Goal: Task Accomplishment & Management: Use online tool/utility

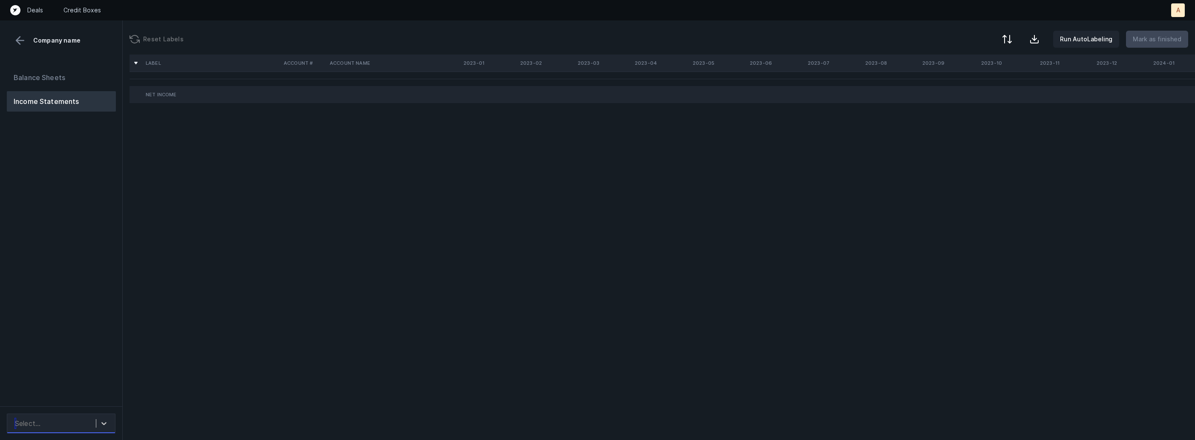
click at [37, 420] on div "Select..." at bounding box center [28, 423] width 26 height 10
click at [62, 396] on div "EmergenceSoftware_P&L_Cleaned.csv" at bounding box center [61, 400] width 109 height 17
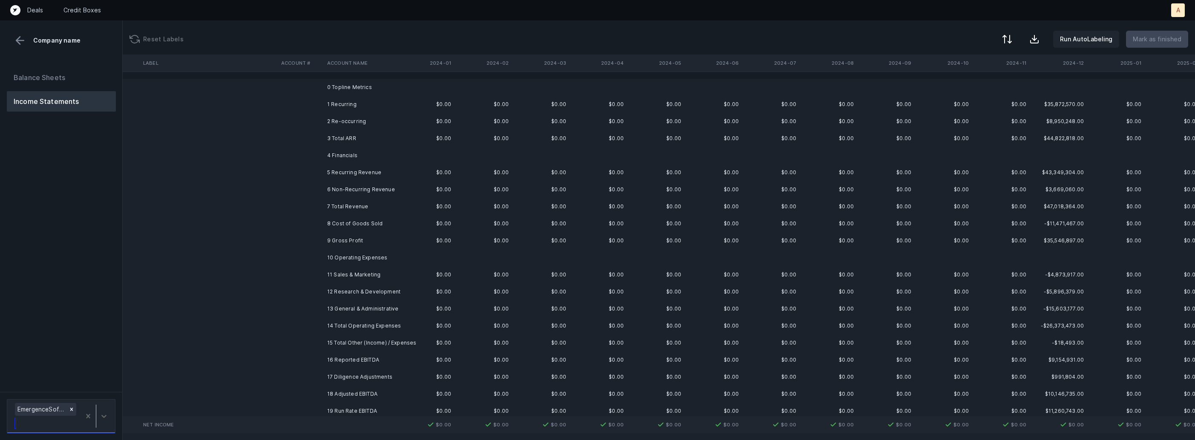
scroll to position [0, 1018]
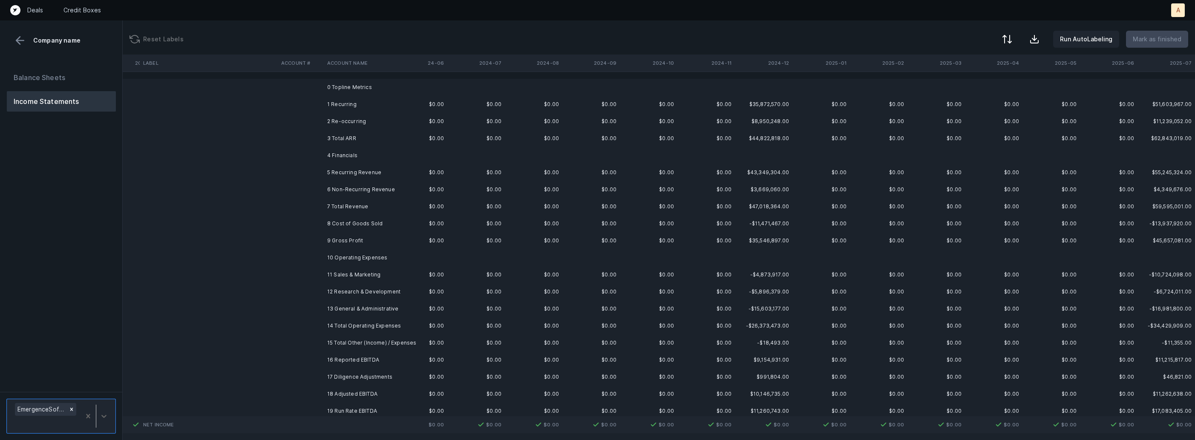
click at [415, 111] on td "1 Recurring" at bounding box center [376, 104] width 104 height 17
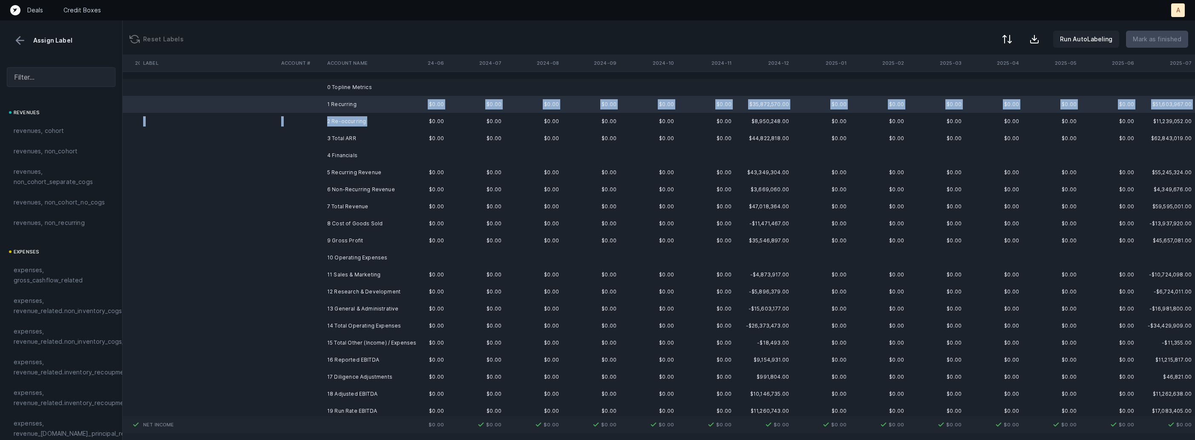
click at [375, 121] on td "2 Re-occurring" at bounding box center [376, 121] width 104 height 17
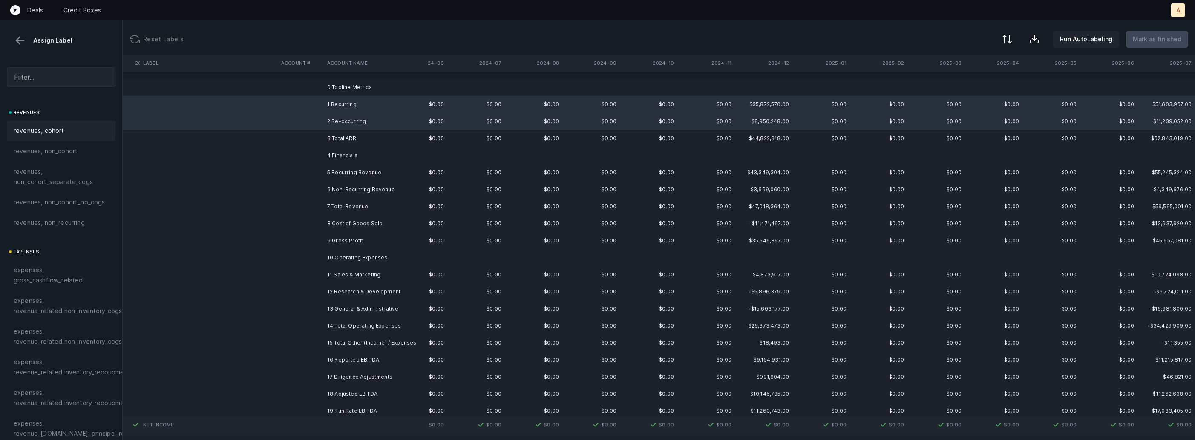
click at [71, 135] on div "revenues, cohort" at bounding box center [61, 131] width 95 height 10
click at [348, 167] on td "5 Recurring Revenue" at bounding box center [376, 172] width 104 height 17
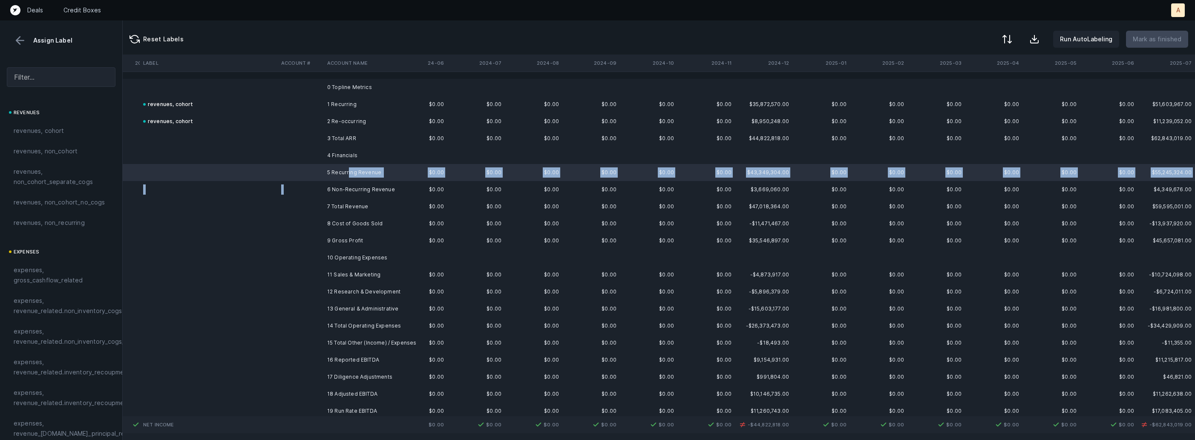
click at [347, 184] on td "6 Non-Recurring Revenue" at bounding box center [376, 189] width 104 height 17
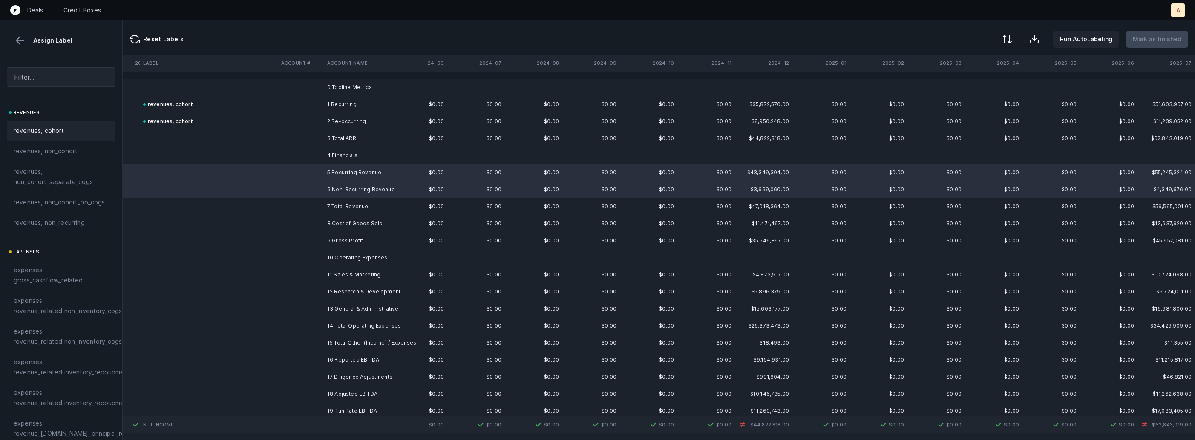
click at [61, 129] on span "revenues, cohort" at bounding box center [39, 131] width 51 height 10
click at [159, 224] on td at bounding box center [209, 223] width 138 height 17
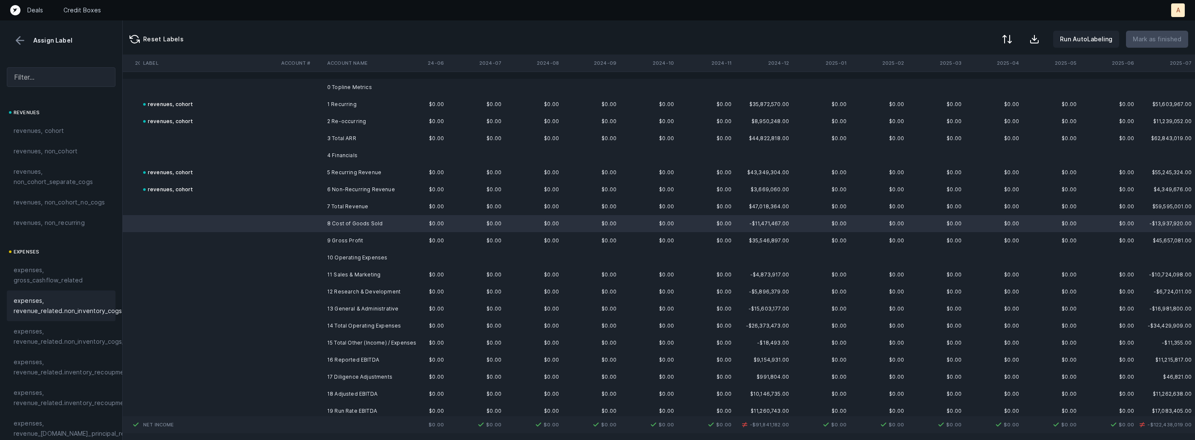
click at [64, 306] on span "expenses, revenue_related.non_inventory_cogs" at bounding box center [68, 306] width 108 height 20
click at [266, 227] on div at bounding box center [597, 220] width 1195 height 440
click at [274, 236] on span "Sign flip" at bounding box center [284, 236] width 23 height 9
click at [310, 174] on td at bounding box center [301, 172] width 46 height 17
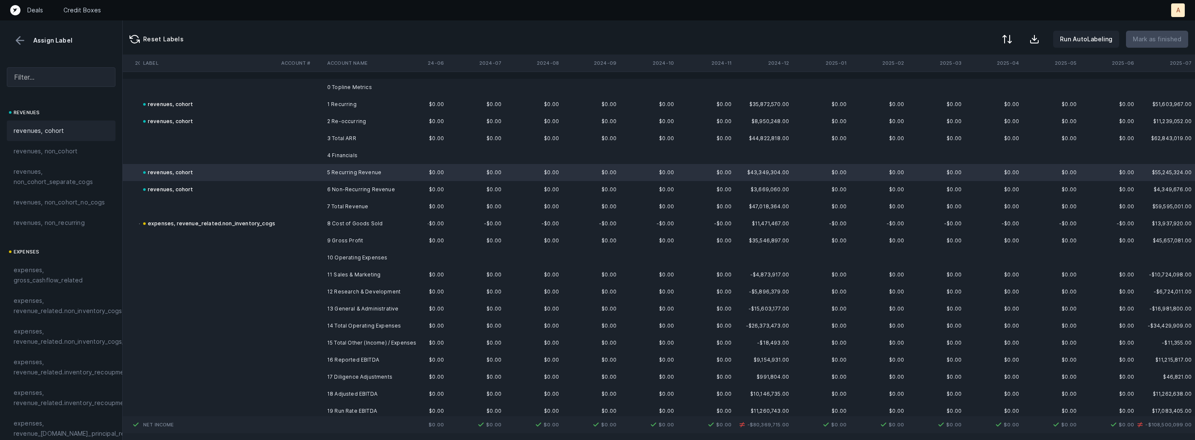
click at [78, 131] on div "revenues, cohort" at bounding box center [61, 131] width 95 height 10
click at [313, 125] on td at bounding box center [301, 121] width 46 height 17
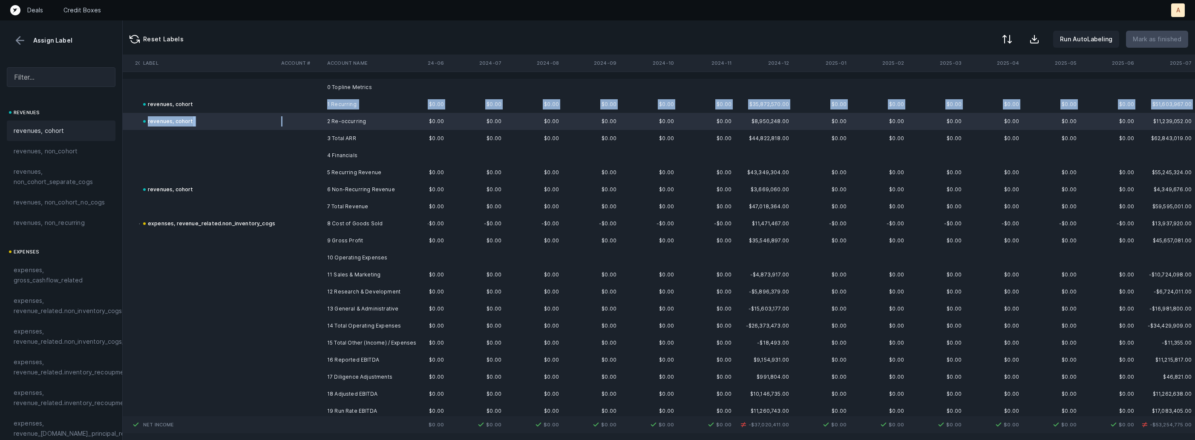
click at [293, 108] on td at bounding box center [301, 104] width 46 height 17
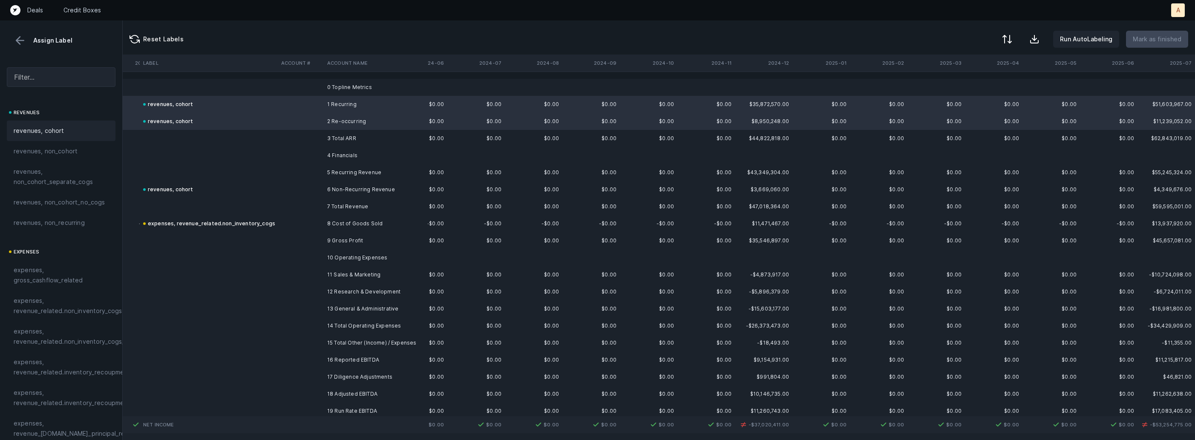
click at [46, 124] on div "revenues, cohort" at bounding box center [61, 131] width 109 height 20
click at [290, 166] on td at bounding box center [301, 172] width 46 height 17
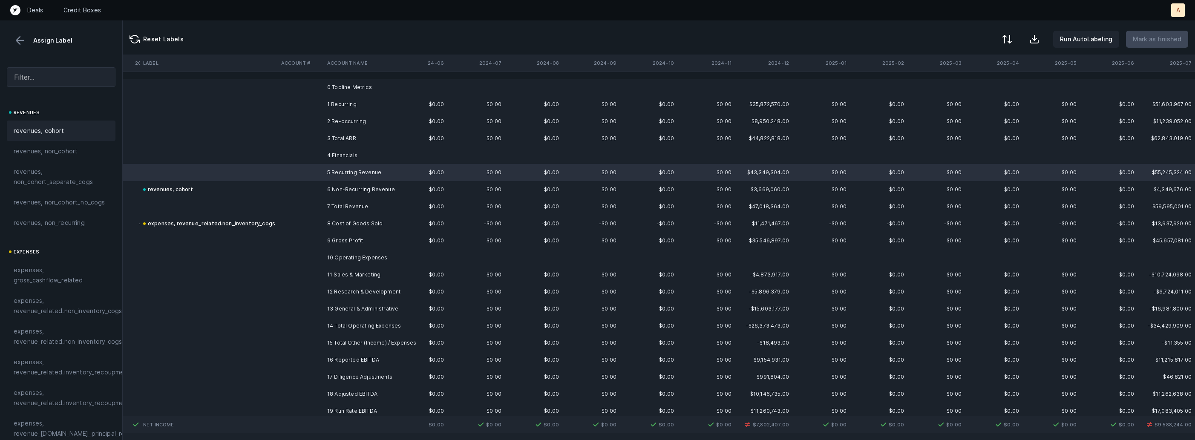
click at [56, 135] on span "revenues, cohort" at bounding box center [39, 131] width 51 height 10
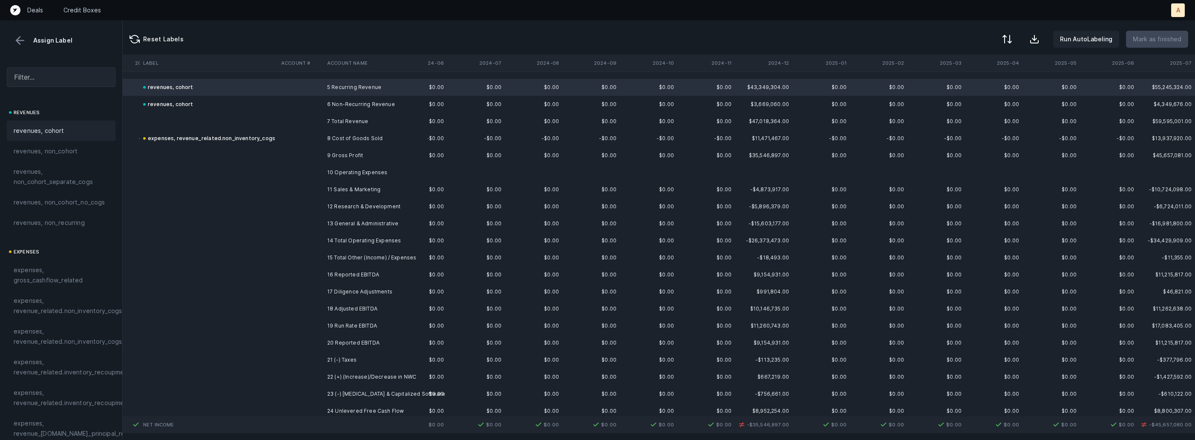
scroll to position [95, 1018]
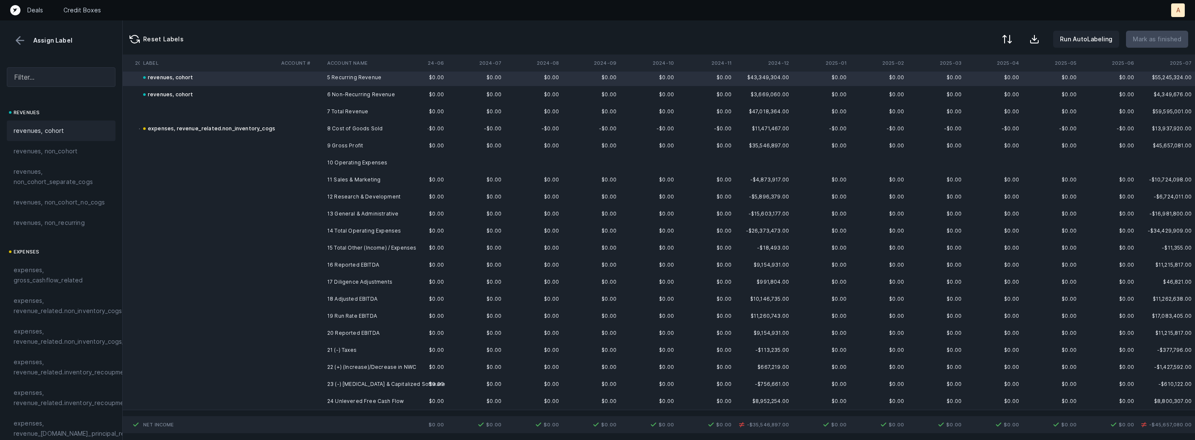
click at [365, 192] on td "12 Research & Development" at bounding box center [376, 196] width 104 height 17
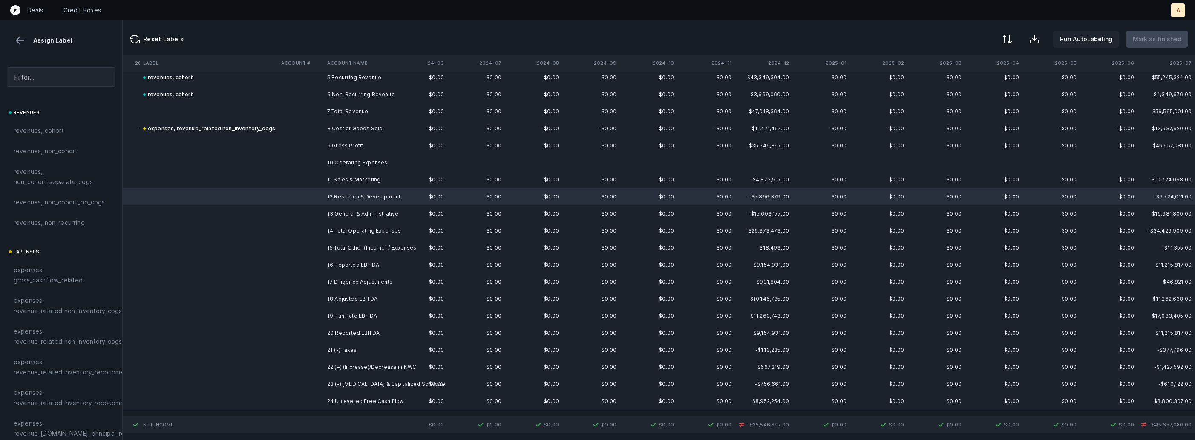
click at [359, 185] on td "11 Sales & Marketing" at bounding box center [376, 179] width 104 height 17
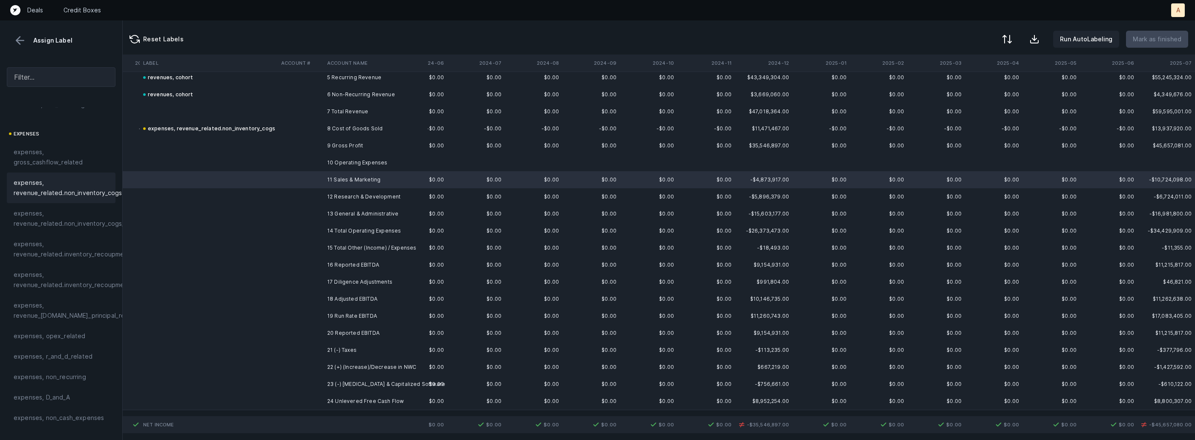
scroll to position [160, 0]
click at [47, 428] on span "investments, sales_and_marketing" at bounding box center [61, 428] width 95 height 20
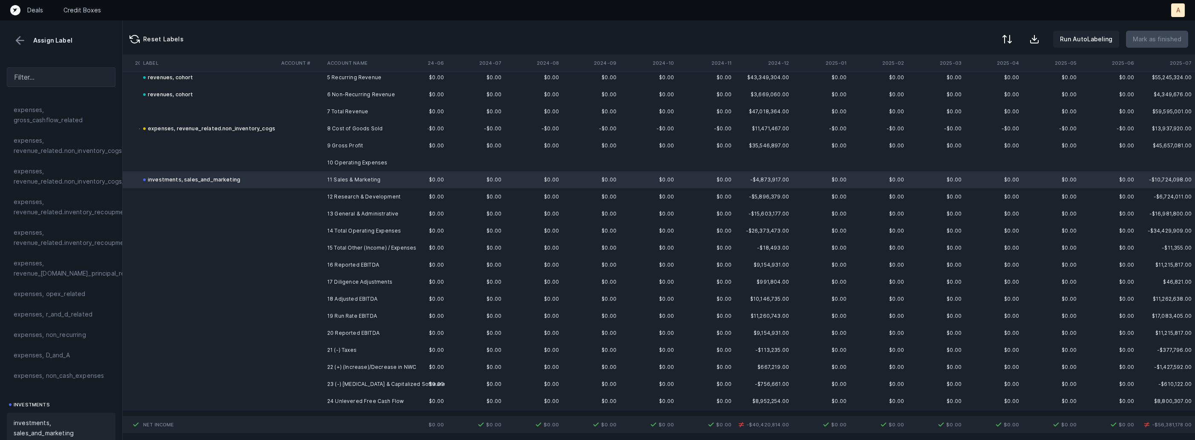
click at [320, 199] on td at bounding box center [301, 196] width 46 height 17
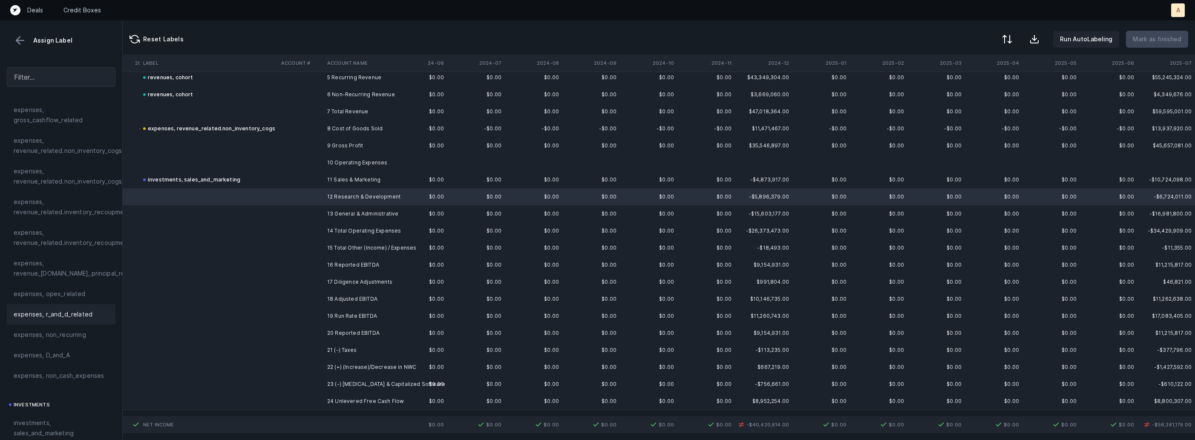
click at [87, 317] on span "expenses, r_and_d_related" at bounding box center [53, 314] width 79 height 10
click at [320, 211] on td at bounding box center [301, 213] width 46 height 17
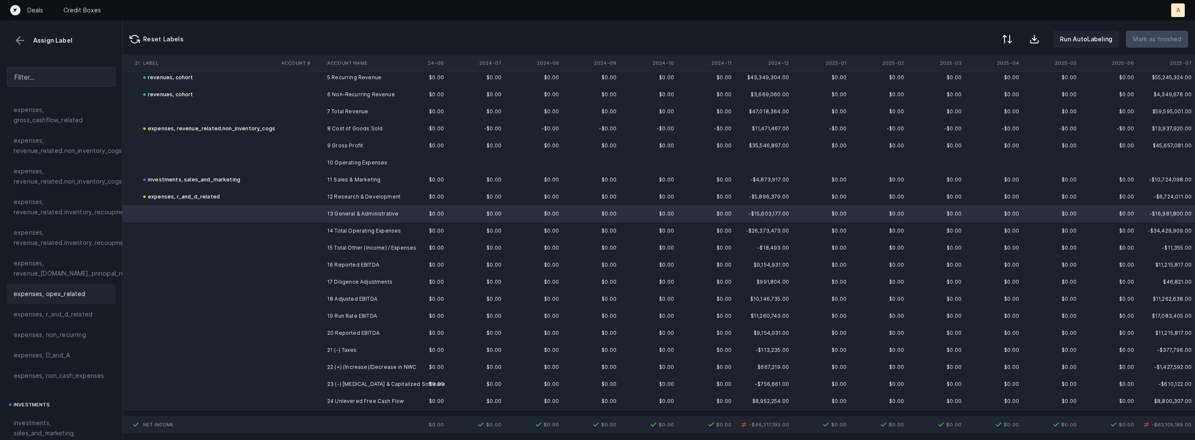
click at [55, 296] on span "expenses, opex_related" at bounding box center [50, 294] width 72 height 10
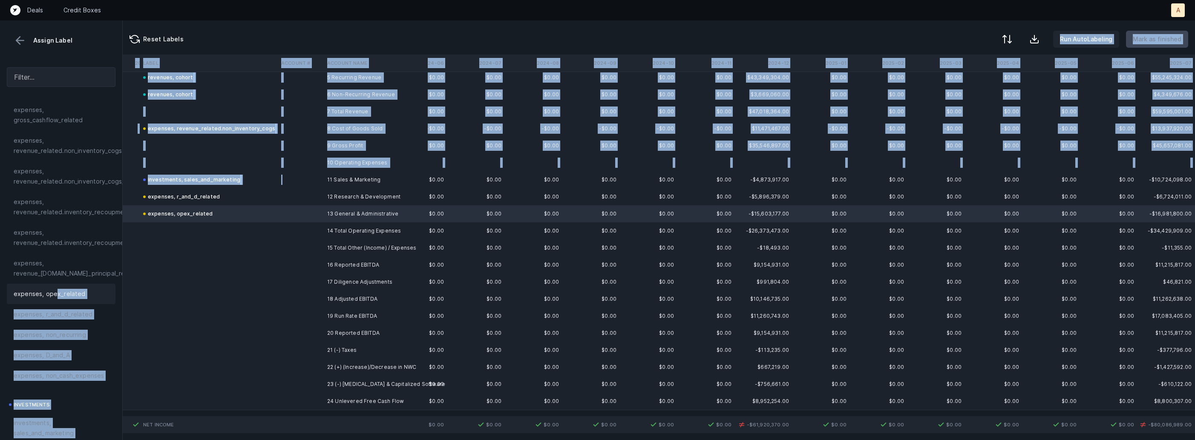
click at [318, 182] on td at bounding box center [301, 179] width 46 height 17
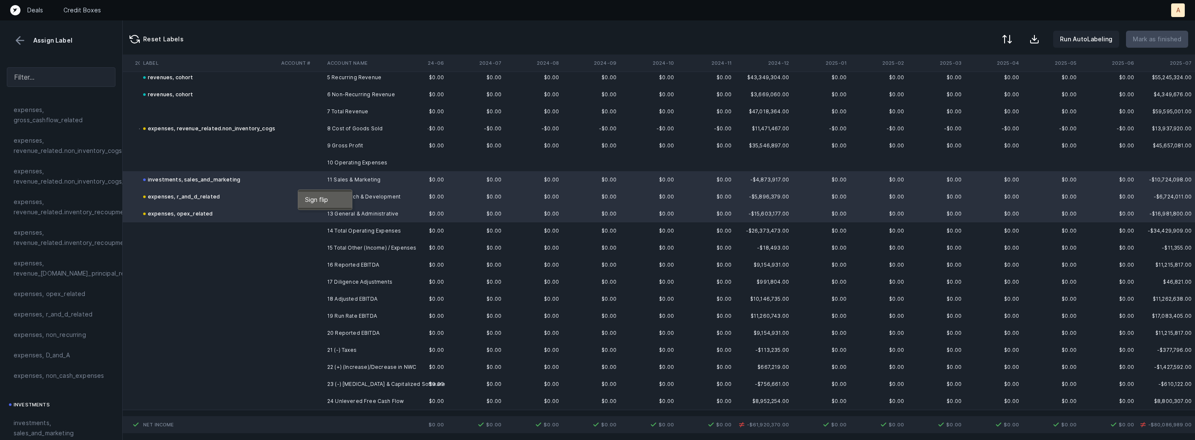
click at [311, 200] on span "Sign flip" at bounding box center [316, 199] width 23 height 9
click at [352, 265] on td "16 Reported EBITDA" at bounding box center [376, 265] width 104 height 17
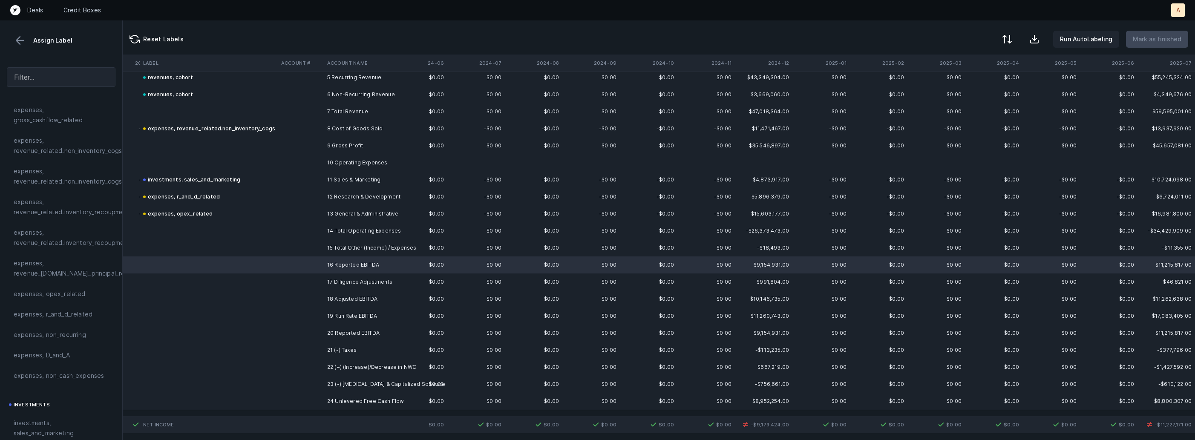
click at [345, 280] on td "17 Diligence Adjustments" at bounding box center [376, 282] width 104 height 17
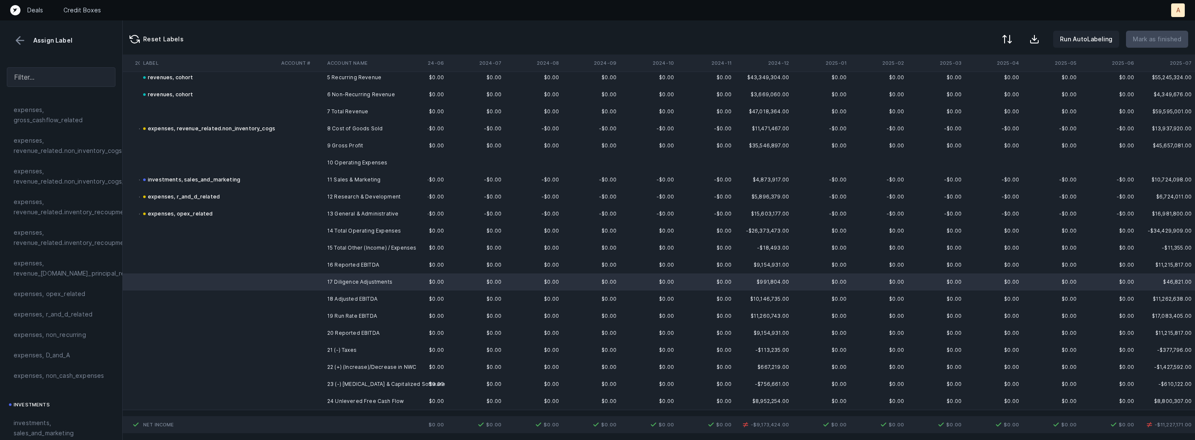
click at [334, 298] on td "18 Adjusted EBITDA" at bounding box center [376, 299] width 104 height 17
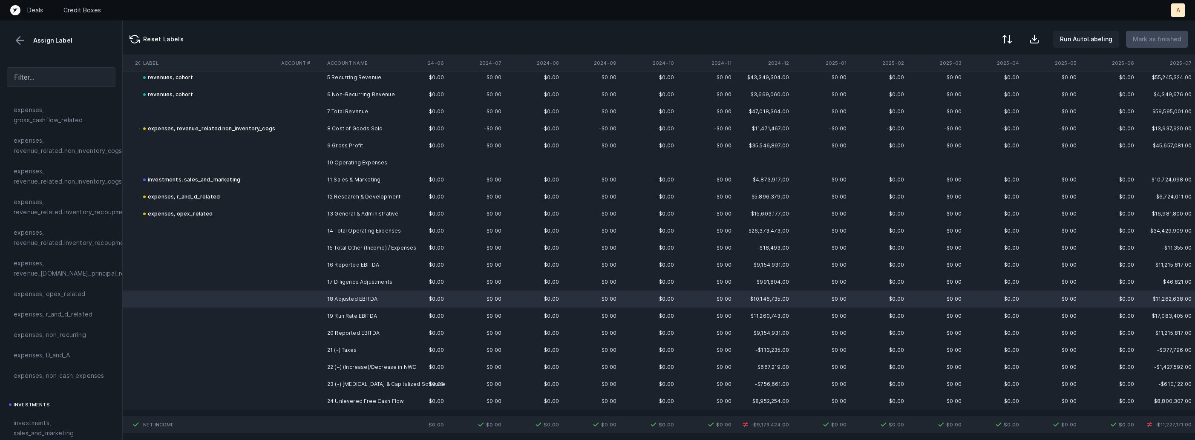
click at [333, 313] on td "19 Run Rate EBITDA" at bounding box center [376, 316] width 104 height 17
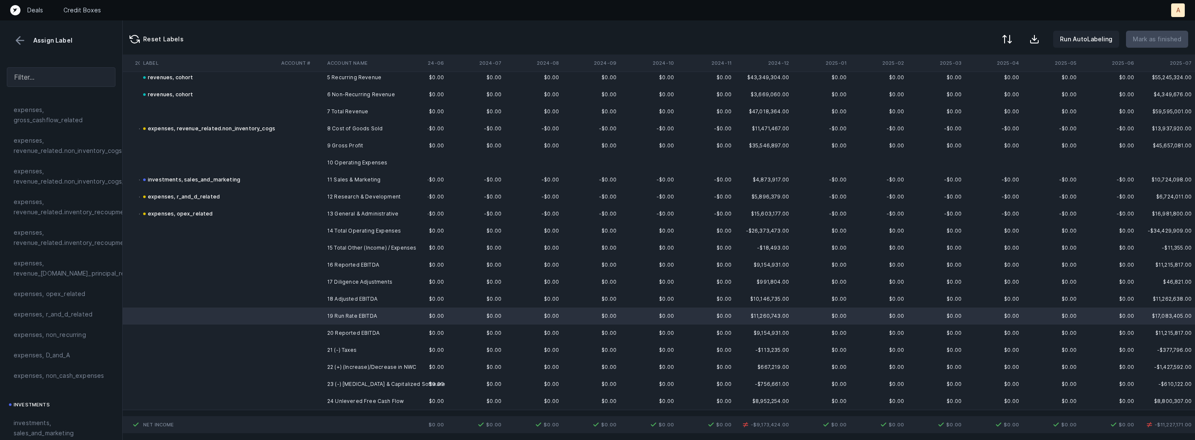
click at [330, 331] on td "20 Reported EBITDA" at bounding box center [376, 333] width 104 height 17
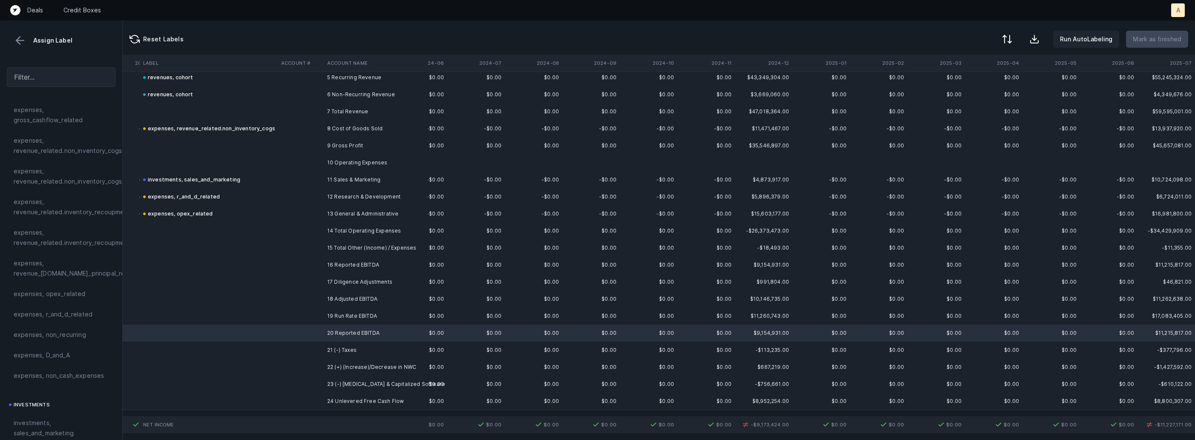
click at [323, 355] on td at bounding box center [301, 350] width 46 height 17
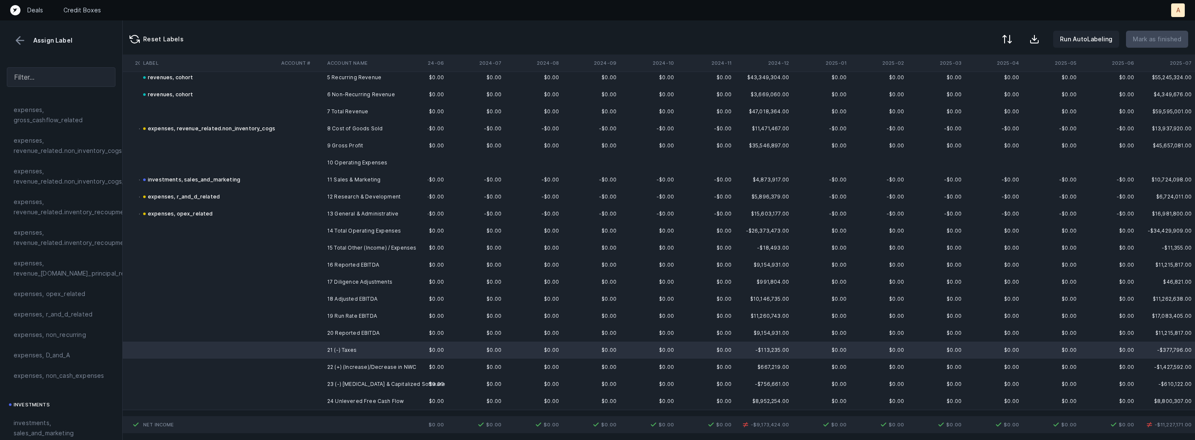
click at [343, 262] on td "16 Reported EBITDA" at bounding box center [376, 265] width 104 height 17
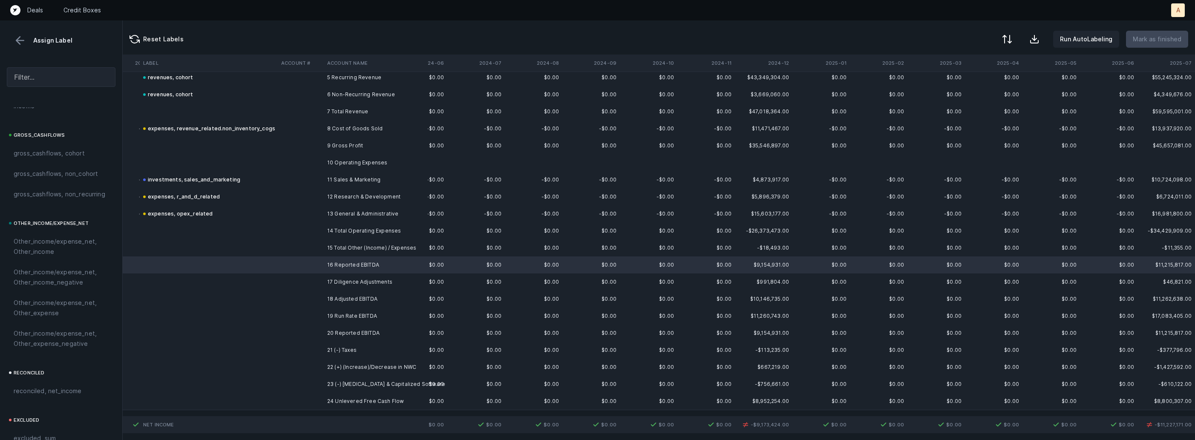
scroll to position [968, 0]
click at [34, 312] on span "reconciled, net_income" at bounding box center [48, 314] width 68 height 10
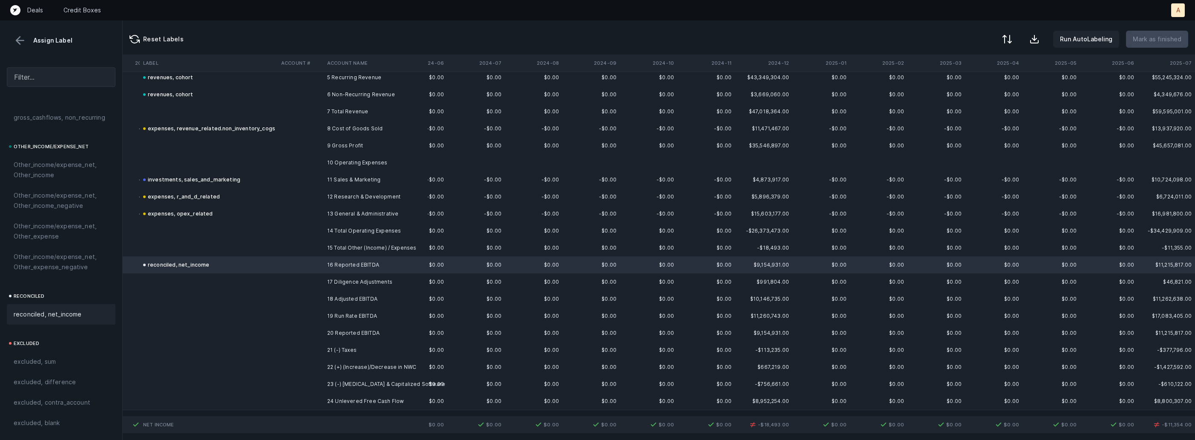
click at [205, 242] on td at bounding box center [209, 247] width 138 height 17
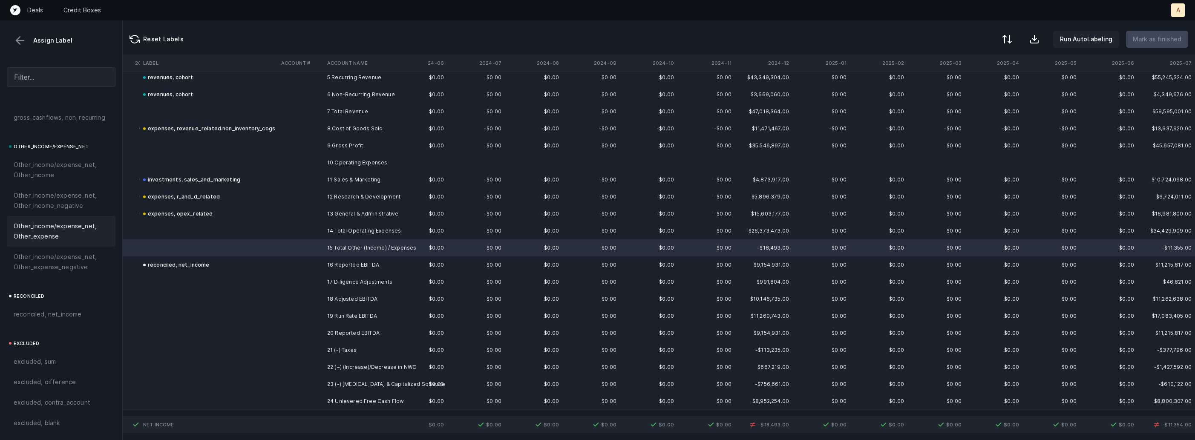
click at [53, 226] on span "Other_income/expense_net, Other_expense" at bounding box center [61, 231] width 95 height 20
click at [70, 167] on span "Other_income/expense_net, Other_income" at bounding box center [61, 170] width 95 height 20
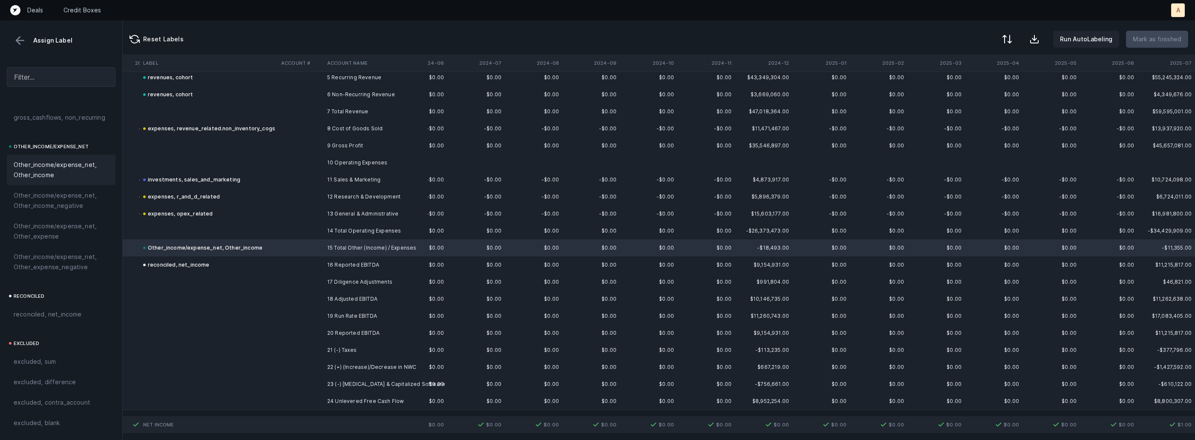
click at [301, 298] on td at bounding box center [301, 299] width 46 height 17
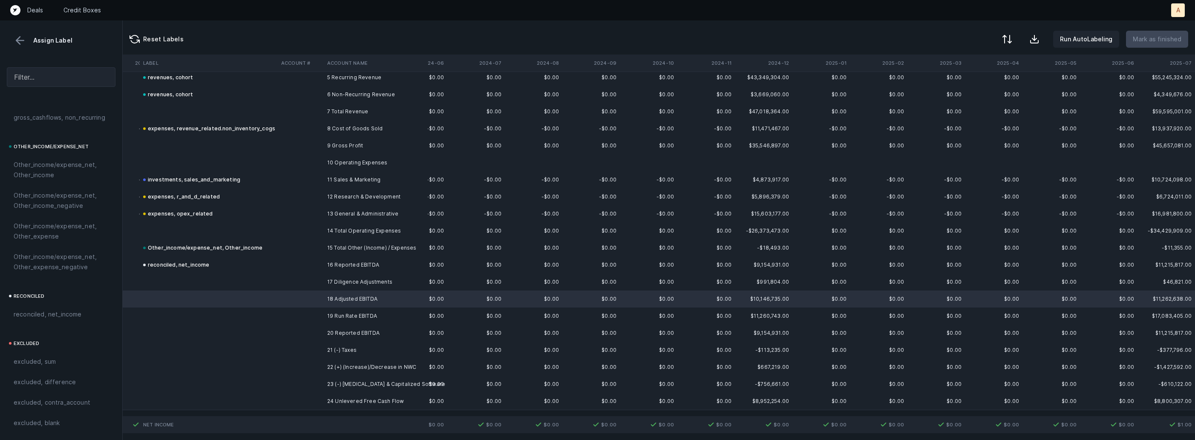
click at [299, 318] on td at bounding box center [301, 316] width 46 height 17
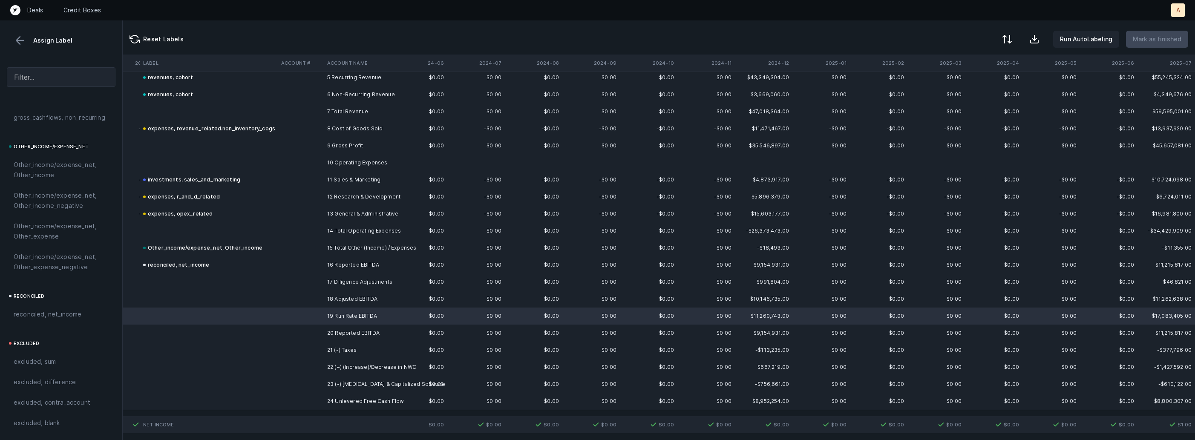
click at [317, 297] on td at bounding box center [301, 299] width 46 height 17
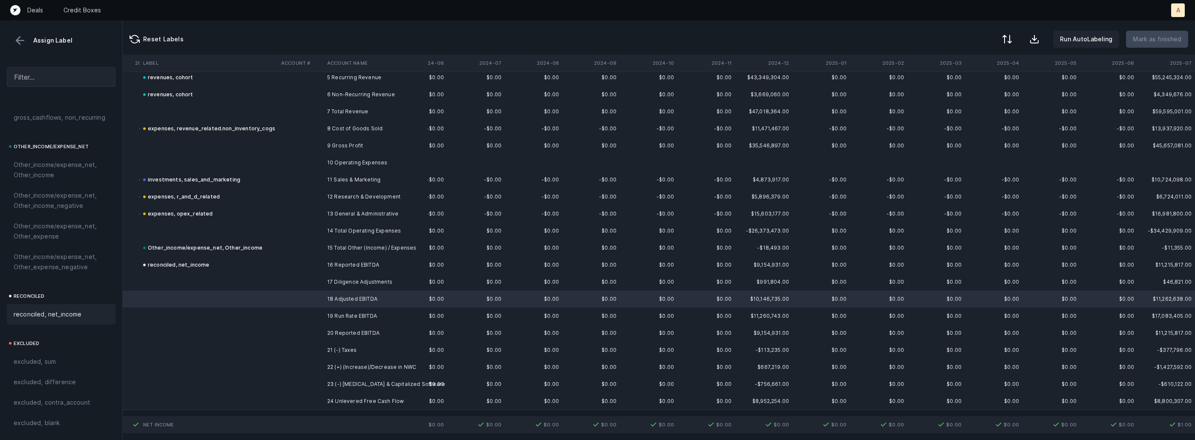
click at [49, 310] on span "reconciled, net_income" at bounding box center [48, 314] width 68 height 10
click at [187, 262] on div "reconciled, net_income" at bounding box center [176, 265] width 66 height 10
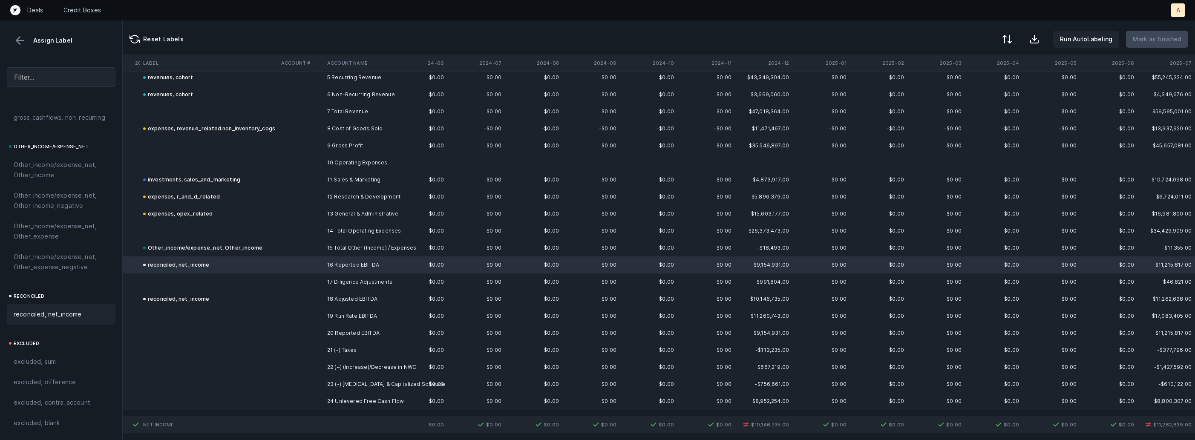
click at [70, 320] on div "reconciled, net_income" at bounding box center [61, 314] width 109 height 20
click at [235, 278] on td at bounding box center [209, 282] width 138 height 17
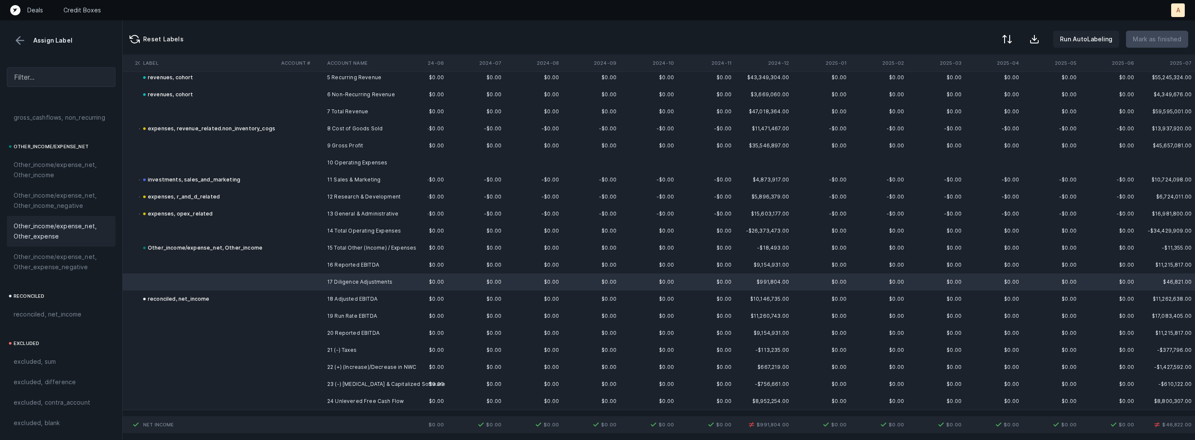
click at [58, 236] on span "Other_income/expense_net, Other_expense" at bounding box center [61, 231] width 95 height 20
click at [68, 169] on span "Other_income/expense_net, Other_income" at bounding box center [61, 170] width 95 height 20
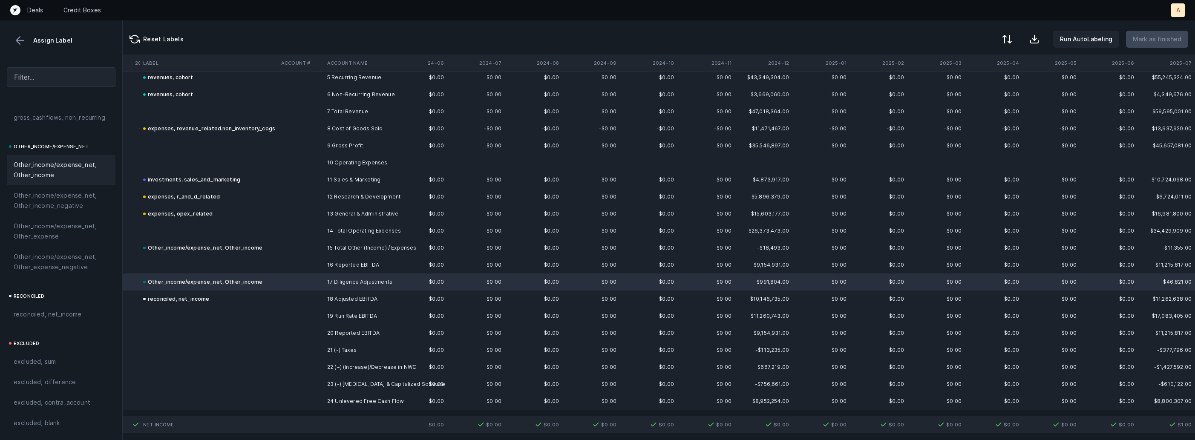
scroll to position [0, 1018]
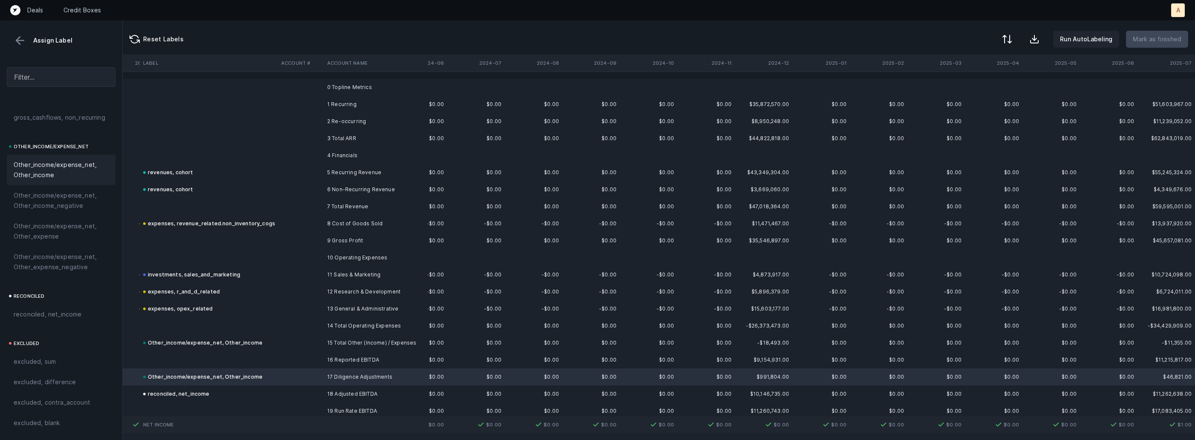
click at [1001, 38] on div "Reset Labels Run AutoLabeling Mark as finished" at bounding box center [659, 37] width 1073 height 34
click at [1005, 39] on button at bounding box center [1006, 40] width 19 height 19
click at [940, 84] on div "By Hum label" at bounding box center [969, 90] width 85 height 17
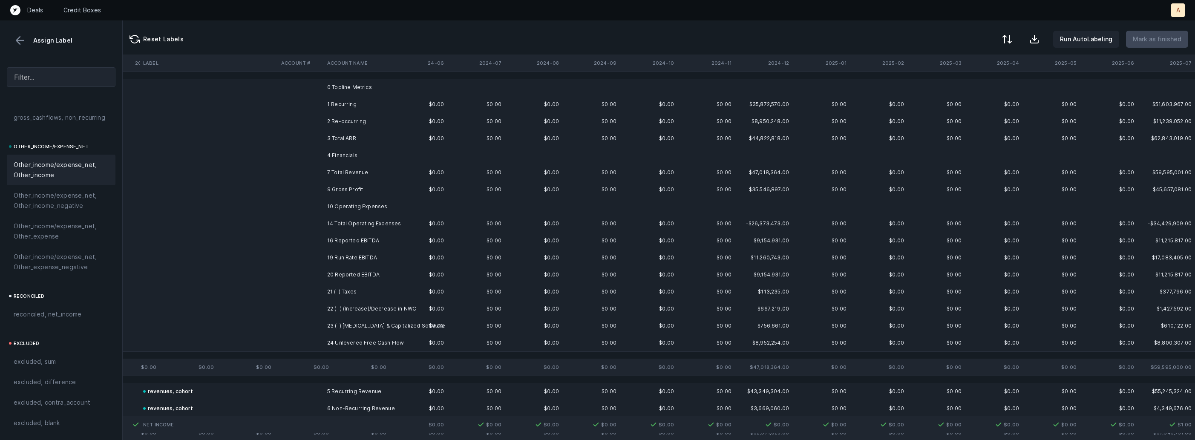
click at [455, 91] on td at bounding box center [476, 87] width 58 height 17
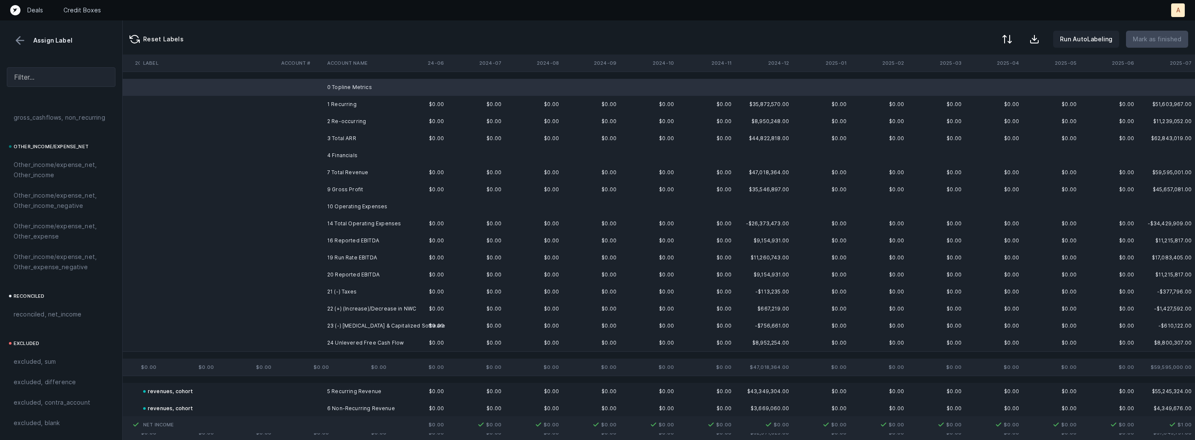
click at [366, 159] on td "4 Financials" at bounding box center [376, 155] width 104 height 17
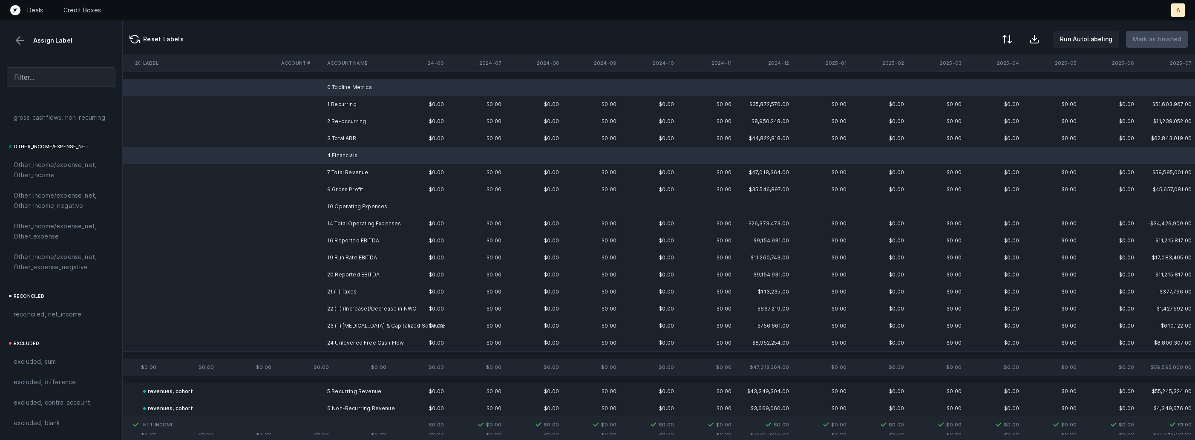
click at [348, 203] on td "10 Operating Expenses" at bounding box center [376, 206] width 104 height 17
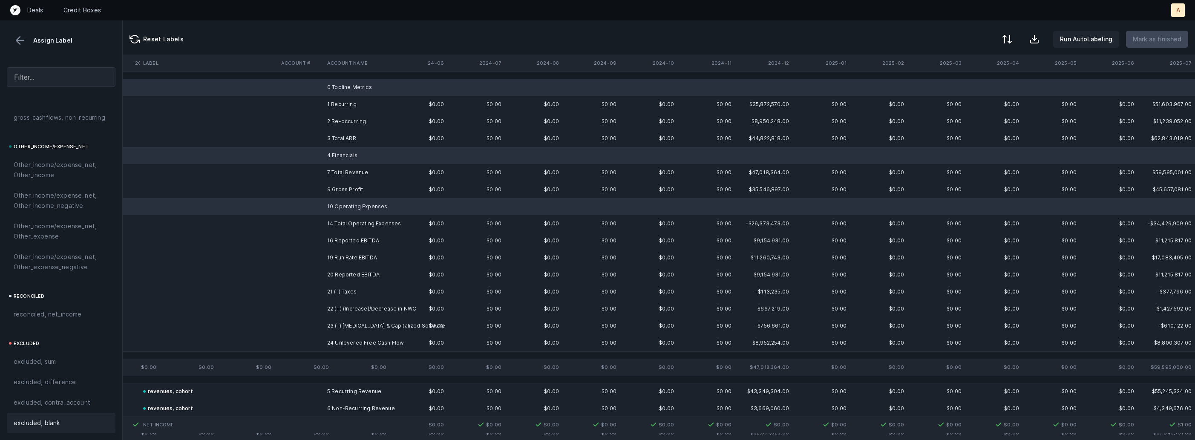
click at [42, 423] on span "excluded, blank" at bounding box center [37, 423] width 46 height 10
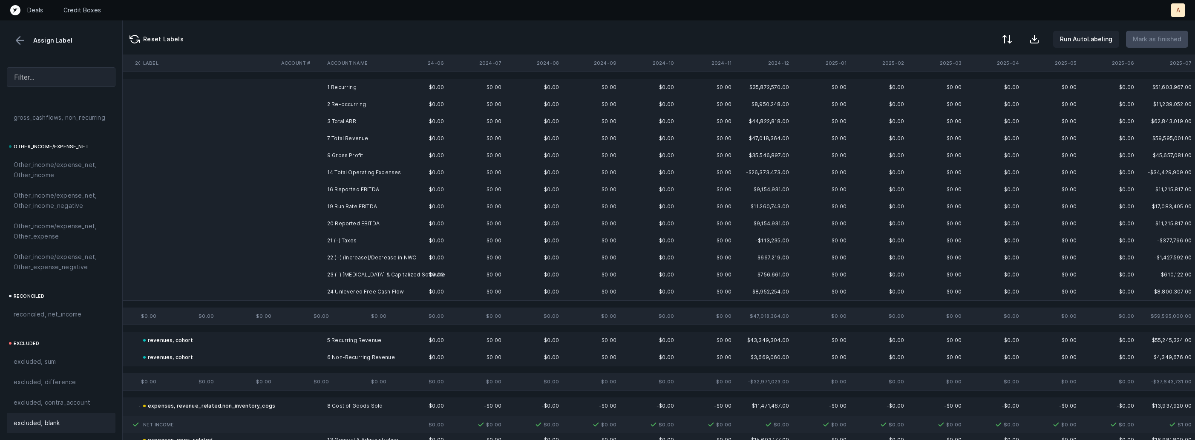
click at [322, 119] on td at bounding box center [301, 121] width 46 height 17
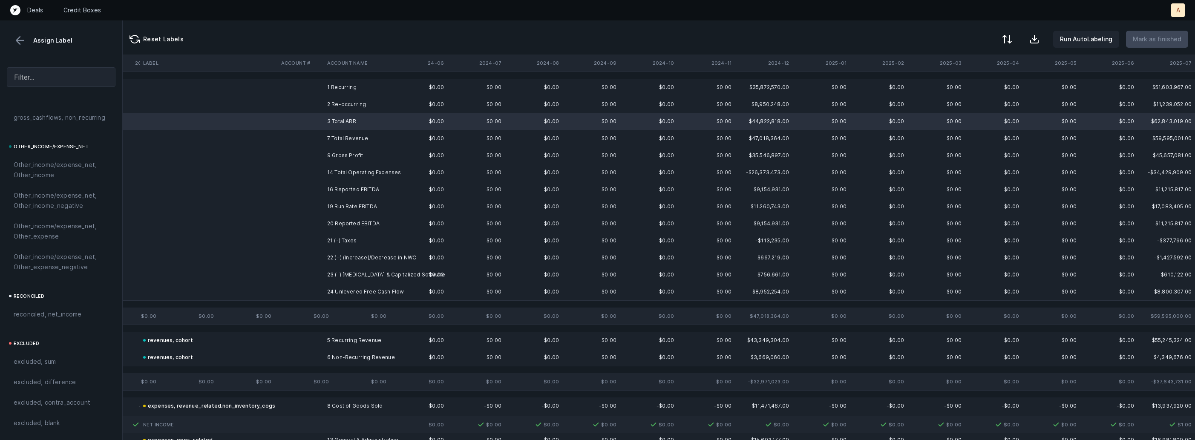
click at [321, 136] on td at bounding box center [301, 138] width 46 height 17
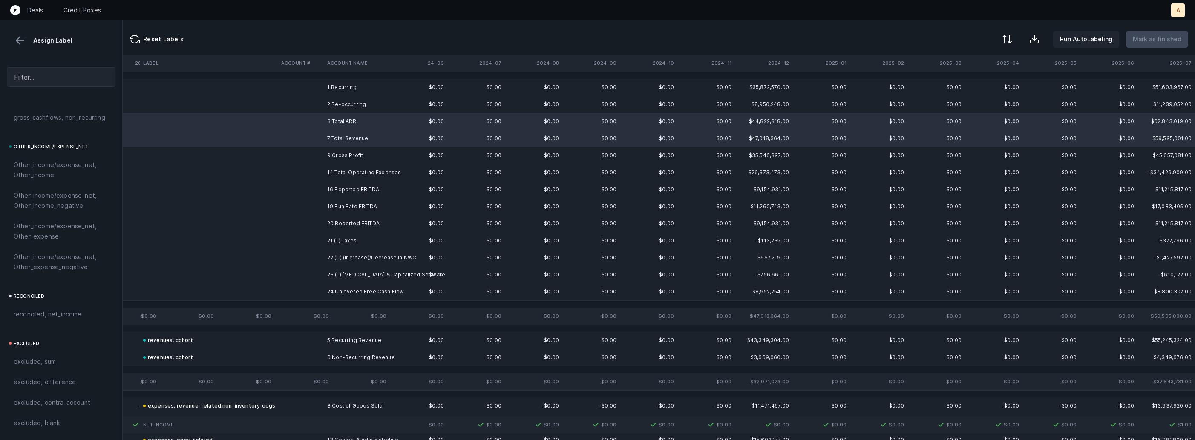
click at [317, 173] on td at bounding box center [301, 172] width 46 height 17
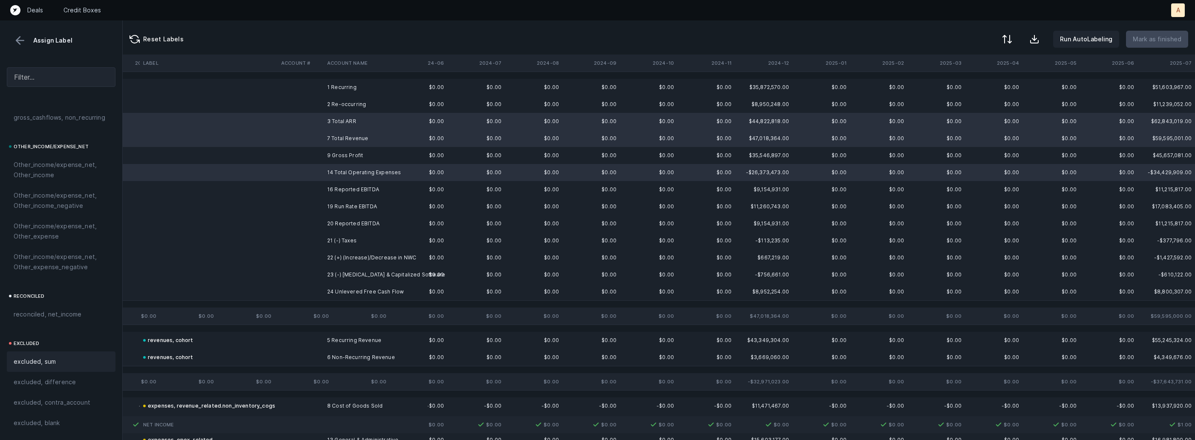
click at [50, 363] on span "excluded, sum" at bounding box center [35, 362] width 42 height 10
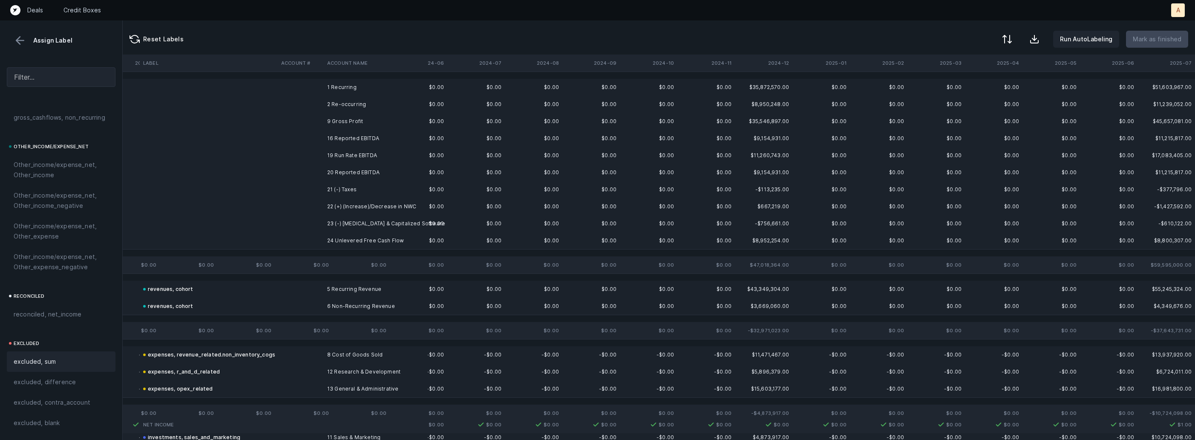
click at [337, 142] on td "16 Reported EBITDA" at bounding box center [376, 138] width 104 height 17
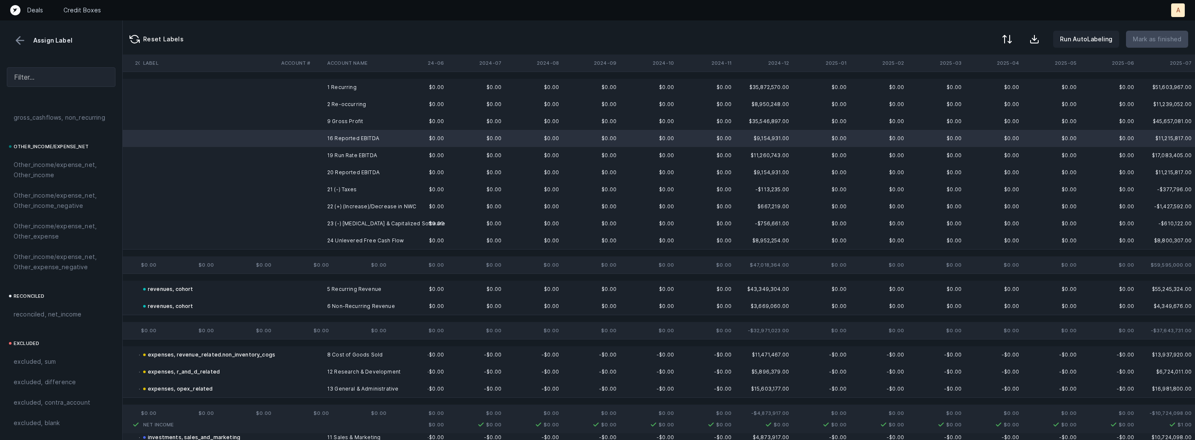
click at [342, 117] on td "9 Gross Profit" at bounding box center [376, 121] width 104 height 17
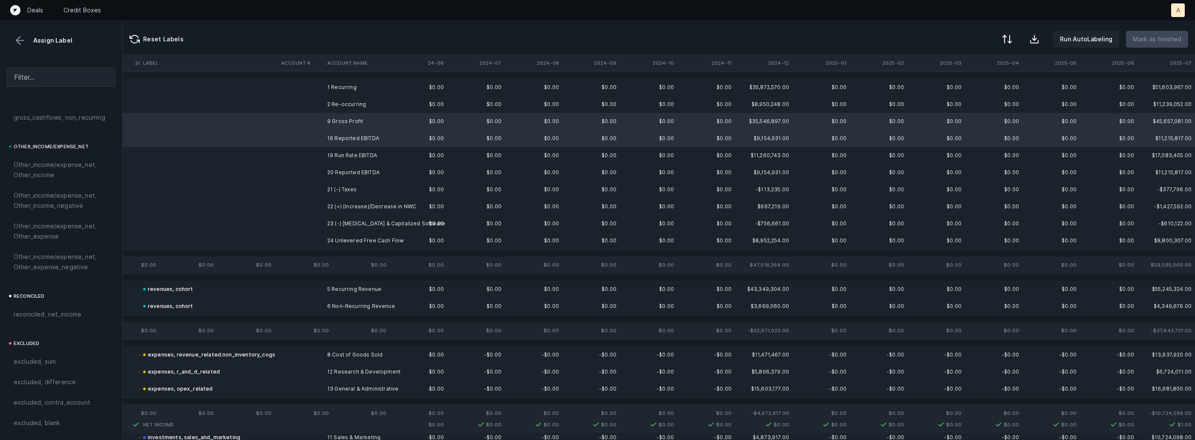
click at [329, 153] on td "19 Run Rate EBITDA" at bounding box center [376, 155] width 104 height 17
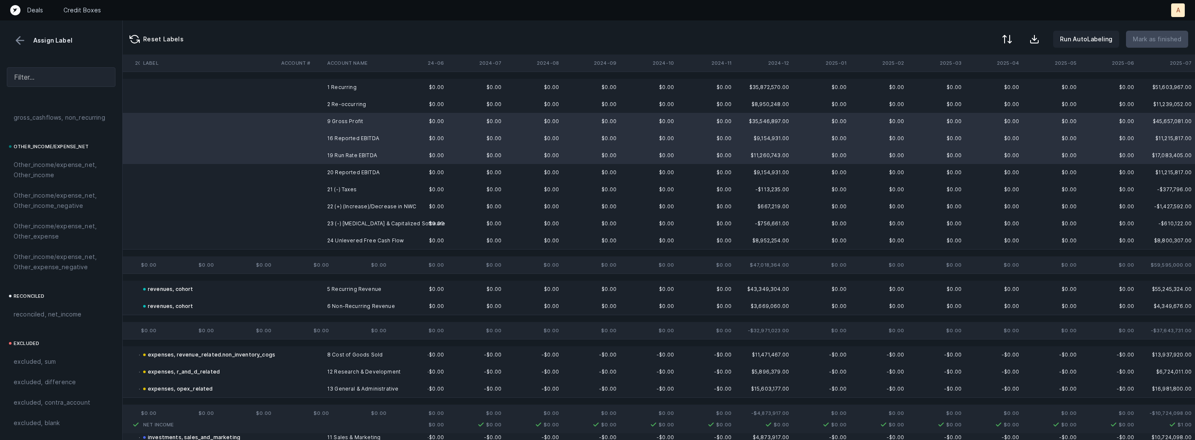
click at [317, 166] on td at bounding box center [301, 172] width 46 height 17
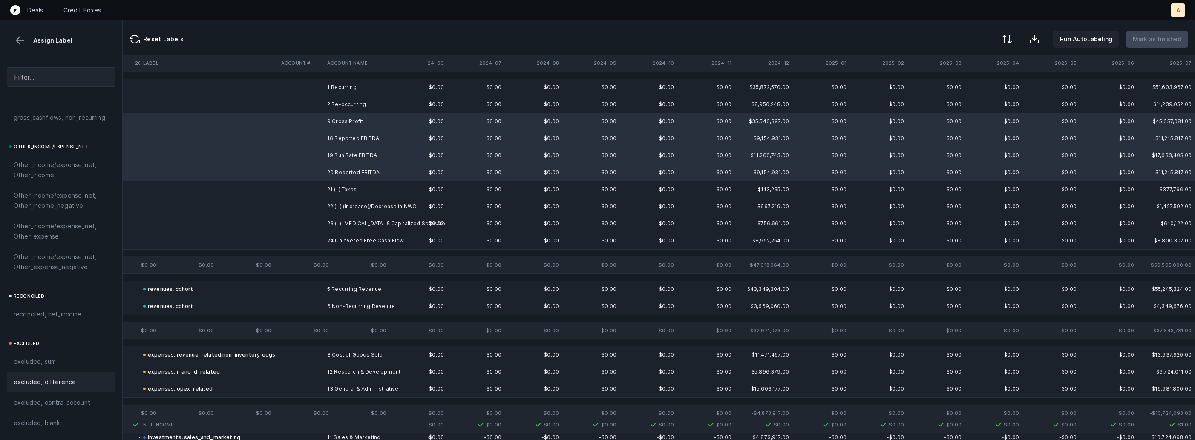
click at [51, 383] on span "excluded, difference" at bounding box center [45, 382] width 62 height 10
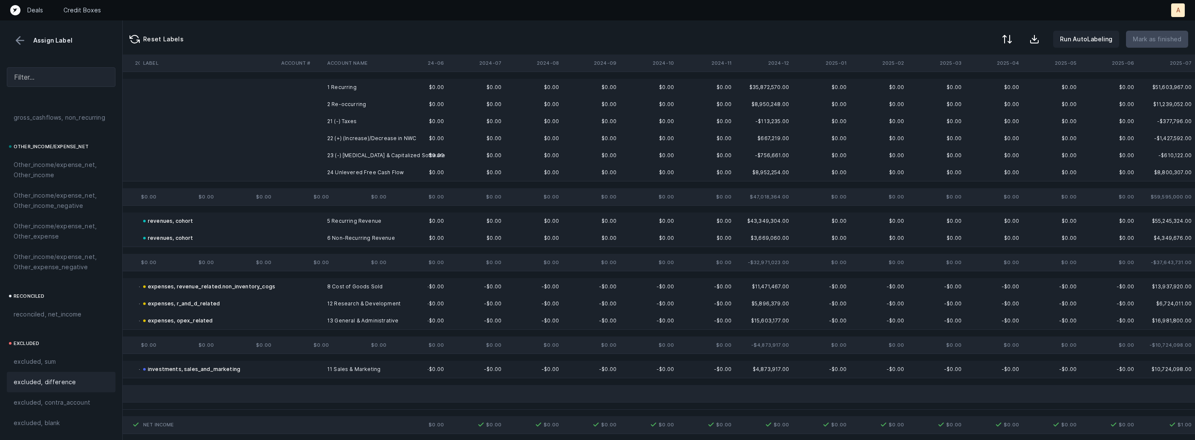
click at [320, 89] on td at bounding box center [301, 87] width 46 height 17
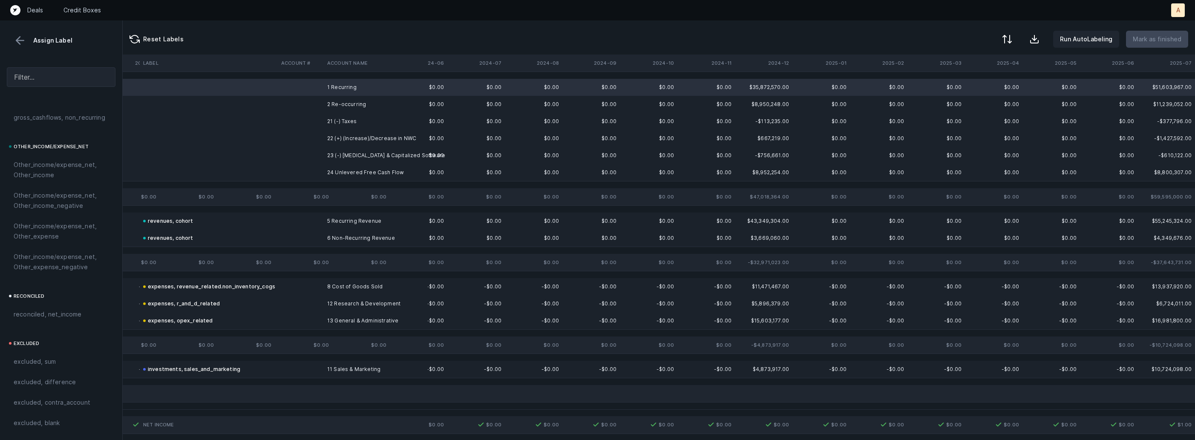
click at [309, 104] on td at bounding box center [301, 104] width 46 height 17
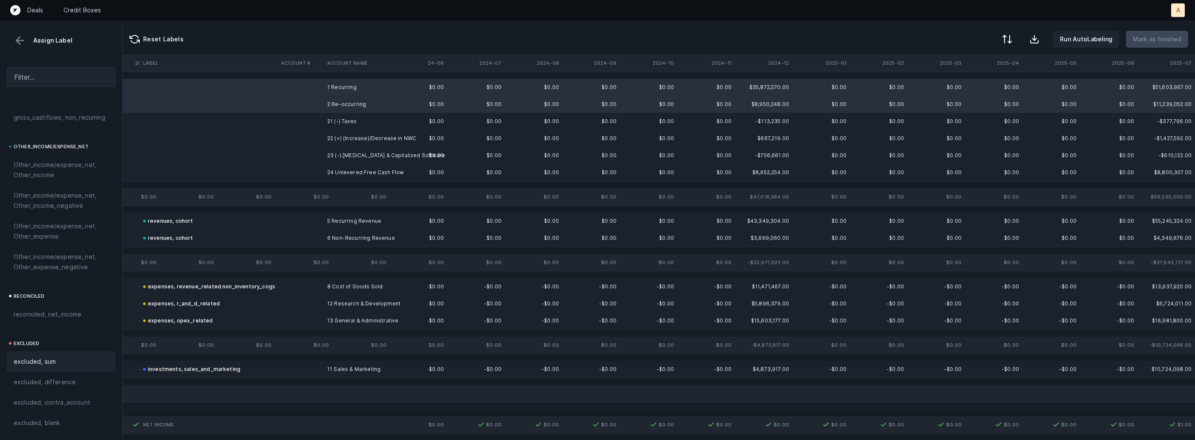
click at [32, 361] on span "excluded, sum" at bounding box center [35, 362] width 42 height 10
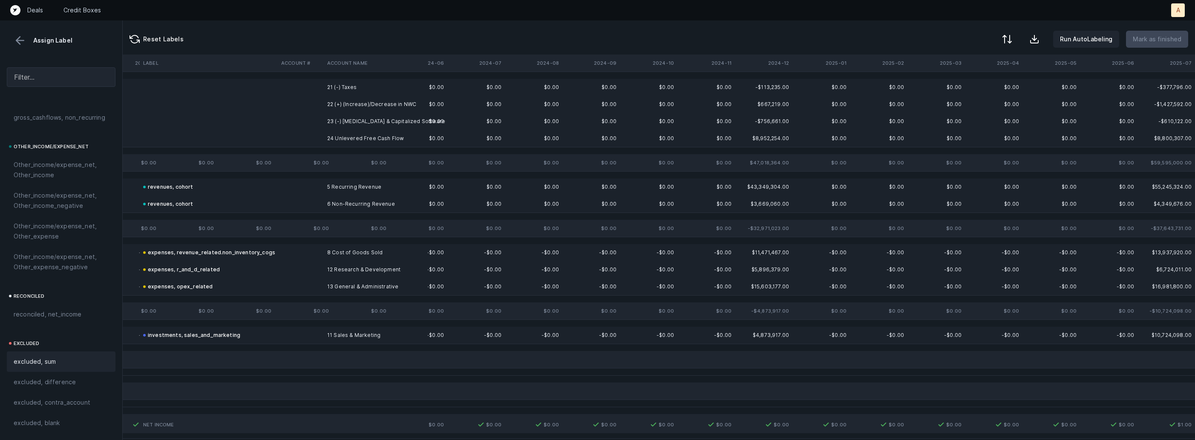
click at [335, 80] on td "21 (-) Taxes" at bounding box center [376, 87] width 104 height 17
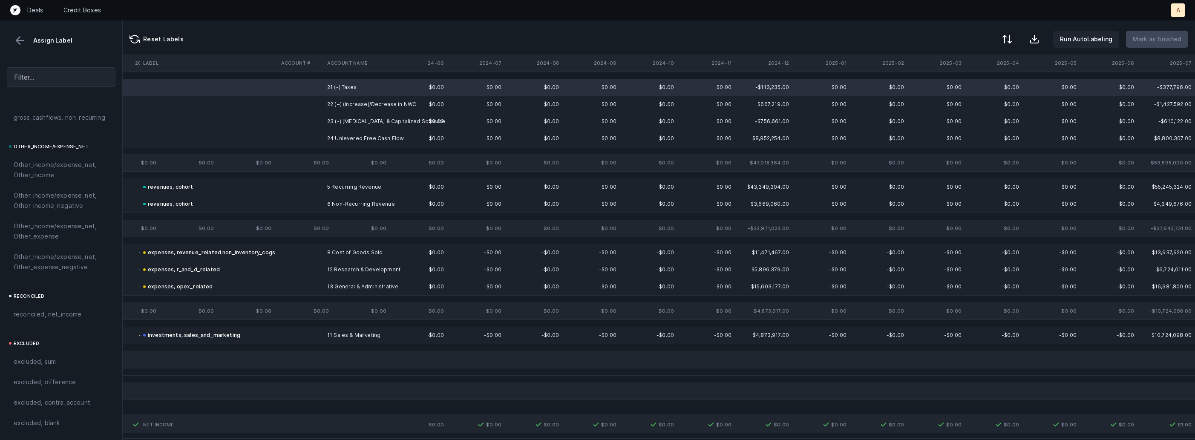
click at [337, 101] on td "22 (+) (Increase)/Decrease in NWC" at bounding box center [376, 104] width 104 height 17
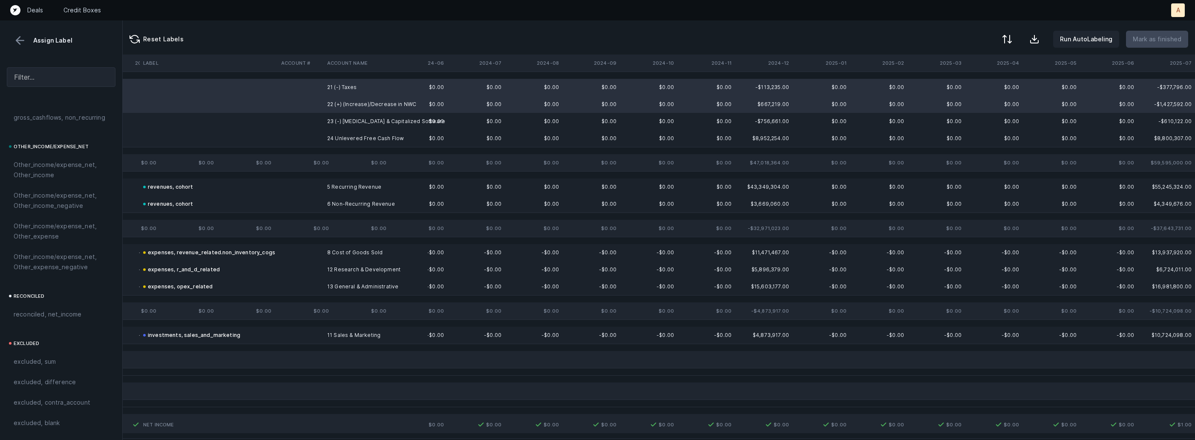
click at [330, 118] on td "23 (-) CAPEX & Capitalized Software" at bounding box center [376, 121] width 104 height 17
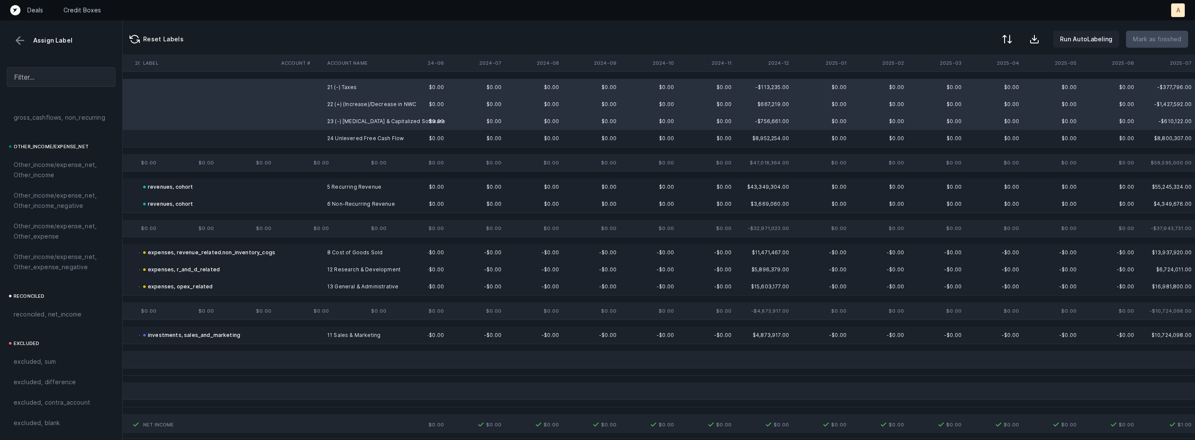
click at [313, 140] on td at bounding box center [301, 138] width 46 height 17
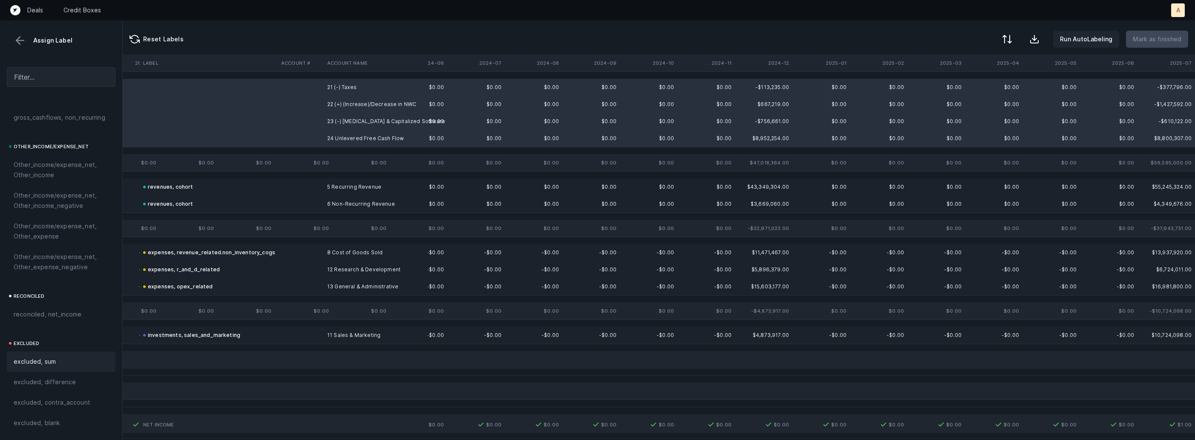
click at [56, 359] on div "excluded, sum" at bounding box center [61, 362] width 95 height 10
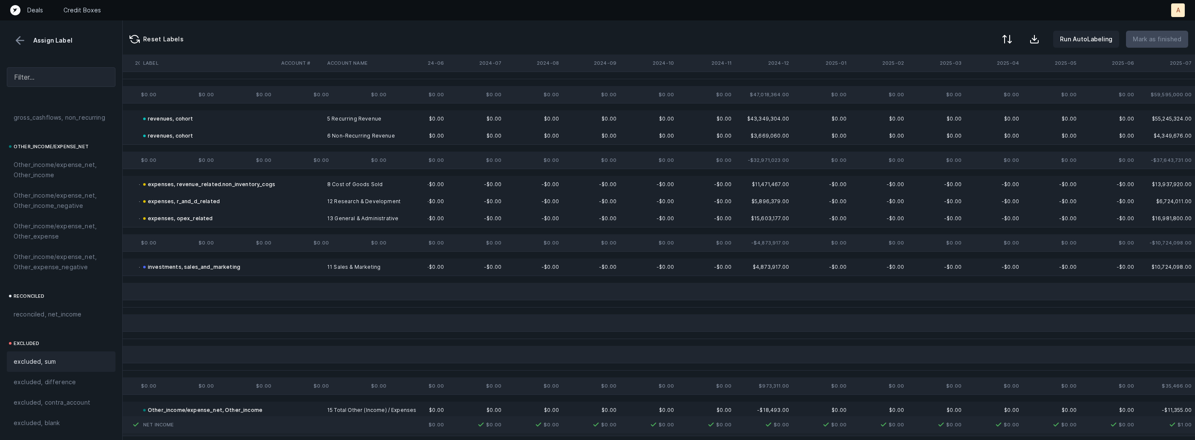
click at [22, 44] on button at bounding box center [20, 40] width 13 height 13
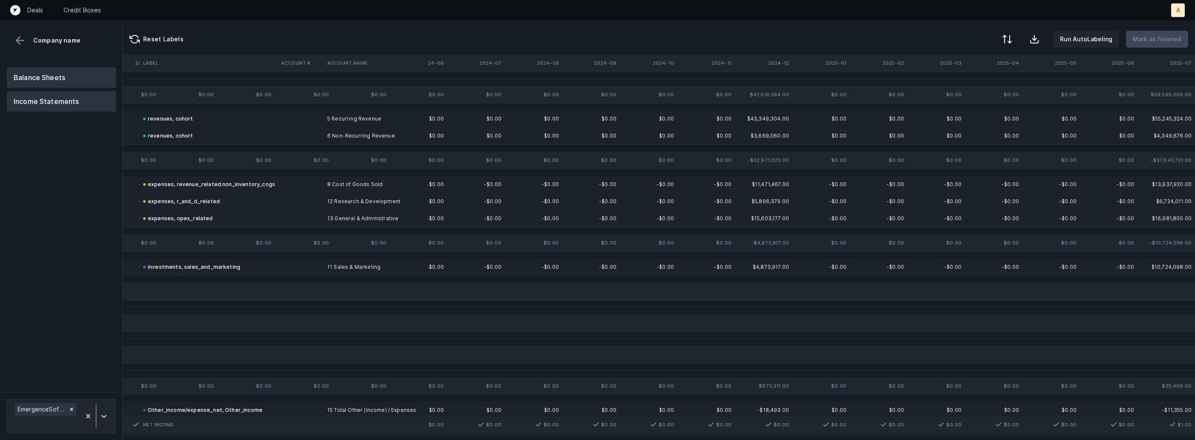
click at [56, 74] on button "Balance Sheets" at bounding box center [61, 77] width 109 height 20
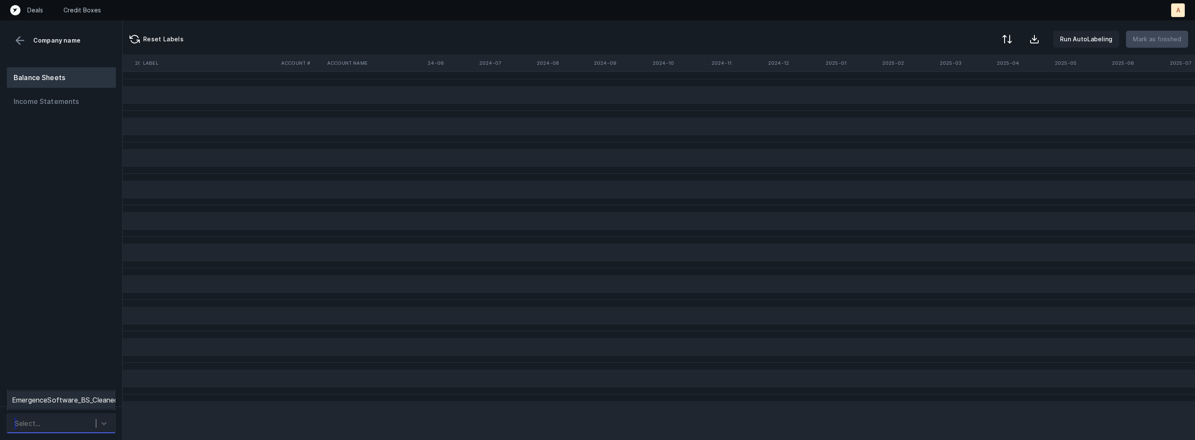
click at [61, 431] on div "Select..." at bounding box center [53, 423] width 85 height 15
click at [73, 402] on div "EmergenceSoftware_BS_Cleaned.csv" at bounding box center [61, 400] width 109 height 17
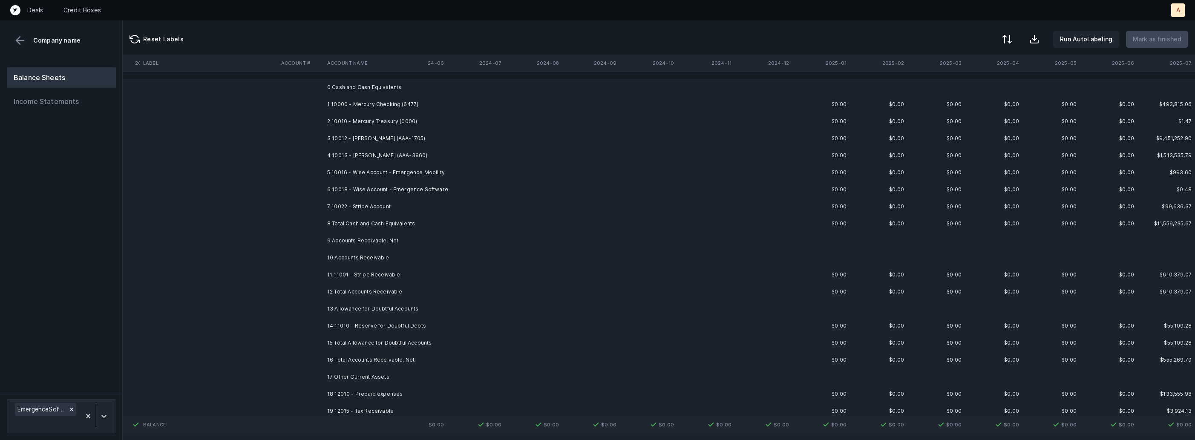
click at [416, 112] on td "1 10000 - Mercury Checking (6477)" at bounding box center [376, 104] width 104 height 17
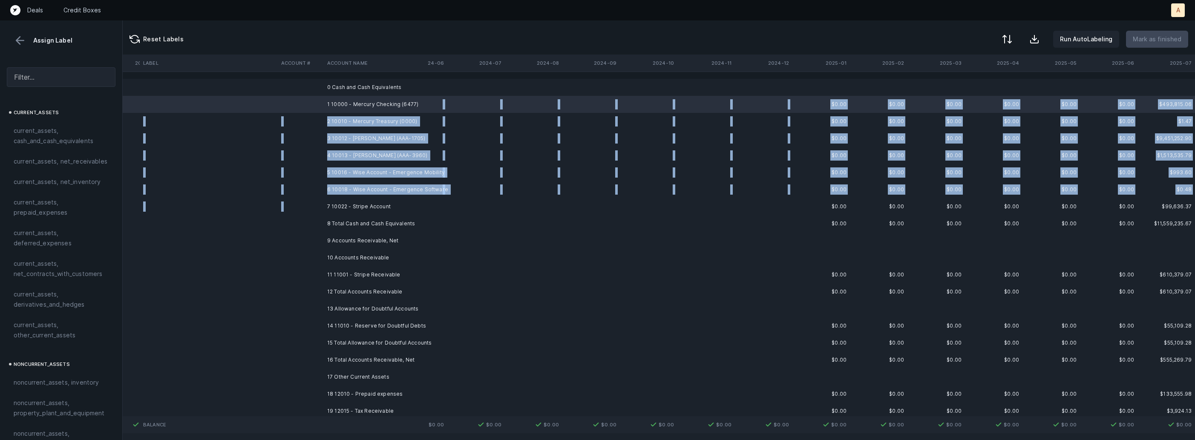
click at [370, 201] on td "7 10022 - Stripe Account" at bounding box center [376, 206] width 104 height 17
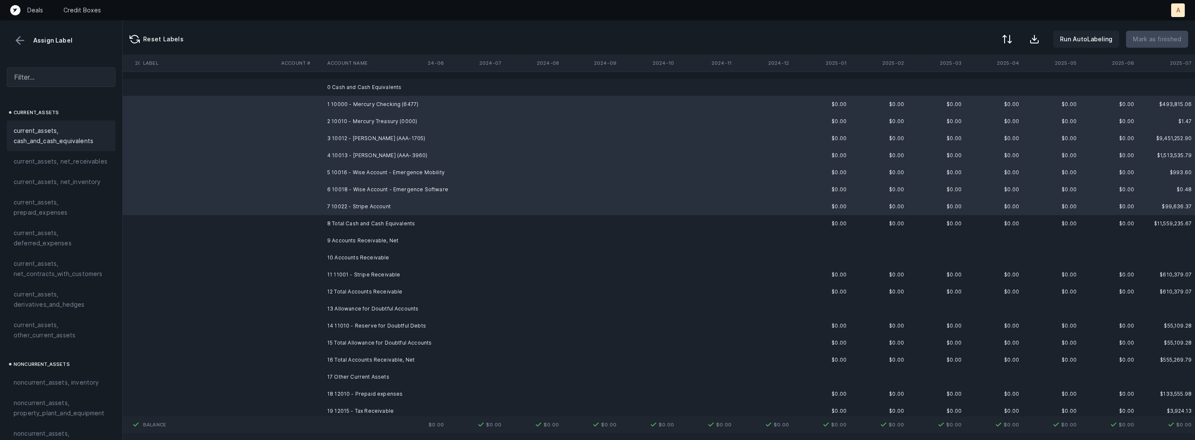
click at [59, 130] on span "current_assets, cash_and_cash_equivalents" at bounding box center [61, 136] width 95 height 20
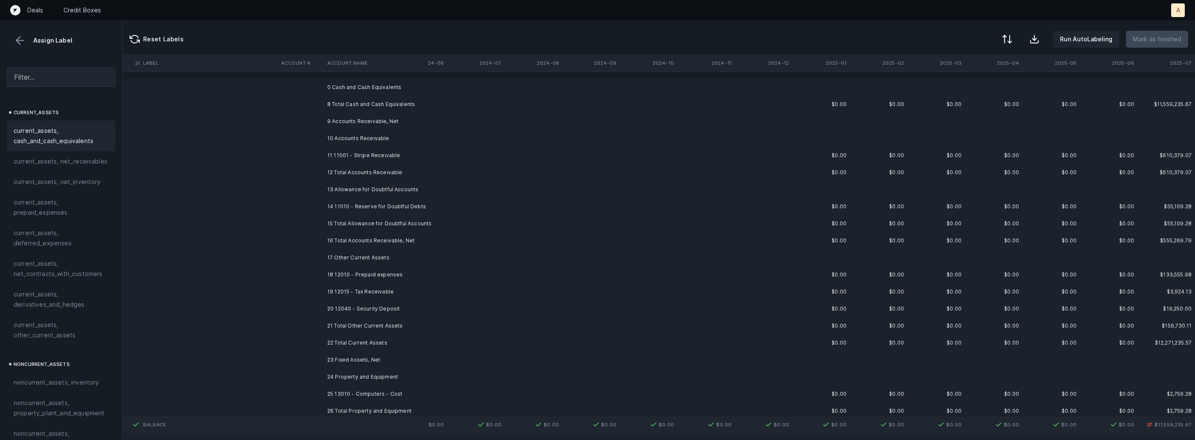
click at [347, 152] on td "11 11001 - Stripe Receivable" at bounding box center [376, 155] width 104 height 17
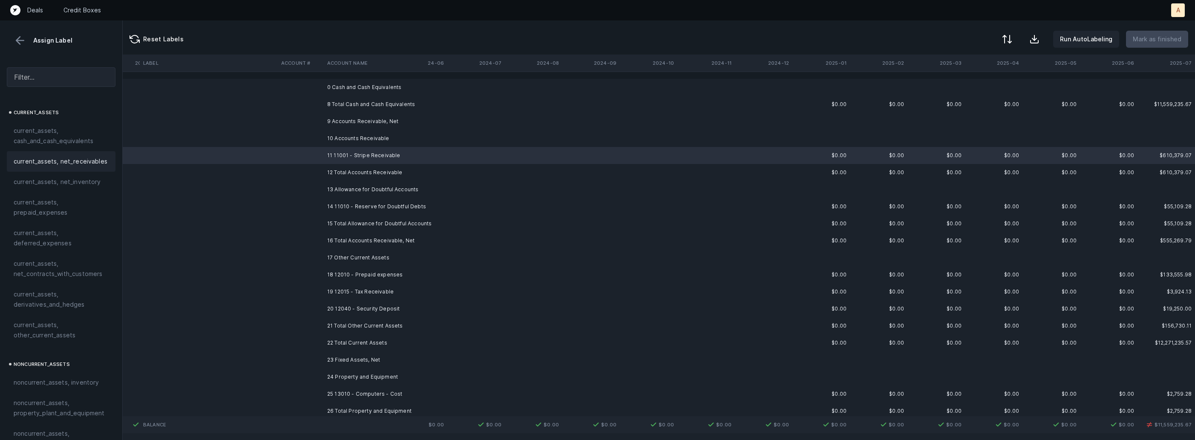
click at [99, 165] on span "current_assets, net_receivables" at bounding box center [61, 161] width 94 height 10
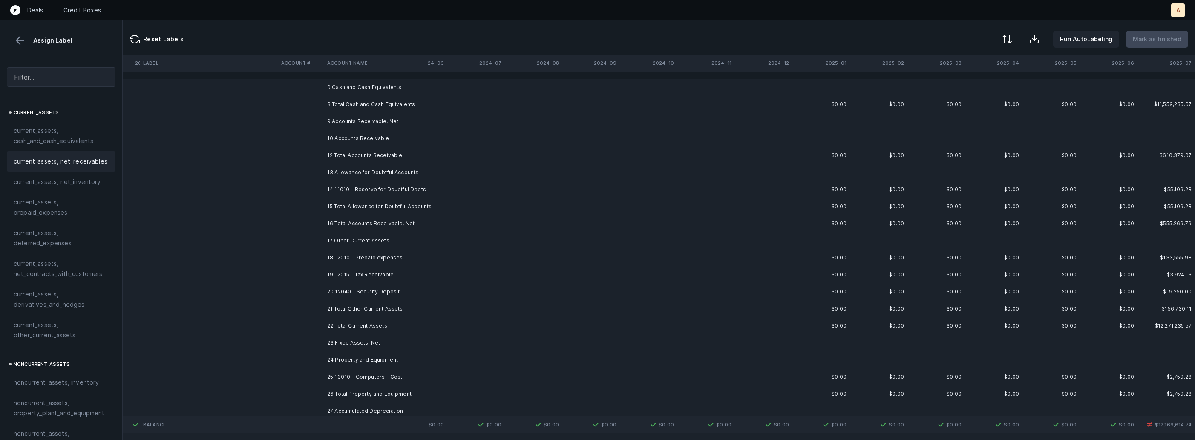
click at [365, 188] on td "14 11010 - Reserve for Doubtful Debts" at bounding box center [376, 189] width 104 height 17
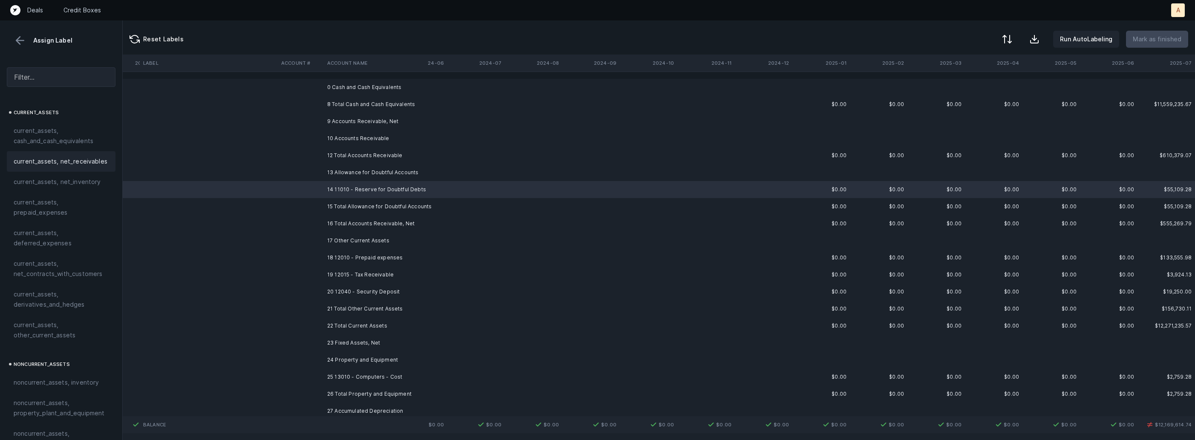
click at [94, 166] on span "current_assets, net_receivables" at bounding box center [61, 161] width 94 height 10
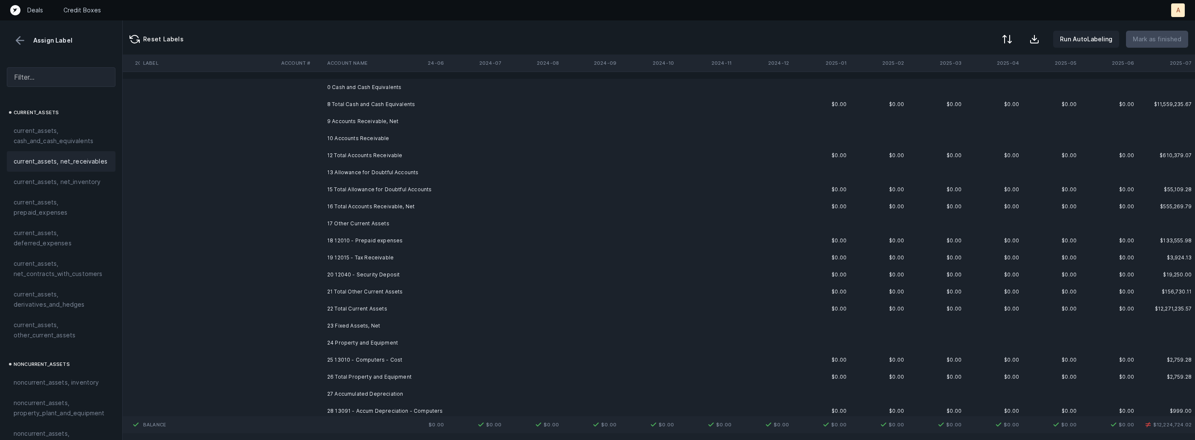
click at [334, 239] on td "18 12010 - Prepaid expenses" at bounding box center [376, 240] width 104 height 17
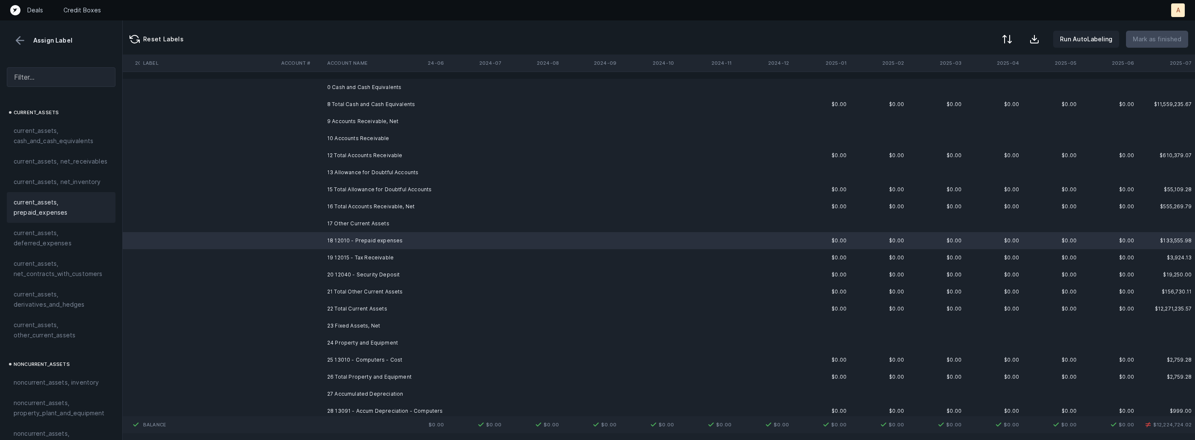
click at [58, 209] on span "current_assets, prepaid_expenses" at bounding box center [61, 207] width 95 height 20
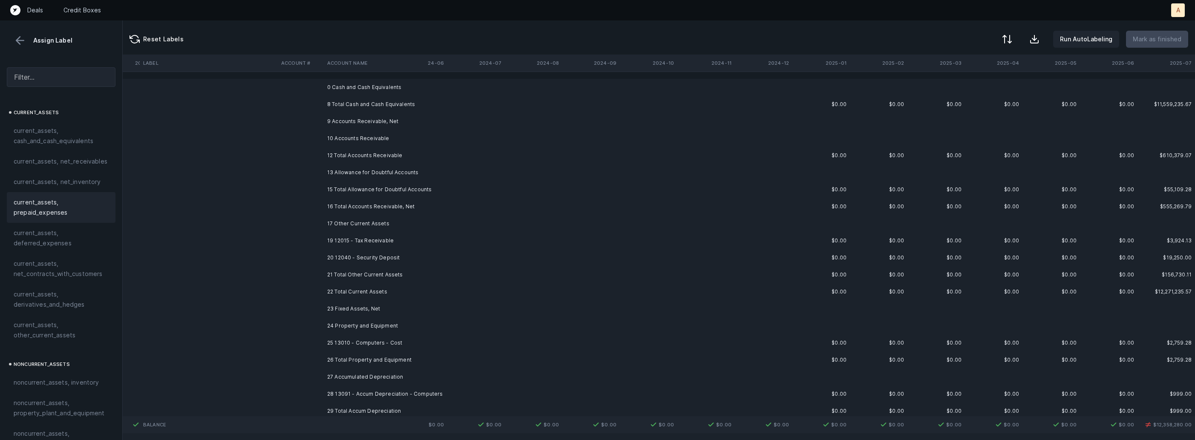
click at [362, 246] on td "19 12015 - Tax Receivable" at bounding box center [376, 240] width 104 height 17
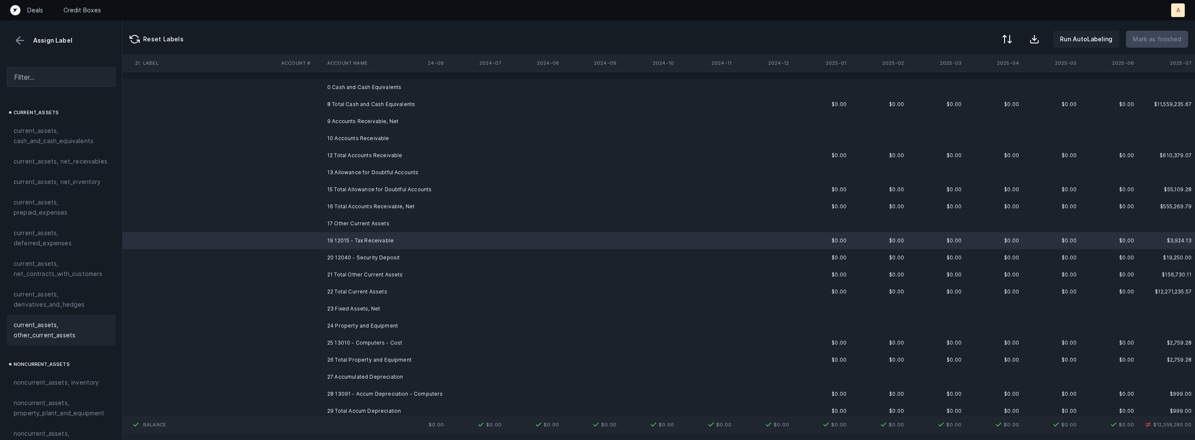
click at [66, 325] on span "current_assets, other_current_assets" at bounding box center [61, 330] width 95 height 20
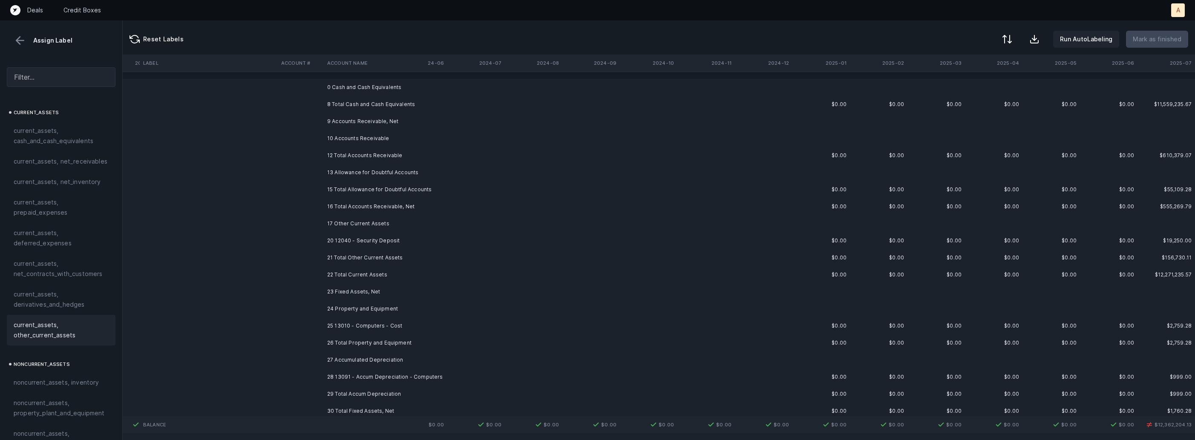
click at [371, 235] on td "20 12040 - Security Deposit" at bounding box center [376, 240] width 104 height 17
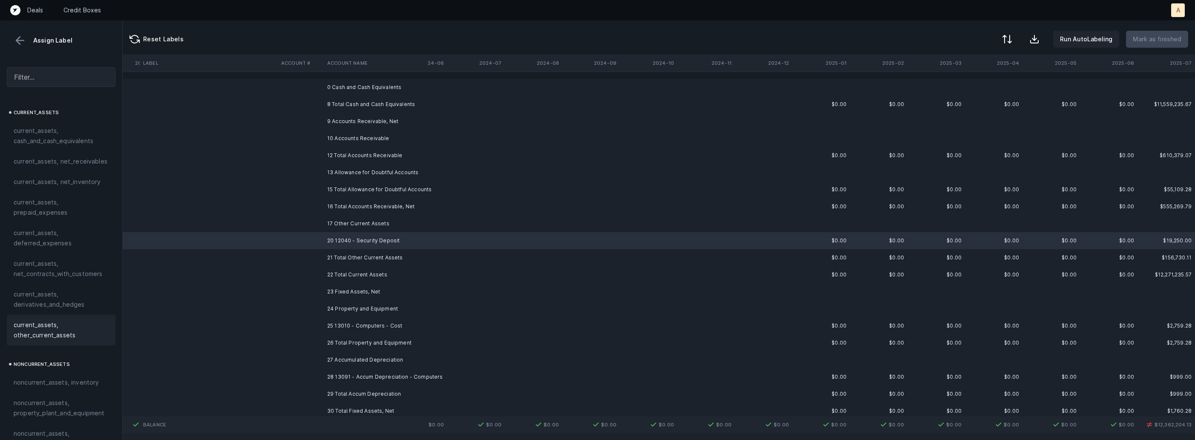
click at [48, 340] on span "current_assets, other_current_assets" at bounding box center [61, 330] width 95 height 20
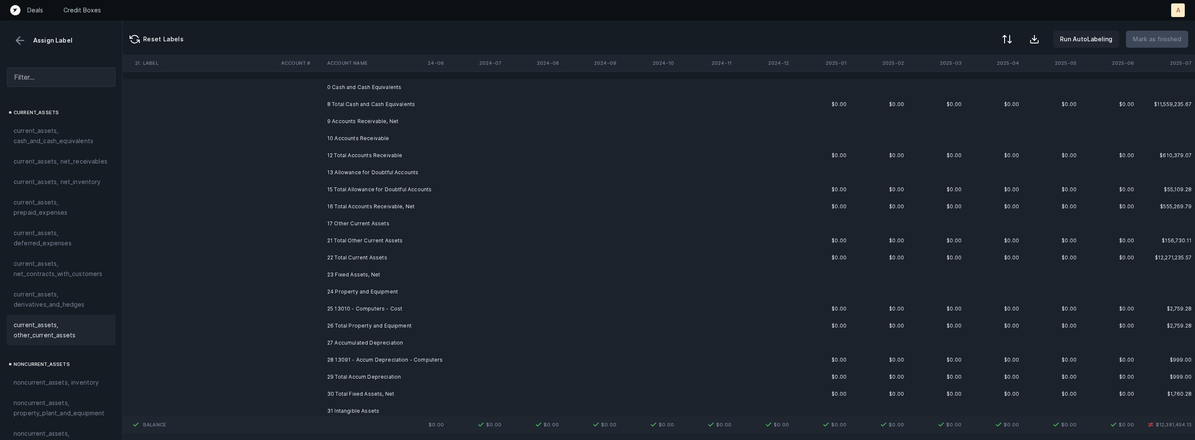
click at [355, 277] on td "23 Fixed Assets, Net" at bounding box center [376, 274] width 104 height 17
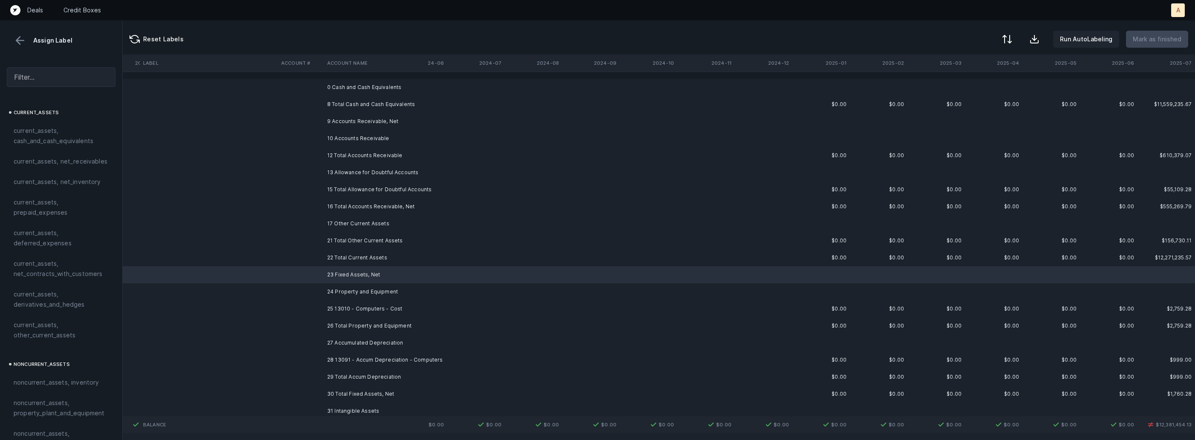
click at [349, 305] on td "25 13010 - Computers - Cost" at bounding box center [376, 308] width 104 height 17
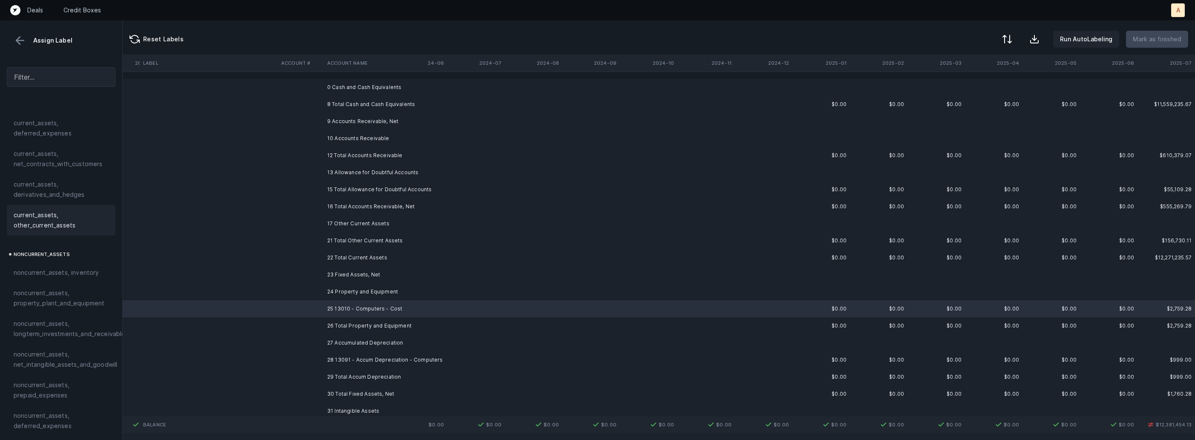
scroll to position [113, 0]
click at [80, 290] on span "noncurrent_assets, property_plant_and_equipment" at bounding box center [61, 295] width 95 height 20
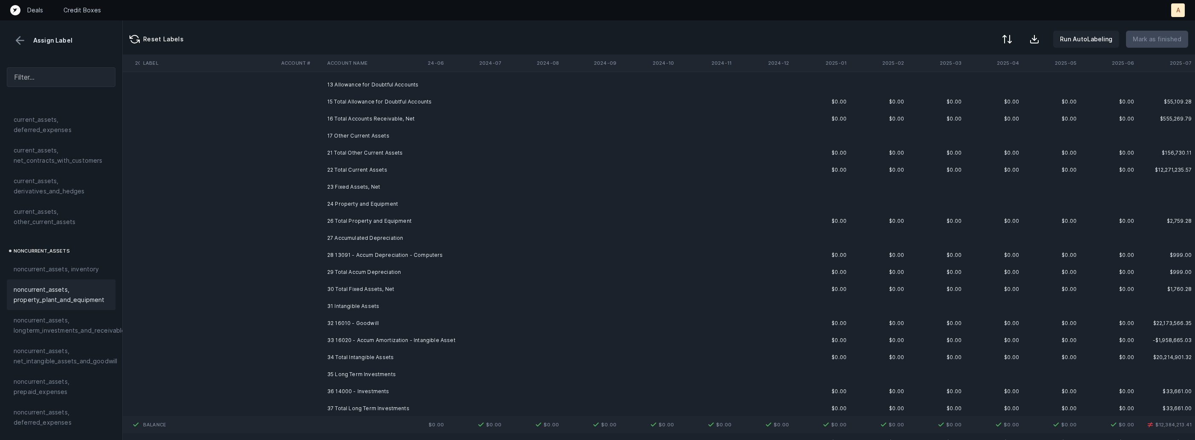
scroll to position [94, 1018]
click at [330, 248] on td "28 13091 - Accum Depreciation - Computers" at bounding box center [376, 249] width 104 height 17
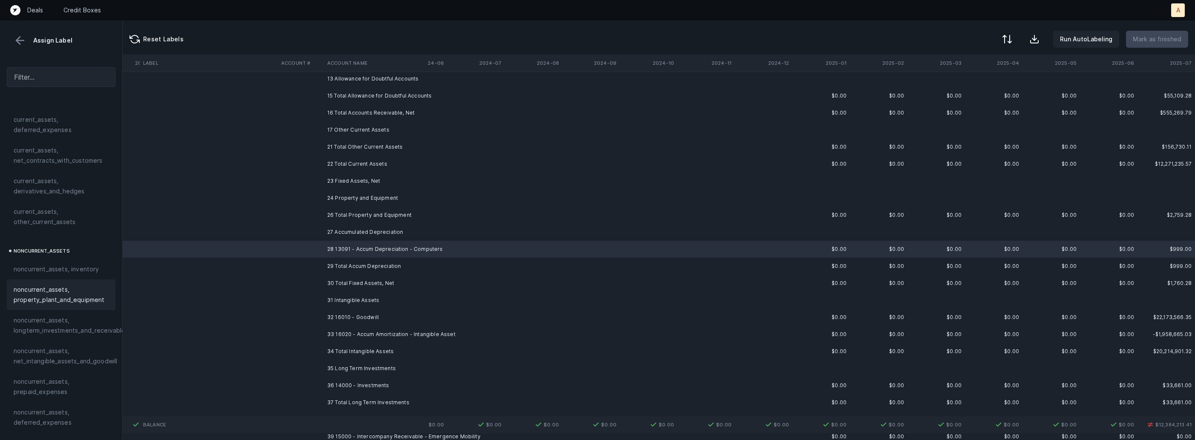
click at [101, 294] on span "noncurrent_assets, property_plant_and_equipment" at bounding box center [61, 295] width 95 height 20
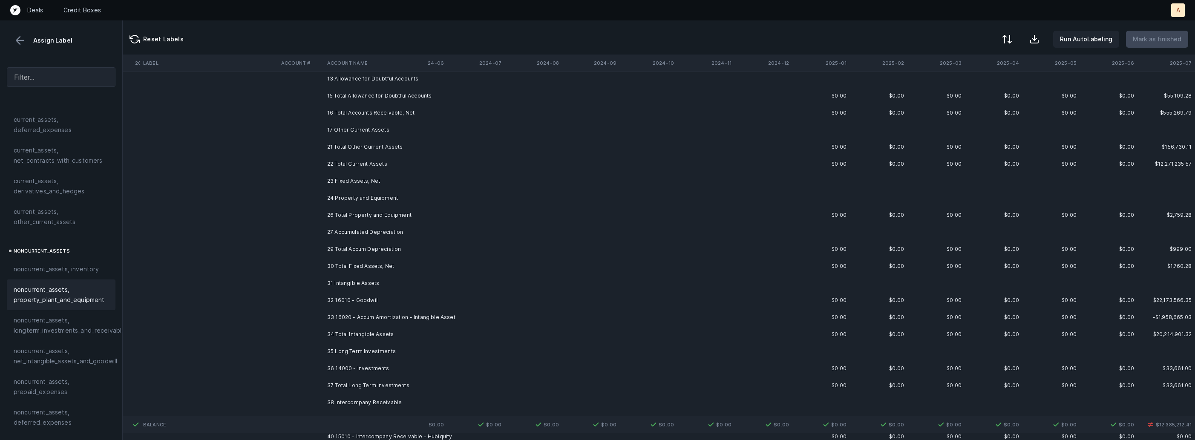
scroll to position [108, 1013]
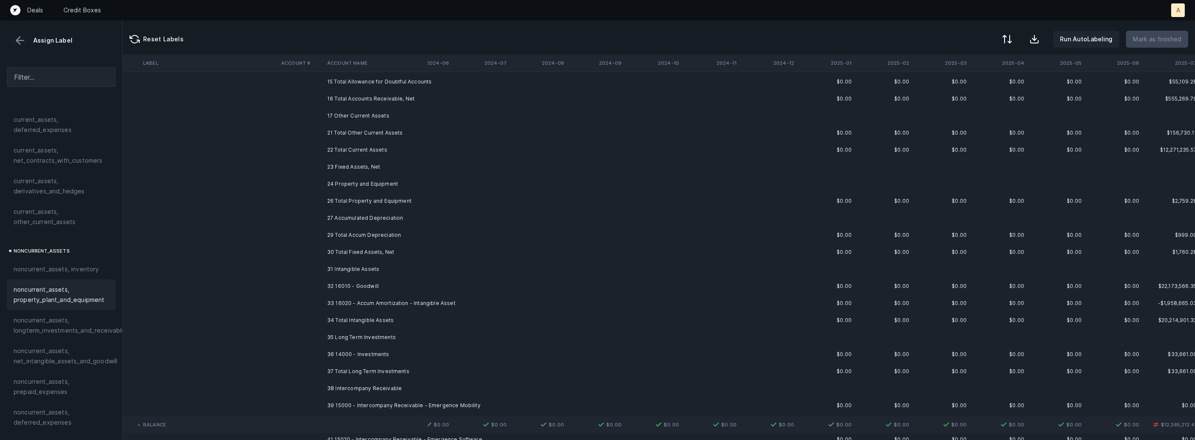
click at [310, 288] on td at bounding box center [301, 286] width 46 height 17
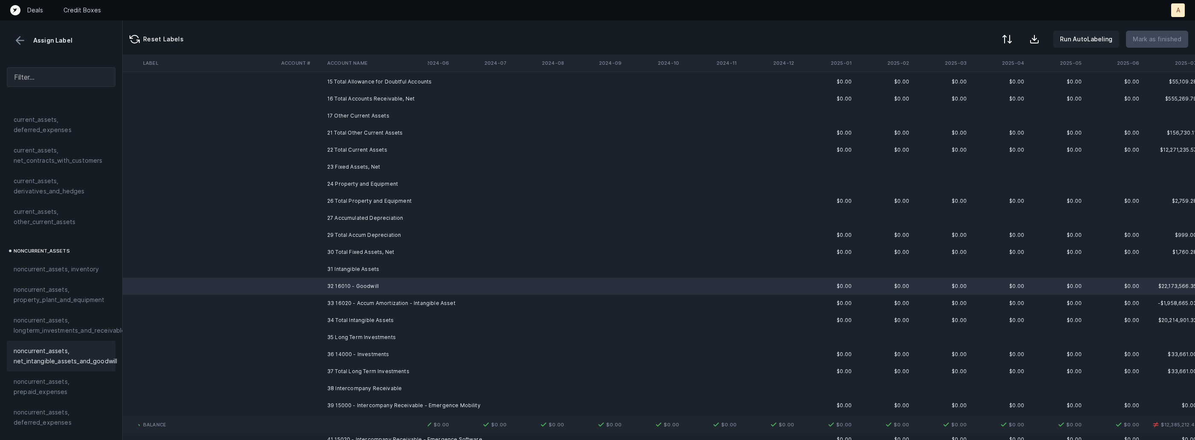
click at [22, 358] on span "noncurrent_assets, net_intangible_assets_and_goodwill" at bounding box center [66, 356] width 104 height 20
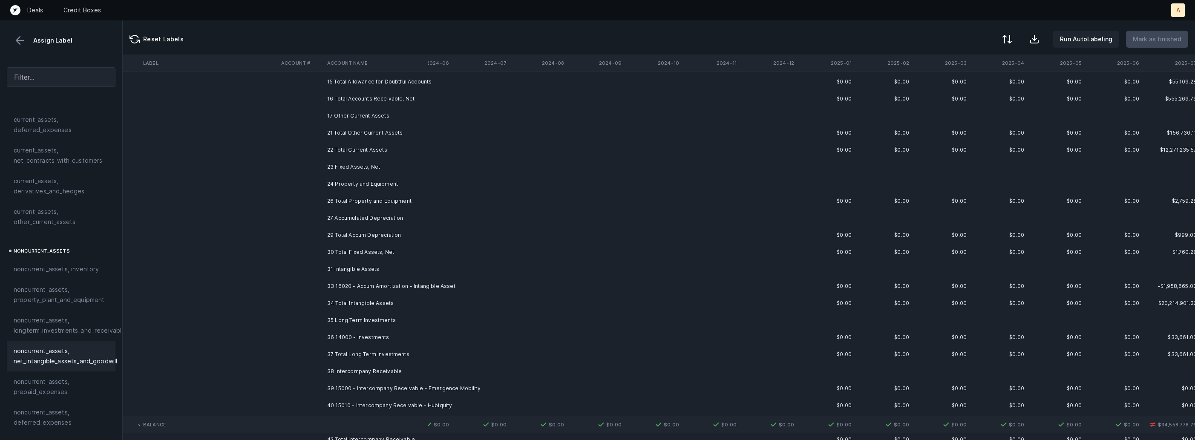
click at [282, 288] on td at bounding box center [301, 286] width 46 height 17
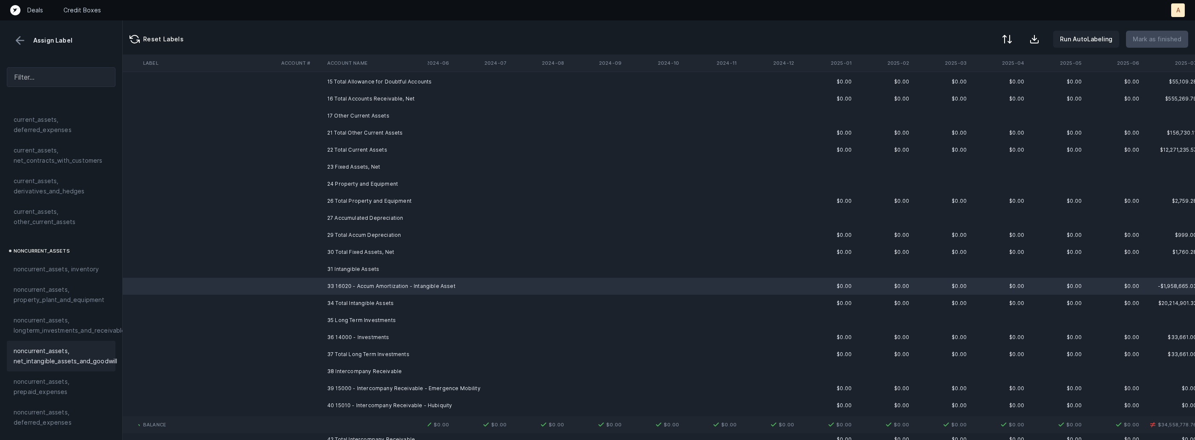
click at [55, 349] on span "noncurrent_assets, net_intangible_assets_and_goodwill" at bounding box center [66, 356] width 104 height 20
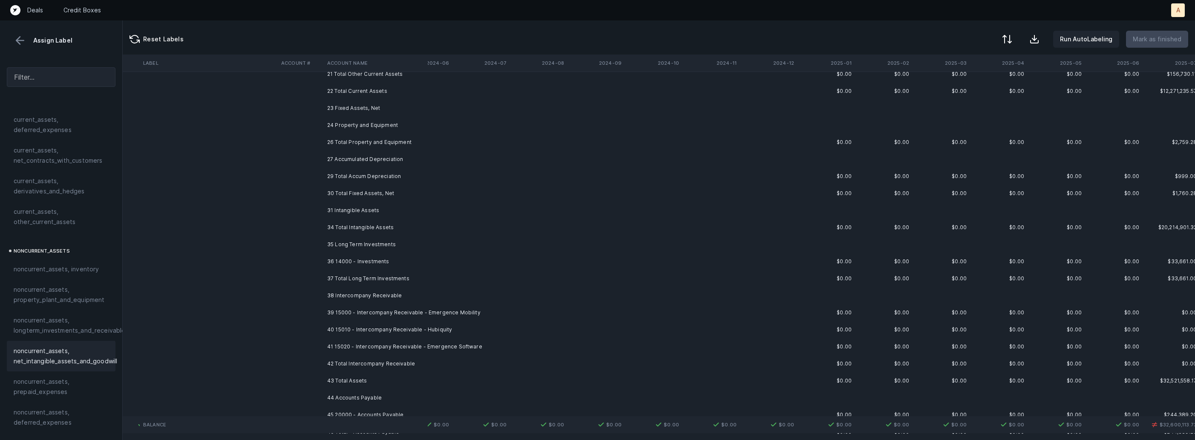
scroll to position [205, 1013]
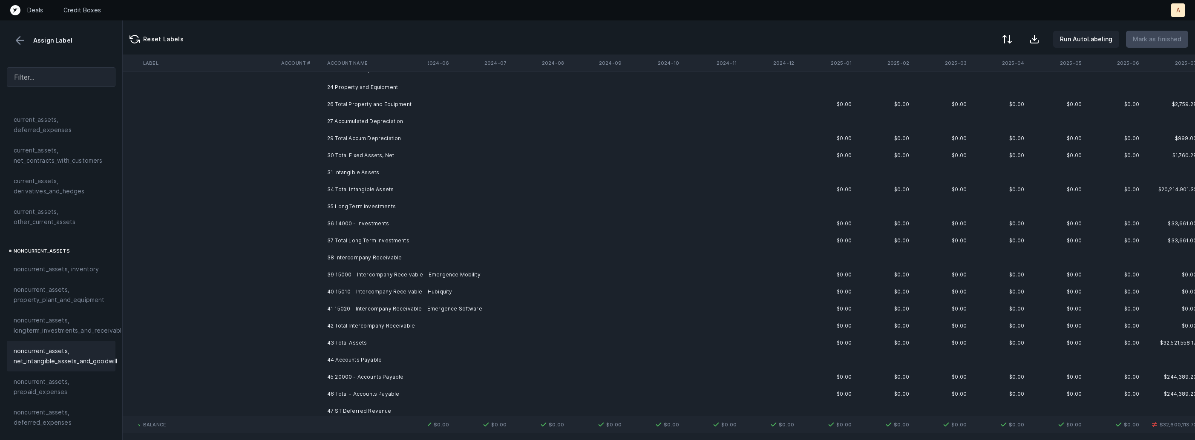
click at [368, 225] on td "36 14000 - Investments" at bounding box center [376, 223] width 104 height 17
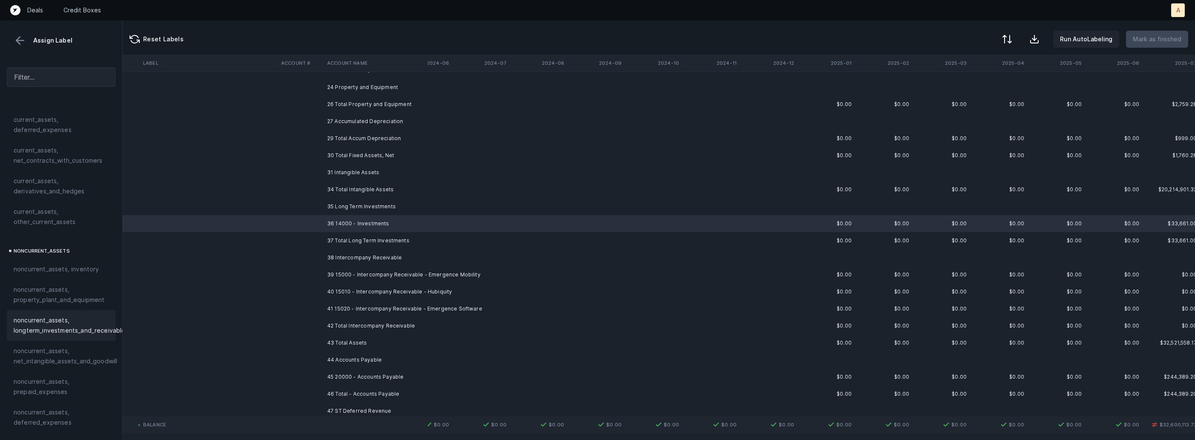
click at [60, 318] on span "noncurrent_assets, longterm_investments_and_receivables" at bounding box center [71, 325] width 115 height 20
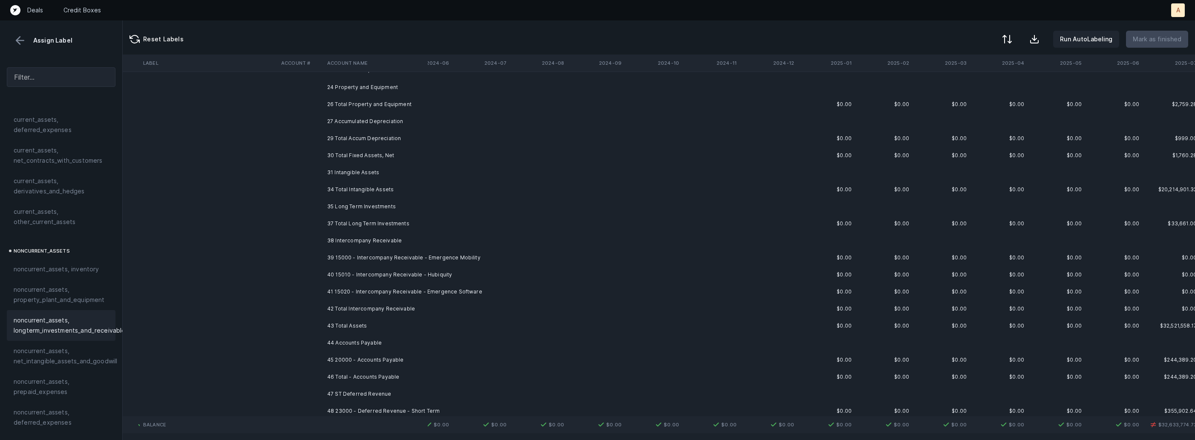
click at [332, 264] on td "39 15000 - Intercompany Receivable - Emergence Mobility" at bounding box center [376, 257] width 104 height 17
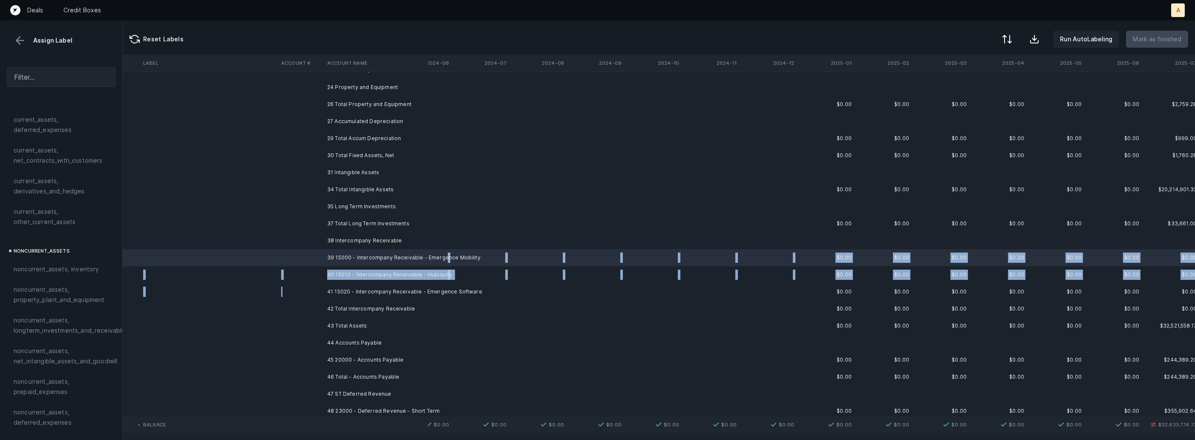
click at [320, 294] on td at bounding box center [301, 291] width 46 height 17
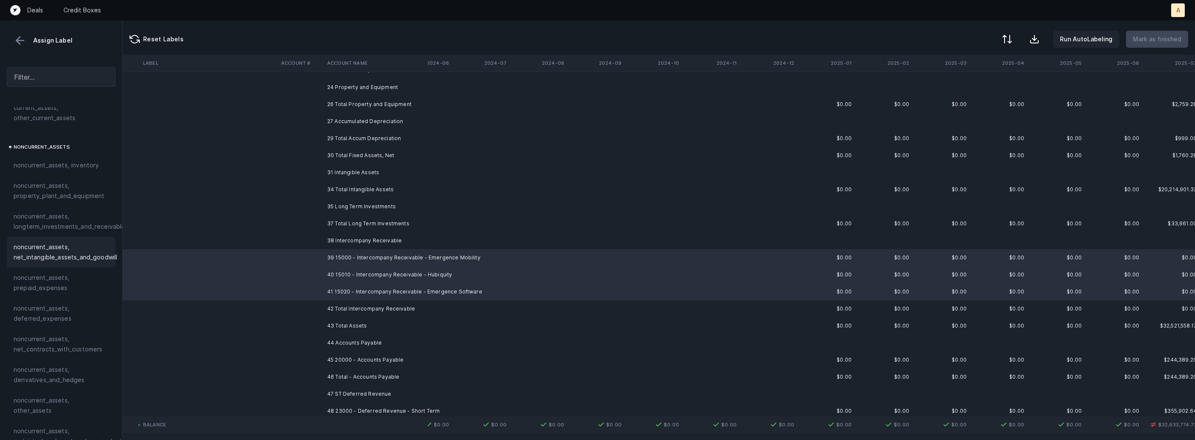
scroll to position [227, 0]
click at [58, 386] on span "noncurrent_assets, other_assets" at bounding box center [61, 396] width 95 height 20
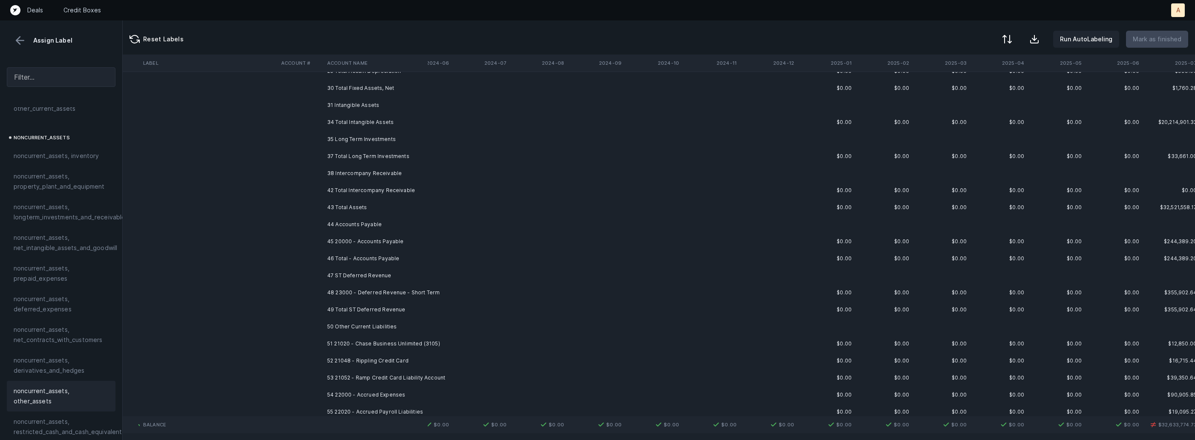
scroll to position [285, 1013]
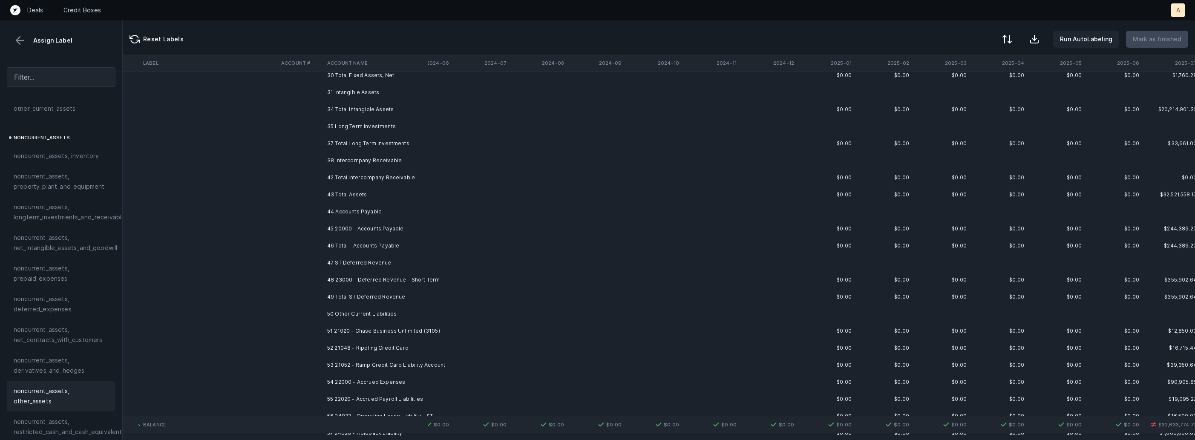
click at [381, 232] on td "45 20000 - Accounts Payable" at bounding box center [376, 228] width 104 height 17
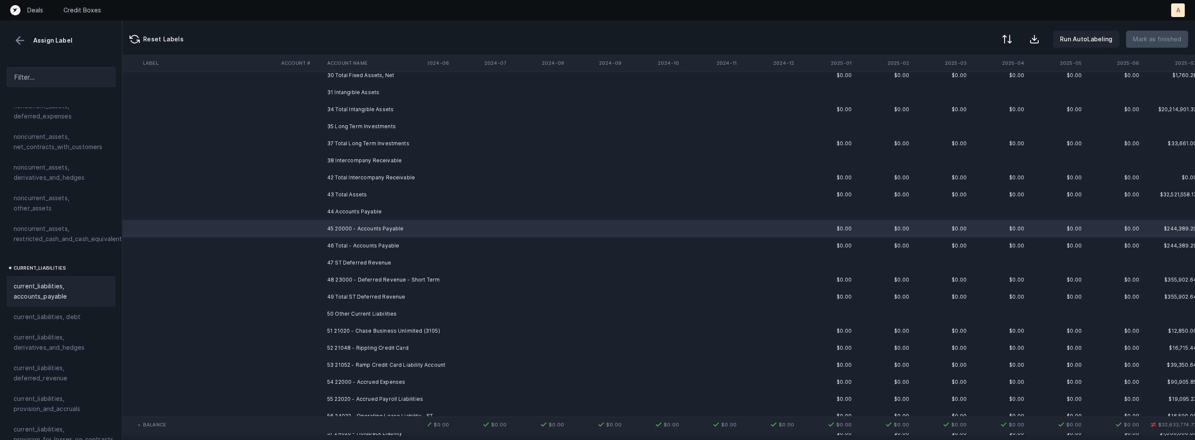
scroll to position [421, 0]
click at [59, 280] on span "current_liabilities, accounts_payable" at bounding box center [61, 290] width 95 height 20
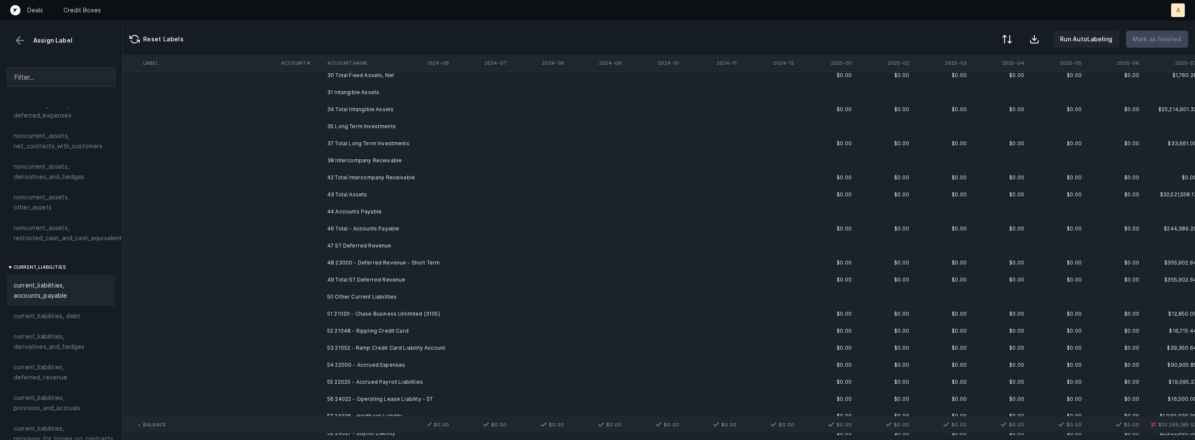
click at [335, 246] on td "47 ST Deferred Revenue" at bounding box center [376, 245] width 104 height 17
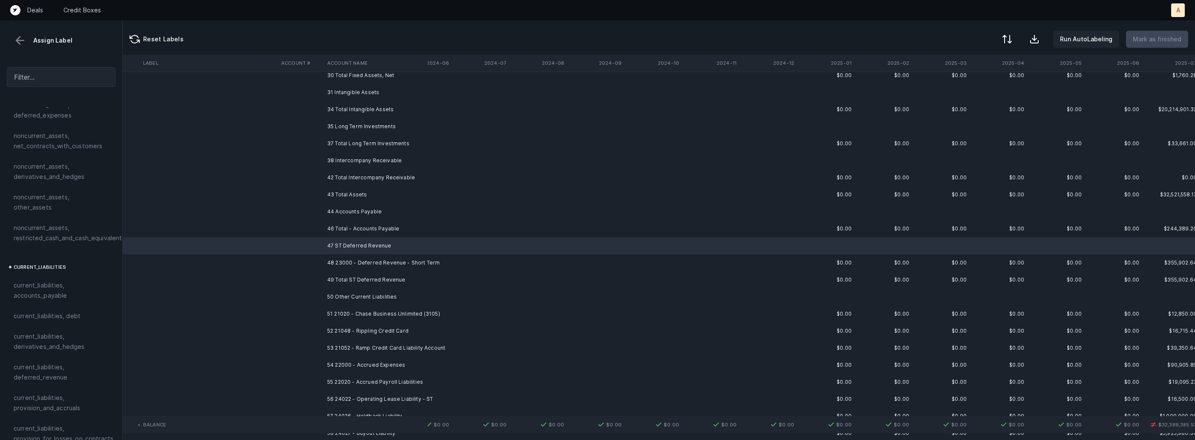
click at [324, 257] on td "48 23000 - Deferred Revenue - Short Term" at bounding box center [376, 262] width 104 height 17
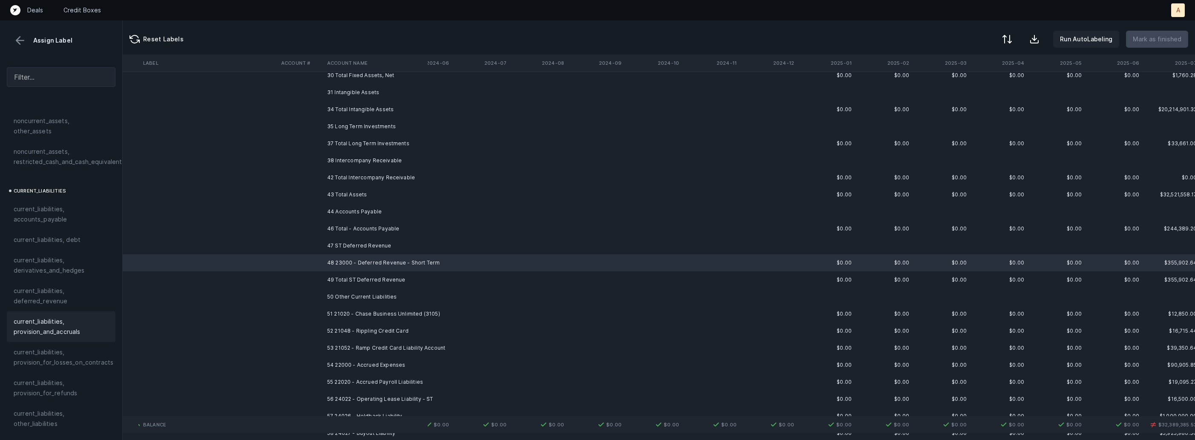
scroll to position [502, 0]
click at [46, 286] on span "current_liabilities, deferred_revenue" at bounding box center [61, 291] width 95 height 20
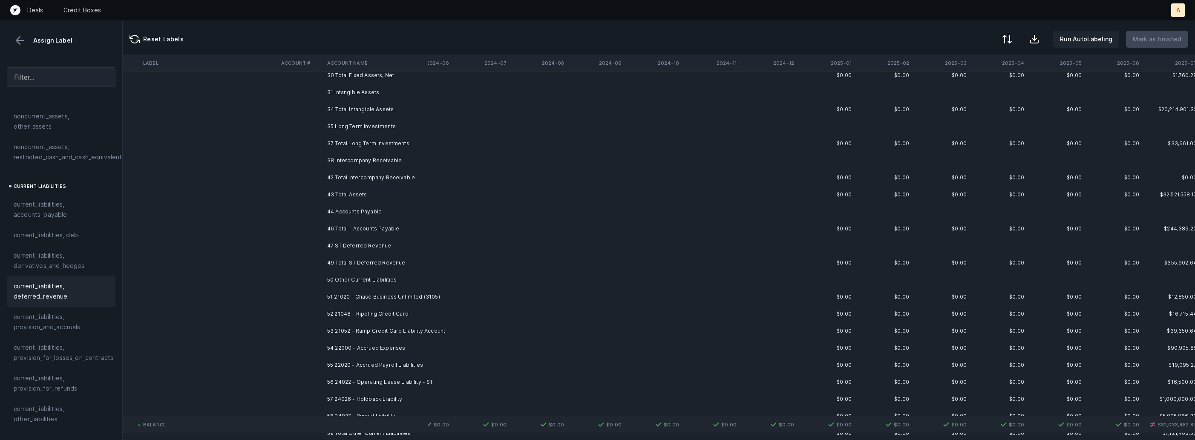
click at [375, 264] on td "49 Total ST Deferred Revenue" at bounding box center [376, 262] width 104 height 17
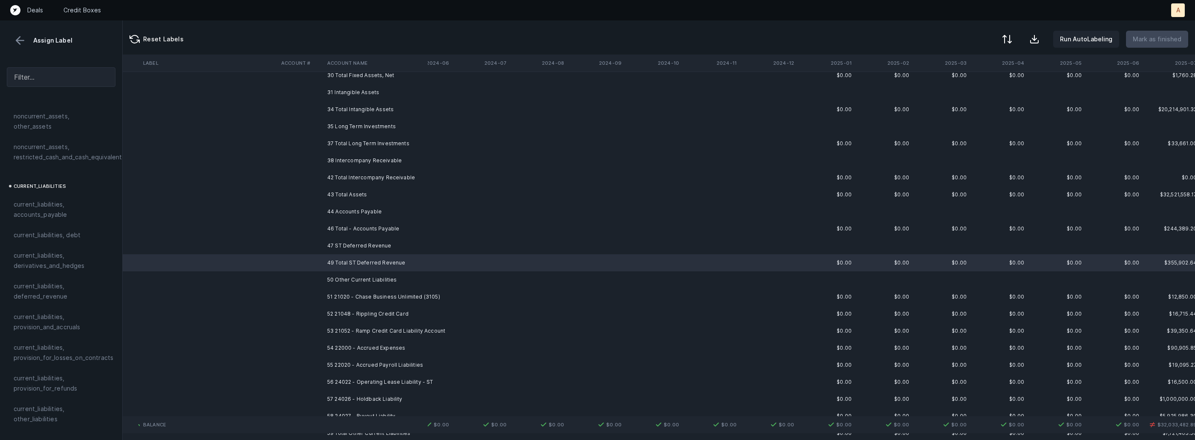
click at [375, 296] on td "51 21020 - Chase Business Unlimited (3105)" at bounding box center [376, 296] width 104 height 17
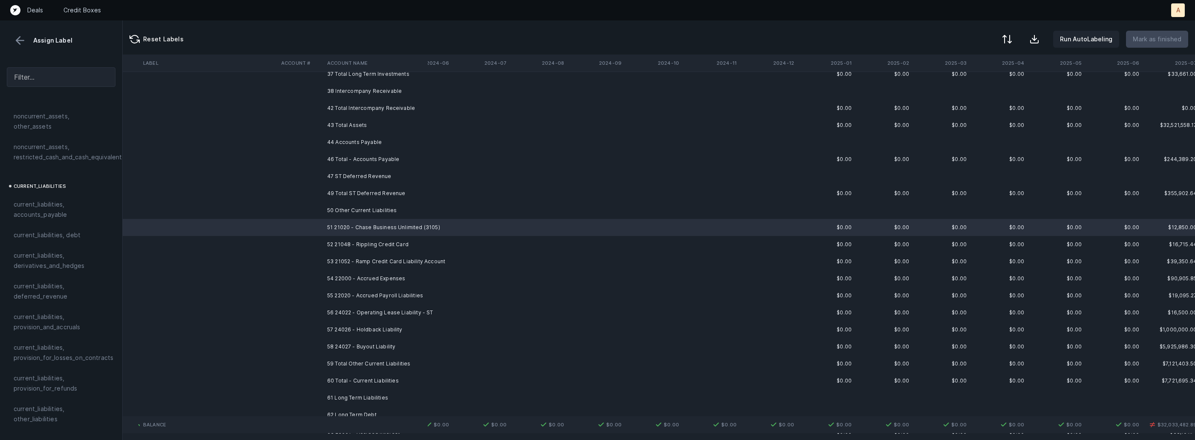
scroll to position [355, 1013]
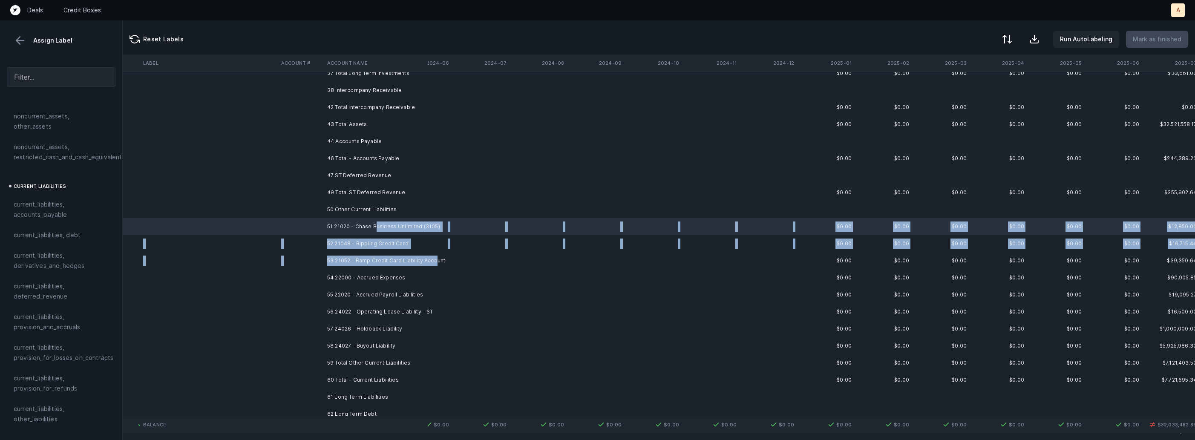
click at [428, 260] on td "53 21052 - Ramp Credit Card Liability Account" at bounding box center [376, 260] width 104 height 17
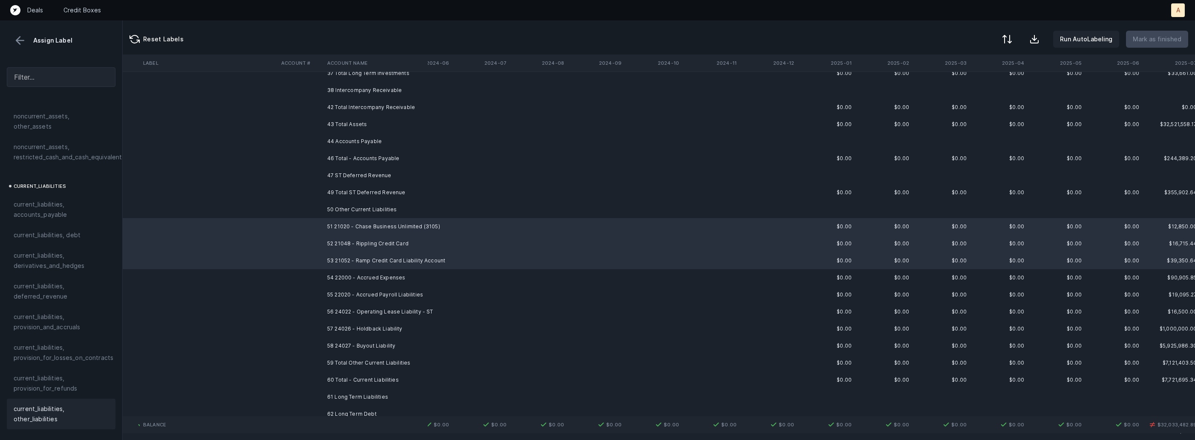
click at [22, 404] on span "current_liabilities, other_liabilities" at bounding box center [61, 414] width 95 height 20
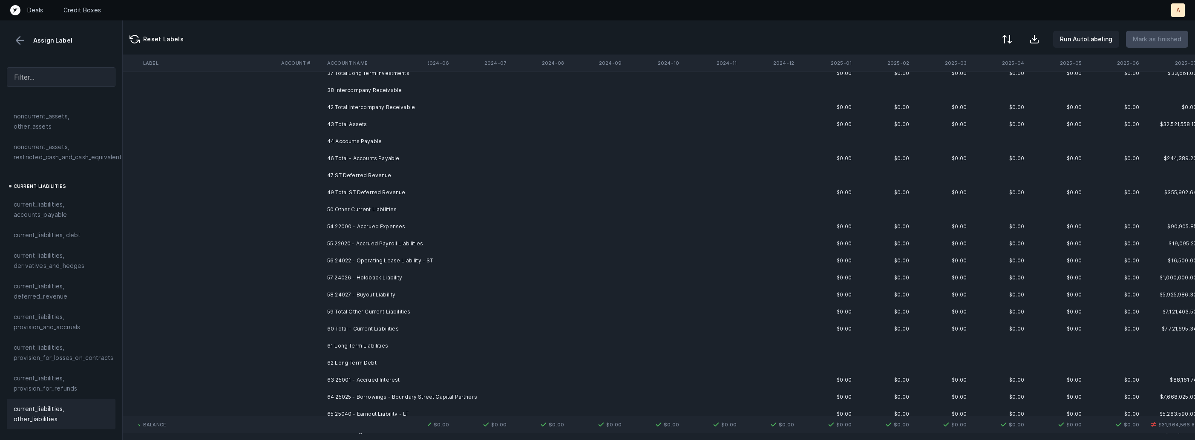
click at [374, 226] on td "54 22000 - Accrued Expenses" at bounding box center [376, 226] width 104 height 17
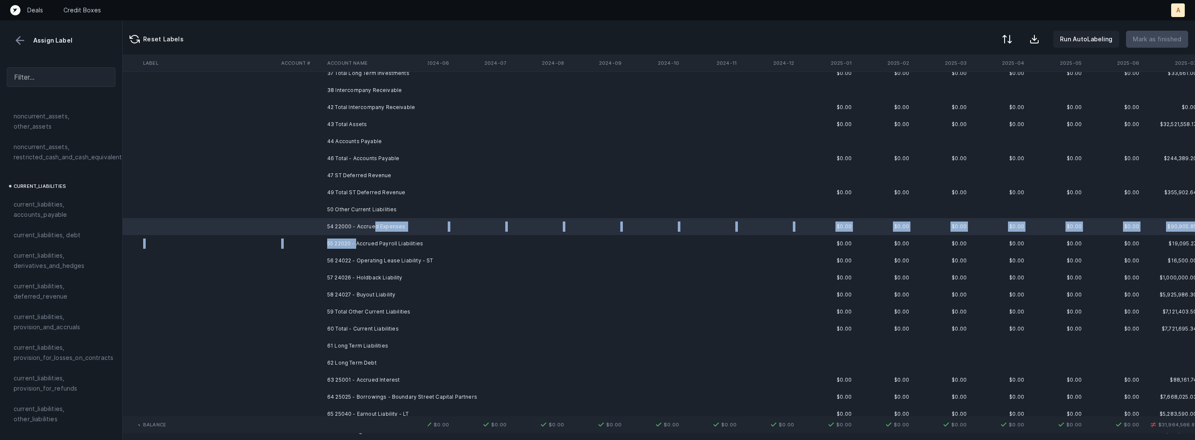
click at [358, 239] on td "55 22020 - Accrued Payroll Liabilities" at bounding box center [376, 243] width 104 height 17
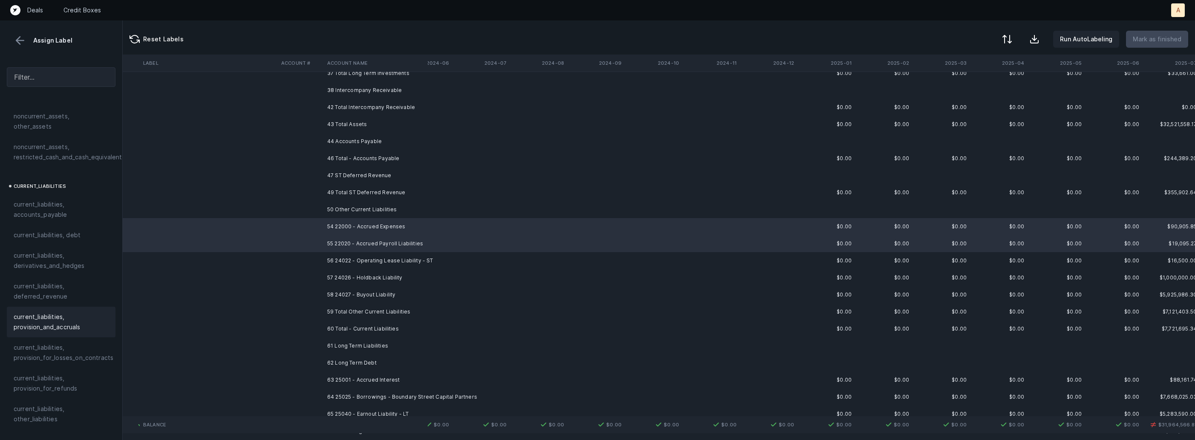
click at [69, 312] on span "current_liabilities, provision_and_accruals" at bounding box center [61, 322] width 95 height 20
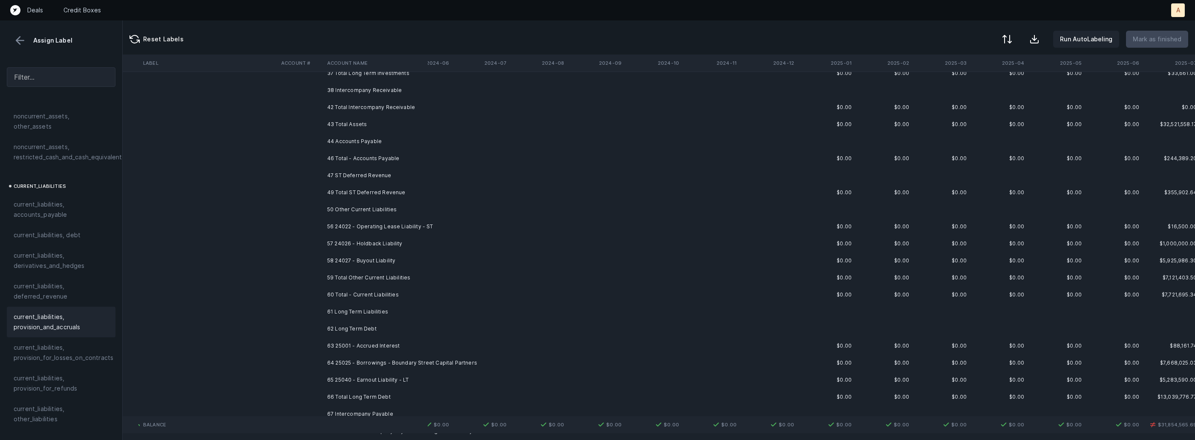
click at [355, 225] on td "56 24022 - Operating Lease Liability - ST" at bounding box center [376, 226] width 104 height 17
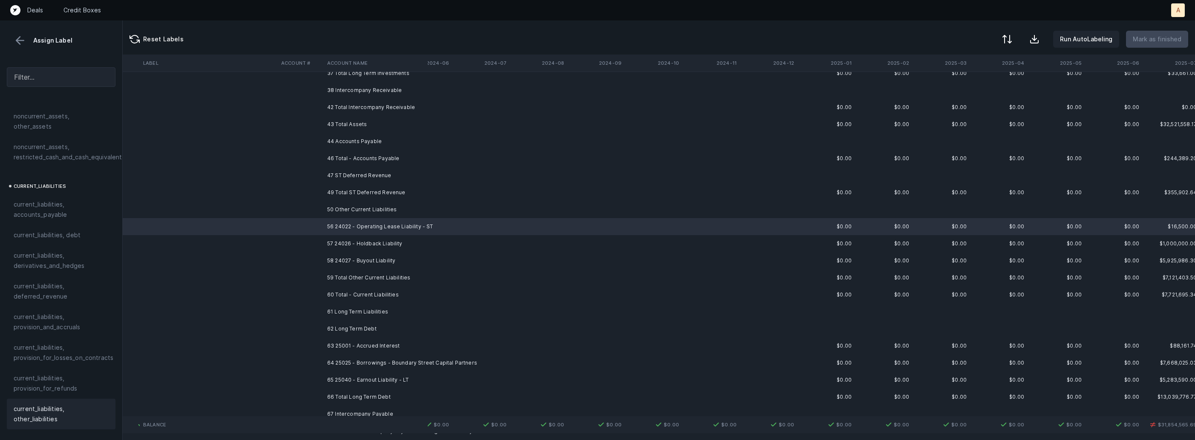
click at [31, 399] on div "current_liabilities, other_liabilities" at bounding box center [61, 414] width 109 height 31
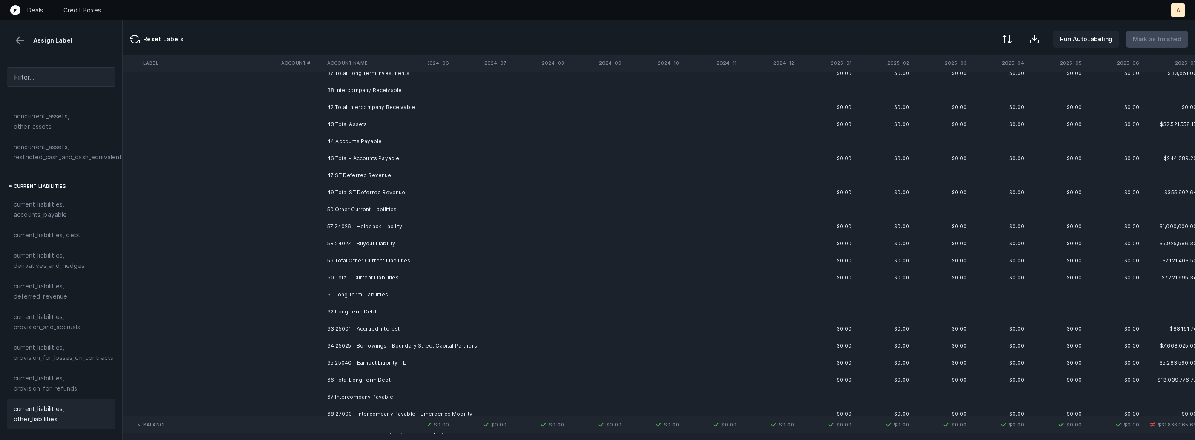
click at [324, 230] on td "57 24026 - Holdback Liability" at bounding box center [376, 226] width 104 height 17
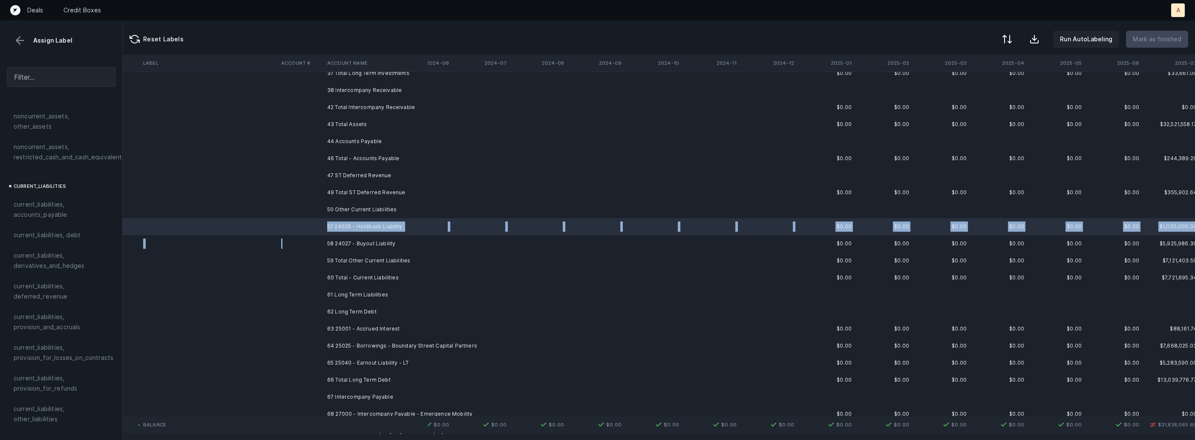
click at [321, 241] on td at bounding box center [301, 243] width 46 height 17
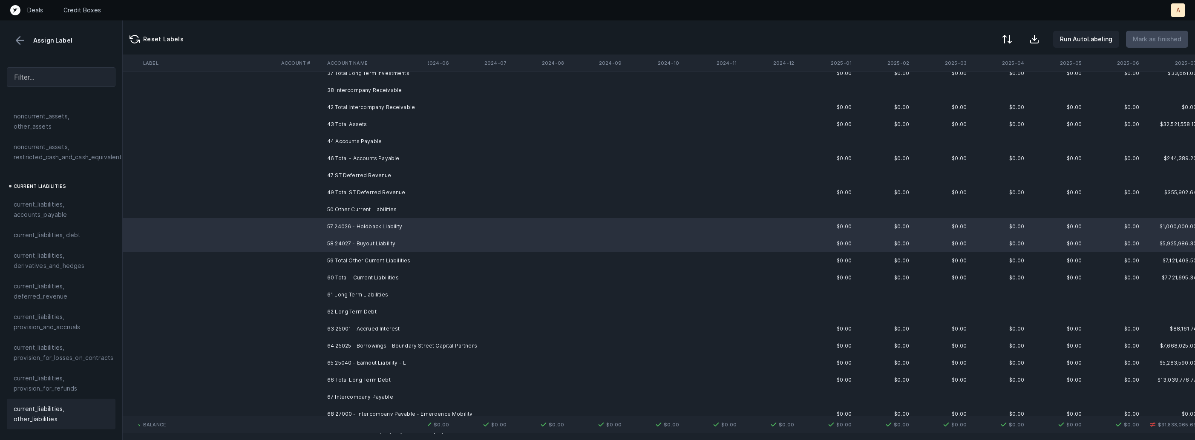
click at [55, 404] on span "current_liabilities, other_liabilities" at bounding box center [61, 414] width 95 height 20
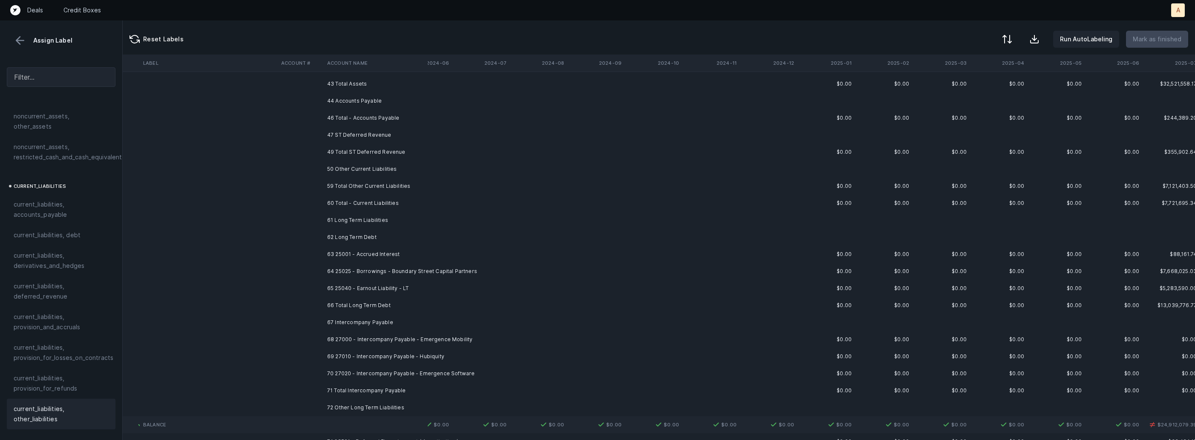
scroll to position [439, 1013]
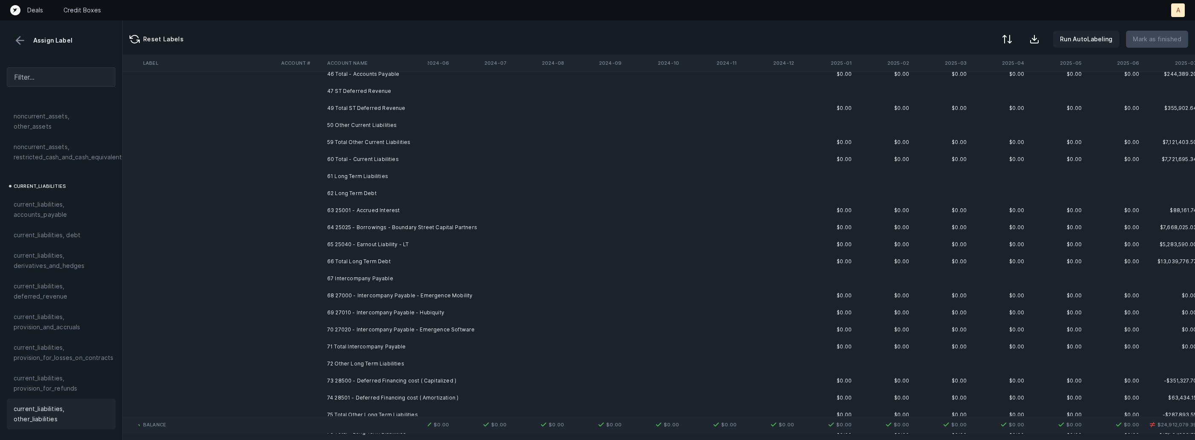
click at [384, 214] on td "63 25001 - Accrued Interest" at bounding box center [376, 210] width 104 height 17
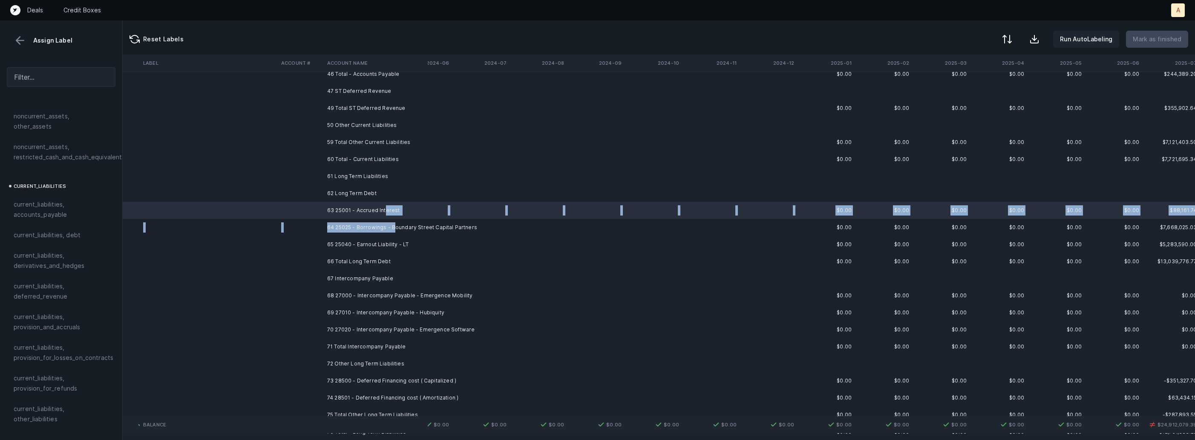
click at [395, 227] on td "64 25025 - Borrowings - Boundary Street Capital Partners" at bounding box center [376, 227] width 104 height 17
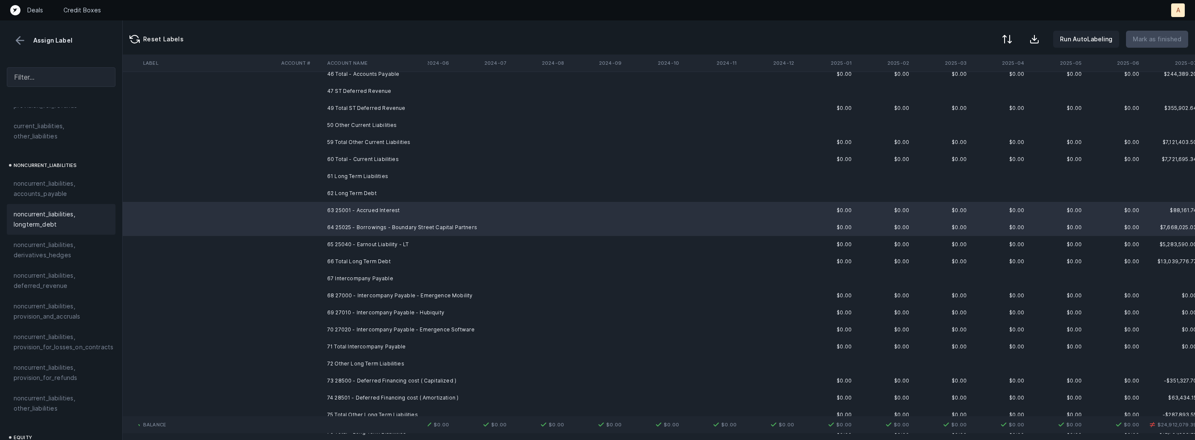
scroll to position [781, 0]
click at [56, 213] on span "noncurrent_liabilities, longterm_debt" at bounding box center [61, 223] width 95 height 20
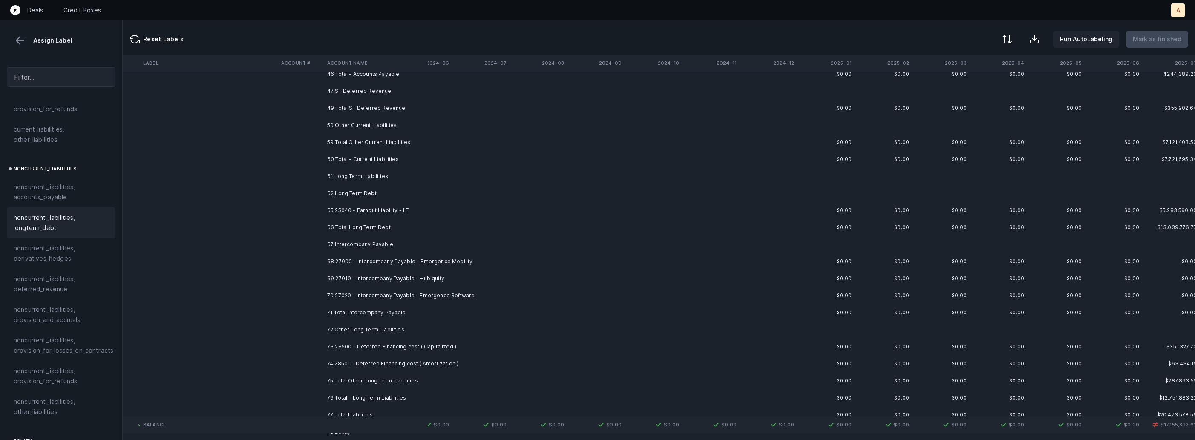
click at [312, 208] on td at bounding box center [301, 210] width 46 height 17
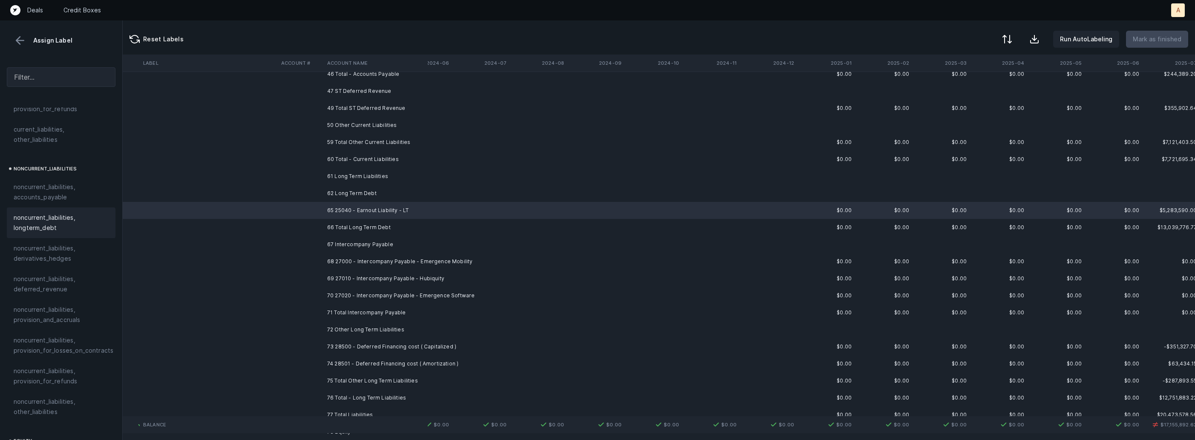
click at [51, 216] on span "noncurrent_liabilities, longterm_debt" at bounding box center [61, 223] width 95 height 20
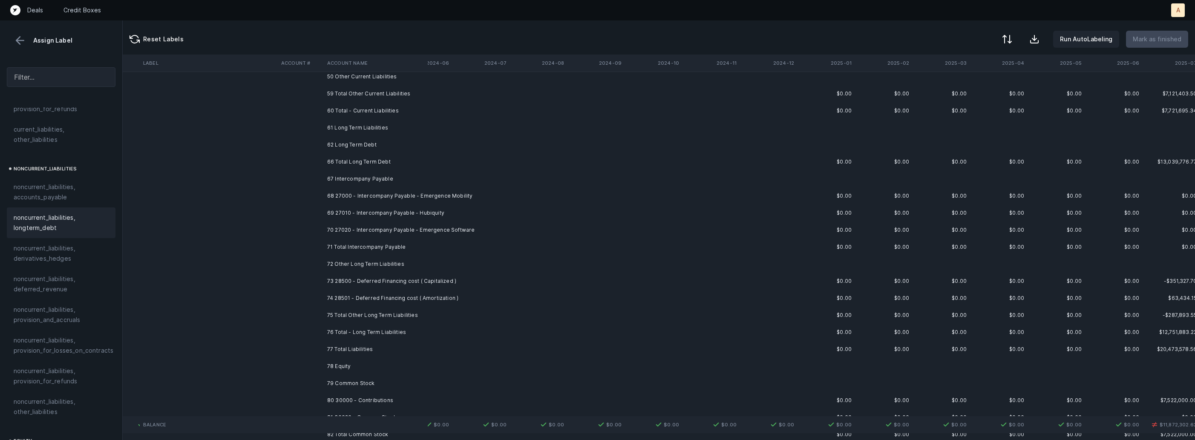
scroll to position [493, 1013]
click at [390, 190] on td "68 27000 - Intercompany Payable - Emergence Mobility" at bounding box center [376, 190] width 104 height 17
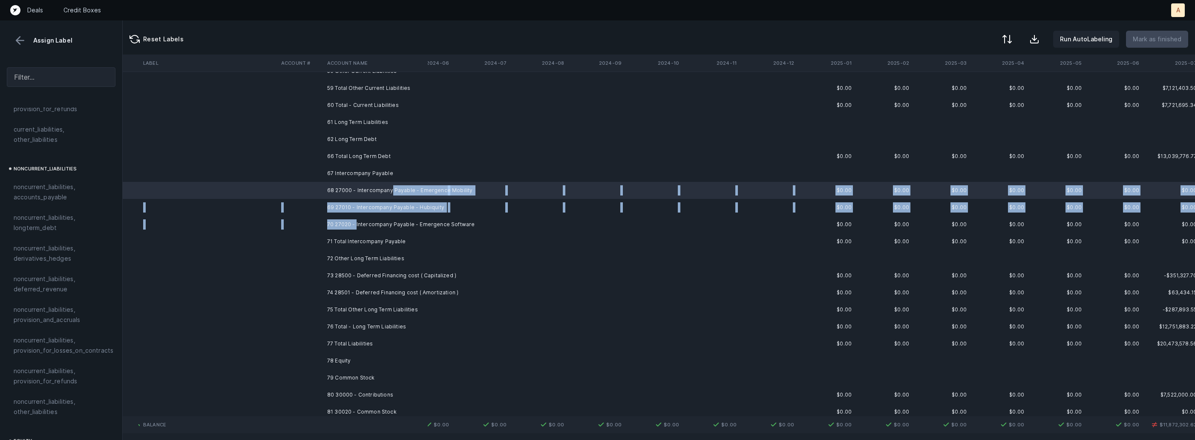
click at [356, 219] on td "70 27020 - Intercompany Payable - Emergence Software" at bounding box center [376, 224] width 104 height 17
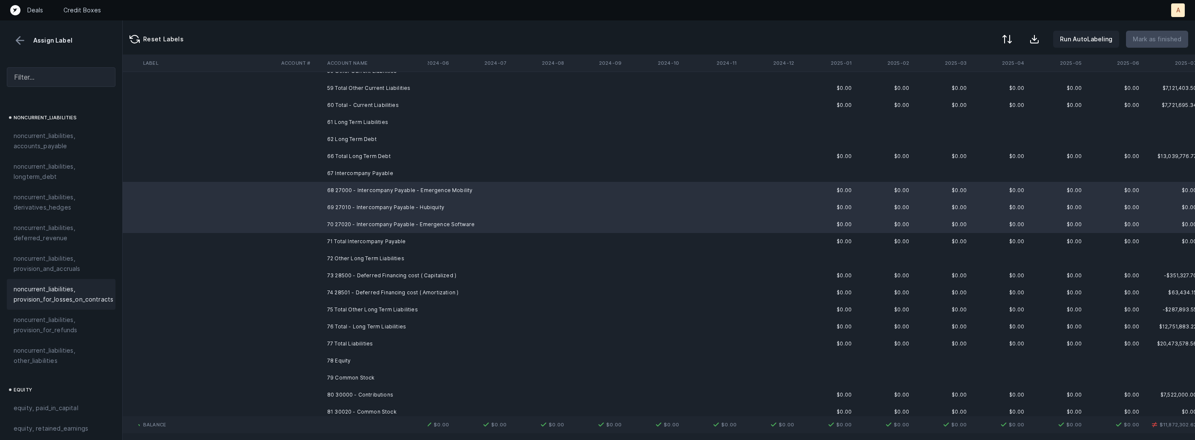
scroll to position [861, 0]
click at [72, 317] on span "noncurrent_liabilities, other_liabilities" at bounding box center [61, 327] width 95 height 20
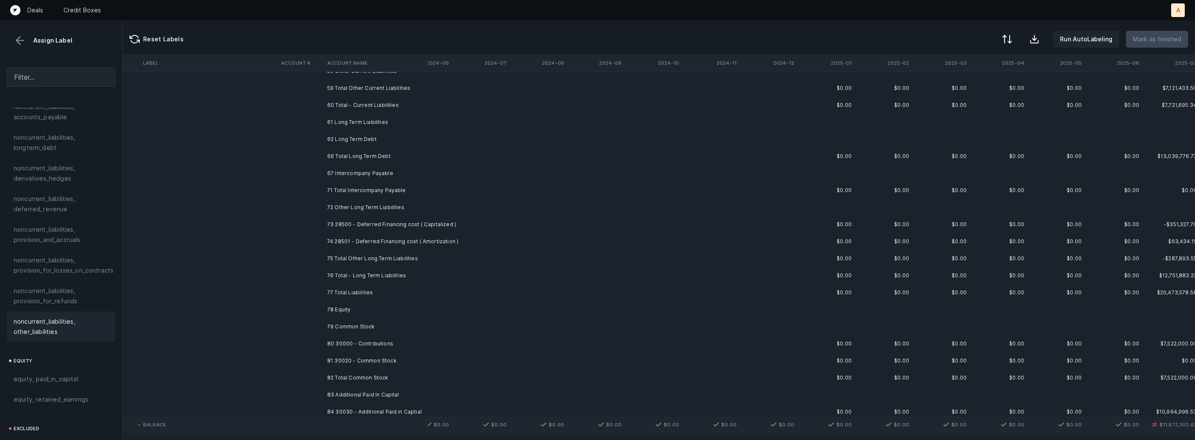
click at [364, 225] on td "73 28500 - Deferred Financing cost ( Capitalized )" at bounding box center [376, 224] width 104 height 17
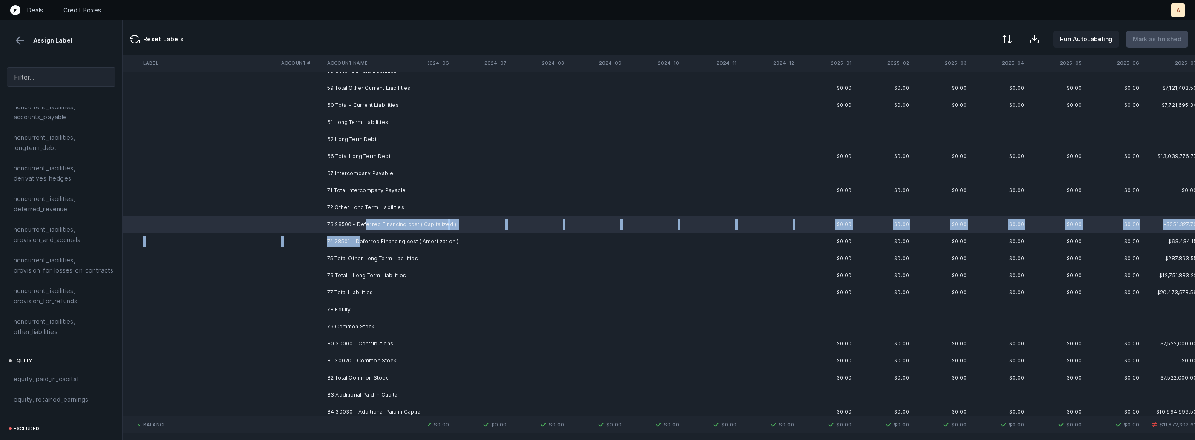
click at [358, 243] on td "74 28501 - Deferred Financing cost ( Amortization )" at bounding box center [376, 241] width 104 height 17
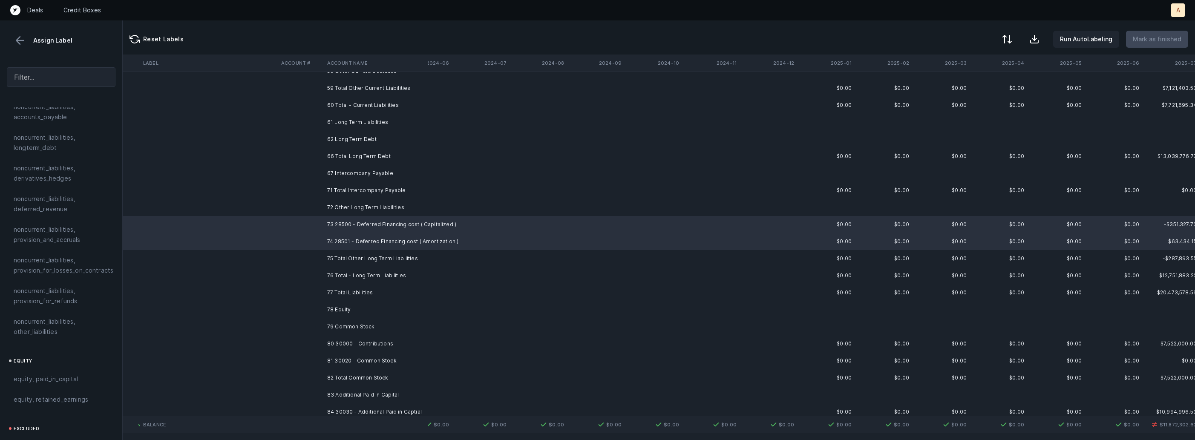
scroll to position [492, 1018]
click at [86, 136] on span "noncurrent_liabilities, longterm_debt" at bounding box center [61, 143] width 95 height 20
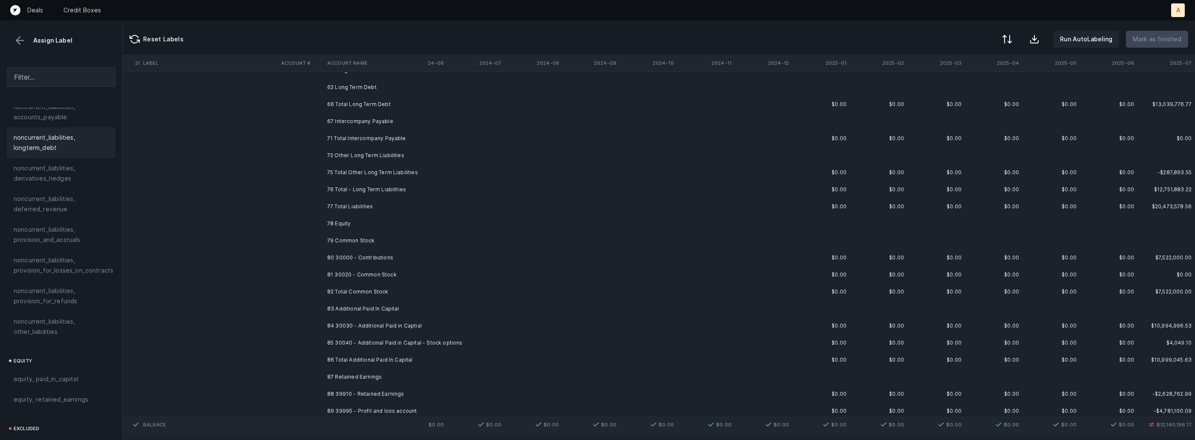
scroll to position [582, 1018]
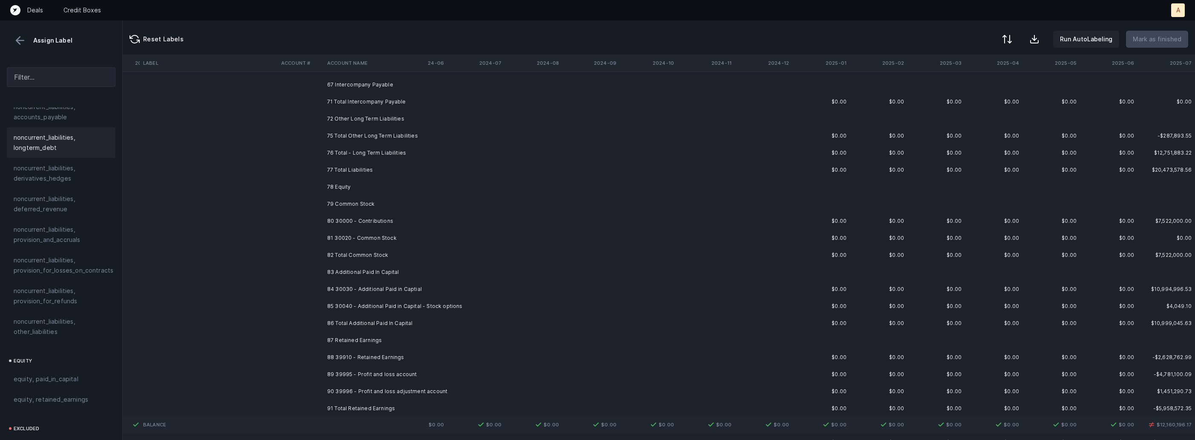
click at [386, 227] on td "80 30000 - Contributions" at bounding box center [376, 221] width 104 height 17
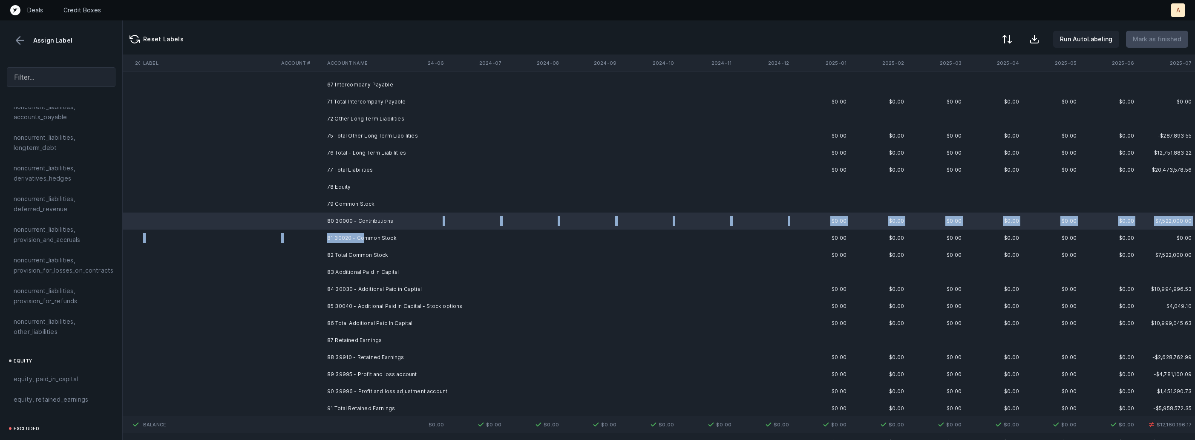
click at [365, 236] on td "81 30020 - Common Stock" at bounding box center [376, 238] width 104 height 17
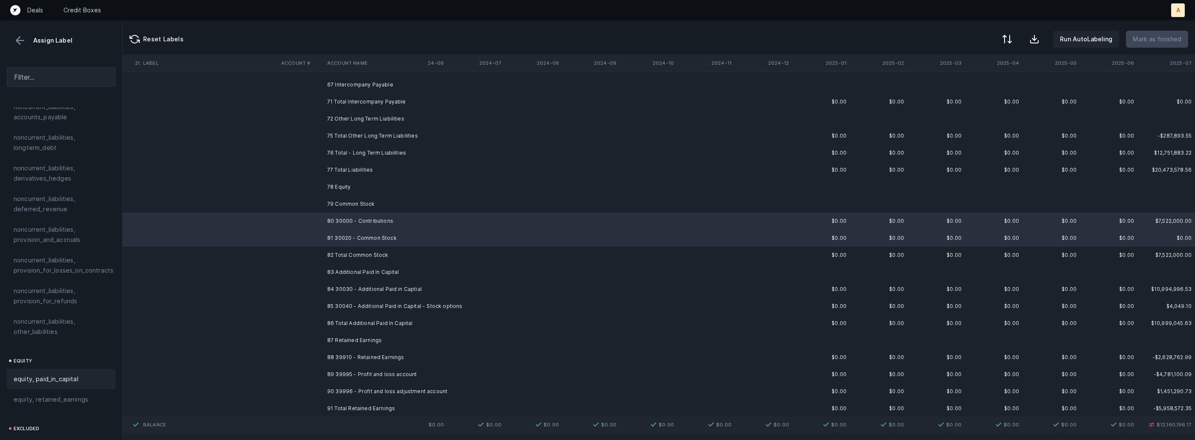
click at [72, 369] on div "equity, paid_in_capital" at bounding box center [61, 379] width 109 height 20
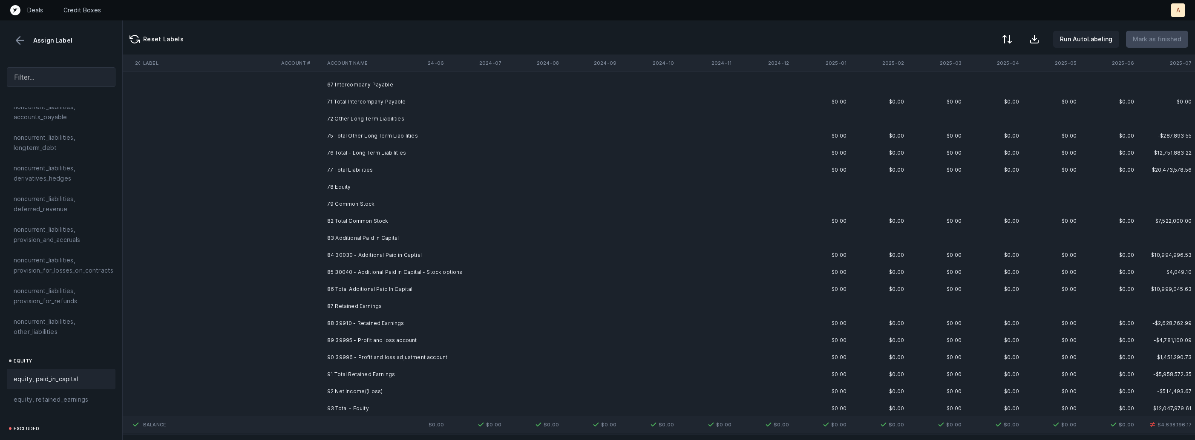
click at [329, 254] on td "84 30030 - Additional Paid in Captial" at bounding box center [376, 255] width 104 height 17
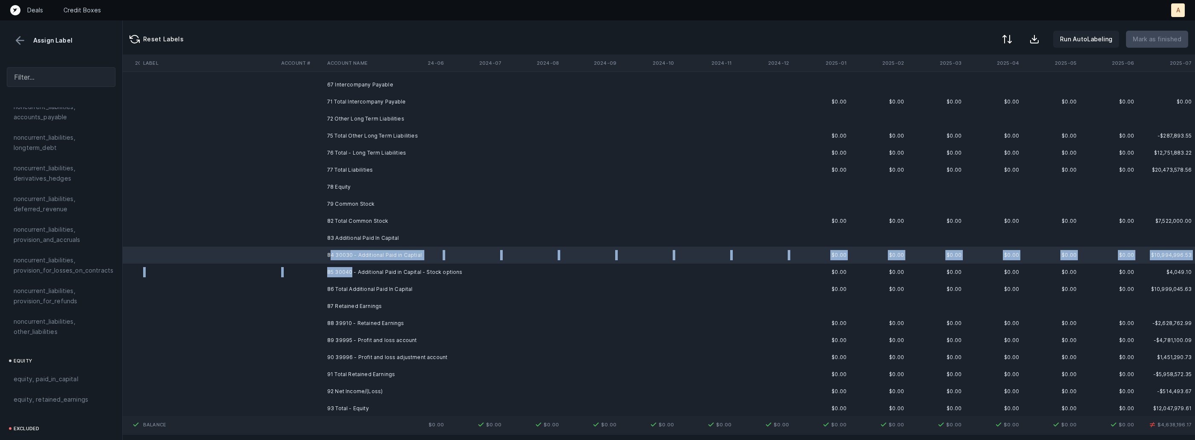
click at [352, 271] on td "85 30040 - Additional Paid in Capital - Stock options" at bounding box center [376, 272] width 104 height 17
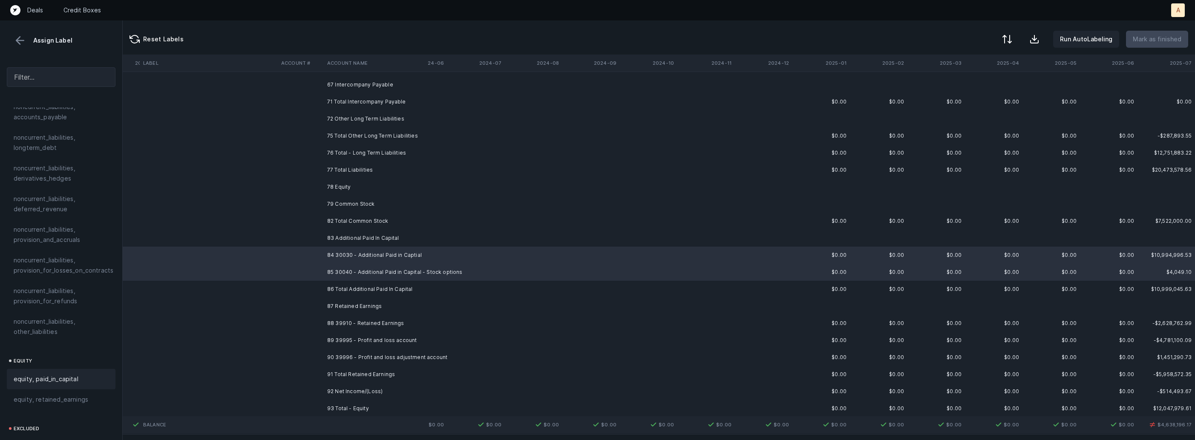
click at [48, 374] on span "equity, paid_in_capital" at bounding box center [46, 379] width 65 height 10
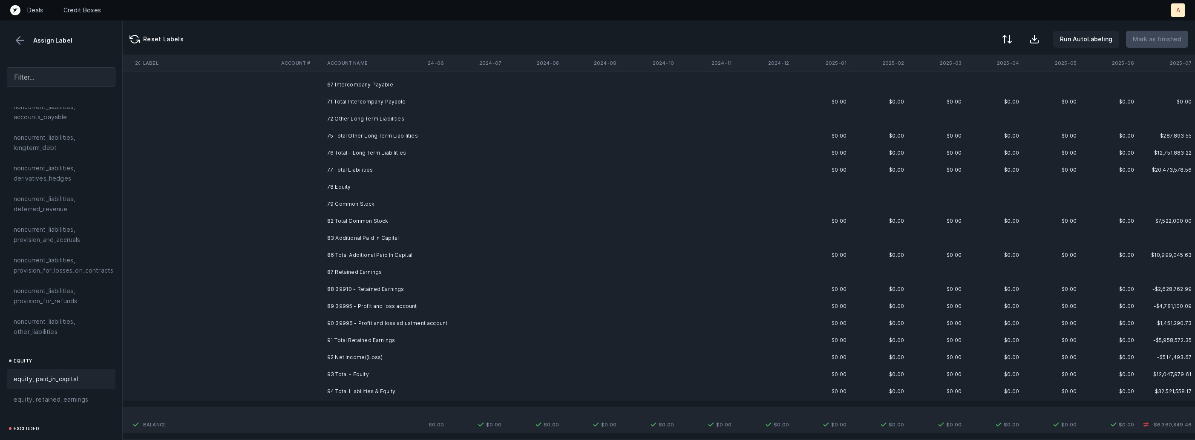
click at [351, 290] on td "88 39910 - Retained Earnings" at bounding box center [376, 289] width 104 height 17
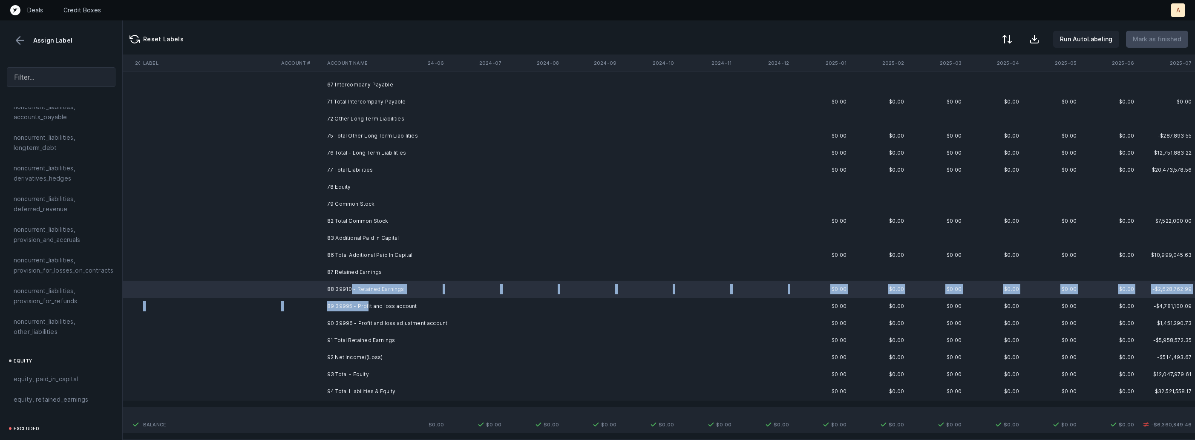
click at [366, 305] on td "89 39995 - Profit and loss account" at bounding box center [376, 306] width 104 height 17
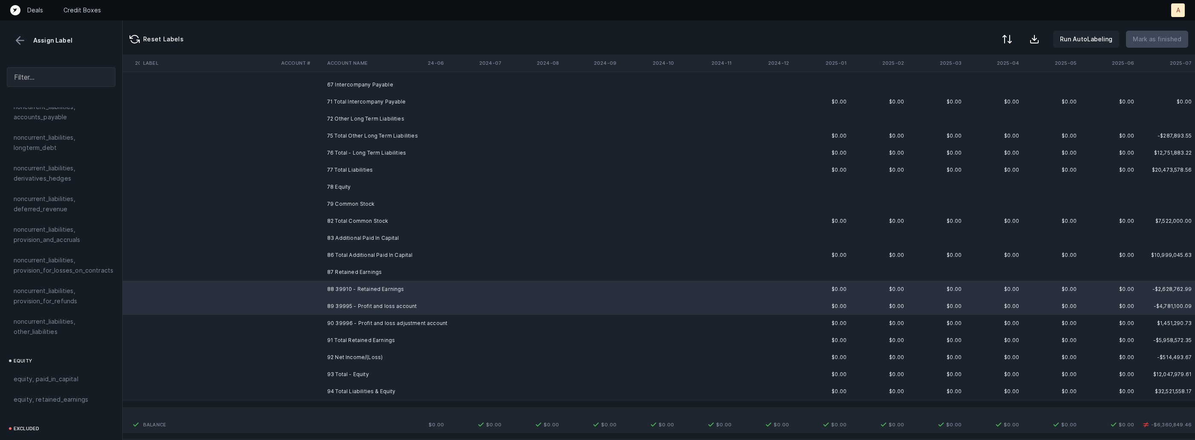
click at [356, 324] on td "90 39996 - Profit and loss adjustment account" at bounding box center [376, 323] width 104 height 17
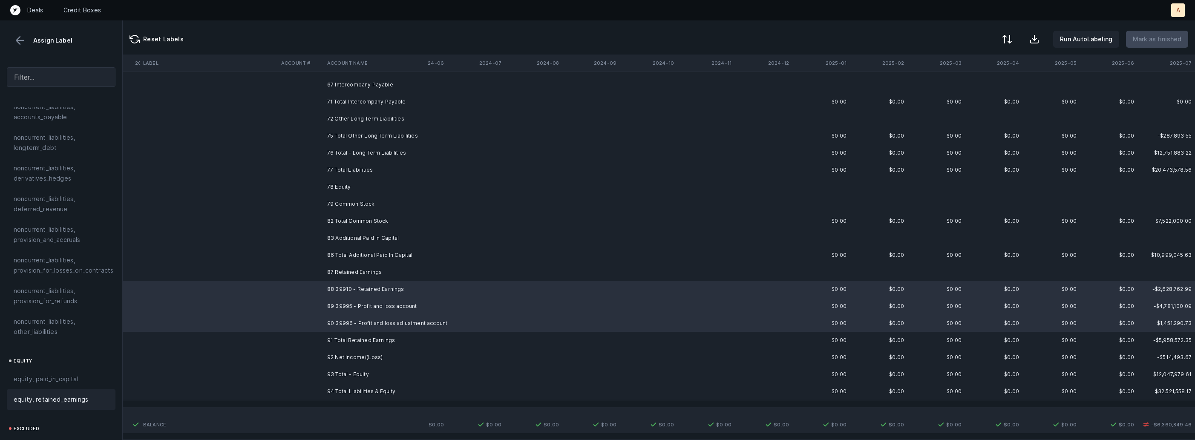
click at [52, 395] on span "equity, retained_earnings" at bounding box center [51, 400] width 75 height 10
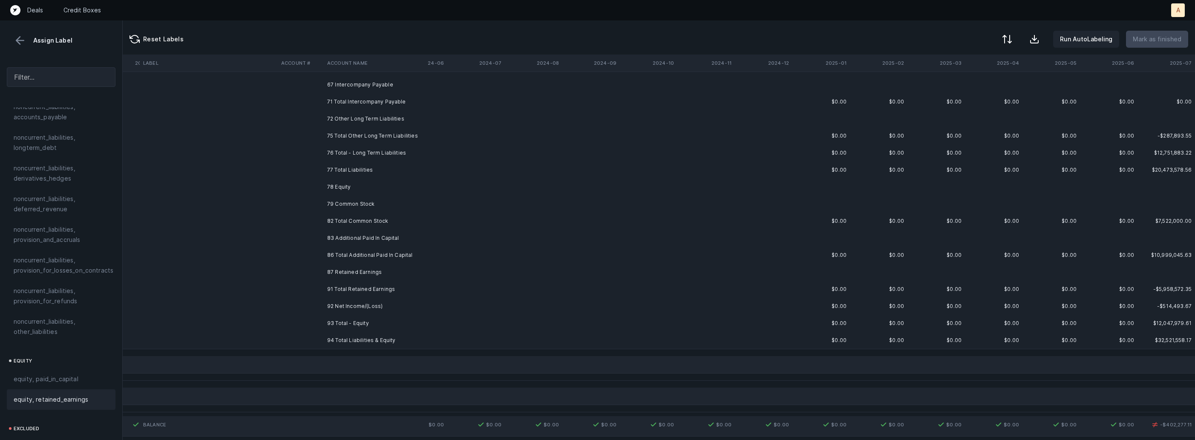
click at [296, 303] on td at bounding box center [301, 306] width 46 height 17
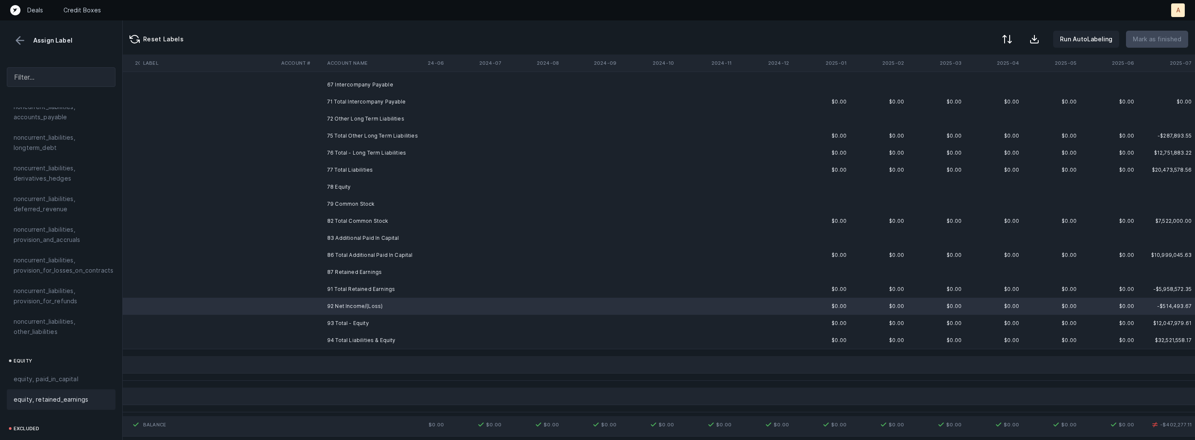
click at [58, 395] on span "equity, retained_earnings" at bounding box center [51, 400] width 75 height 10
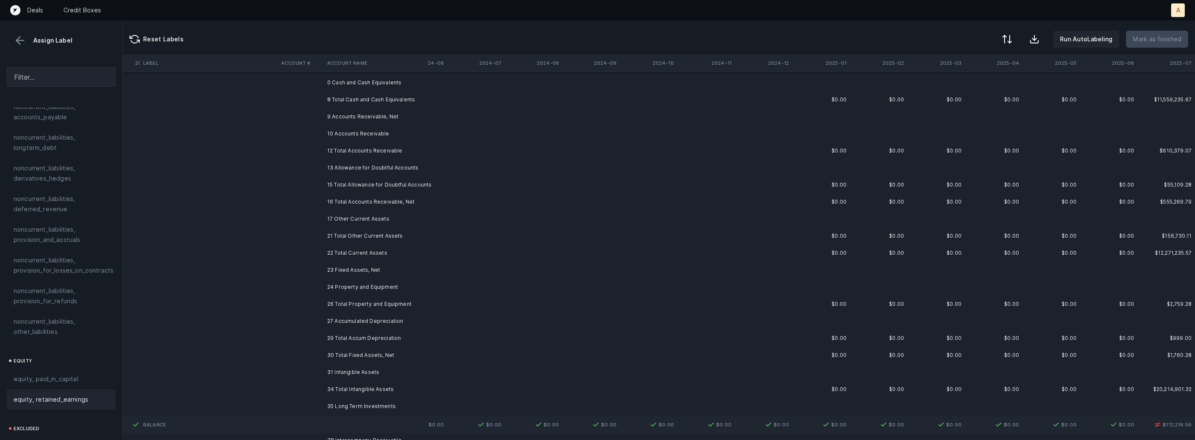
scroll to position [0, 1018]
click at [1007, 36] on div at bounding box center [1006, 40] width 10 height 10
click at [960, 72] on div "By original order" at bounding box center [958, 73] width 48 height 10
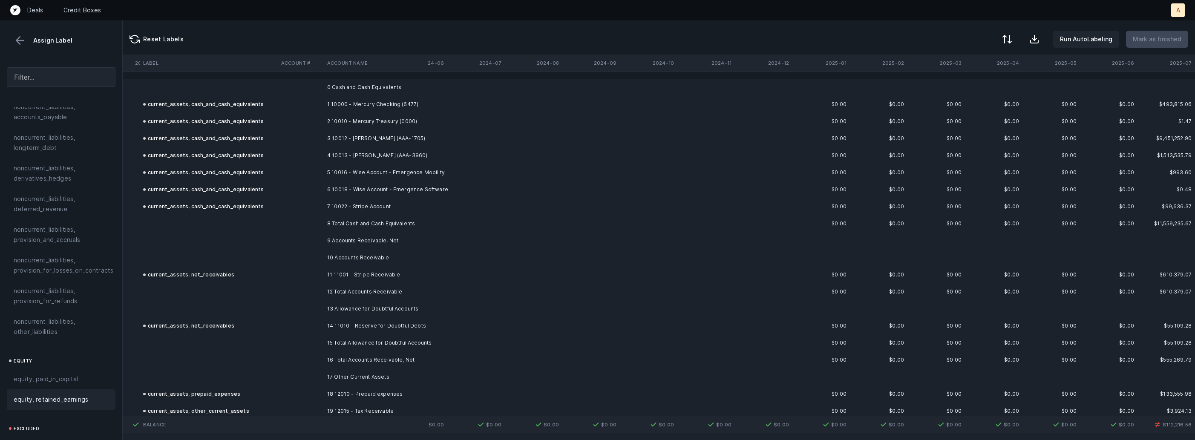
click at [1142, 62] on th "2025-07" at bounding box center [1167, 63] width 58 height 17
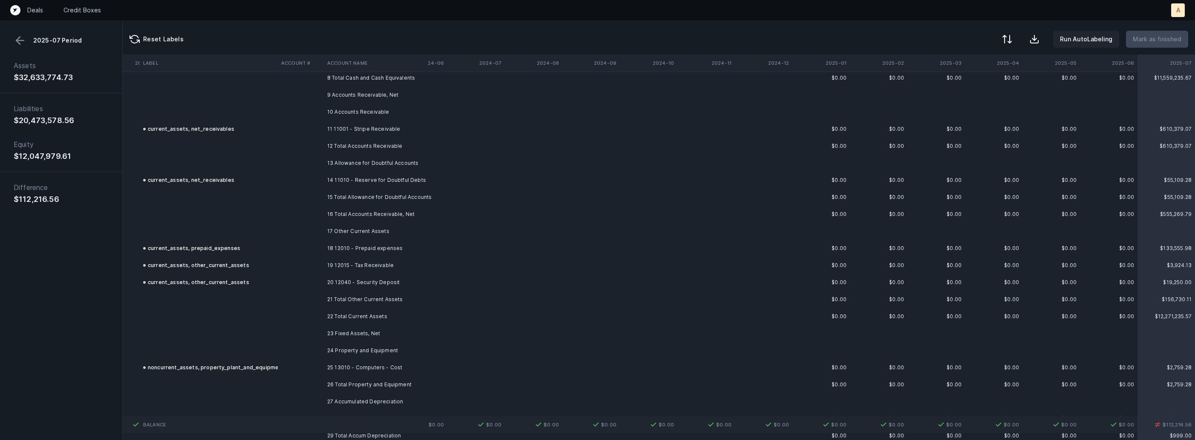
scroll to position [0, 1018]
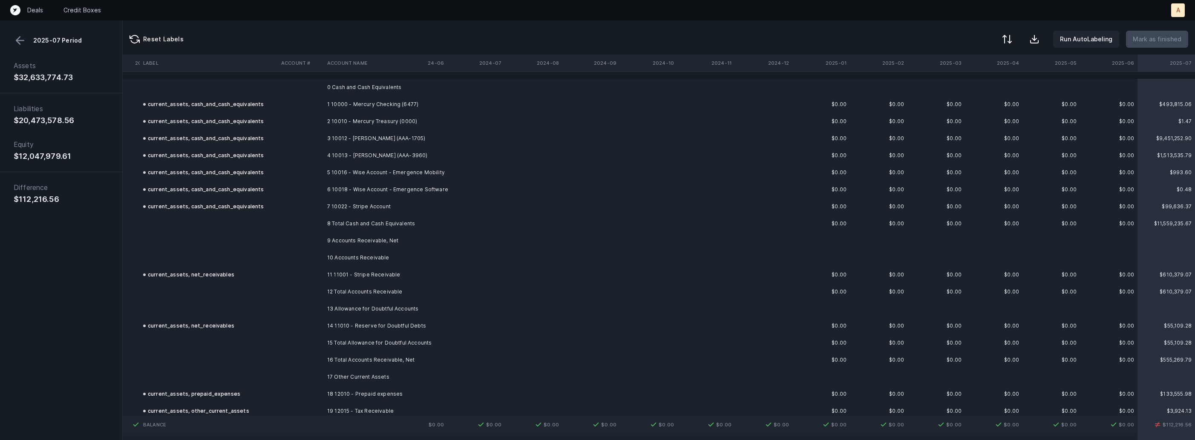
click at [414, 323] on td "14 11010 - Reserve for Doubtful Debts" at bounding box center [376, 325] width 104 height 17
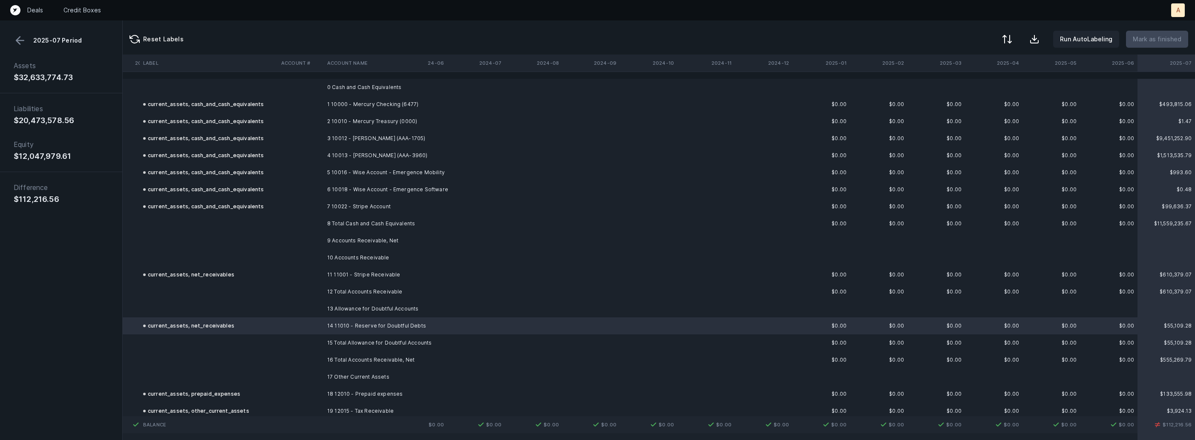
click at [340, 332] on td "14 11010 - Reserve for Doubtful Debts" at bounding box center [376, 325] width 104 height 17
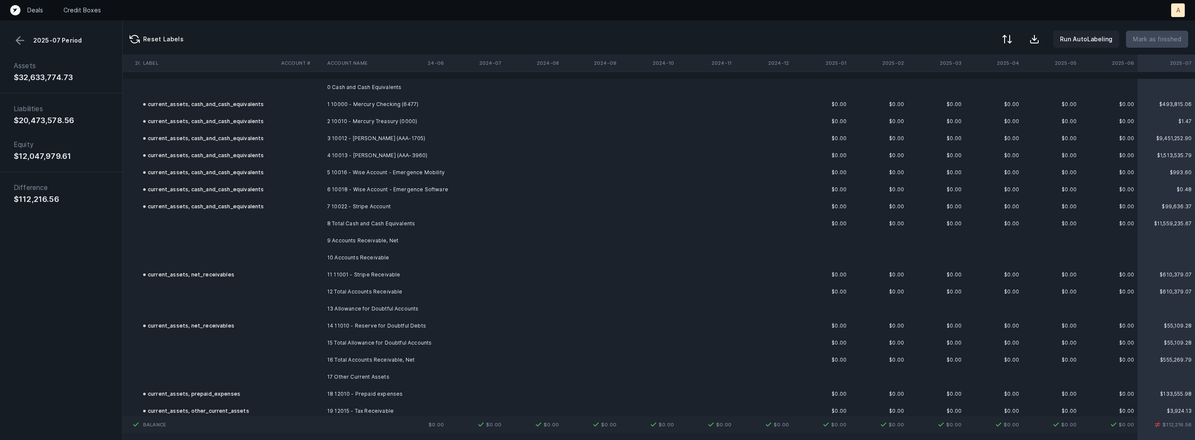
click at [340, 332] on td "14 11010 - Reserve for Doubtful Debts" at bounding box center [376, 325] width 104 height 17
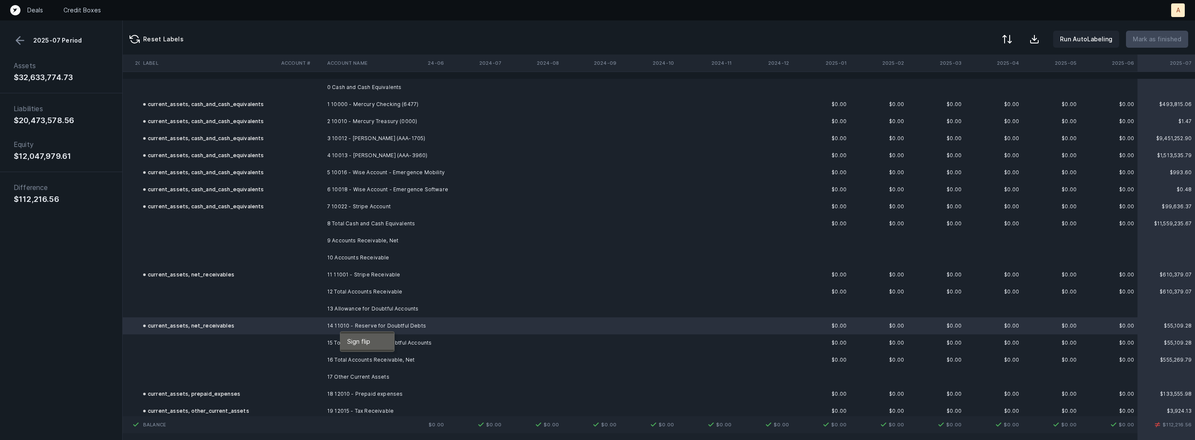
click at [355, 340] on span "Sign flip" at bounding box center [358, 341] width 23 height 9
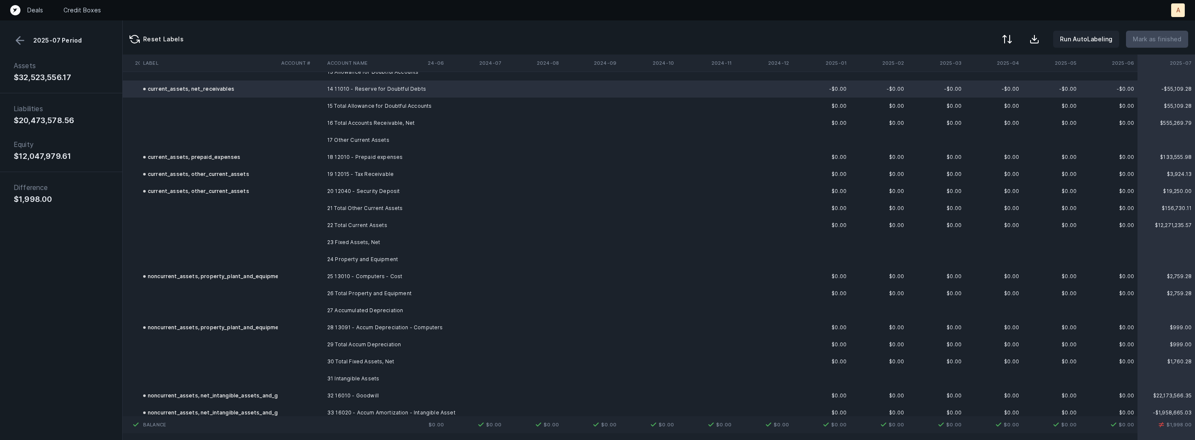
scroll to position [240, 1018]
click at [358, 326] on td "28 13091 - Accum Depreciation - Computers" at bounding box center [376, 324] width 104 height 17
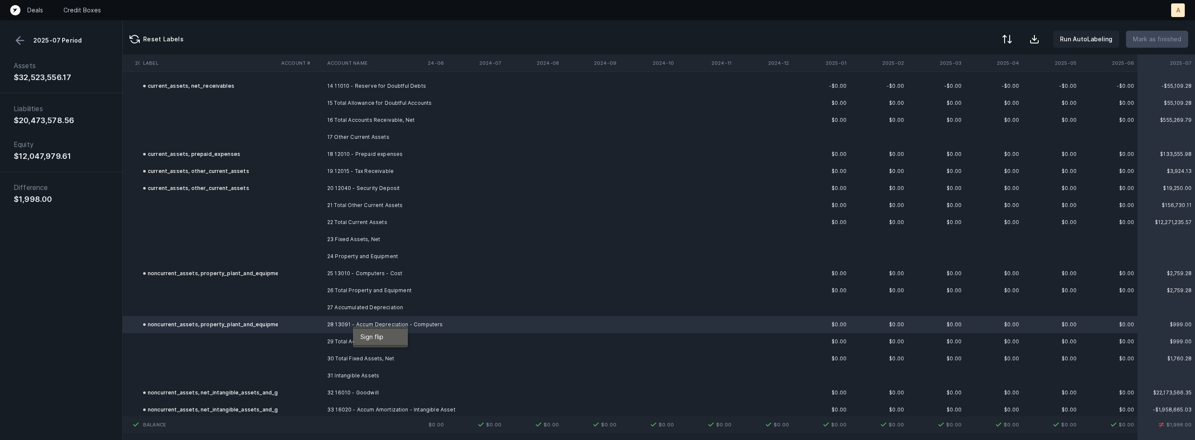
click at [358, 337] on div "Sign flip" at bounding box center [381, 337] width 54 height 16
click at [1008, 39] on div at bounding box center [1006, 40] width 10 height 10
click at [966, 84] on div "By Hum label" at bounding box center [969, 90] width 85 height 17
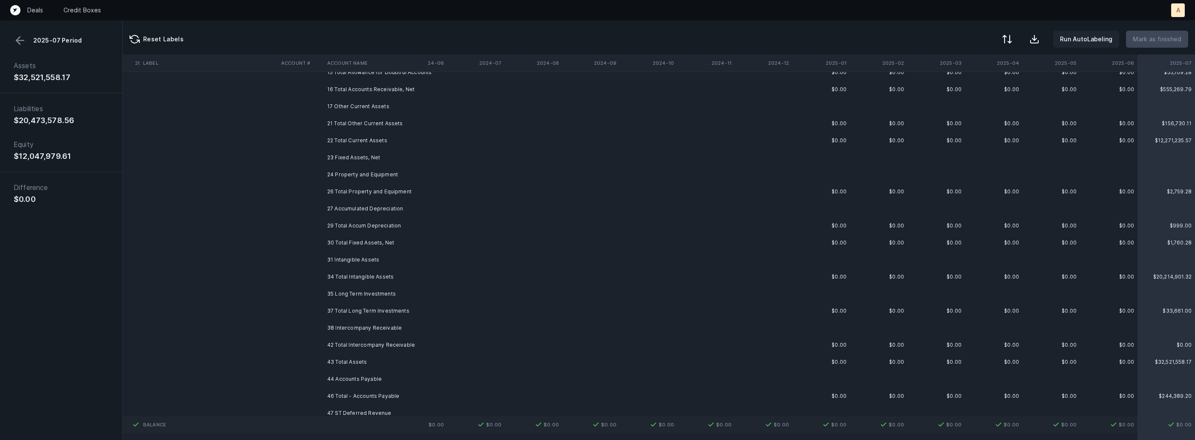
scroll to position [0, 1018]
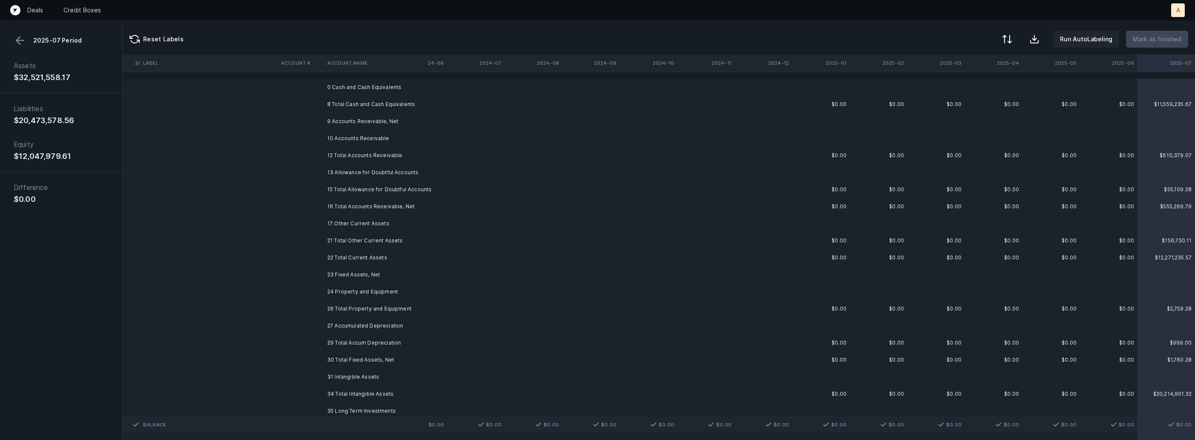
click at [404, 90] on td "0 Cash and Cash Equivalents" at bounding box center [376, 87] width 104 height 17
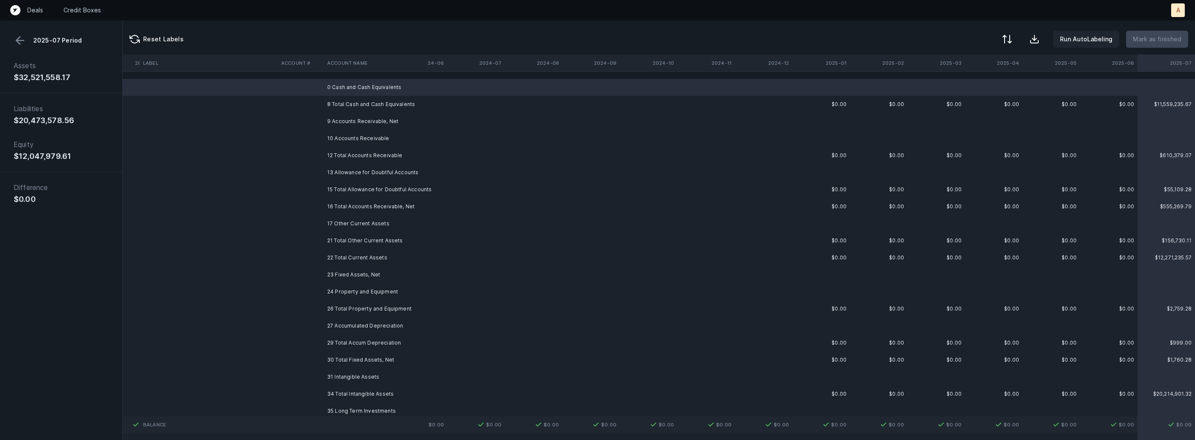
click at [355, 120] on td "9 Accounts Receivable, Net" at bounding box center [376, 121] width 104 height 17
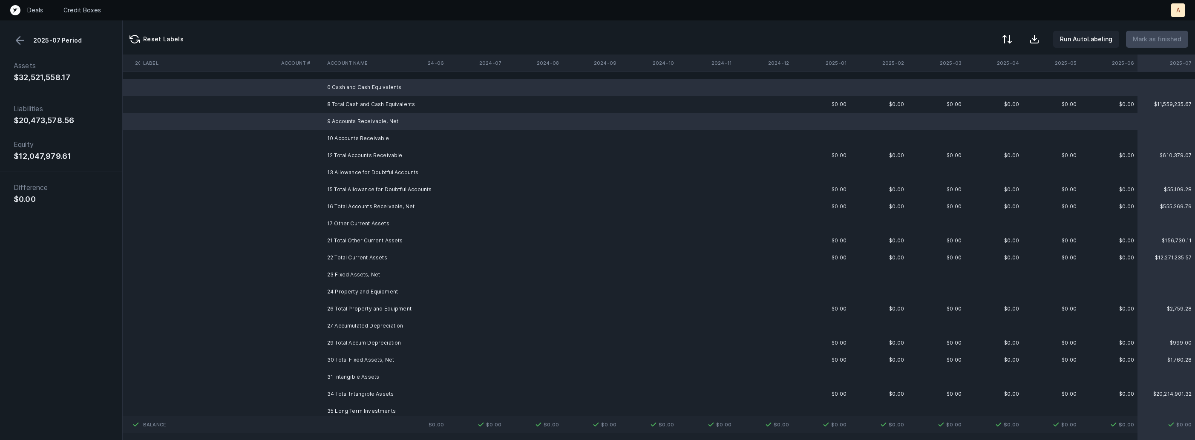
click at [349, 133] on td "10 Accounts Receivable" at bounding box center [376, 138] width 104 height 17
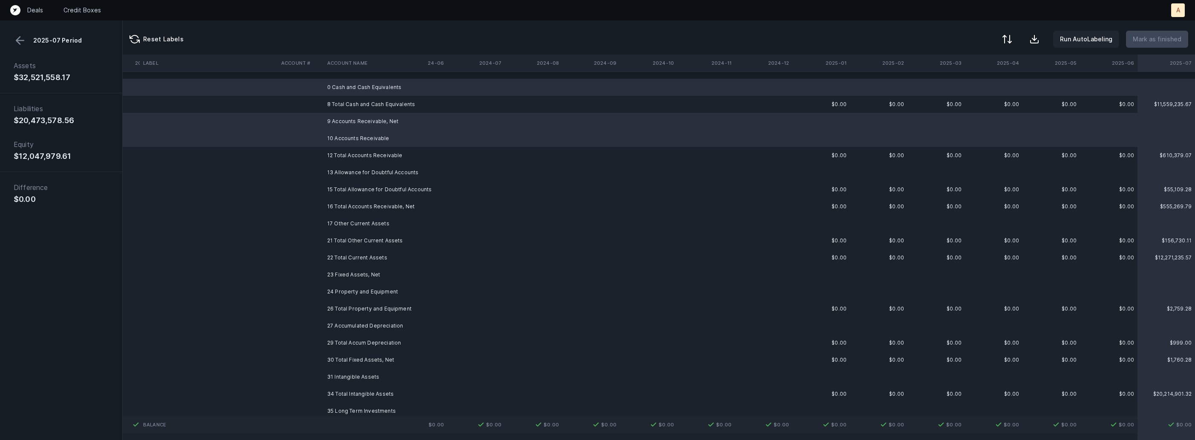
click at [339, 165] on td "13 Allowance for Doubtful Accounts" at bounding box center [376, 172] width 104 height 17
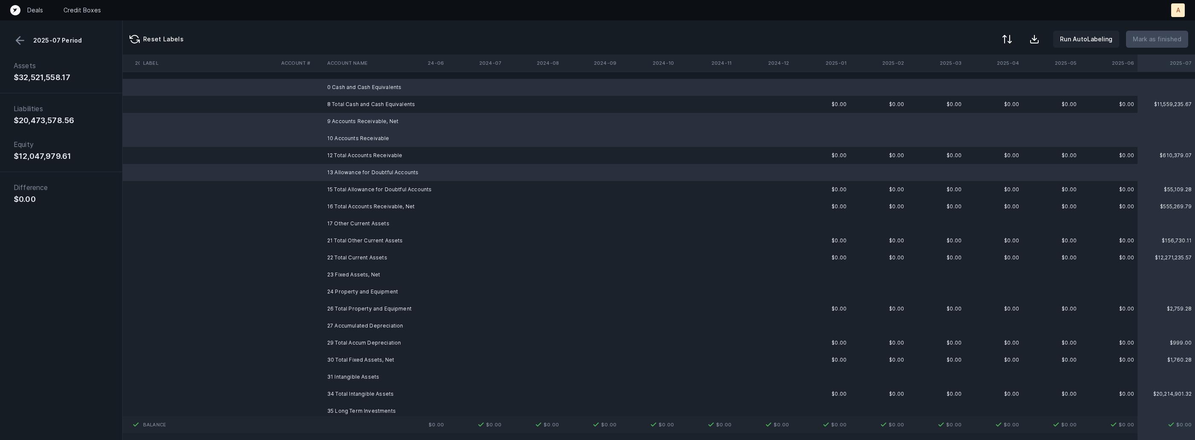
click at [336, 219] on td "17 Other Current Assets" at bounding box center [376, 223] width 104 height 17
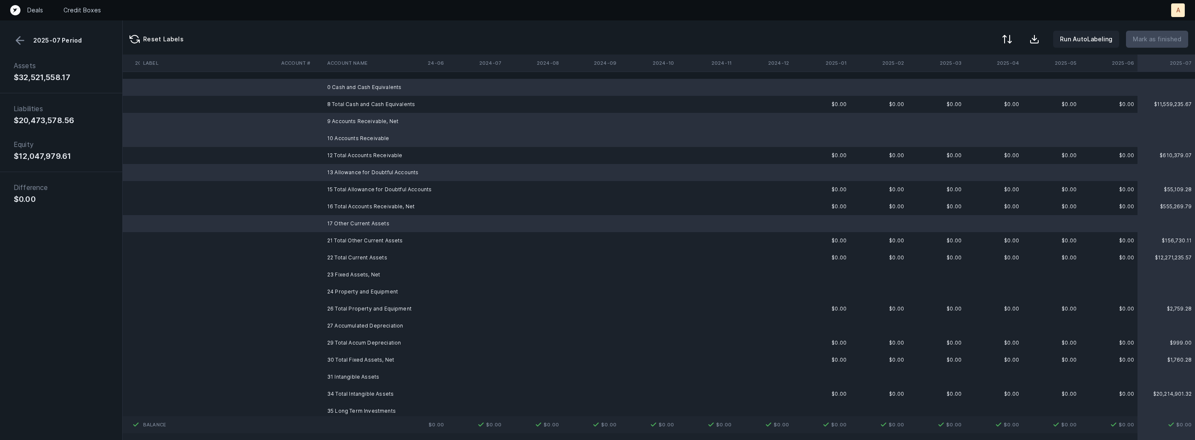
click at [335, 271] on td "23 Fixed Assets, Net" at bounding box center [376, 274] width 104 height 17
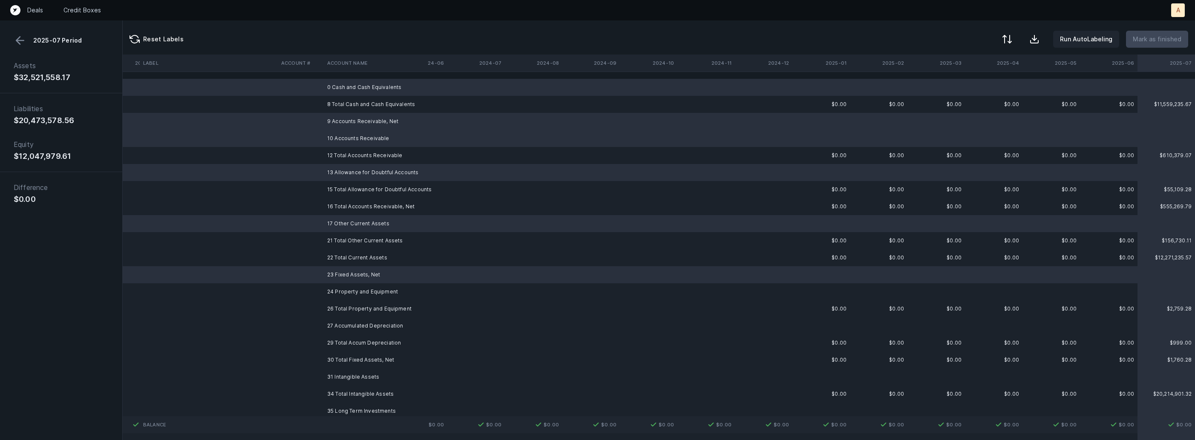
click at [324, 292] on td "24 Property and Equipment" at bounding box center [376, 291] width 104 height 17
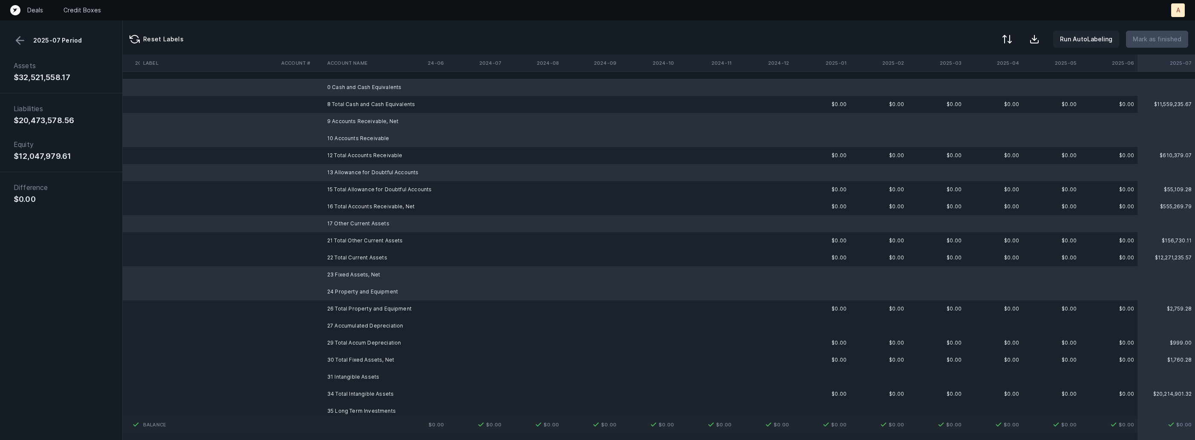
click at [315, 325] on td at bounding box center [301, 325] width 46 height 17
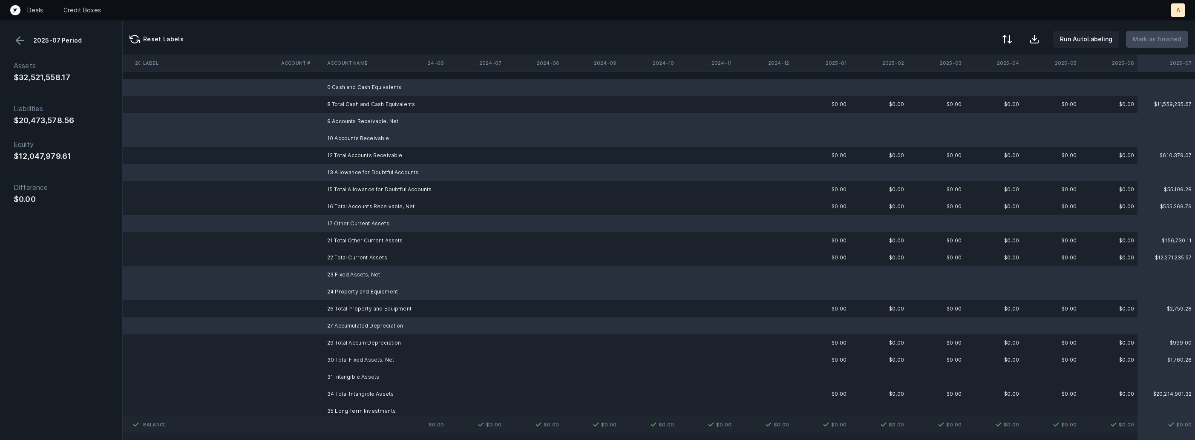
click at [303, 384] on td at bounding box center [301, 377] width 46 height 17
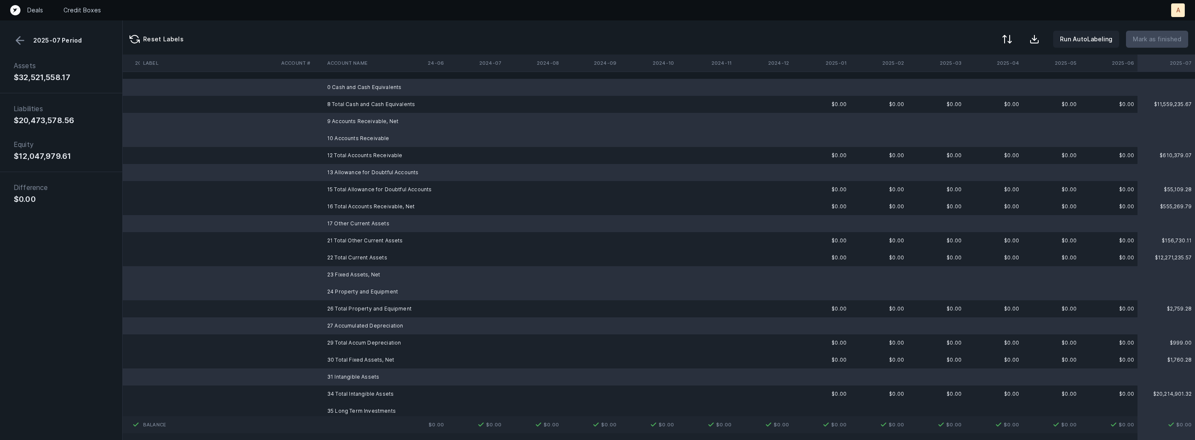
click at [307, 404] on td at bounding box center [301, 411] width 46 height 17
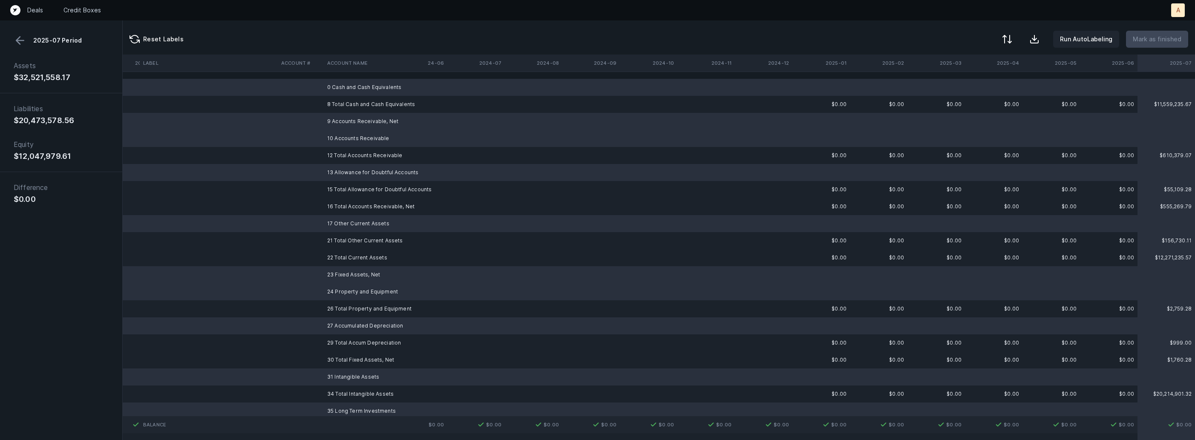
click at [22, 40] on button at bounding box center [20, 40] width 13 height 13
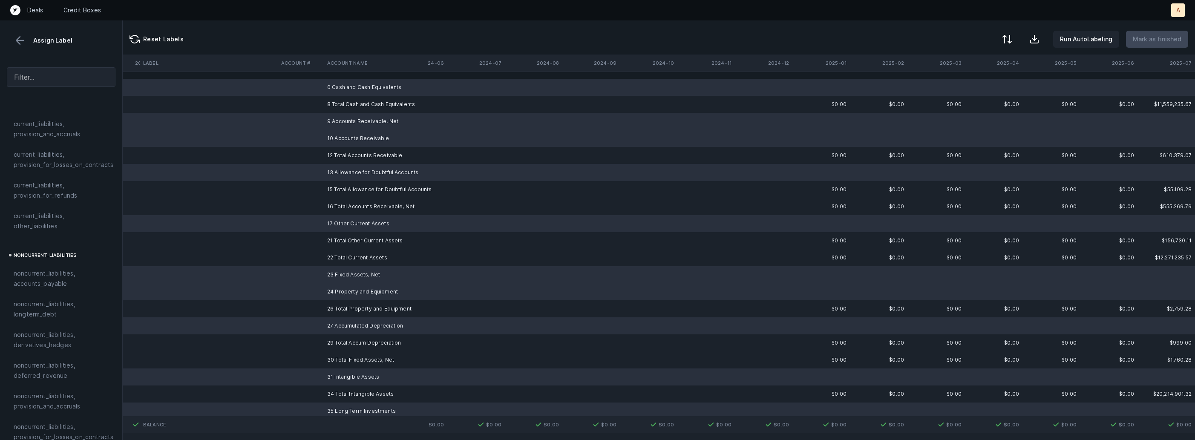
scroll to position [937, 0]
click at [43, 427] on span "excluded, blank" at bounding box center [37, 432] width 46 height 10
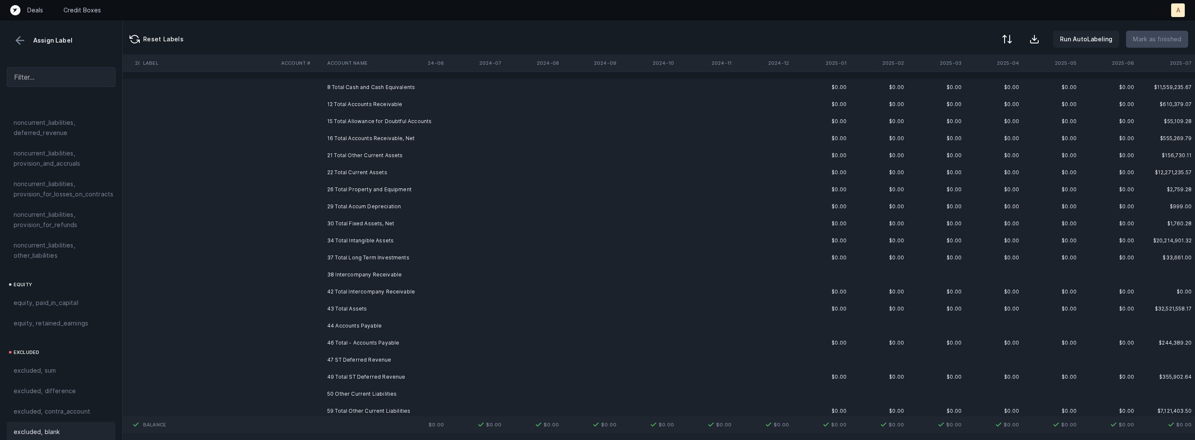
click at [347, 278] on td "38 Intercompany Receivable" at bounding box center [376, 274] width 104 height 17
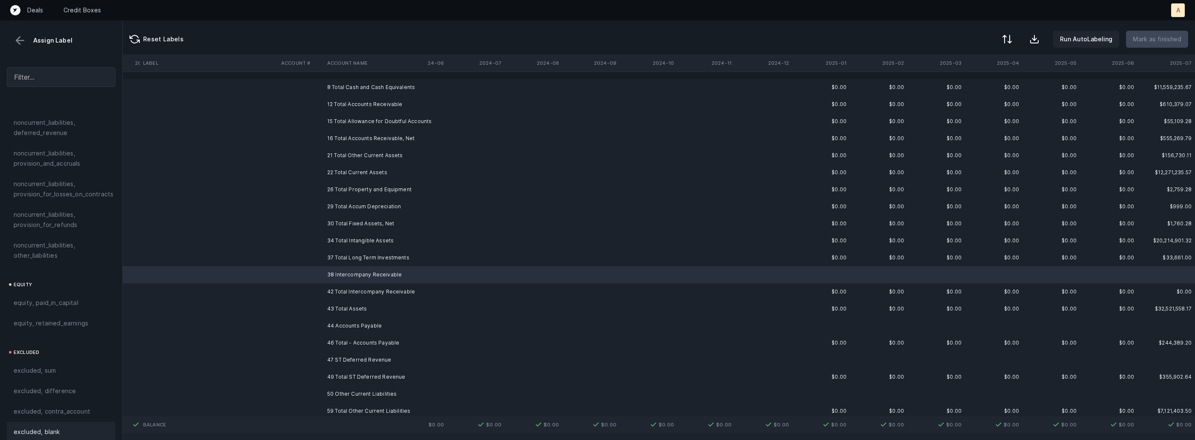
click at [61, 427] on div "excluded, blank" at bounding box center [61, 432] width 95 height 10
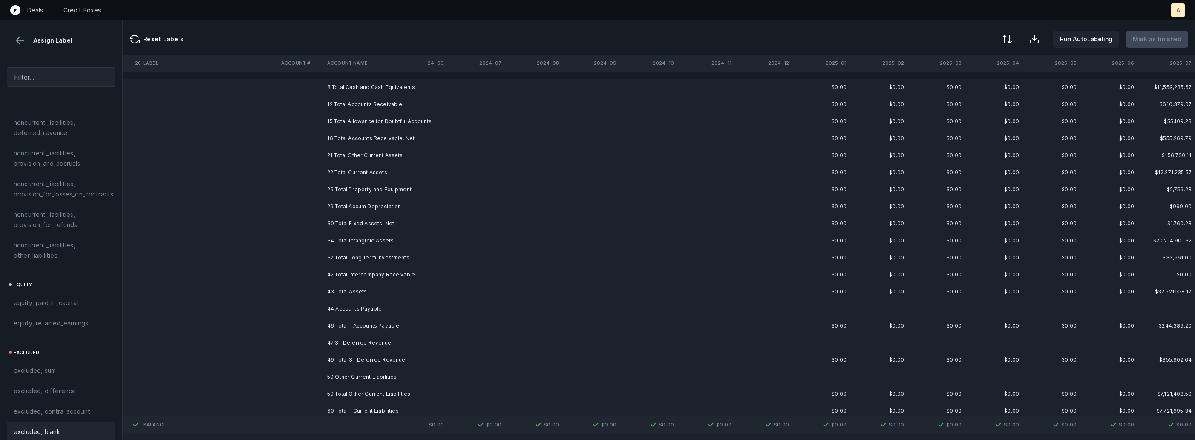
click at [343, 312] on td "44 Accounts Payable" at bounding box center [376, 308] width 104 height 17
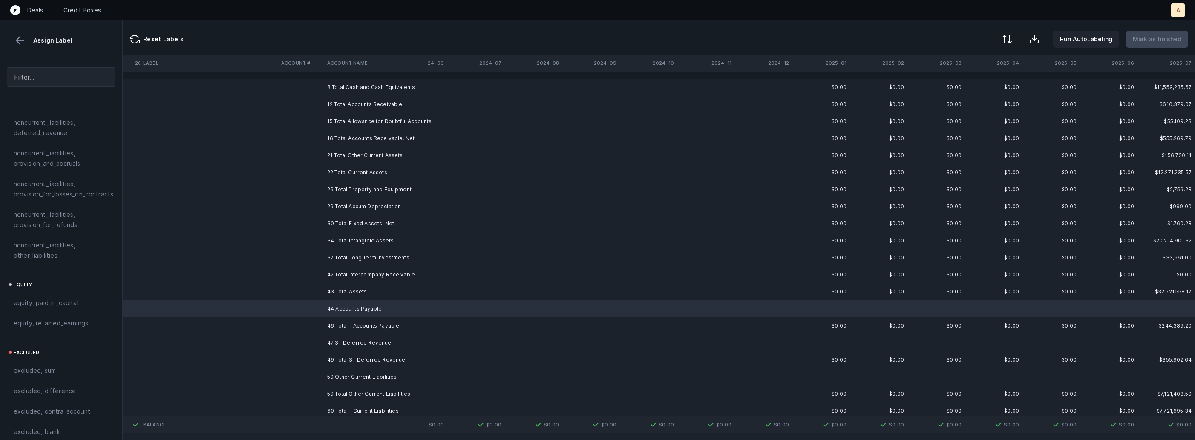
click at [335, 342] on td "47 ST Deferred Revenue" at bounding box center [376, 343] width 104 height 17
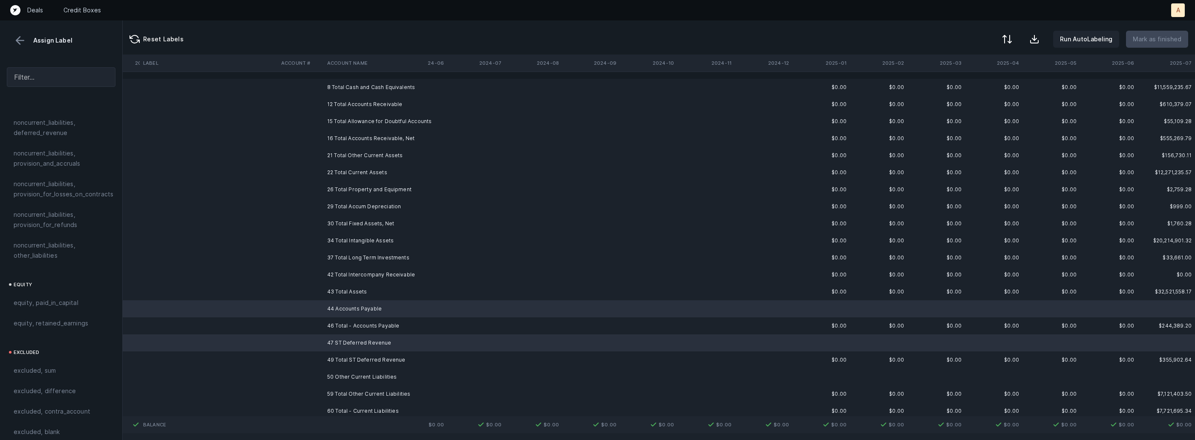
click at [324, 375] on td "50 Other Current Liabilities" at bounding box center [376, 377] width 104 height 17
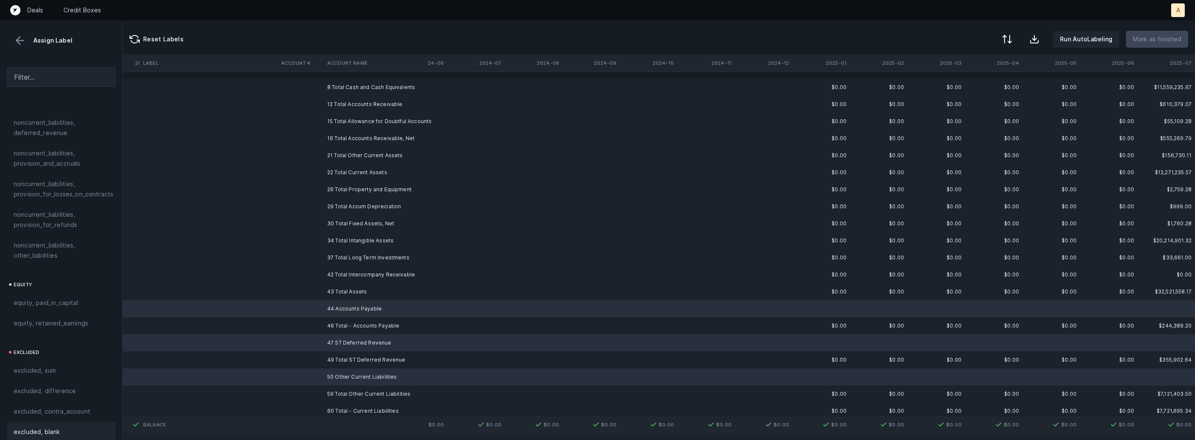
click at [75, 429] on div "excluded, blank" at bounding box center [61, 432] width 109 height 20
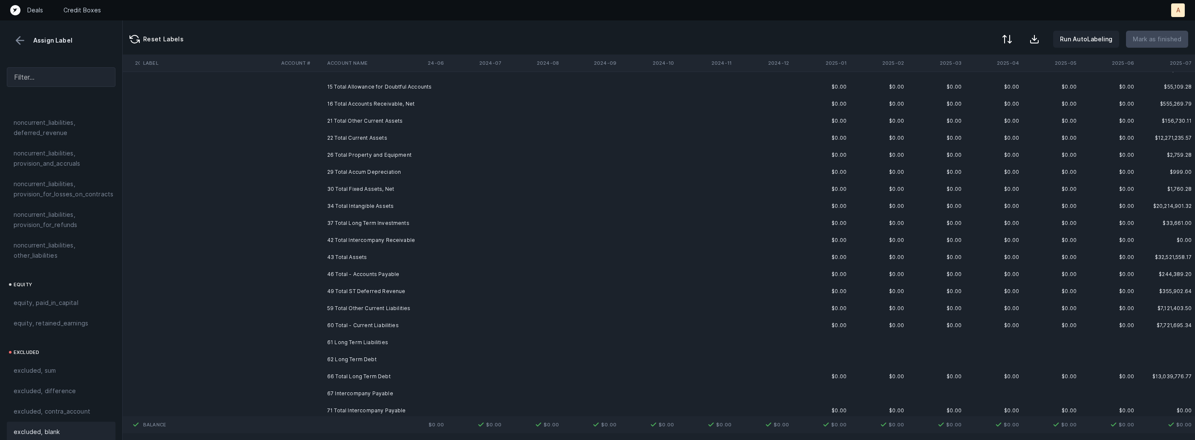
scroll to position [78, 1018]
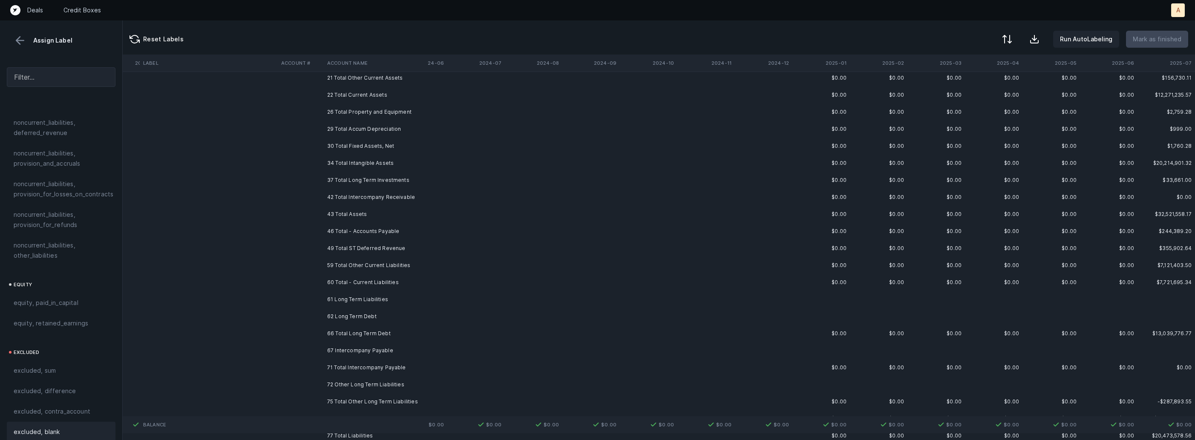
click at [336, 312] on td "62 Long Term Debt" at bounding box center [376, 316] width 104 height 17
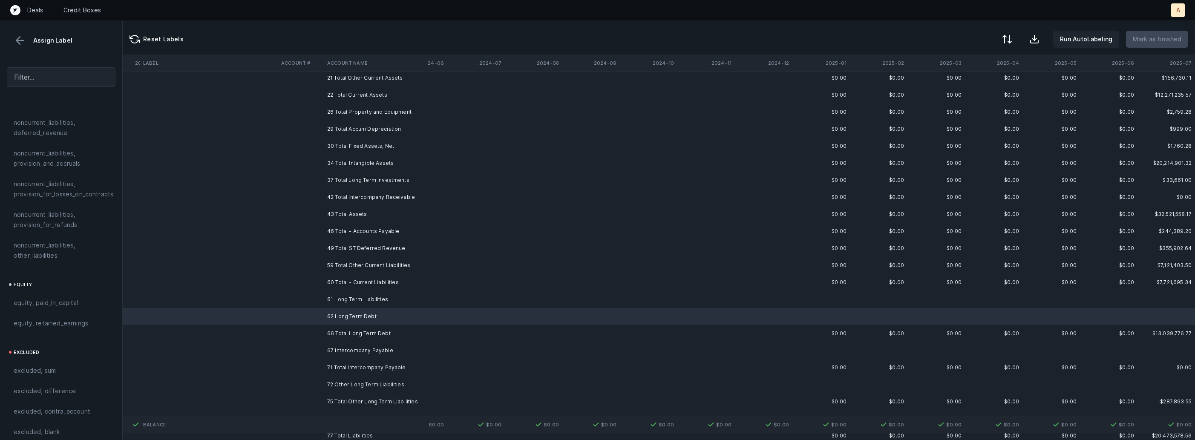
click at [338, 351] on td "67 Intercompany Payable" at bounding box center [376, 350] width 104 height 17
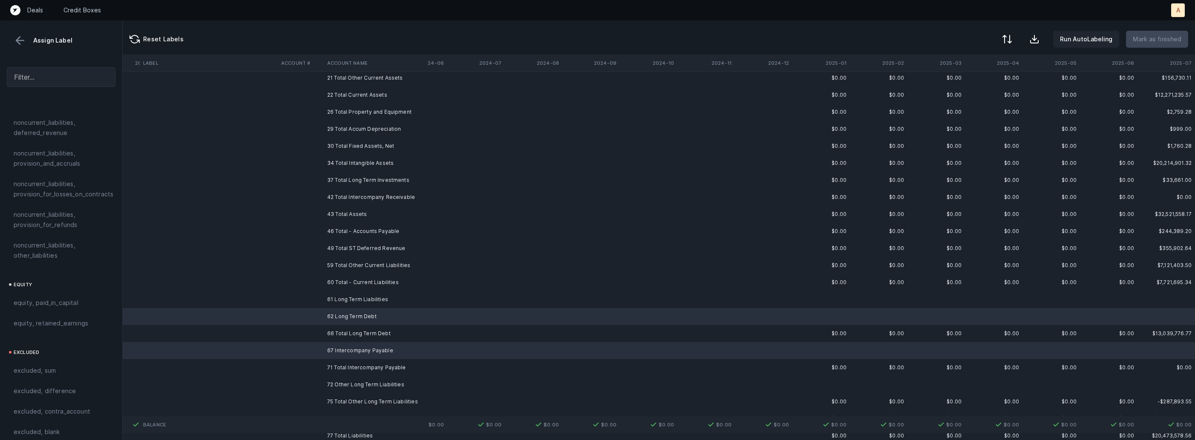
click at [329, 384] on td "72 Other Long Term Liabilities" at bounding box center [376, 384] width 104 height 17
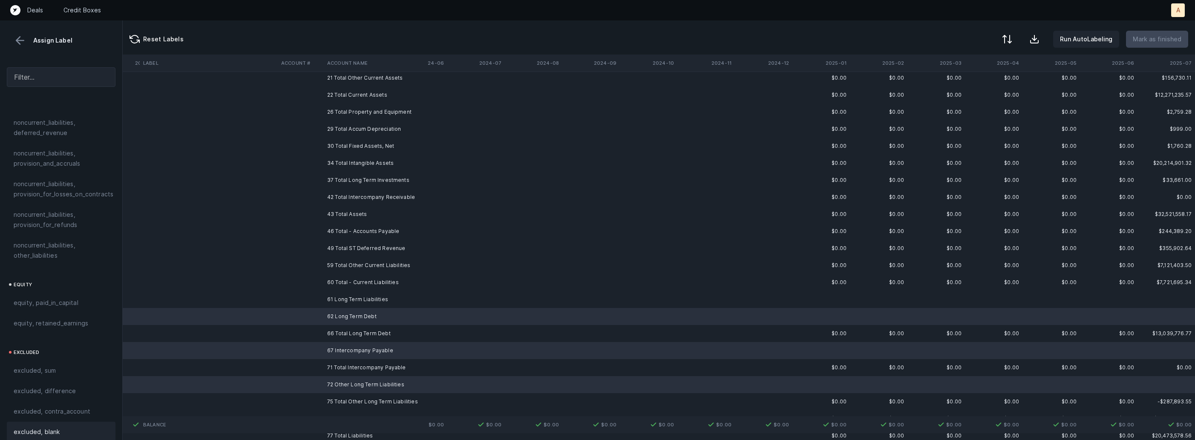
click at [57, 427] on span "excluded, blank" at bounding box center [37, 432] width 46 height 10
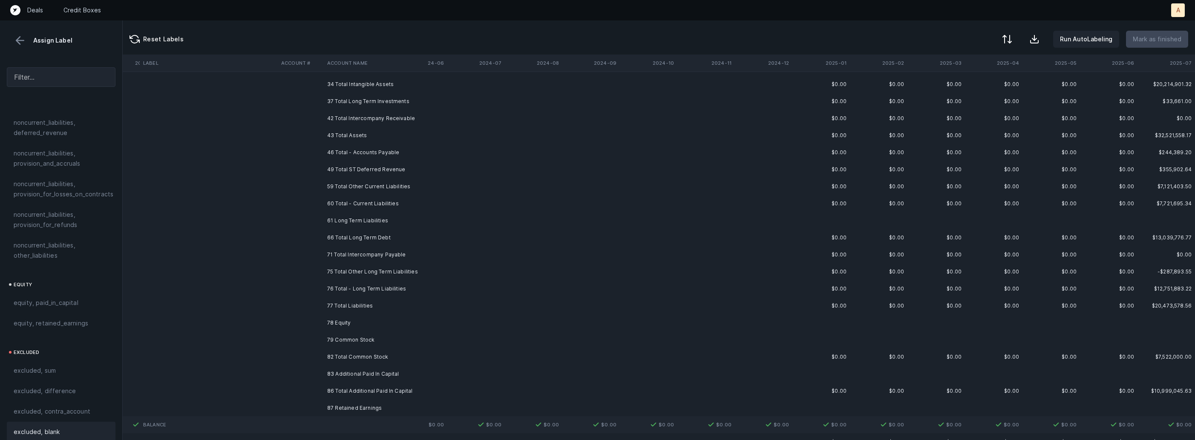
scroll to position [165, 1018]
click at [347, 314] on td "78 Equity" at bounding box center [376, 314] width 104 height 17
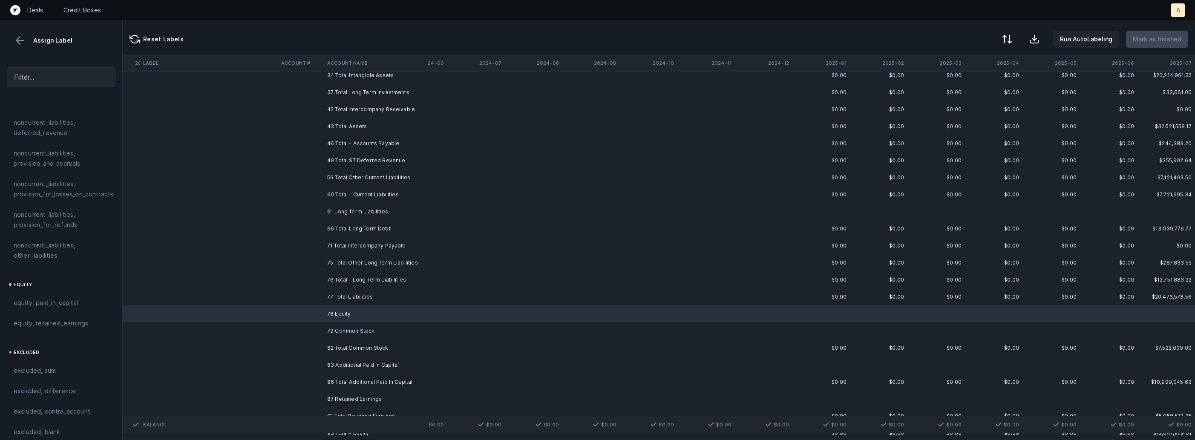
click at [344, 323] on td "79 Common Stock" at bounding box center [376, 331] width 104 height 17
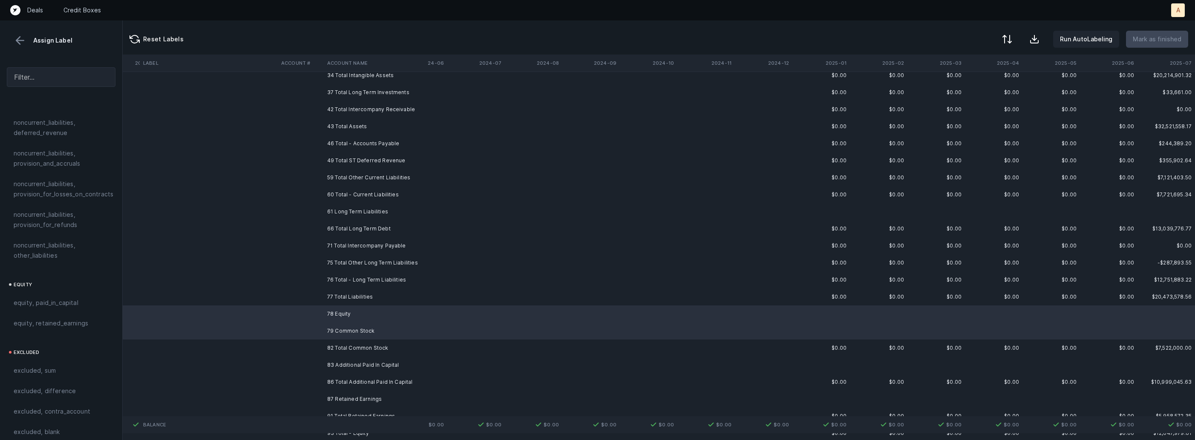
click at [343, 357] on td "83 Additional Paid In Capital" at bounding box center [376, 365] width 104 height 17
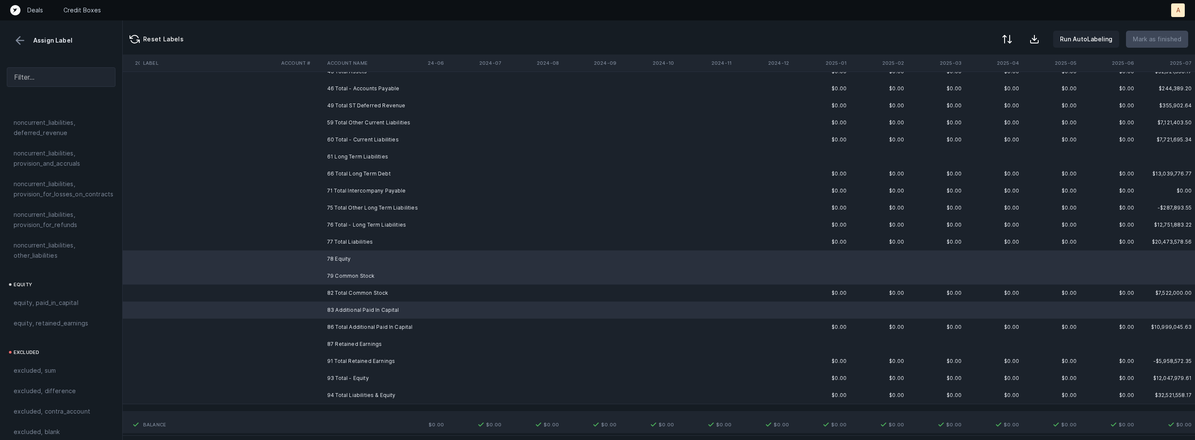
scroll to position [256, 1018]
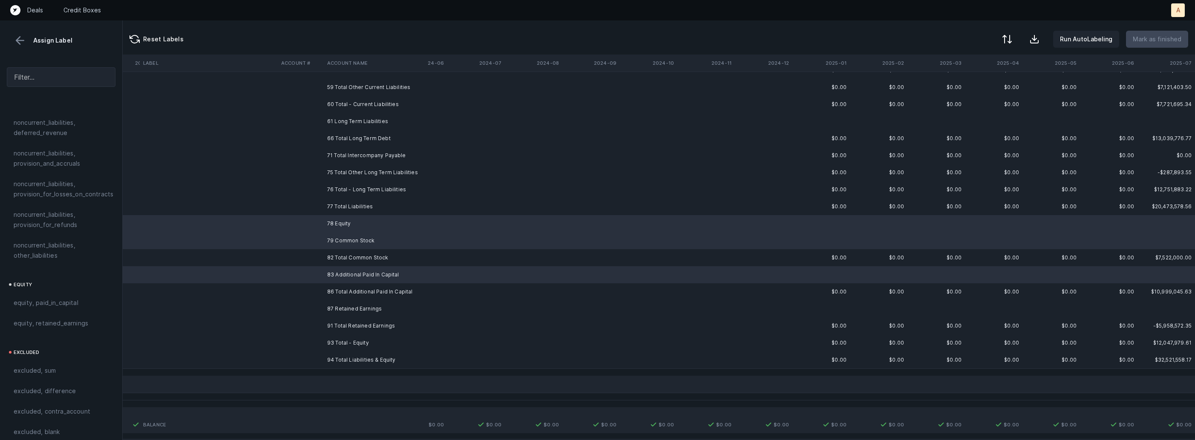
click at [366, 302] on td "87 Retained Earnings" at bounding box center [376, 308] width 104 height 17
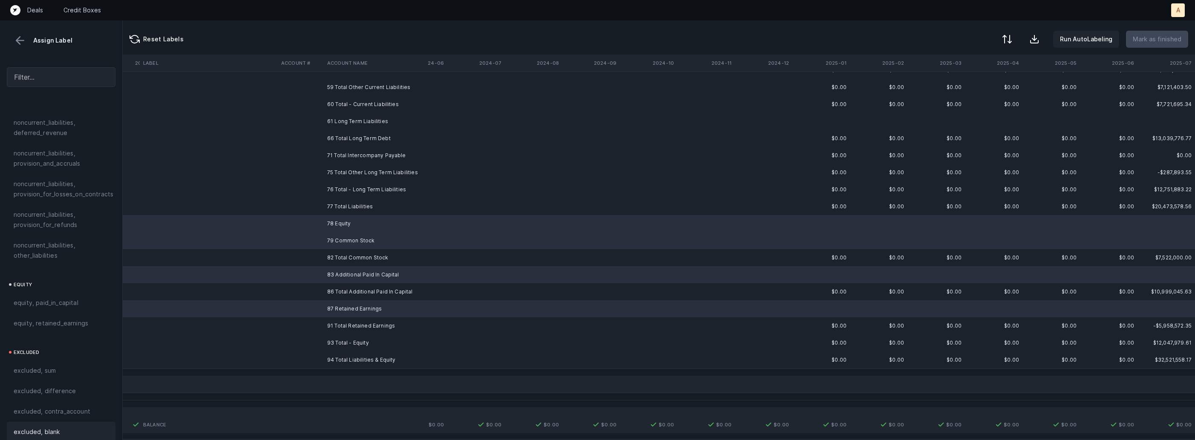
click at [61, 430] on div "excluded, blank" at bounding box center [61, 432] width 109 height 20
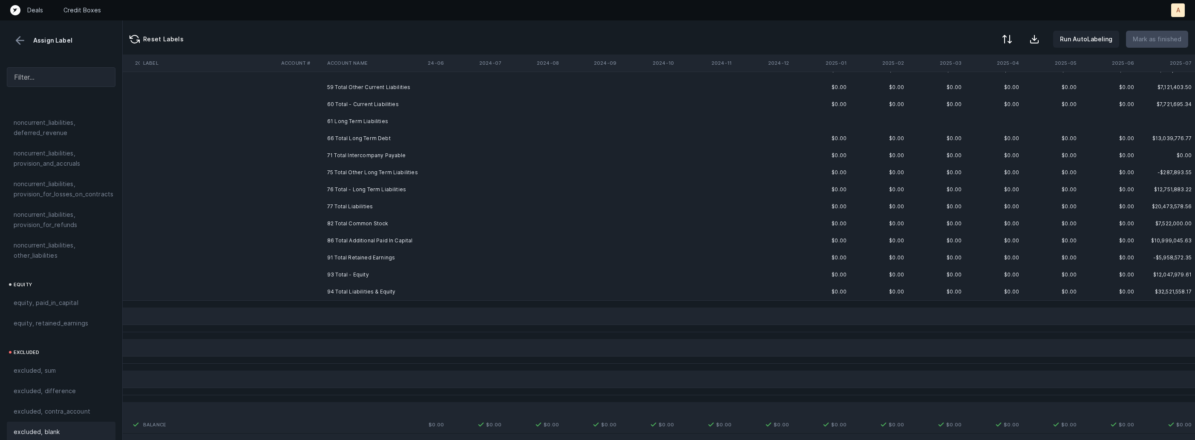
scroll to position [0, 1018]
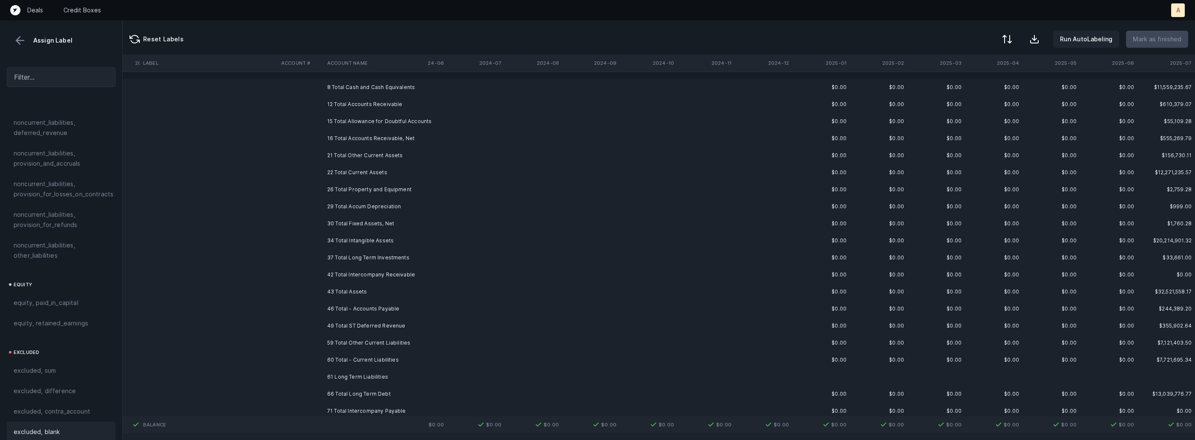
click at [363, 88] on td "8 Total Cash and Cash Equivalents" at bounding box center [376, 87] width 104 height 17
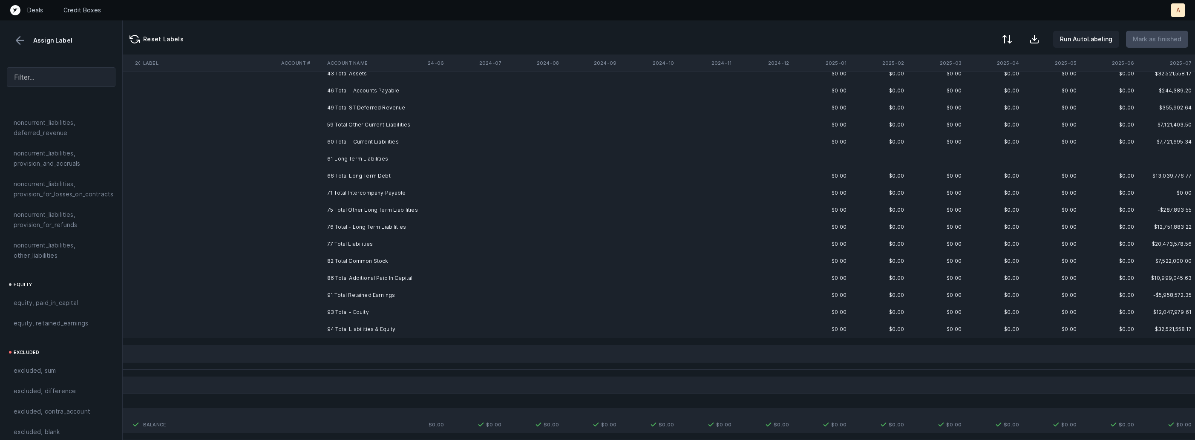
scroll to position [221, 1018]
click at [353, 329] on td "94 Total Liabilities & Equity" at bounding box center [376, 326] width 104 height 17
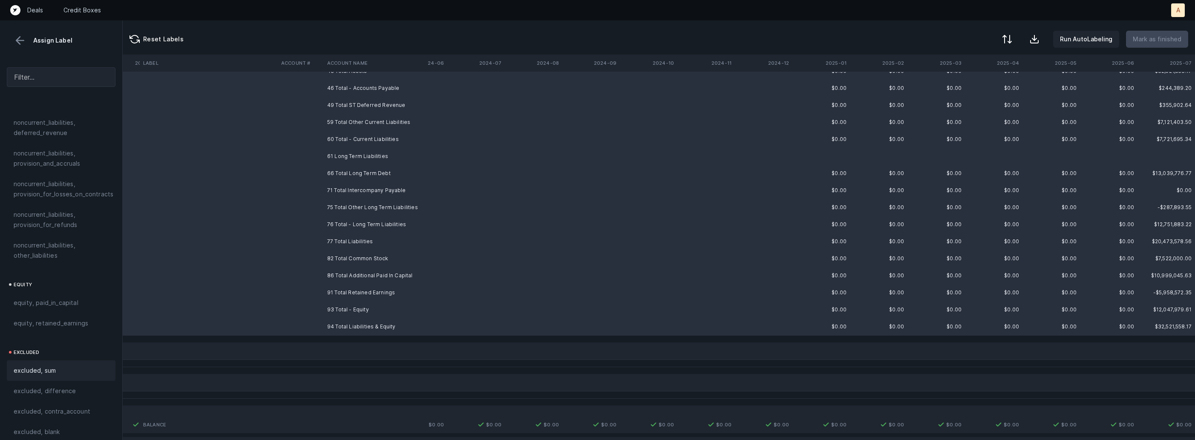
click at [77, 367] on div "excluded, sum" at bounding box center [61, 371] width 109 height 20
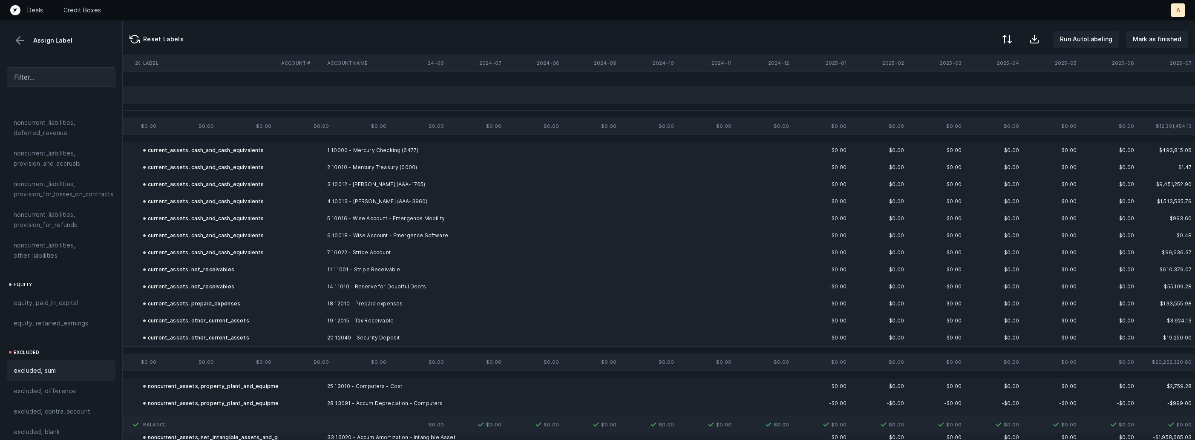
scroll to position [0, 1018]
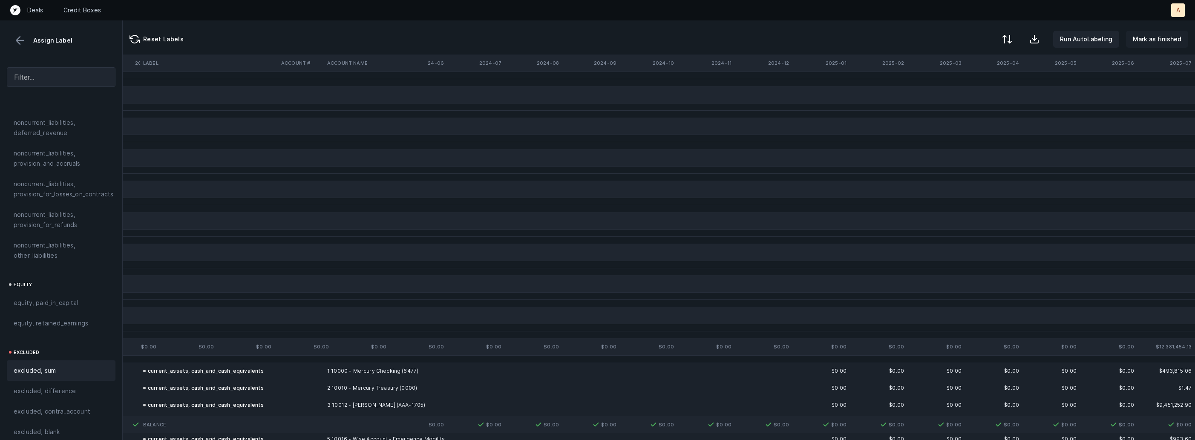
click at [1162, 44] on p "Mark as finished" at bounding box center [1157, 39] width 49 height 10
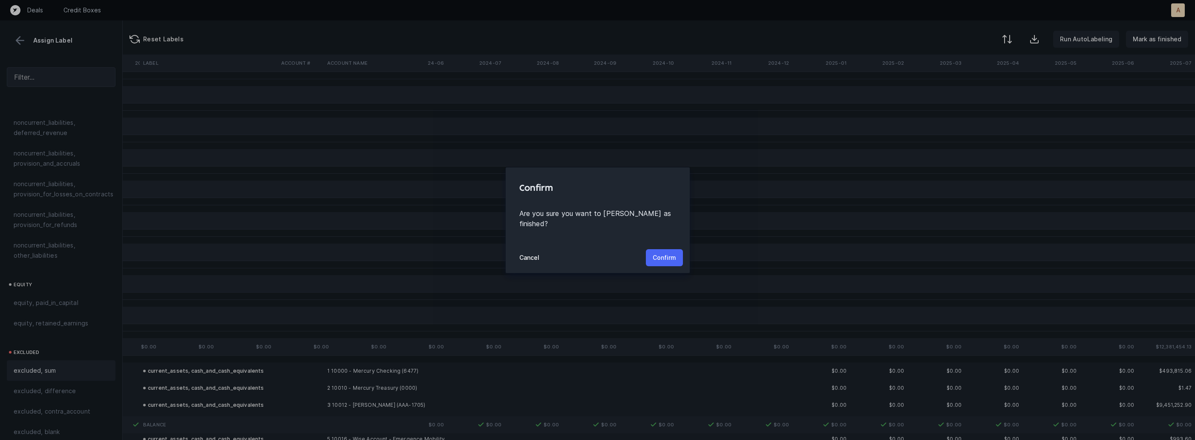
click at [658, 257] on p "Confirm" at bounding box center [664, 258] width 23 height 10
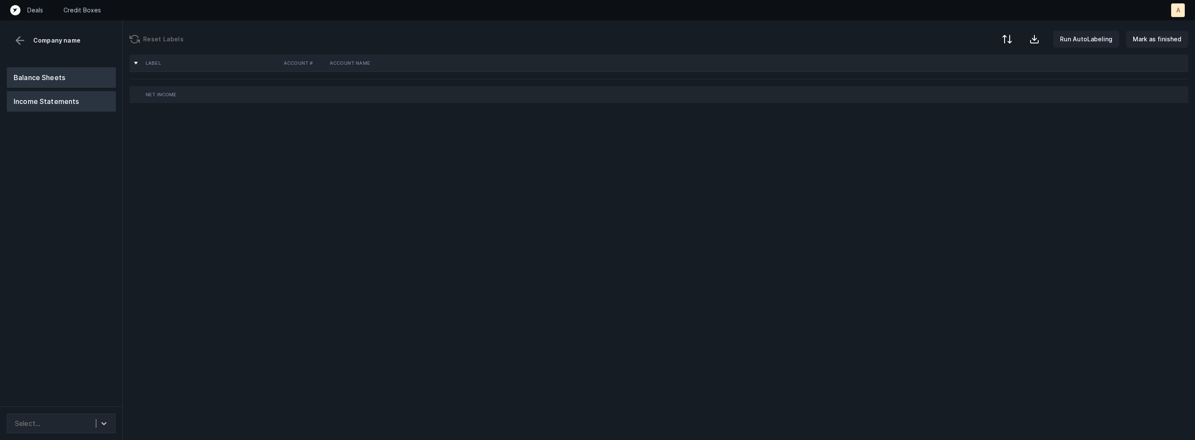
click at [69, 79] on button "Balance Sheets" at bounding box center [61, 77] width 109 height 20
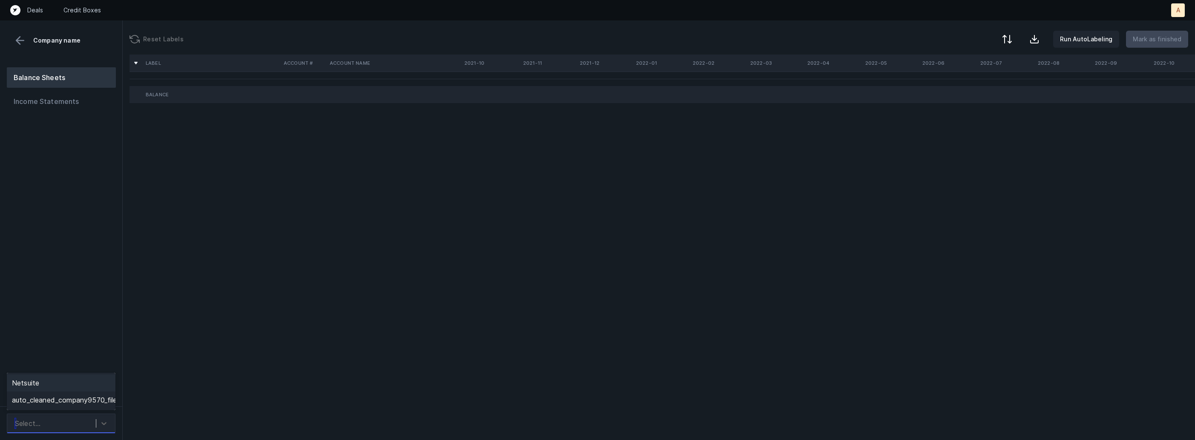
click at [67, 417] on div "Select..." at bounding box center [53, 423] width 85 height 15
click at [77, 388] on div "Netsuite" at bounding box center [61, 383] width 109 height 17
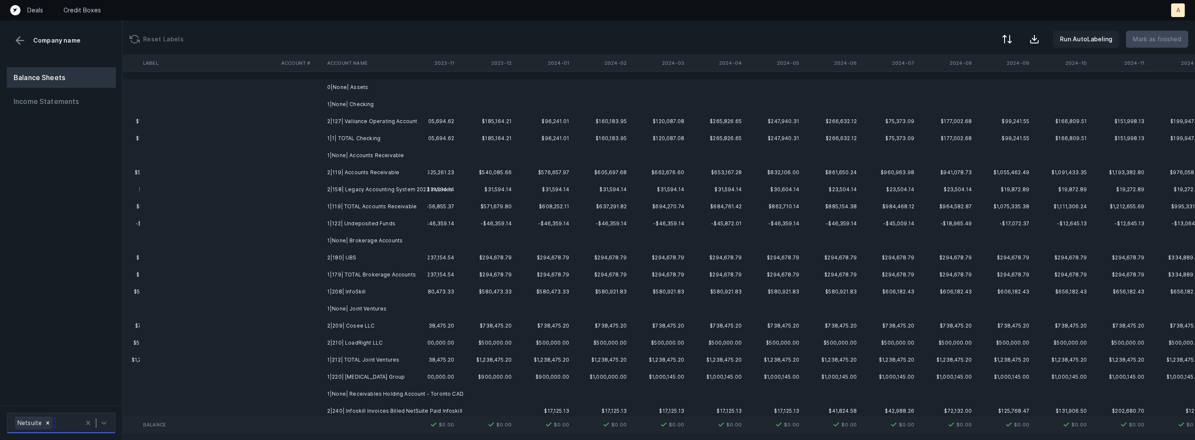
scroll to position [0, 1996]
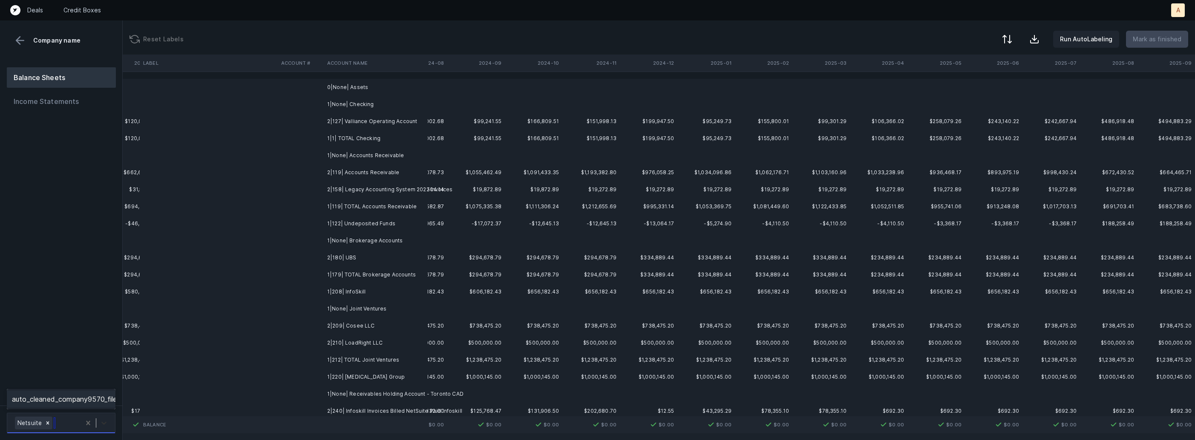
click at [103, 419] on icon at bounding box center [104, 423] width 9 height 9
click at [104, 398] on div "auto_cleaned_company9570_fileID_32938_tab.csv" at bounding box center [61, 399] width 109 height 17
click at [45, 398] on div at bounding box center [47, 395] width 9 height 13
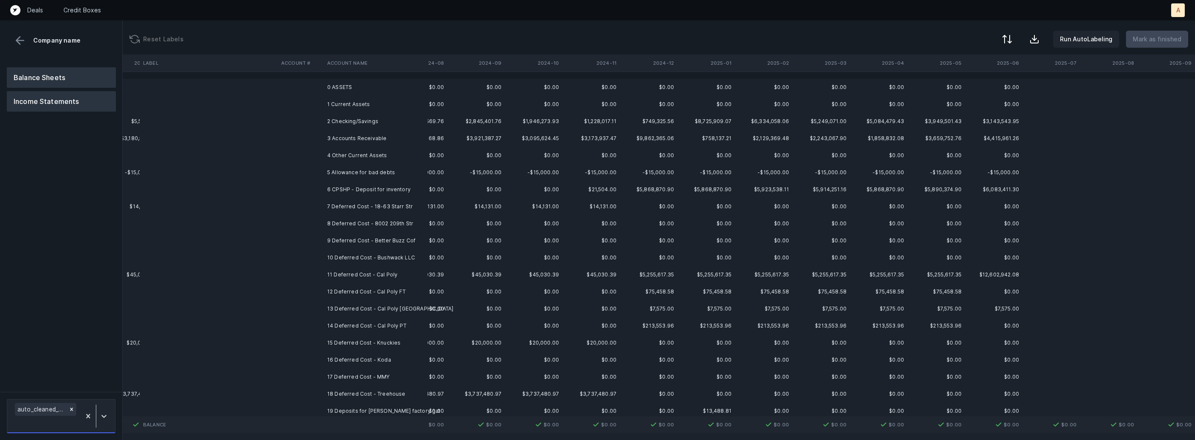
click at [64, 100] on button "Income Statements" at bounding box center [61, 101] width 109 height 20
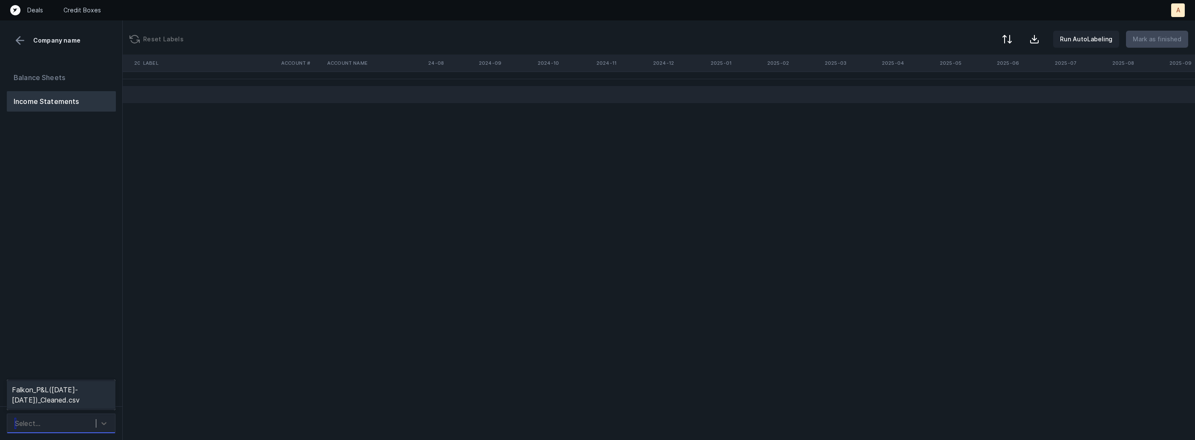
click at [89, 425] on div "Select..." at bounding box center [53, 423] width 85 height 15
click at [95, 386] on div "Falkon_P&L([DATE]-[DATE])_Cleaned.csv" at bounding box center [61, 394] width 109 height 27
click at [92, 417] on div "Select..." at bounding box center [53, 423] width 85 height 15
click at [95, 399] on div "Falkon_P&L([DATE]-[DATE])_Cleaned.csv" at bounding box center [61, 394] width 109 height 27
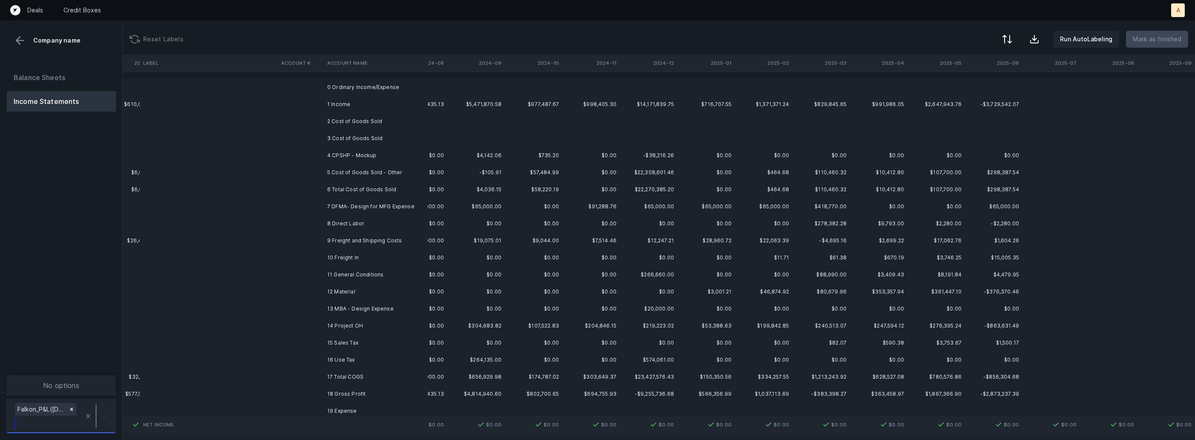
click at [107, 416] on icon at bounding box center [104, 416] width 9 height 9
click at [102, 356] on div "Balance Sheets Income Statements" at bounding box center [61, 227] width 123 height 332
click at [102, 76] on button "Balance Sheets" at bounding box center [61, 77] width 109 height 20
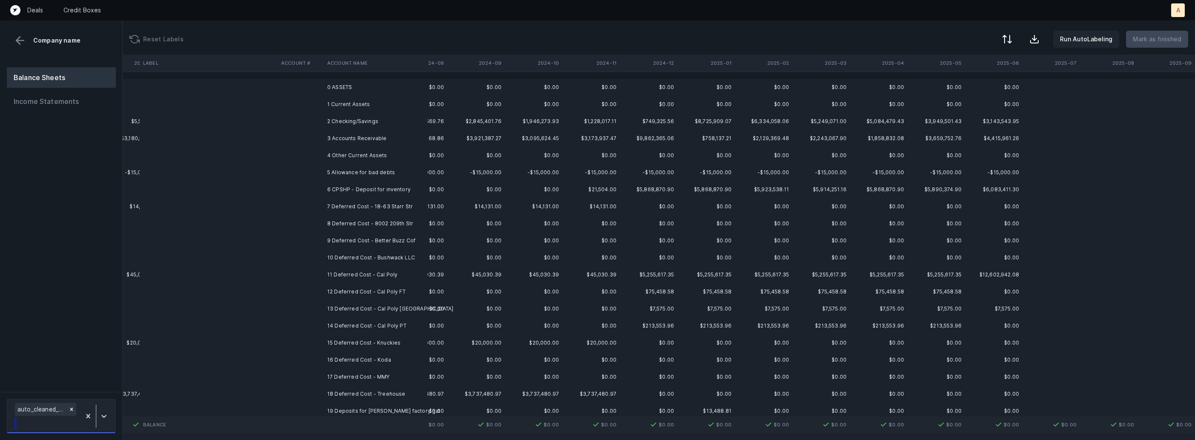
click at [97, 408] on div at bounding box center [96, 416] width 31 height 30
click at [95, 385] on div "Netsuite" at bounding box center [61, 385] width 109 height 17
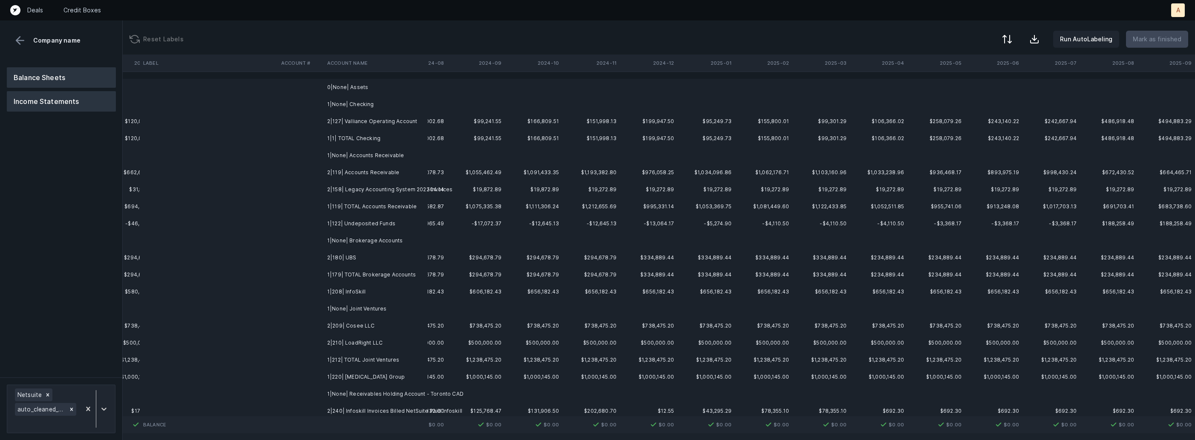
click at [75, 101] on button "Income Statements" at bounding box center [61, 101] width 109 height 20
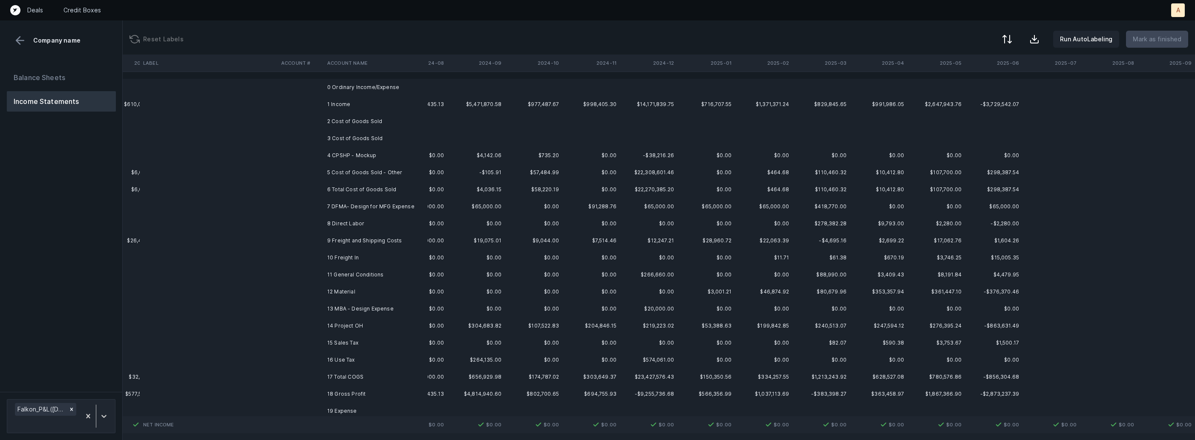
click at [348, 102] on td "1 Income" at bounding box center [376, 104] width 104 height 17
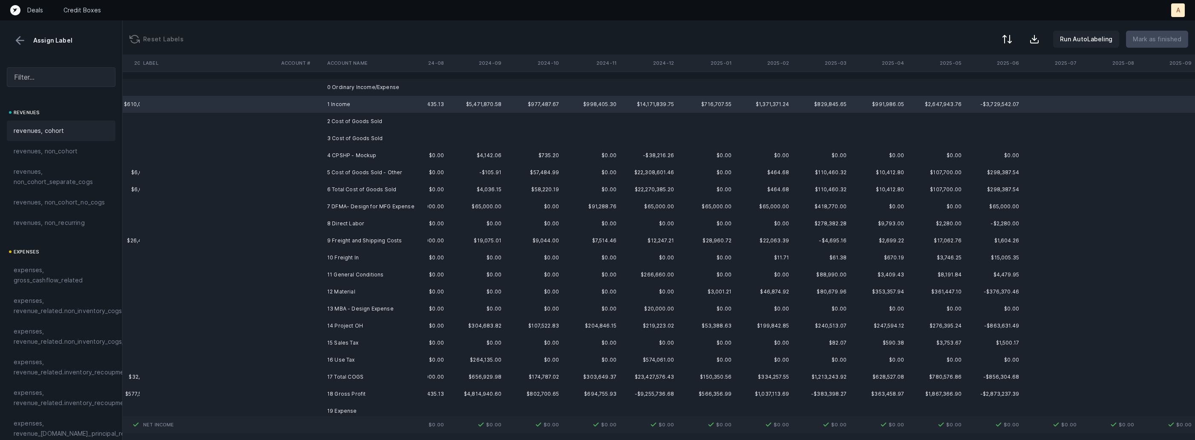
click at [43, 130] on span "revenues, cohort" at bounding box center [39, 131] width 51 height 10
click at [335, 155] on td "4 CPSHP - Mockup" at bounding box center [376, 155] width 104 height 17
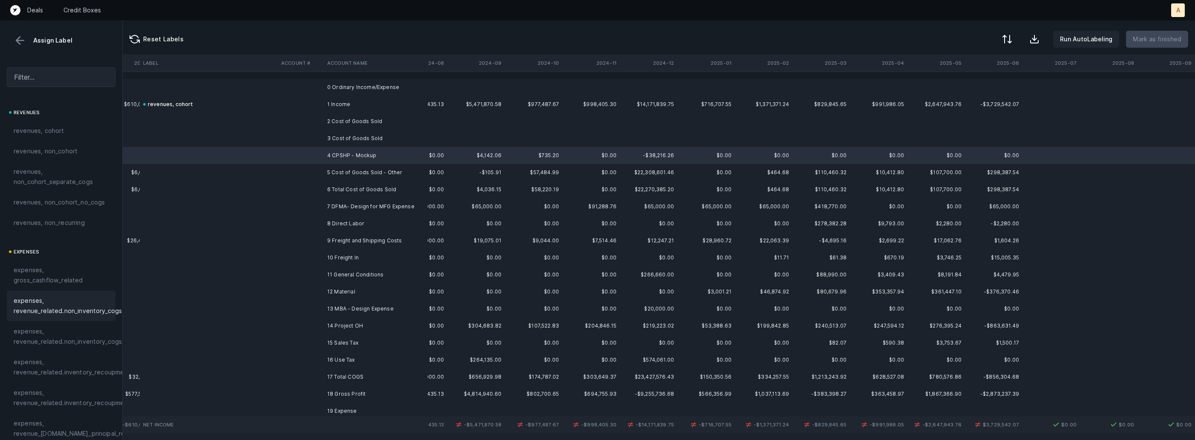
click at [99, 306] on span "expenses, revenue_related.non_inventory_cogs" at bounding box center [68, 306] width 108 height 20
click at [335, 176] on td "5 Cost of Goods Sold - Other" at bounding box center [376, 172] width 104 height 17
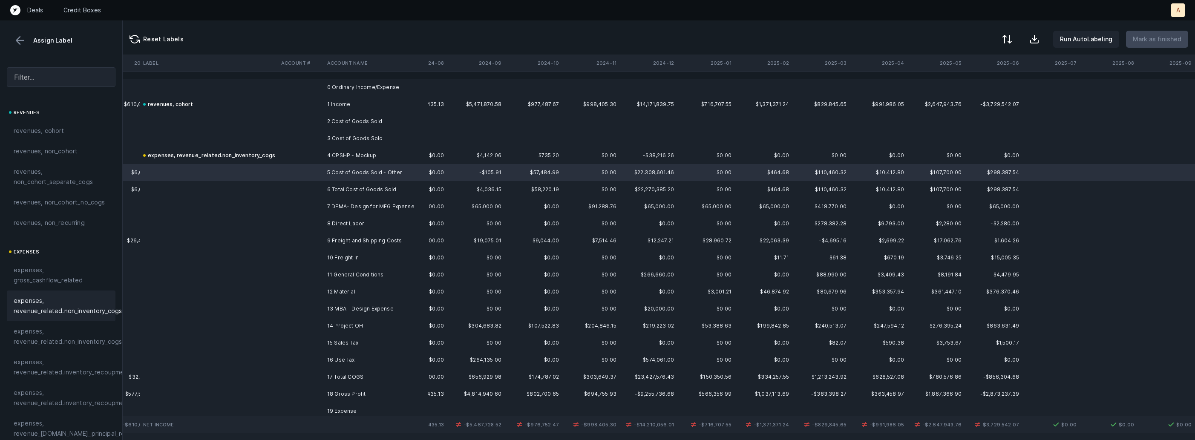
click at [59, 296] on span "expenses, revenue_related.non_inventory_cogs" at bounding box center [68, 306] width 108 height 20
click at [386, 209] on td "7 DFMA- Design for MFG Expense" at bounding box center [376, 206] width 104 height 17
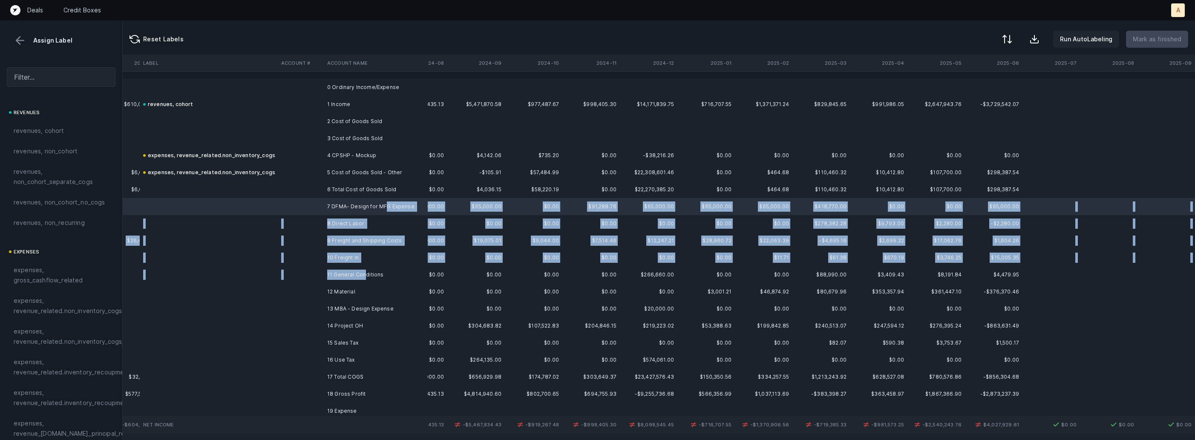
click at [363, 280] on td "11 General Conditions" at bounding box center [376, 274] width 104 height 17
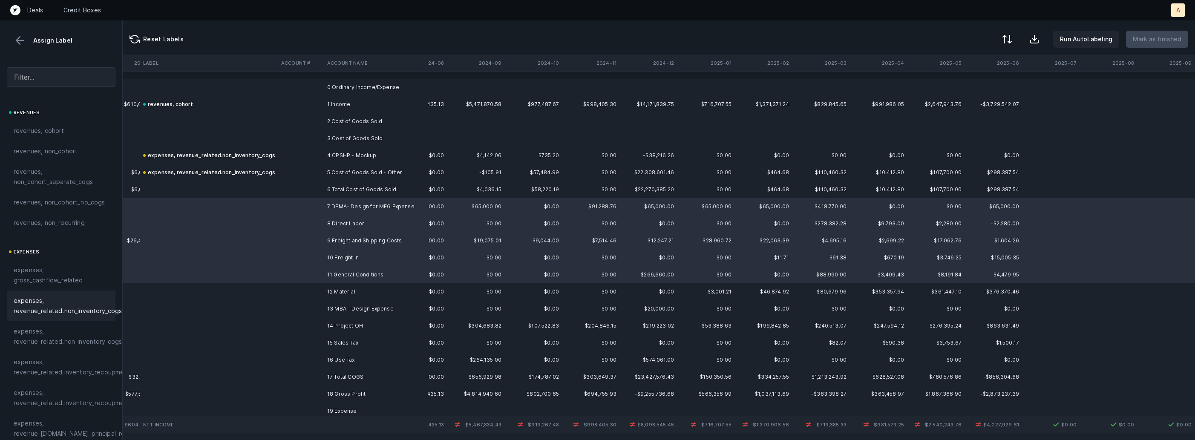
click at [83, 302] on span "expenses, revenue_related.non_inventory_cogs" at bounding box center [68, 306] width 108 height 20
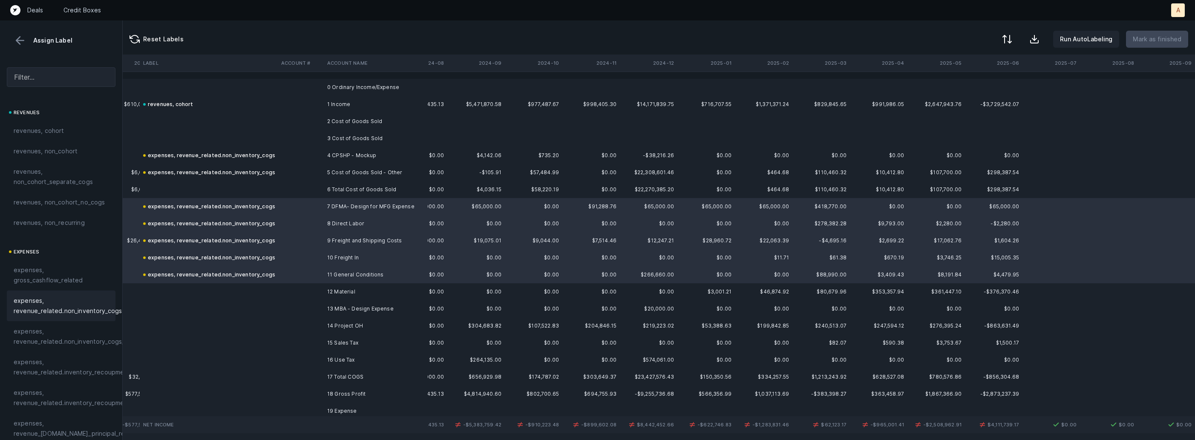
click at [376, 288] on td "12 Material" at bounding box center [376, 291] width 104 height 17
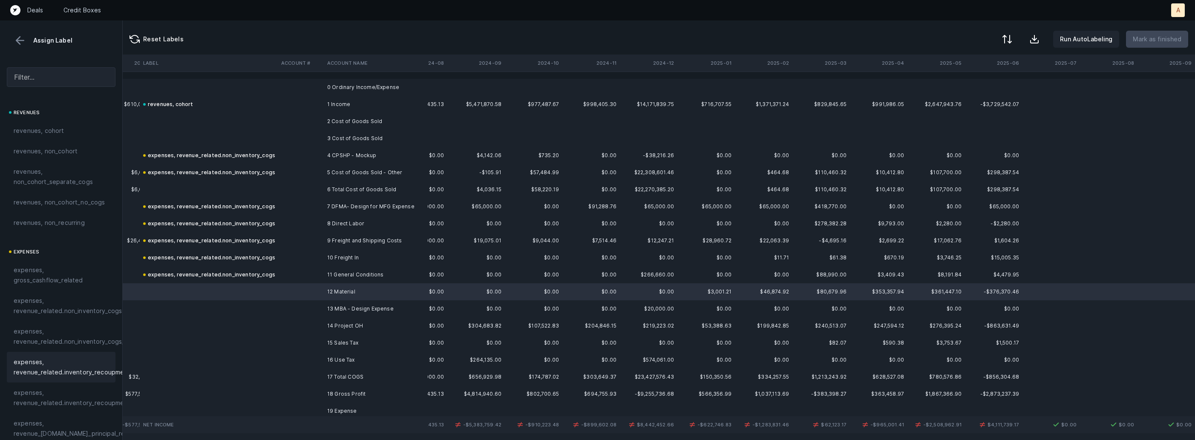
click at [67, 357] on span "expenses, revenue_related.inventory_recoupment" at bounding box center [72, 367] width 117 height 20
click at [328, 309] on td "13 MBA - Design Expense" at bounding box center [376, 308] width 104 height 17
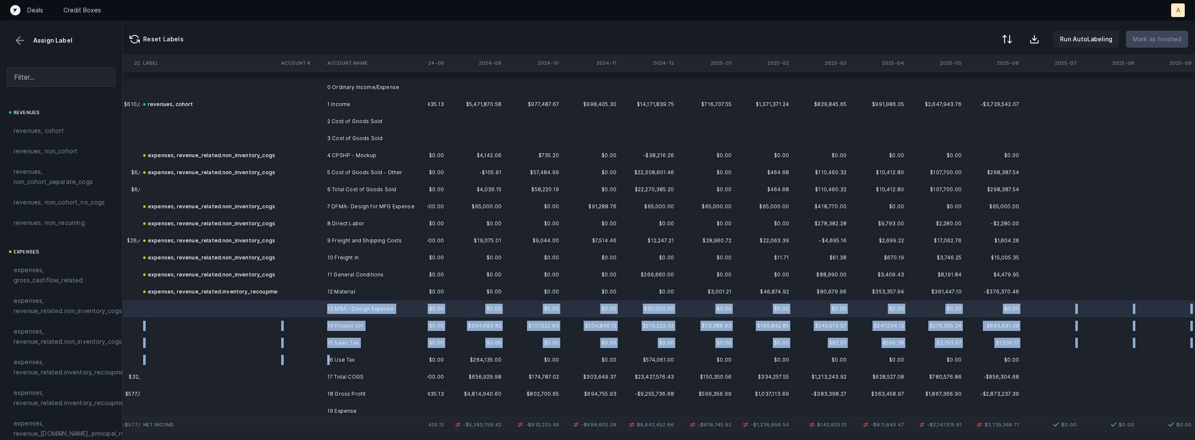
click at [332, 356] on td "16 Use Tax" at bounding box center [376, 360] width 104 height 17
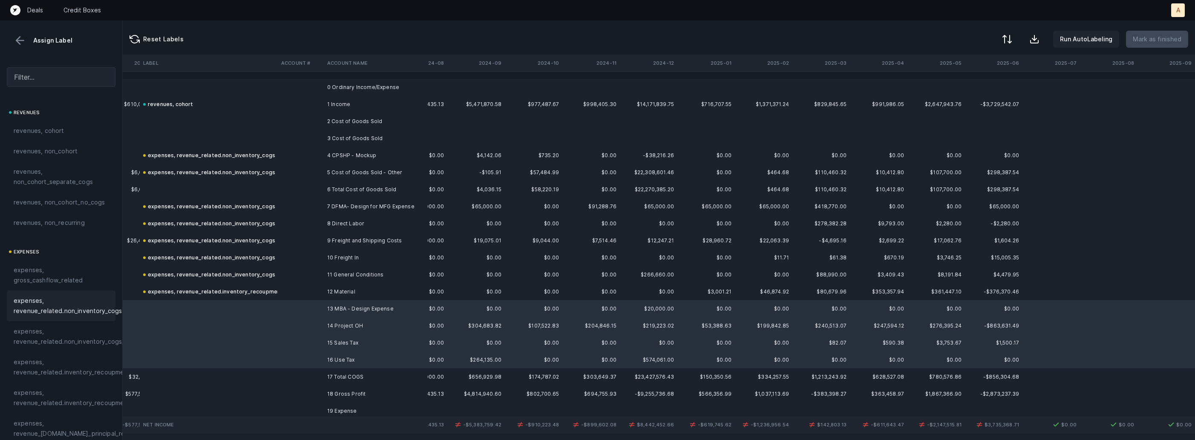
click at [79, 312] on span "expenses, revenue_related.non_inventory_cogs" at bounding box center [68, 306] width 108 height 20
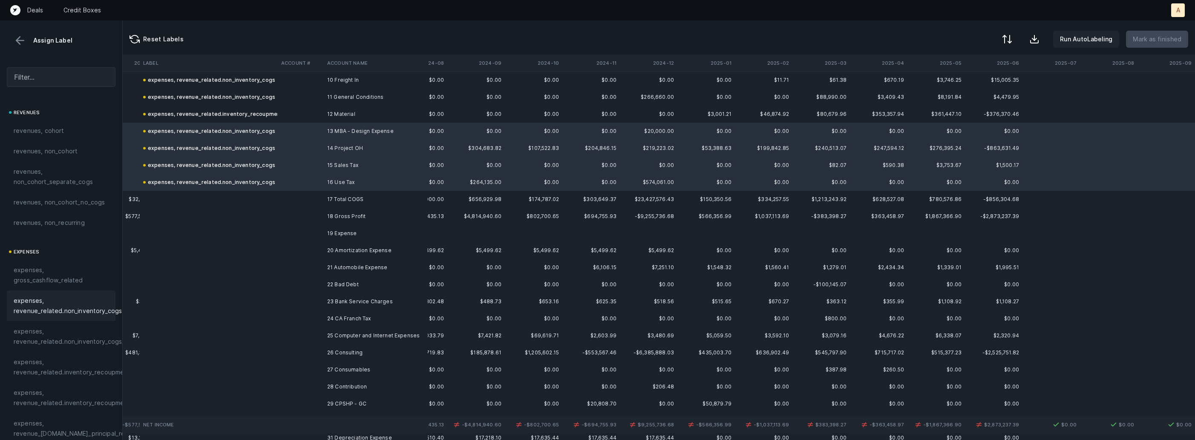
scroll to position [182, 1996]
click at [350, 245] on td "20 Amortization Expense" at bounding box center [376, 246] width 104 height 17
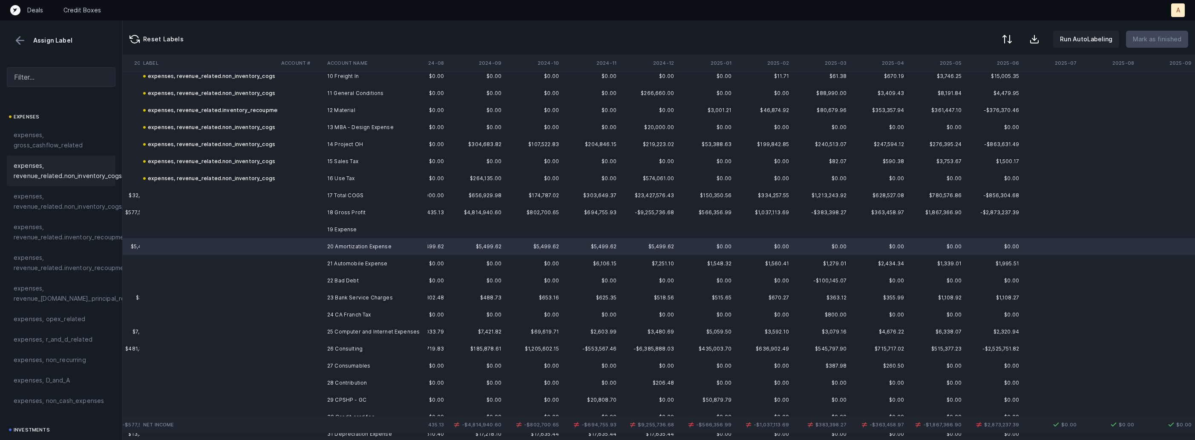
scroll to position [150, 0]
click at [37, 365] on span "expenses, D_and_A" at bounding box center [42, 366] width 56 height 10
click at [303, 267] on td at bounding box center [301, 263] width 46 height 17
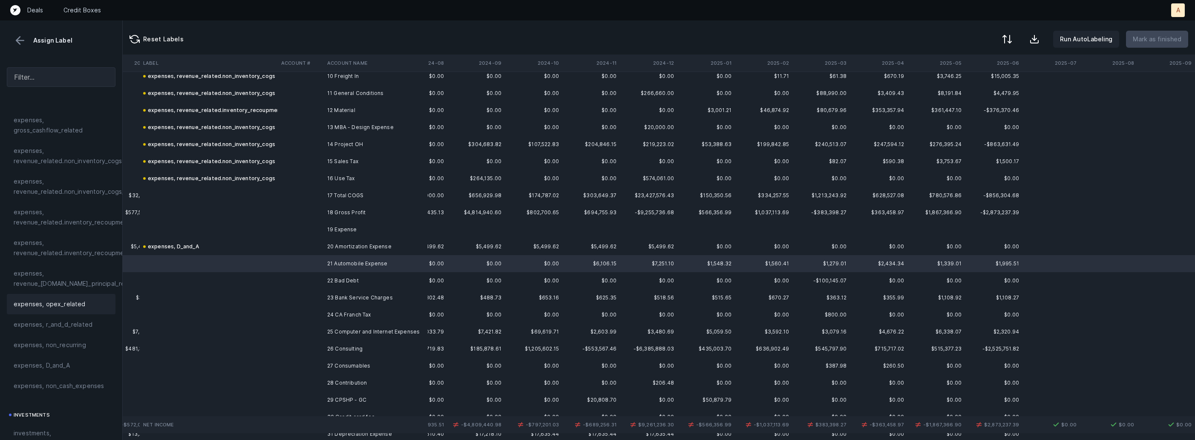
click at [72, 305] on span "expenses, opex_related" at bounding box center [50, 304] width 72 height 10
click at [214, 280] on td at bounding box center [209, 280] width 138 height 17
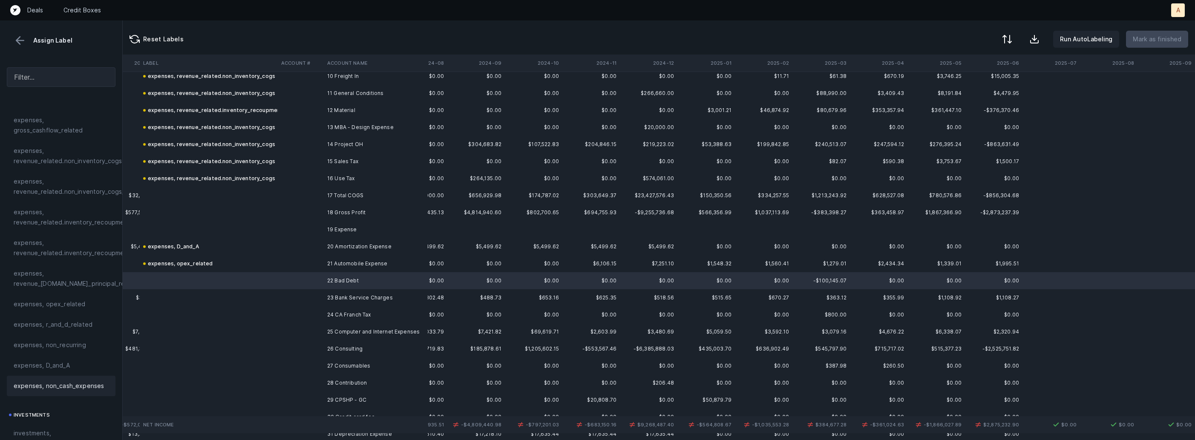
click at [52, 383] on span "expenses, non_cash_expenses" at bounding box center [59, 386] width 90 height 10
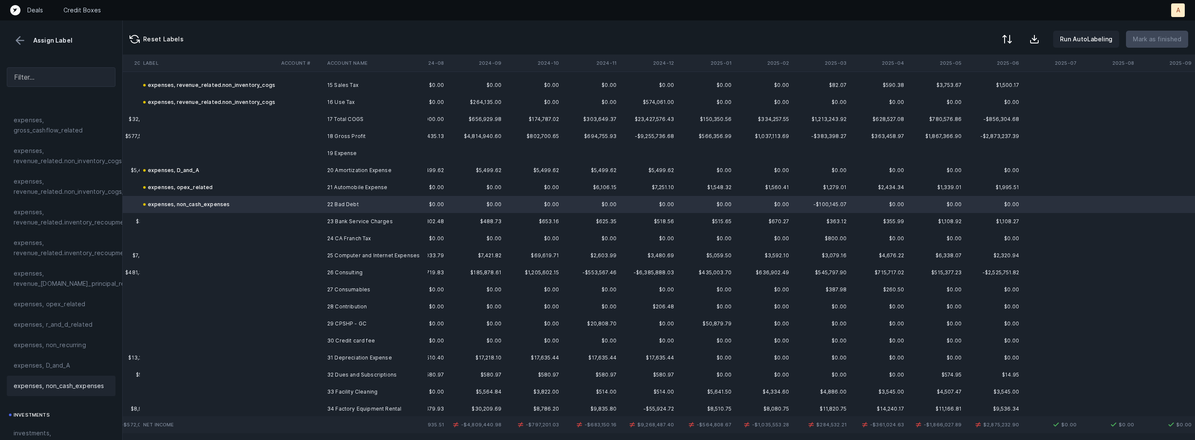
scroll to position [267, 1996]
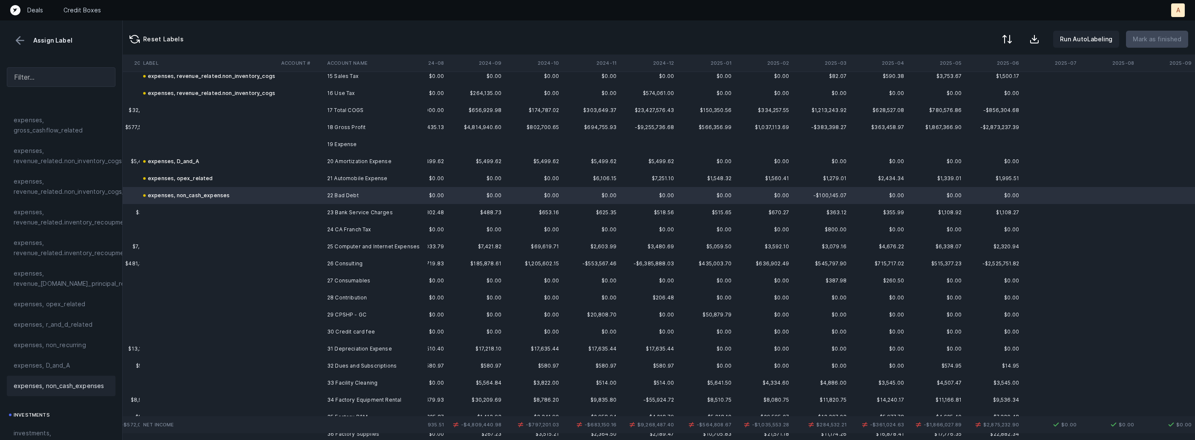
click at [302, 205] on td at bounding box center [301, 212] width 46 height 17
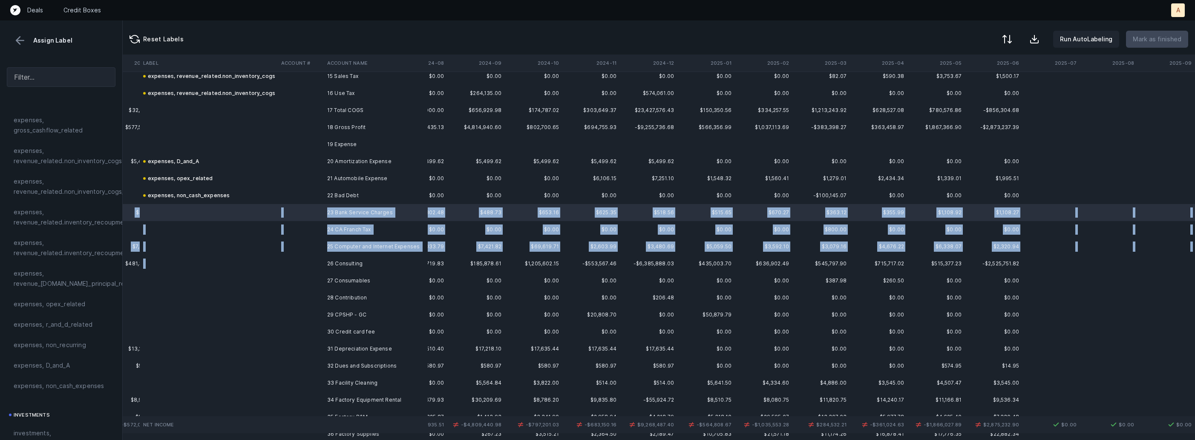
click at [310, 257] on td at bounding box center [301, 263] width 46 height 17
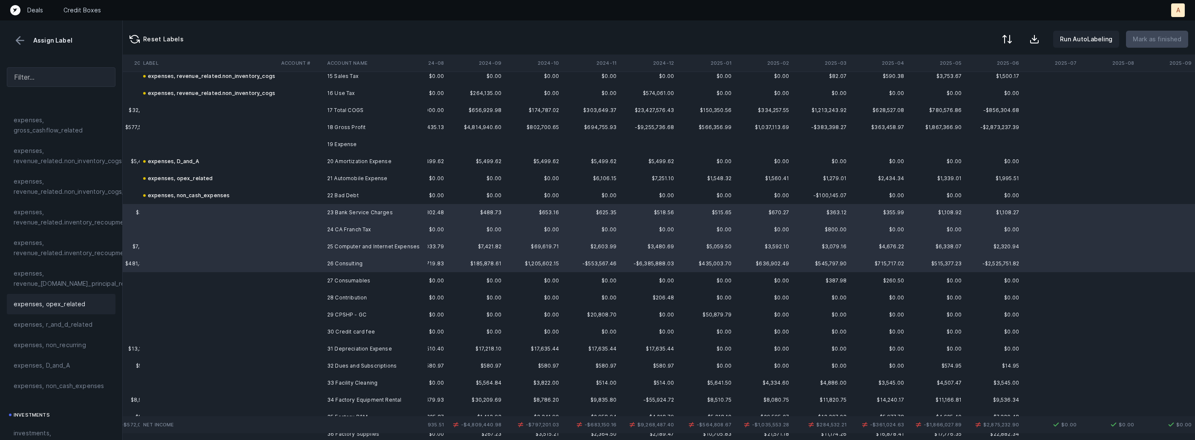
click at [70, 307] on span "expenses, opex_related" at bounding box center [50, 304] width 72 height 10
click at [335, 277] on td "27 Consumables" at bounding box center [376, 280] width 104 height 17
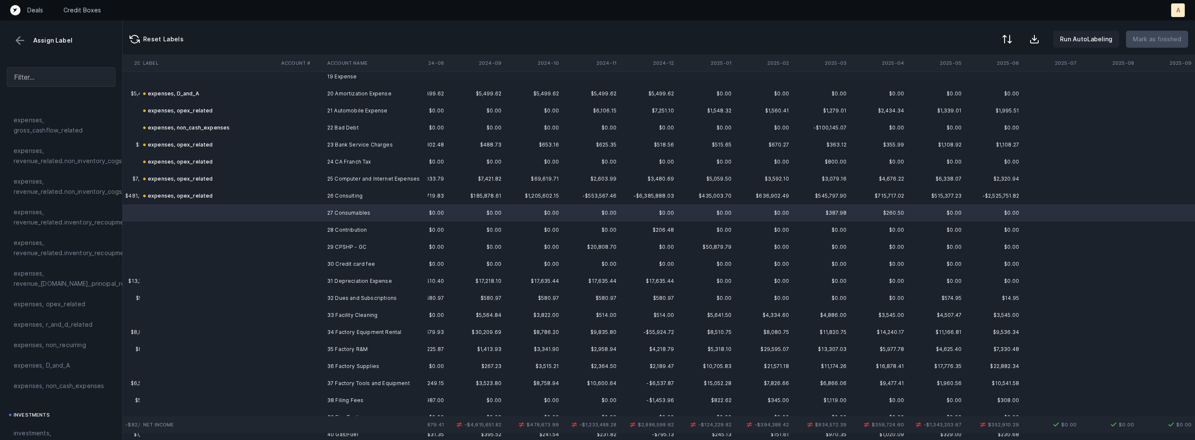
scroll to position [361, 1996]
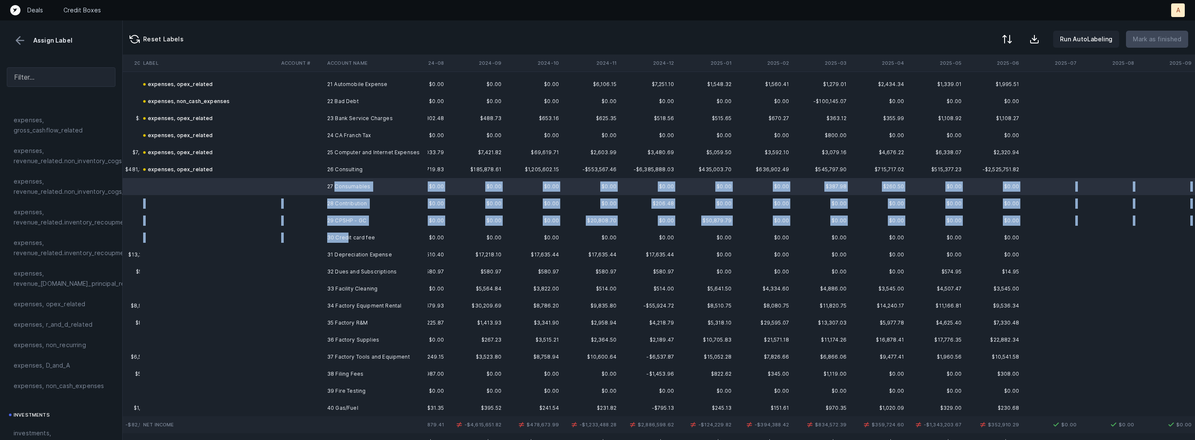
click at [346, 235] on td "30 Credit card fee" at bounding box center [376, 237] width 104 height 17
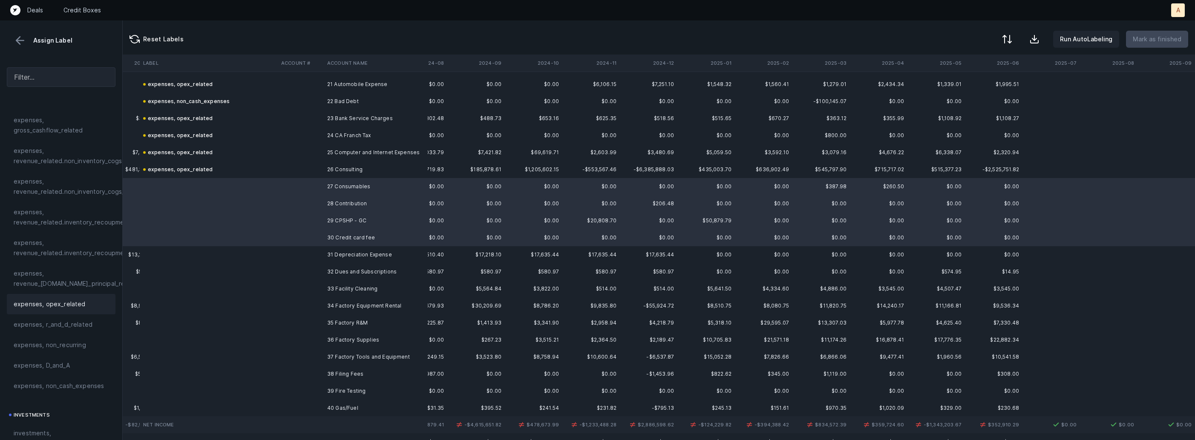
click at [44, 303] on span "expenses, opex_related" at bounding box center [50, 304] width 72 height 10
click at [249, 258] on td at bounding box center [209, 254] width 138 height 17
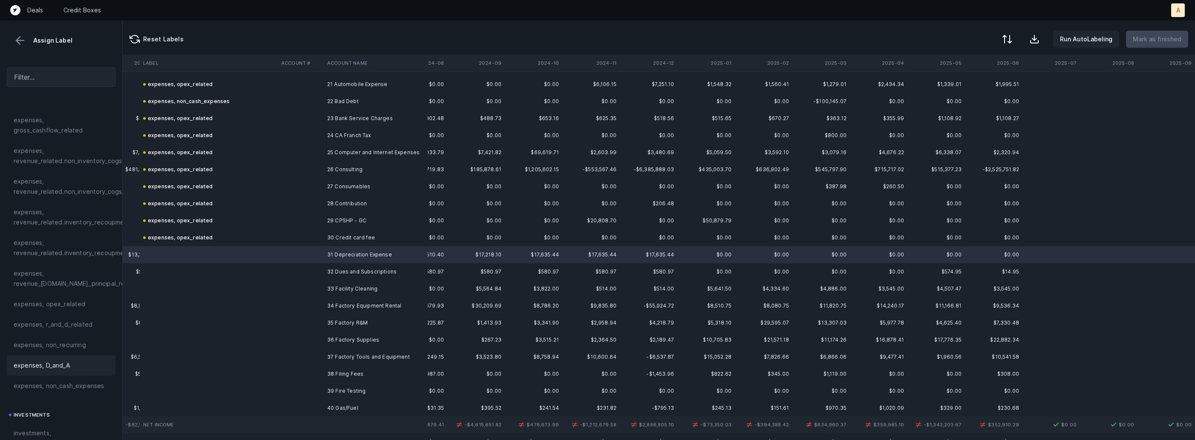
click at [39, 364] on span "expenses, D_and_A" at bounding box center [42, 366] width 56 height 10
click at [357, 271] on td "32 Dues and Subscriptions" at bounding box center [376, 271] width 104 height 17
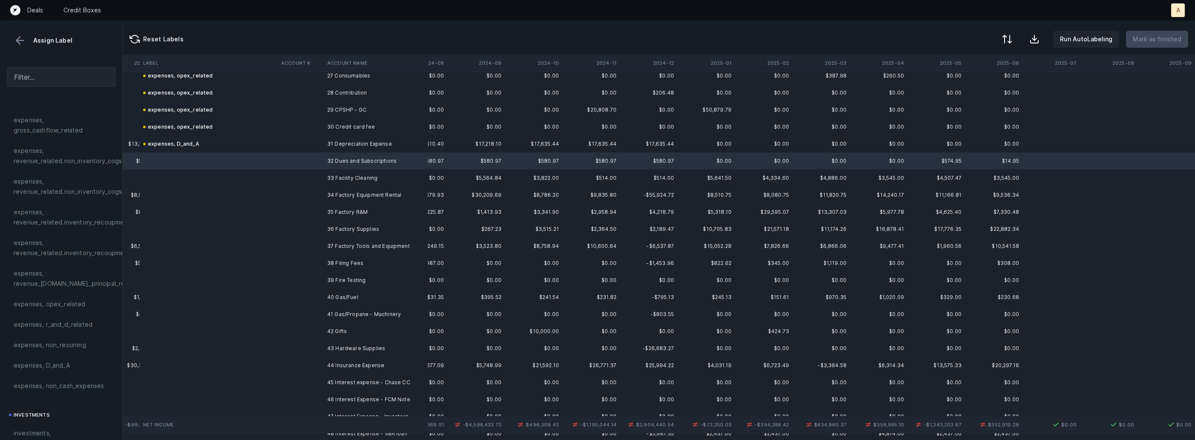
scroll to position [481, 1996]
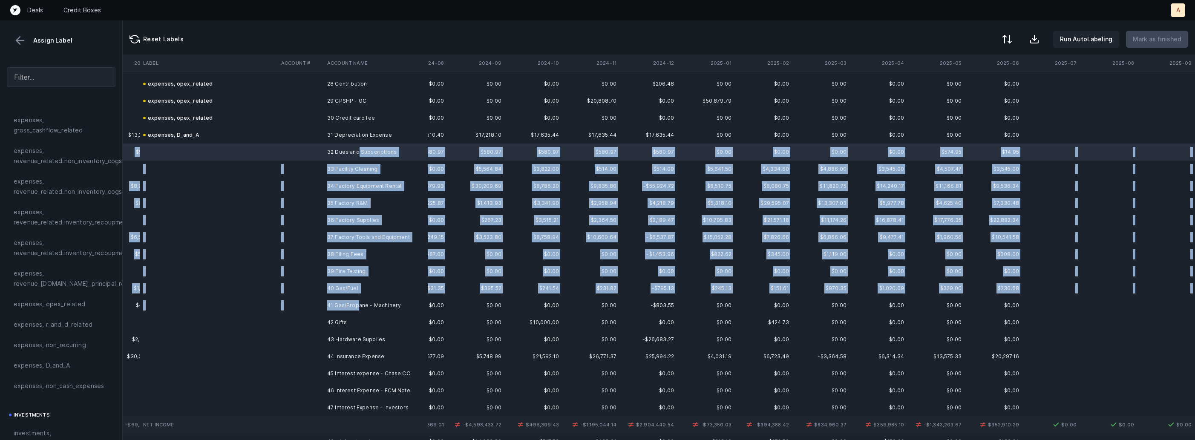
click at [358, 302] on td "41 Gas/Propane - Machinery" at bounding box center [376, 305] width 104 height 17
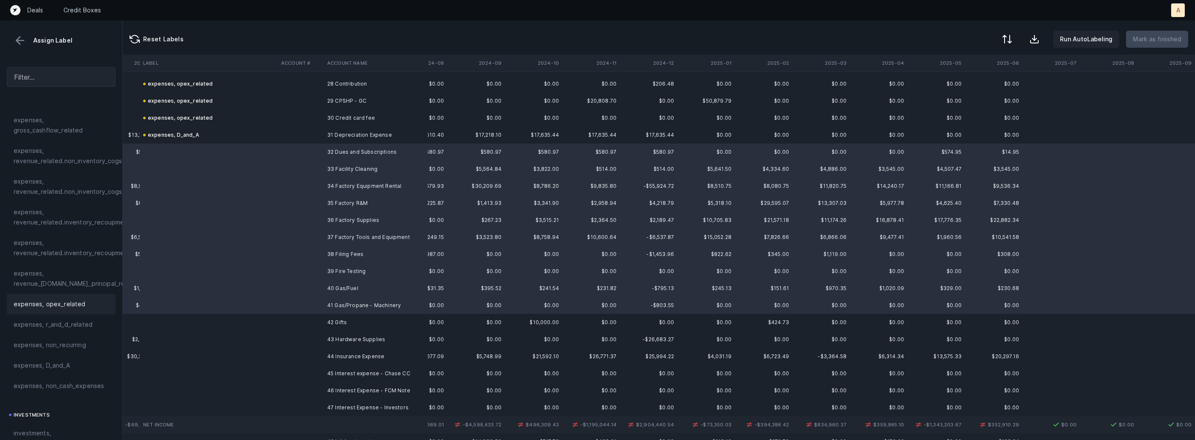
click at [47, 309] on span "expenses, opex_related" at bounding box center [50, 304] width 72 height 10
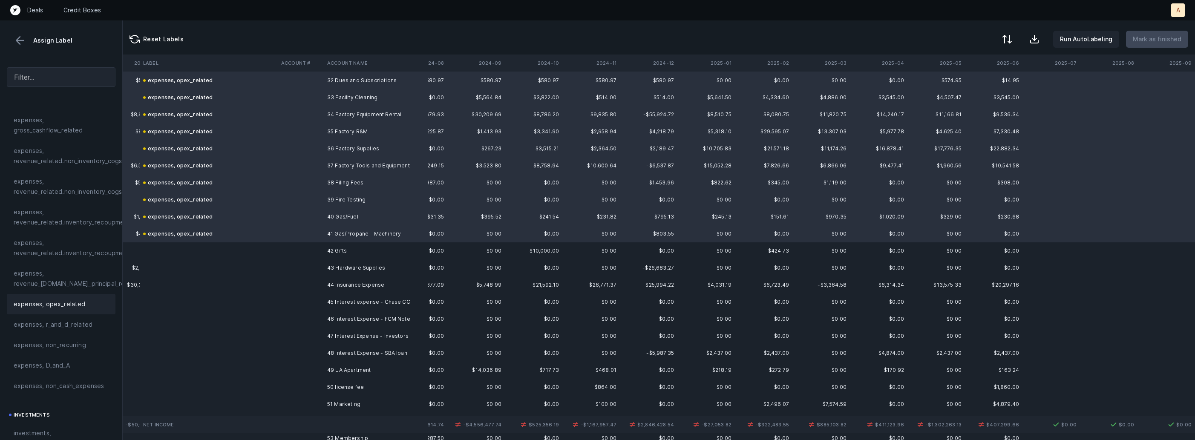
scroll to position [572, 1996]
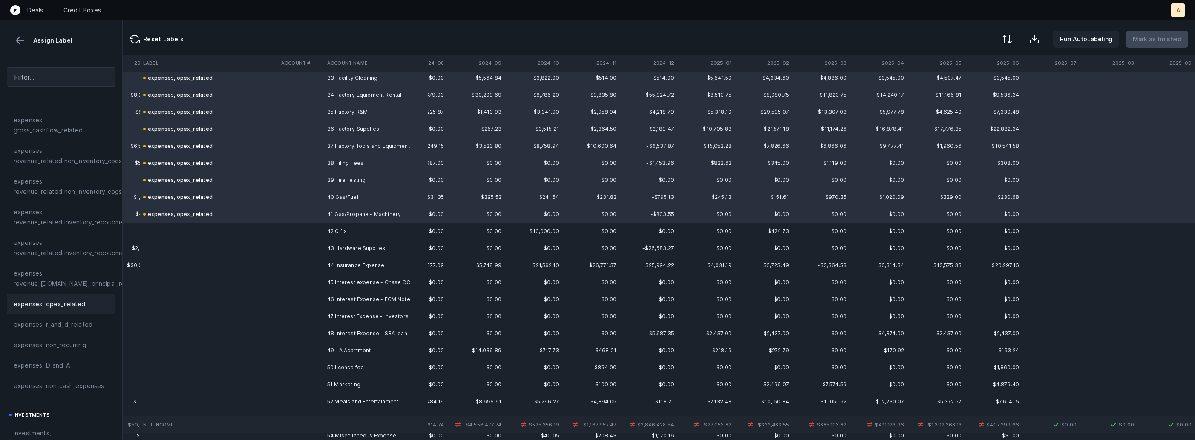
click at [339, 231] on td "42 Gifts" at bounding box center [376, 231] width 104 height 17
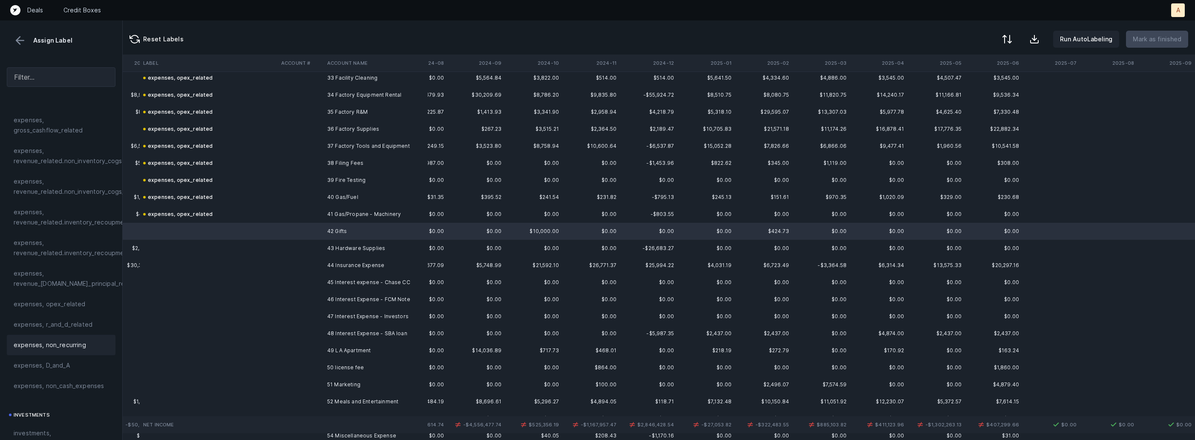
scroll to position [194, 0]
click at [42, 387] on span "investments, sales_and_marketing" at bounding box center [61, 394] width 95 height 20
click at [304, 247] on td at bounding box center [301, 248] width 46 height 17
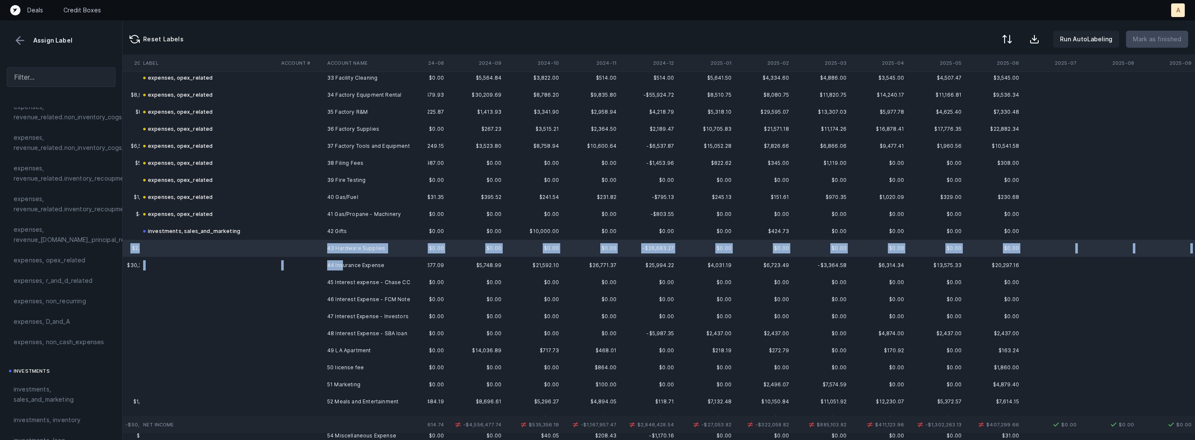
click at [342, 263] on td "44 Insurance Expense" at bounding box center [376, 265] width 104 height 17
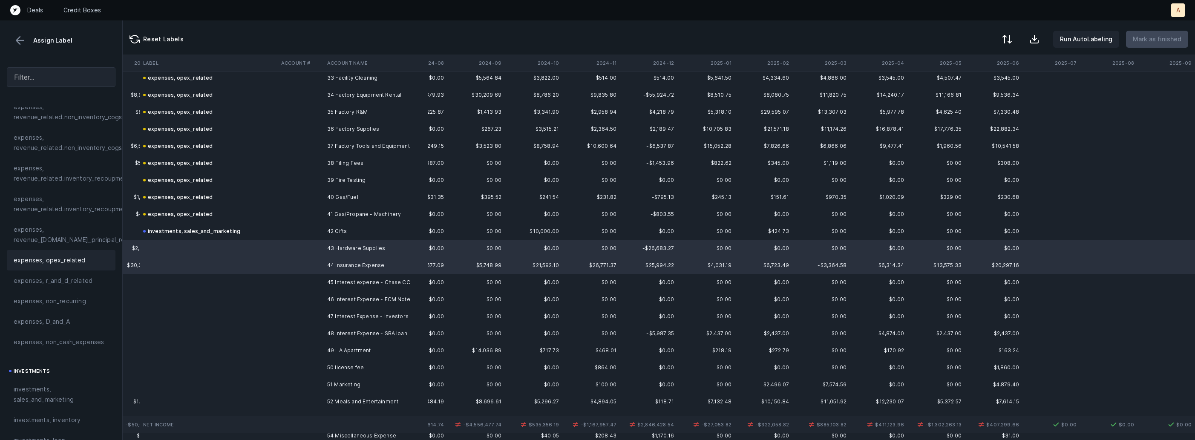
click at [86, 255] on div "expenses, opex_related" at bounding box center [61, 260] width 95 height 10
click at [316, 281] on td at bounding box center [301, 282] width 46 height 17
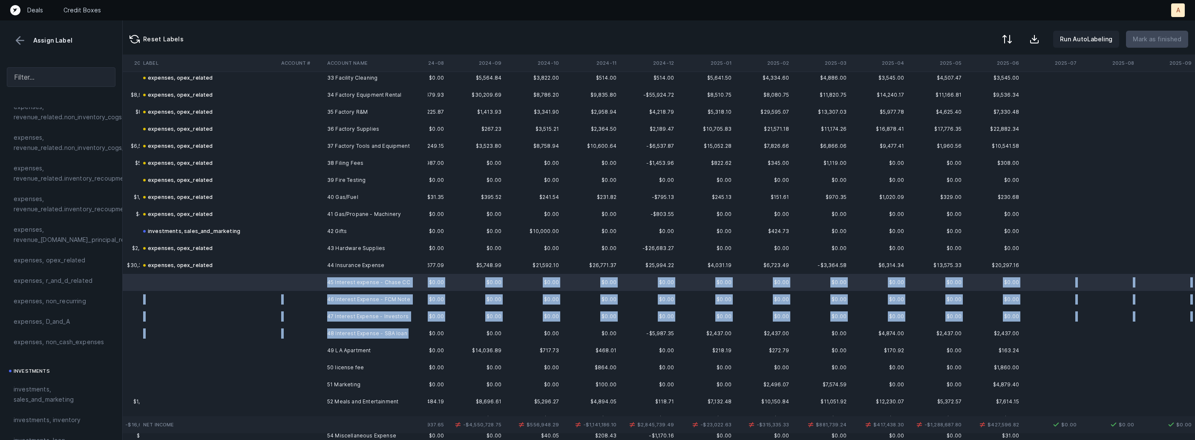
click at [329, 338] on td "48 Interest Expense - SBA loan" at bounding box center [376, 333] width 104 height 17
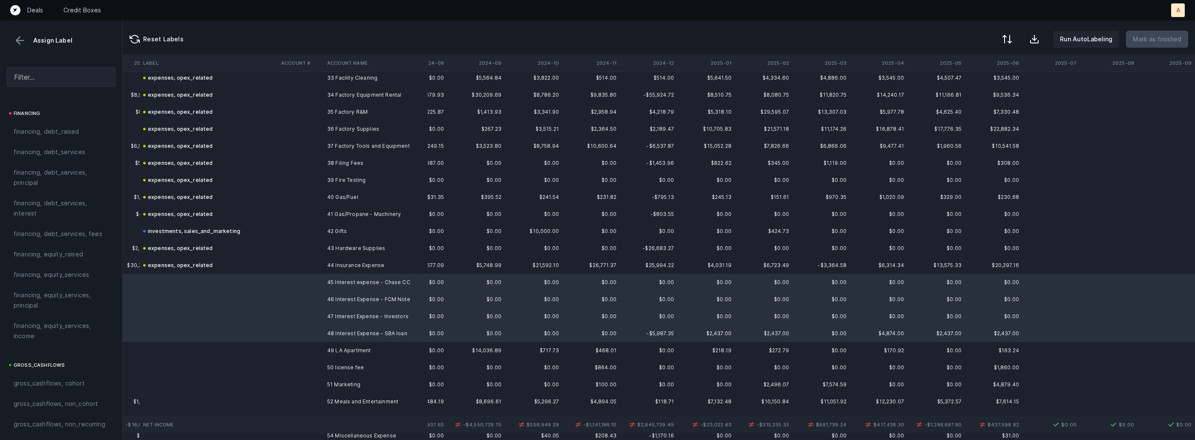
scroll to position [646, 0]
click at [42, 219] on span "financing, debt_services, interest" at bounding box center [61, 221] width 95 height 20
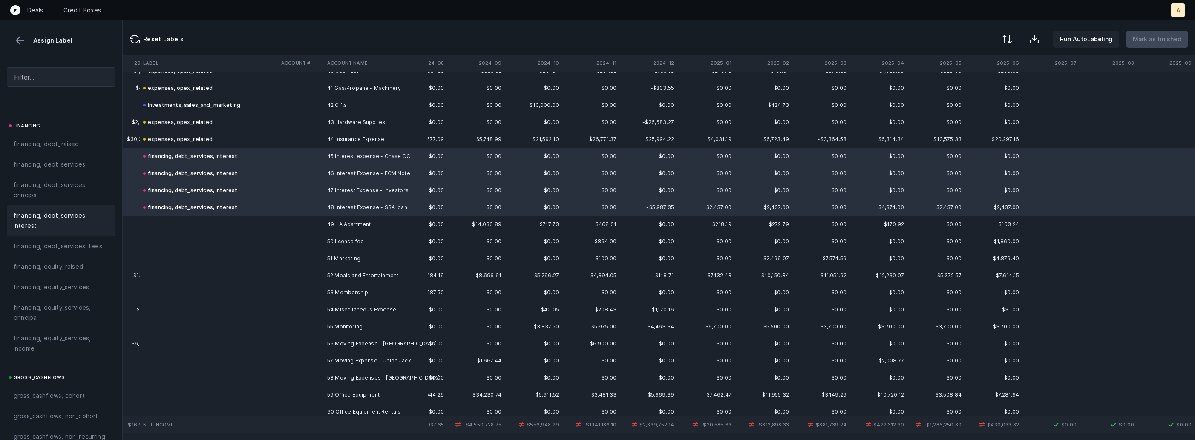
scroll to position [702, 1996]
click at [362, 221] on td "49 LA Apartment" at bounding box center [376, 220] width 104 height 17
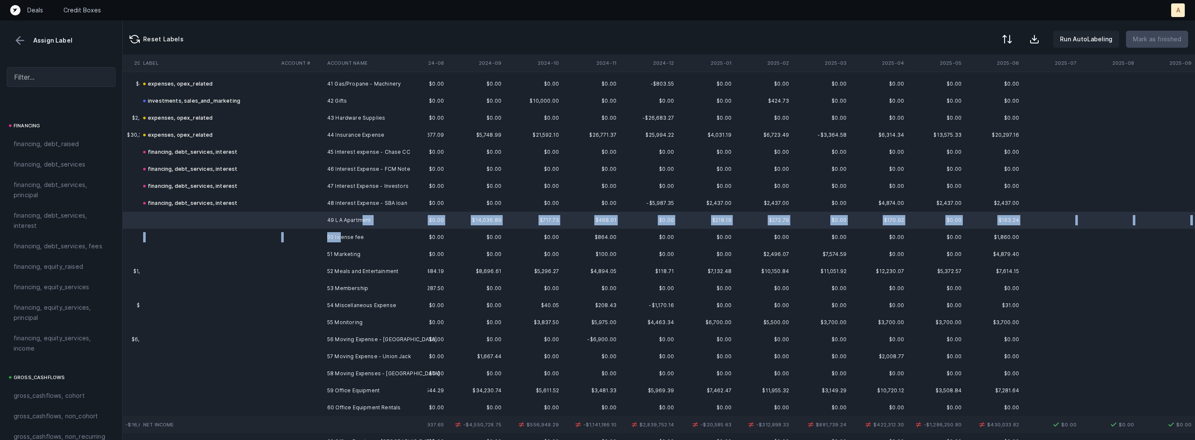
click at [342, 233] on td "50 license fee" at bounding box center [376, 237] width 104 height 17
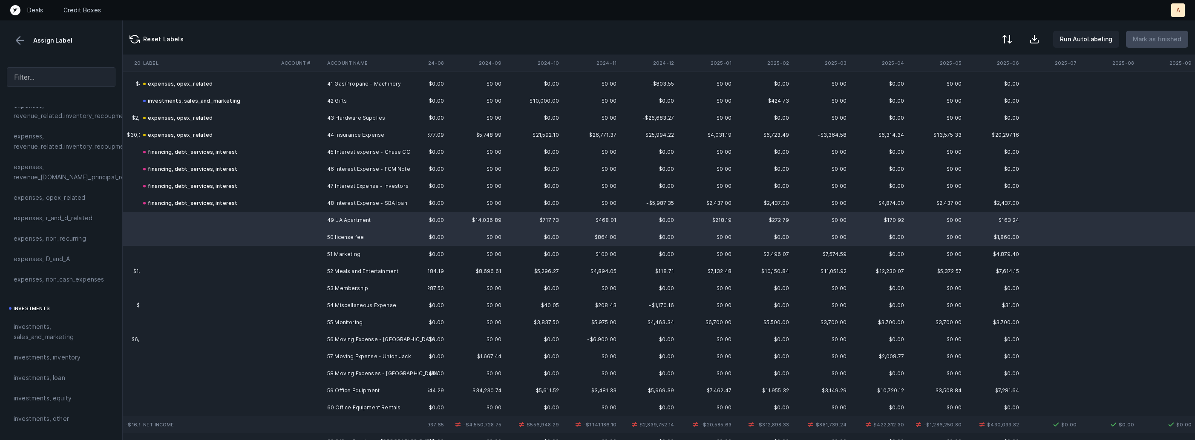
scroll to position [235, 0]
click at [68, 220] on span "expenses, opex_related" at bounding box center [50, 219] width 72 height 10
click at [324, 259] on td "51 Marketing" at bounding box center [376, 254] width 104 height 17
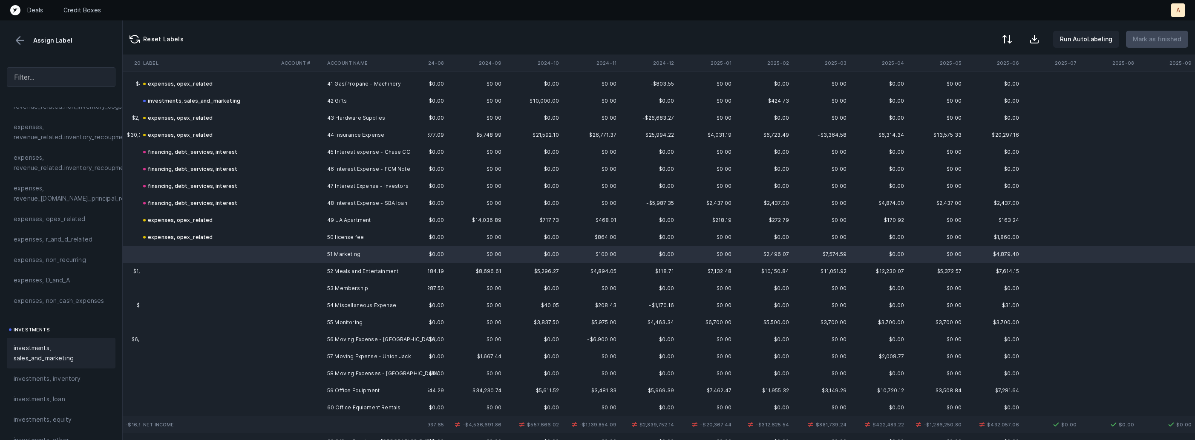
click at [60, 350] on span "investments, sales_and_marketing" at bounding box center [61, 353] width 95 height 20
click at [317, 265] on td at bounding box center [301, 271] width 46 height 17
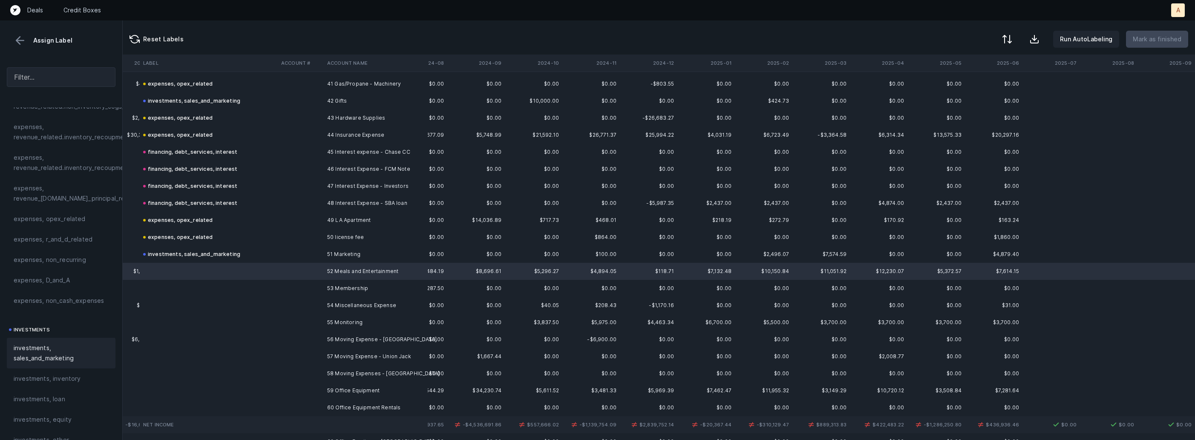
click at [86, 355] on span "investments, sales_and_marketing" at bounding box center [61, 353] width 95 height 20
click at [344, 289] on td "53 Membership" at bounding box center [376, 288] width 104 height 17
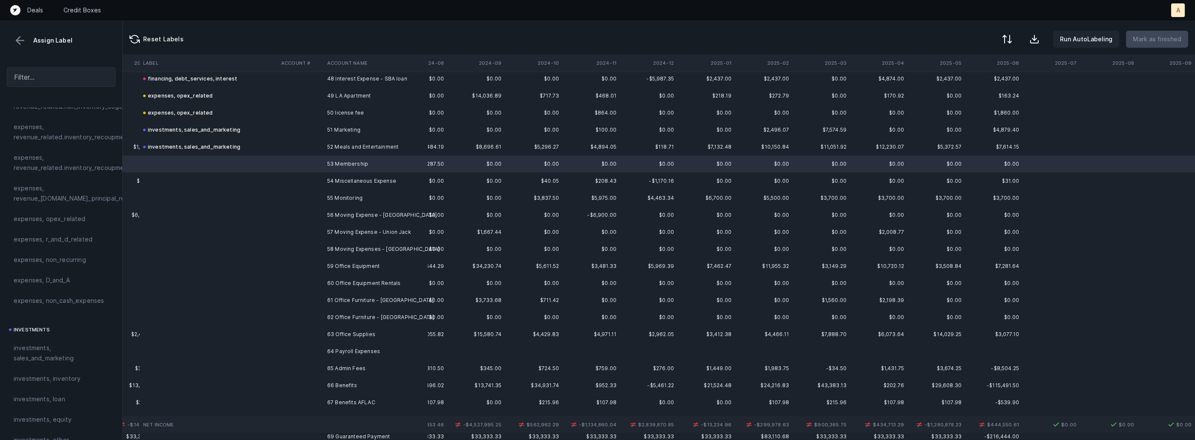
scroll to position [831, 1996]
click at [331, 374] on td "66 Benefits" at bounding box center [376, 381] width 104 height 17
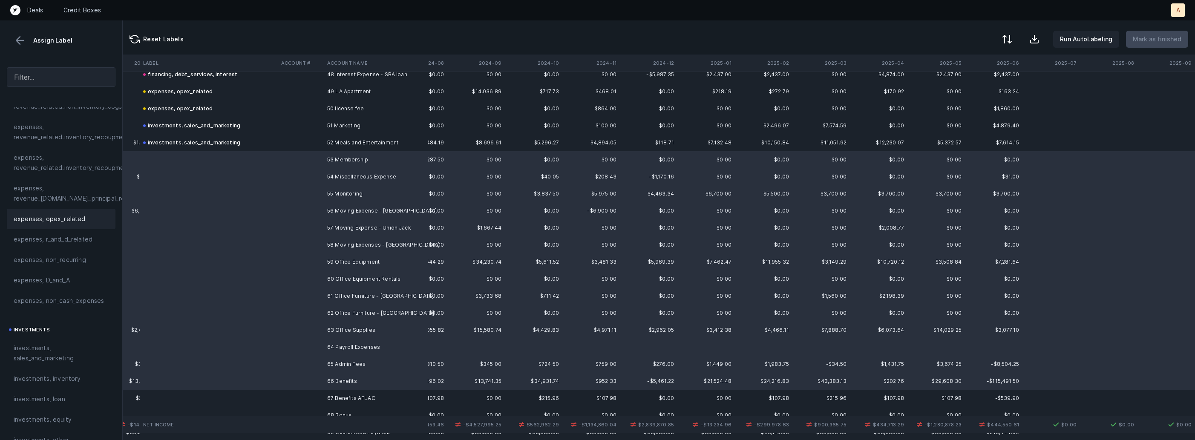
click at [64, 216] on span "expenses, opex_related" at bounding box center [50, 219] width 72 height 10
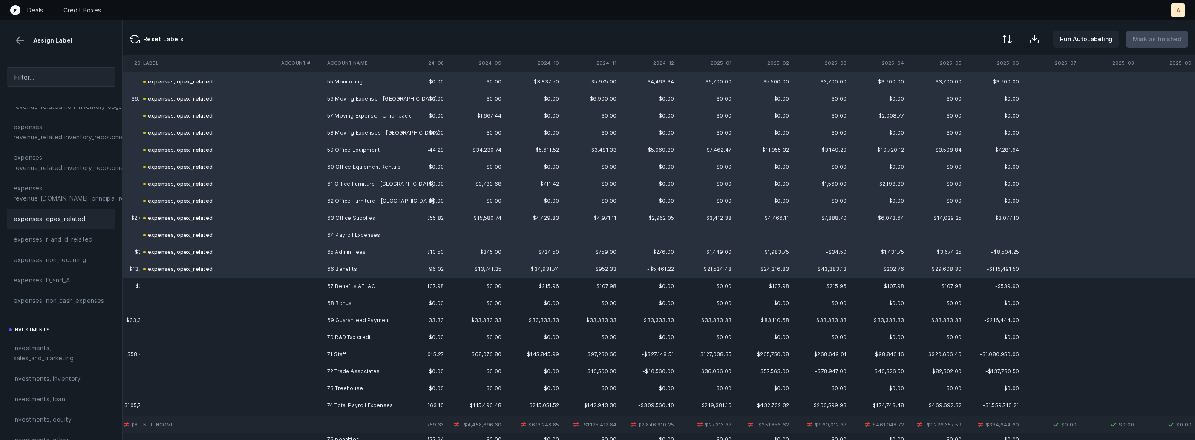
scroll to position [962, 1996]
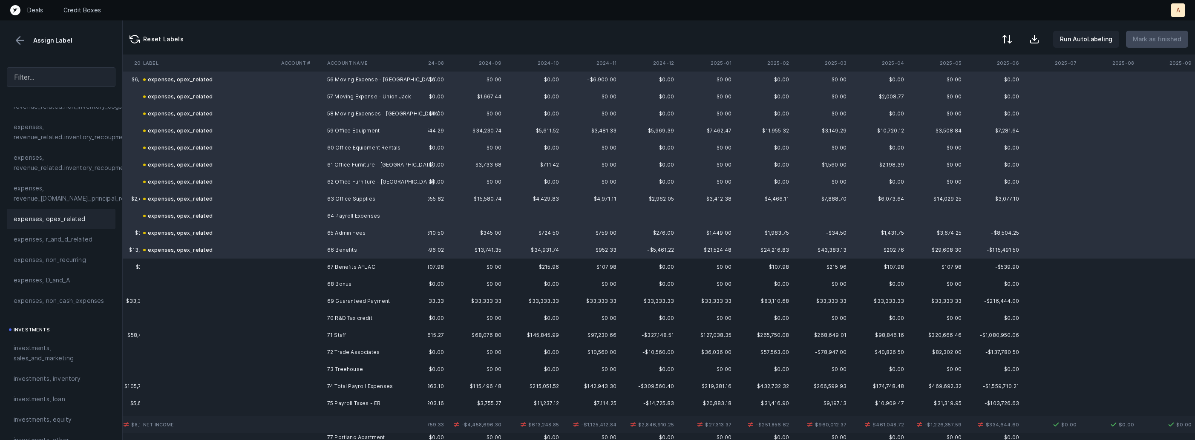
click at [351, 263] on td "67 Benefits AFLAC" at bounding box center [376, 267] width 104 height 17
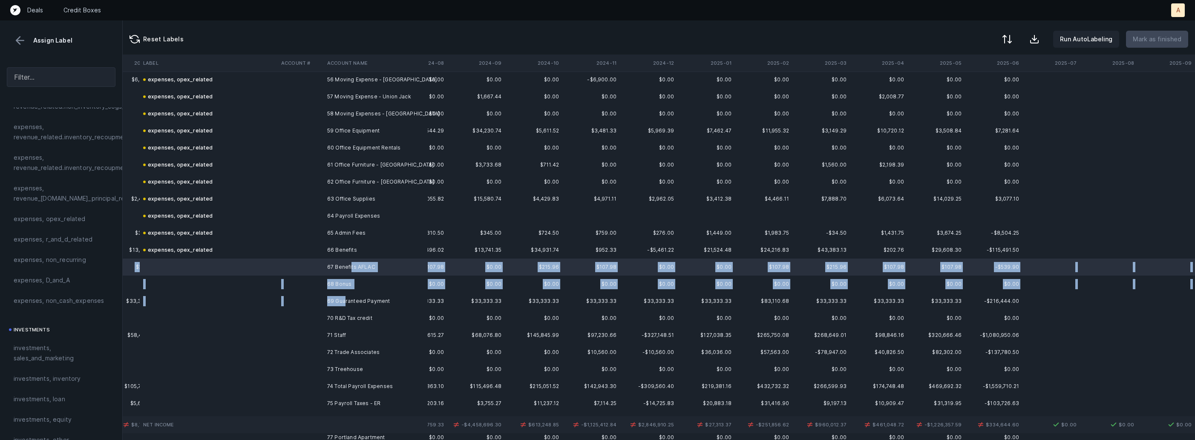
click at [344, 296] on td "69 Guaranteed Payment" at bounding box center [376, 301] width 104 height 17
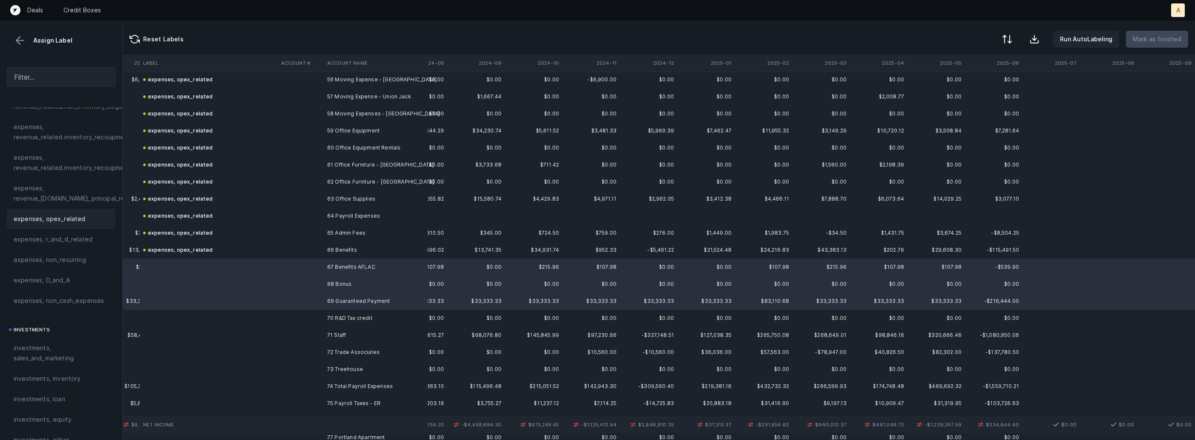
click at [78, 213] on div "expenses, opex_related" at bounding box center [61, 219] width 109 height 20
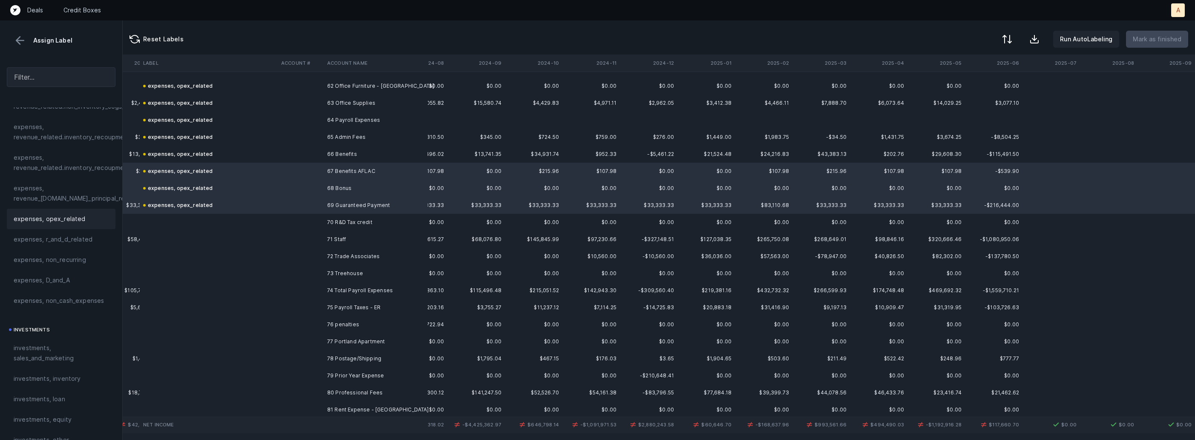
scroll to position [1066, 1996]
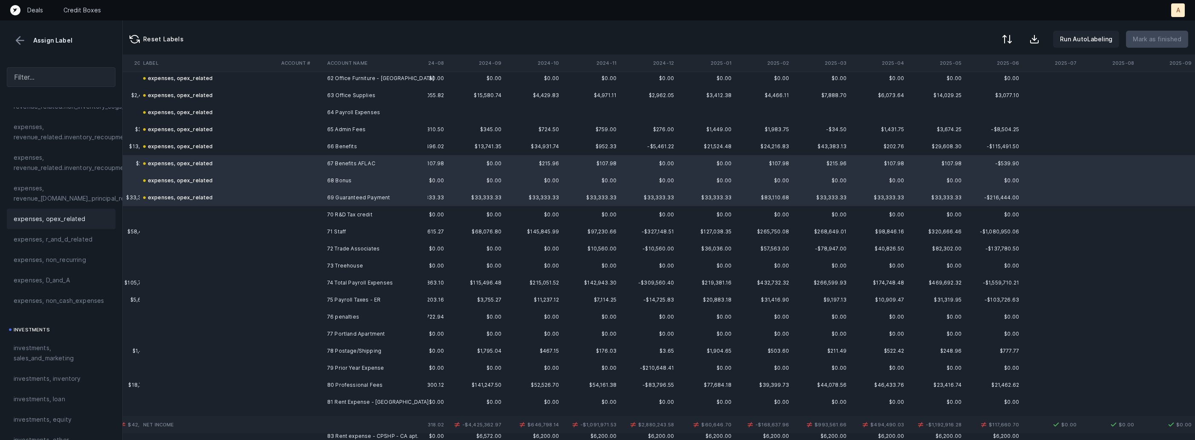
click at [346, 215] on td "70 R&D Tax credit" at bounding box center [376, 214] width 104 height 17
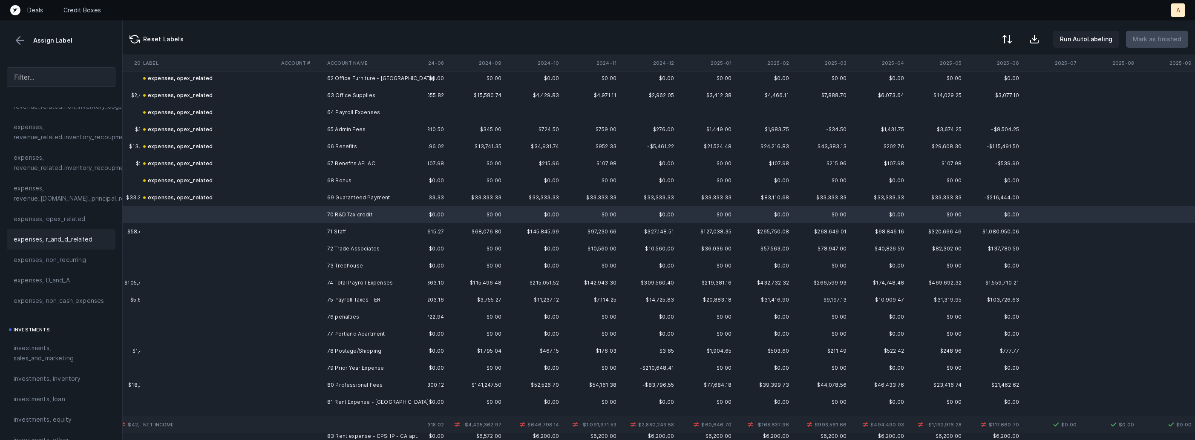
click at [55, 237] on span "expenses, r_and_d_related" at bounding box center [53, 239] width 79 height 10
click at [367, 228] on td "71 Staff" at bounding box center [376, 231] width 104 height 17
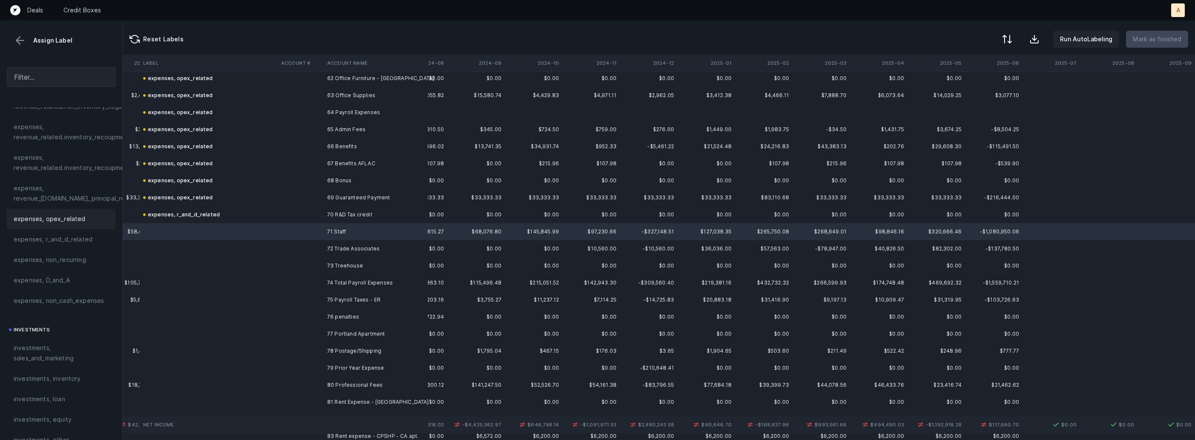
click at [75, 210] on div "expenses, opex_related" at bounding box center [61, 219] width 109 height 20
click at [325, 248] on td "72 Trade Associates" at bounding box center [376, 248] width 104 height 17
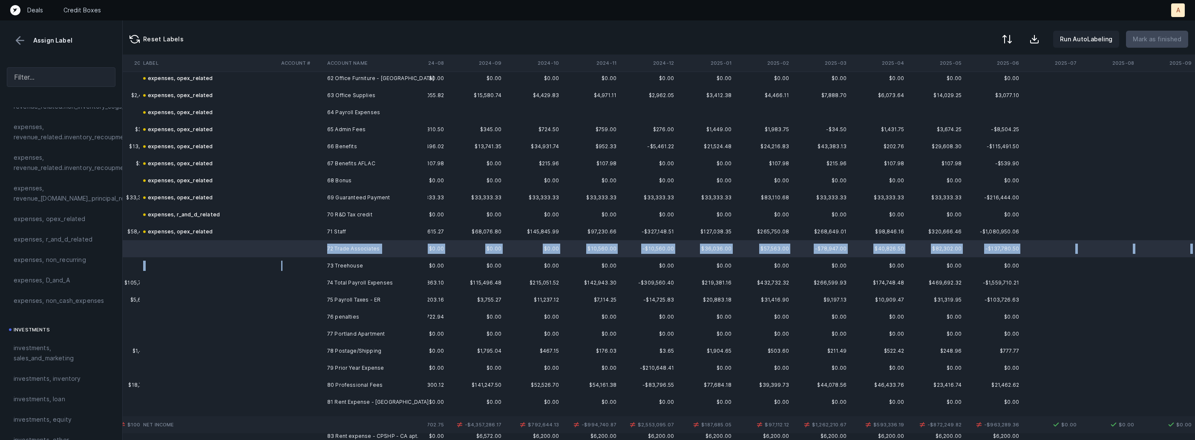
click at [301, 266] on td at bounding box center [301, 265] width 46 height 17
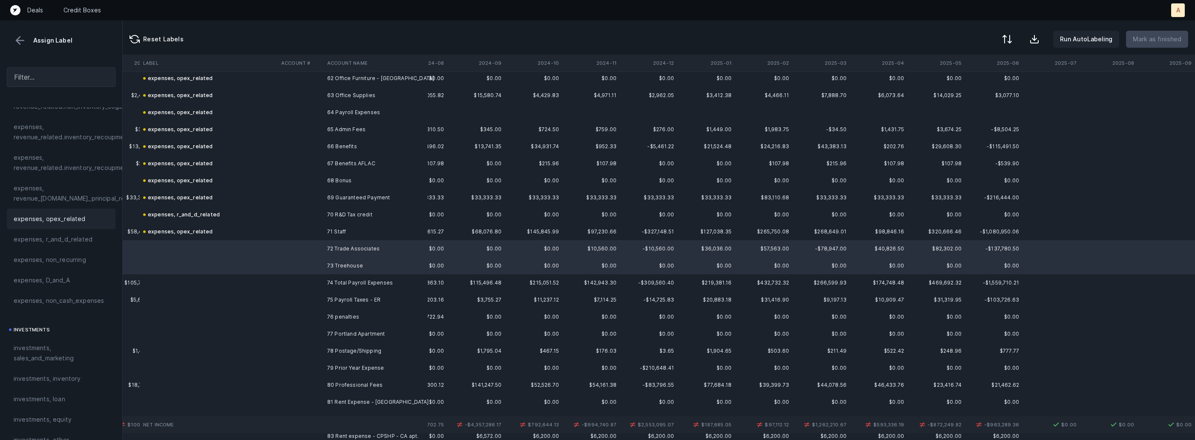
click at [71, 216] on span "expenses, opex_related" at bounding box center [50, 219] width 72 height 10
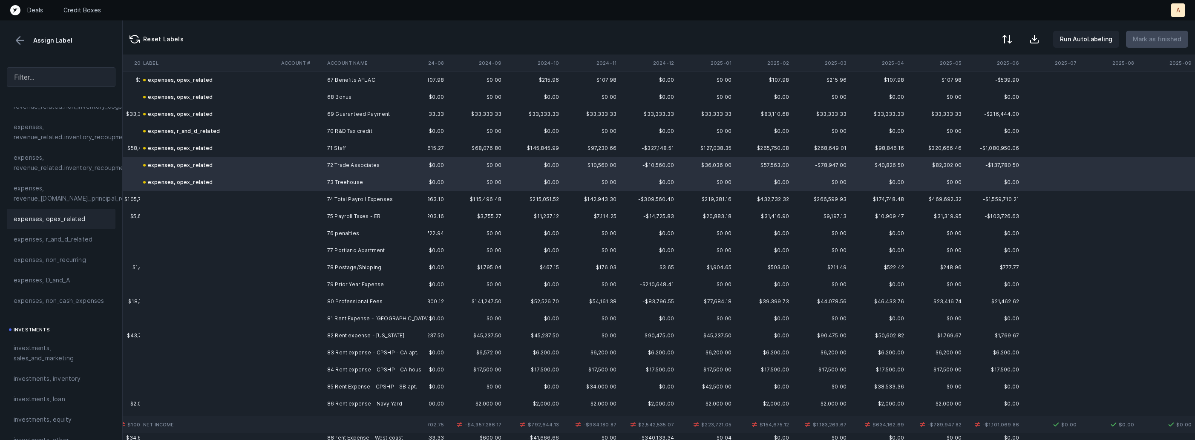
scroll to position [1152, 1996]
click at [363, 216] on td "75 Payroll Taxes - ER" at bounding box center [376, 213] width 104 height 17
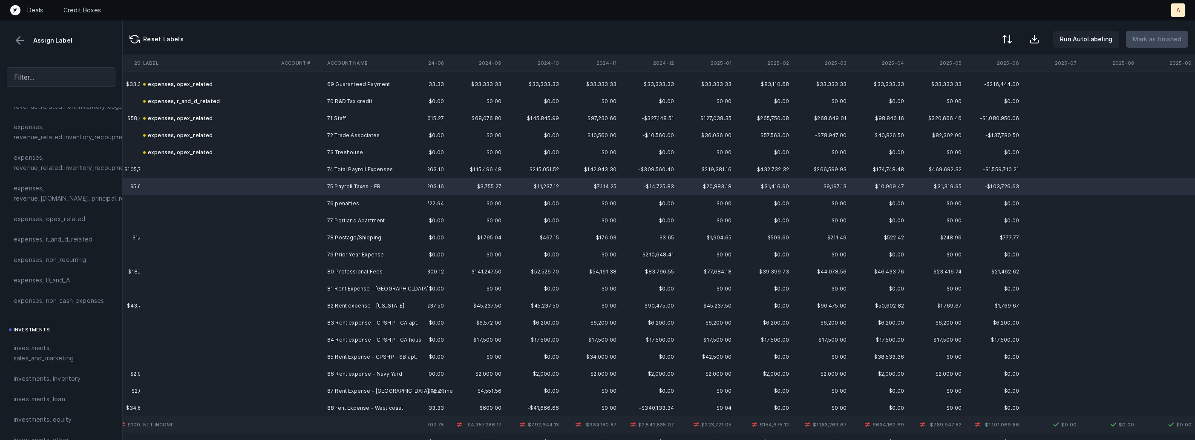
scroll to position [1160, 1996]
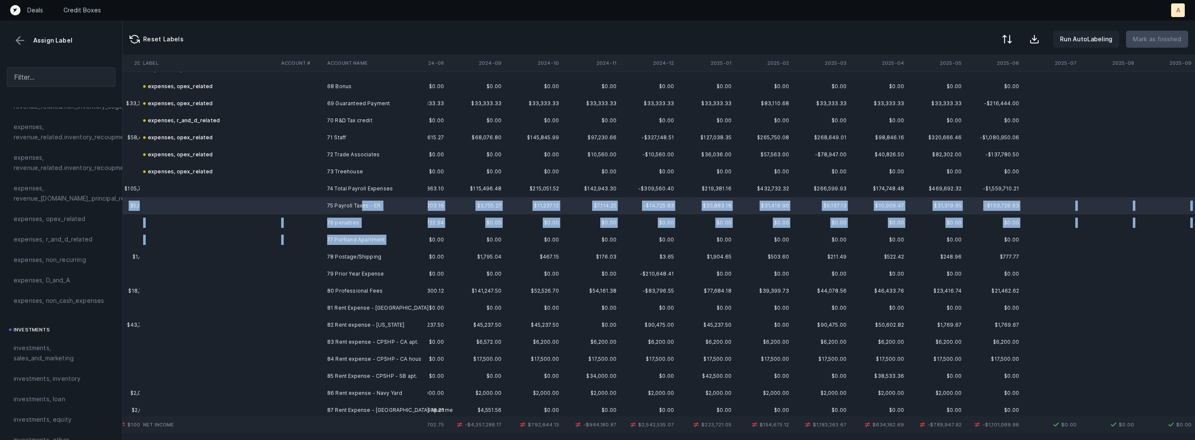
click at [390, 241] on td "77 Portland Apartment" at bounding box center [376, 239] width 104 height 17
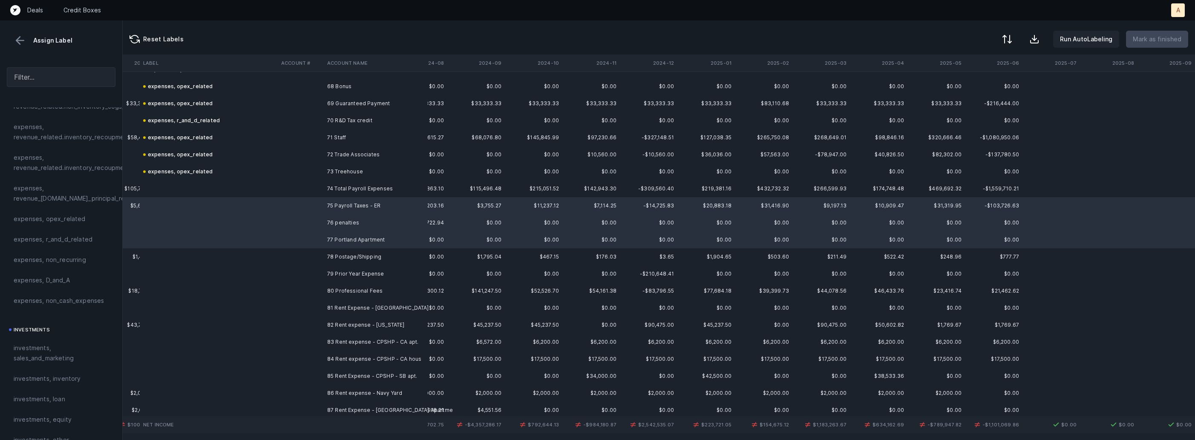
click at [365, 250] on td "78 Postage/Shipping" at bounding box center [376, 256] width 104 height 17
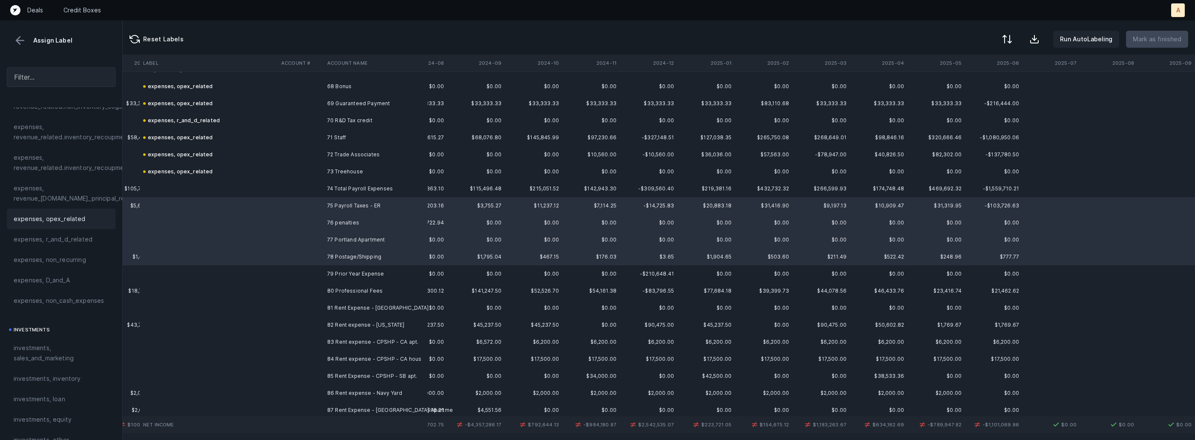
click at [73, 212] on div "expenses, opex_related" at bounding box center [61, 219] width 109 height 20
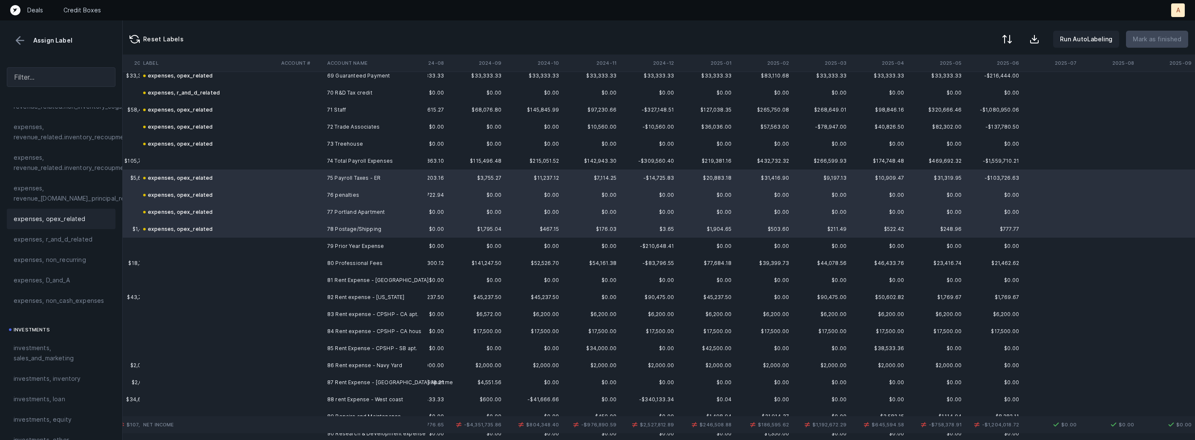
scroll to position [1191, 1996]
click at [324, 243] on td "79 Prior Year Expense" at bounding box center [376, 242] width 104 height 17
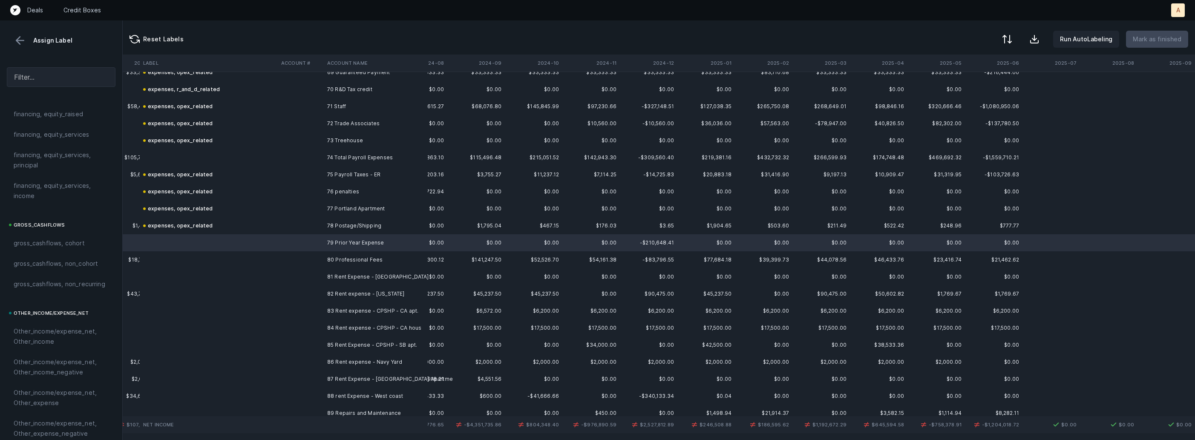
scroll to position [968, 0]
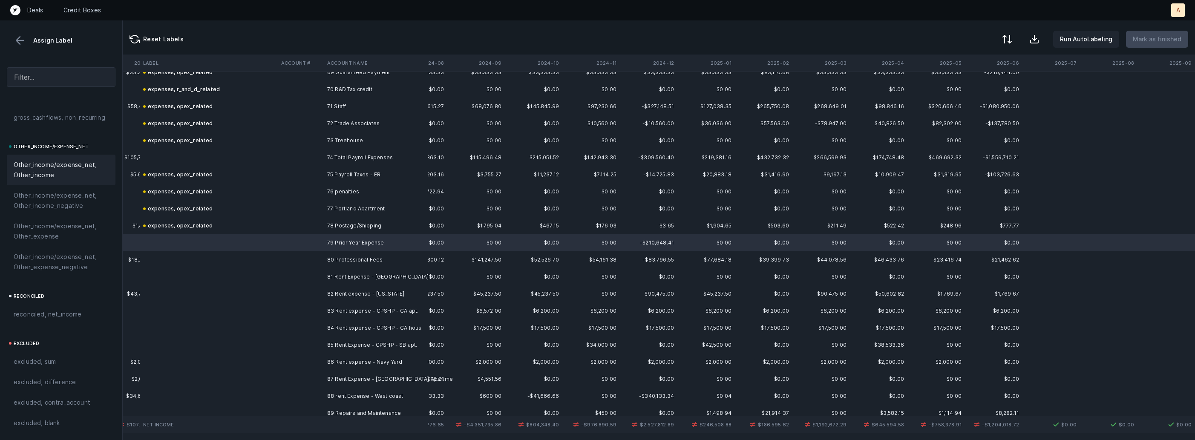
click at [78, 173] on span "Other_income/expense_net, Other_income" at bounding box center [61, 170] width 95 height 20
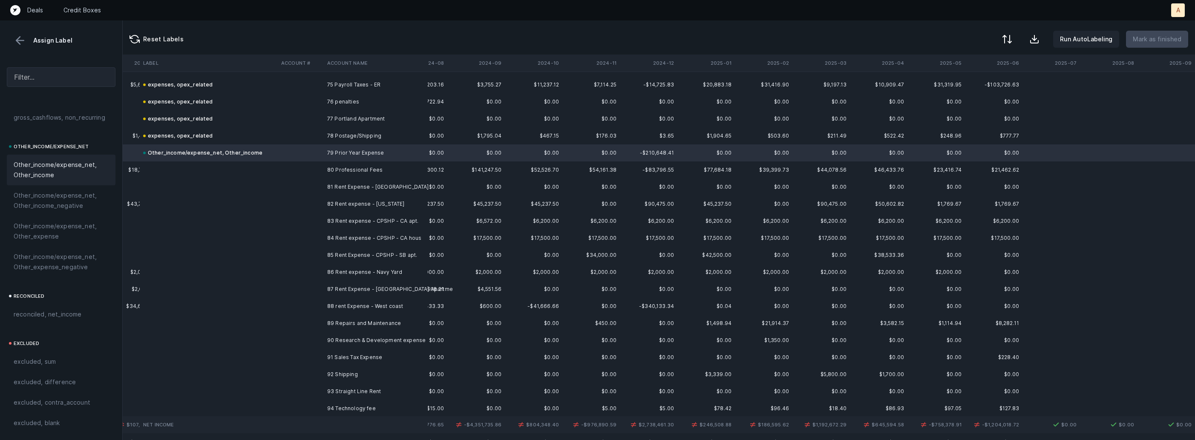
scroll to position [1297, 1996]
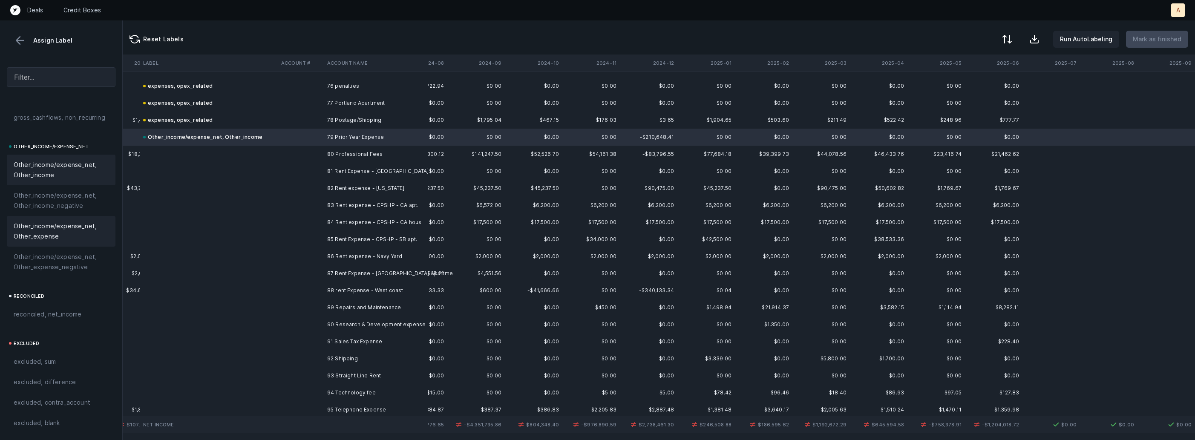
click at [58, 233] on span "Other_income/expense_net, Other_expense" at bounding box center [61, 231] width 95 height 20
click at [319, 152] on td at bounding box center [301, 154] width 46 height 17
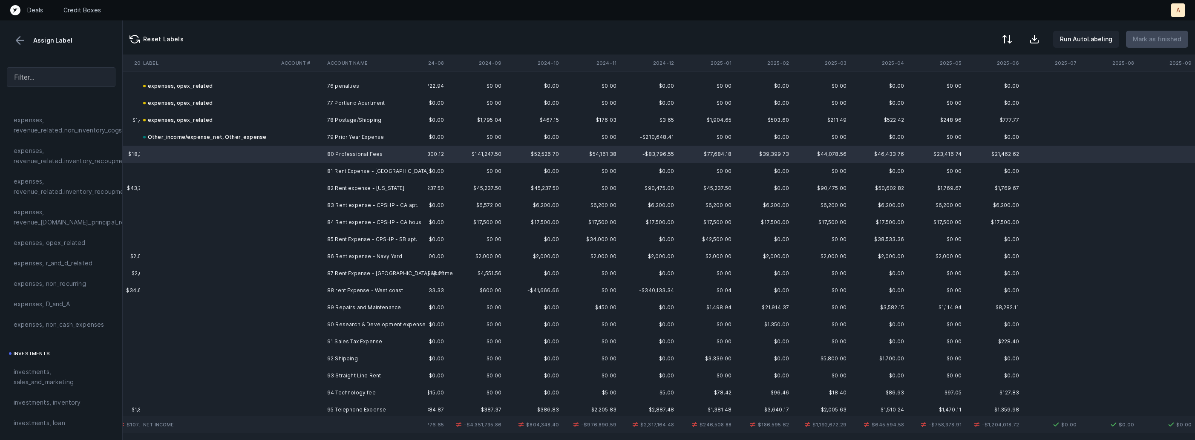
scroll to position [194, 0]
click at [32, 262] on span "expenses, opex_related" at bounding box center [50, 260] width 72 height 10
click at [307, 170] on td at bounding box center [301, 171] width 46 height 17
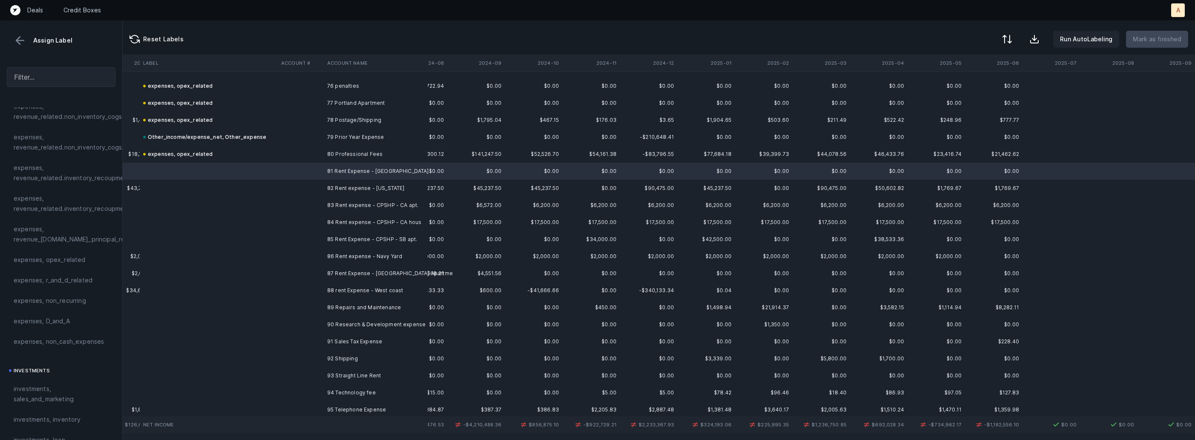
click at [319, 368] on td at bounding box center [301, 375] width 46 height 17
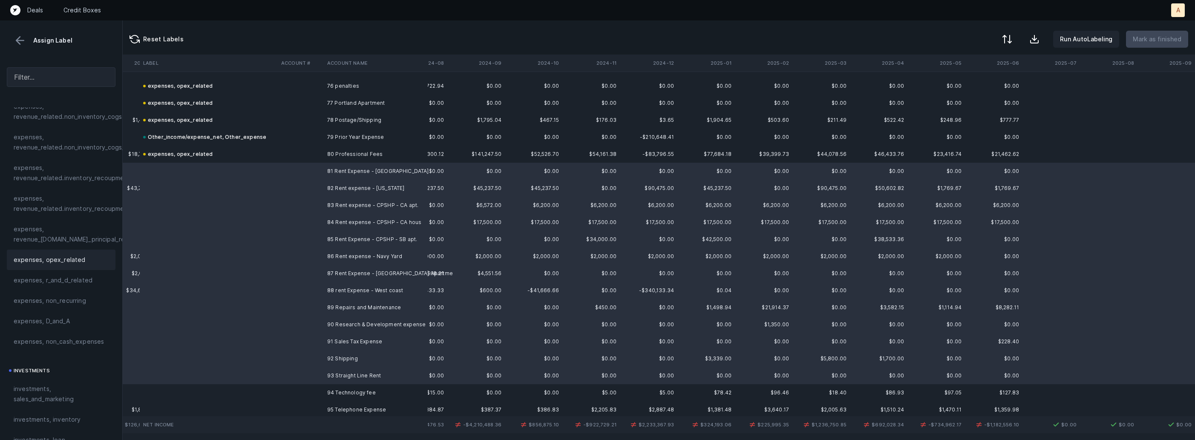
click at [66, 258] on span "expenses, opex_related" at bounding box center [50, 260] width 72 height 10
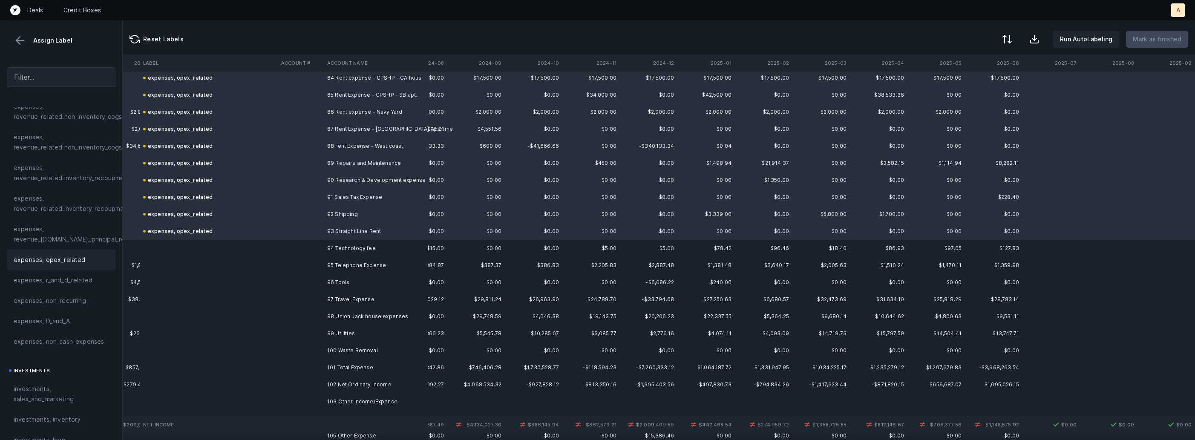
scroll to position [1496, 1996]
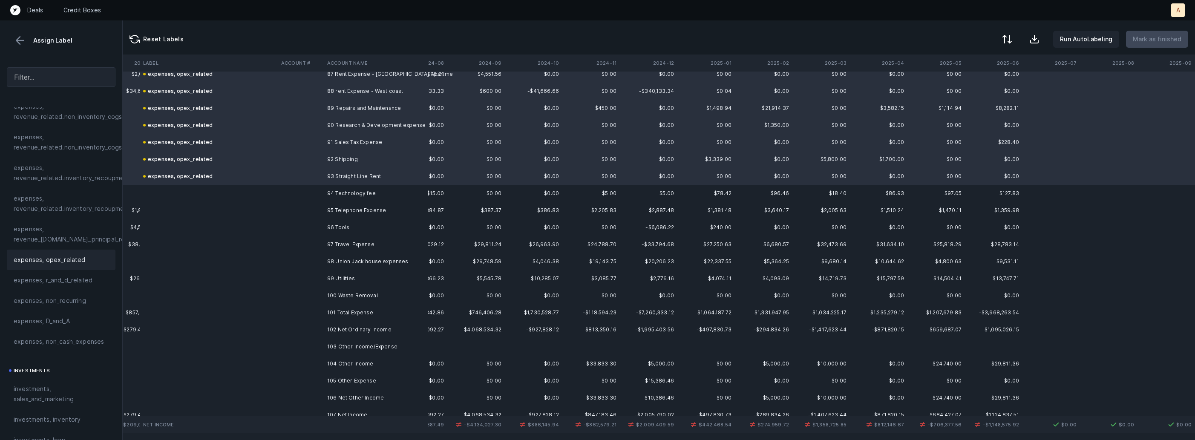
click at [374, 187] on td "94 Technology fee" at bounding box center [376, 193] width 104 height 17
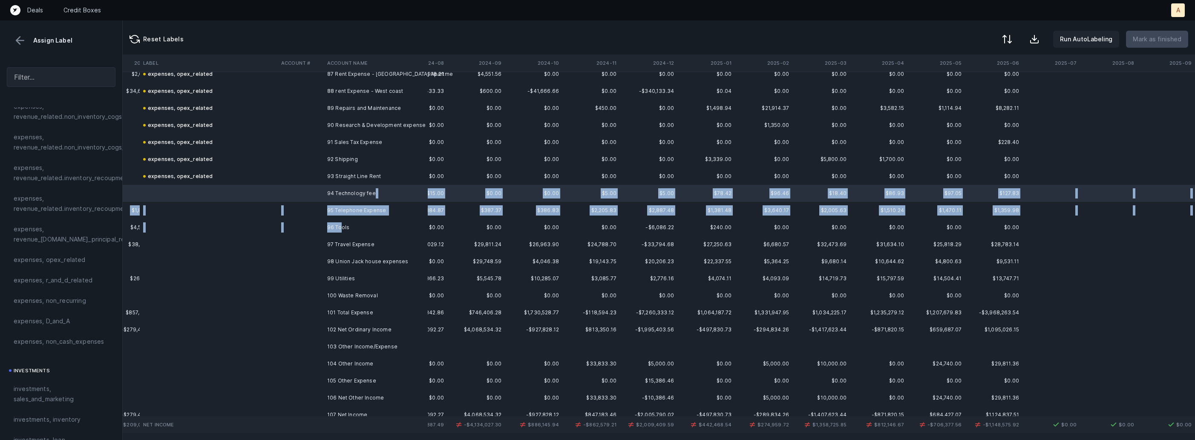
click at [342, 226] on td "96 Tools" at bounding box center [376, 227] width 104 height 17
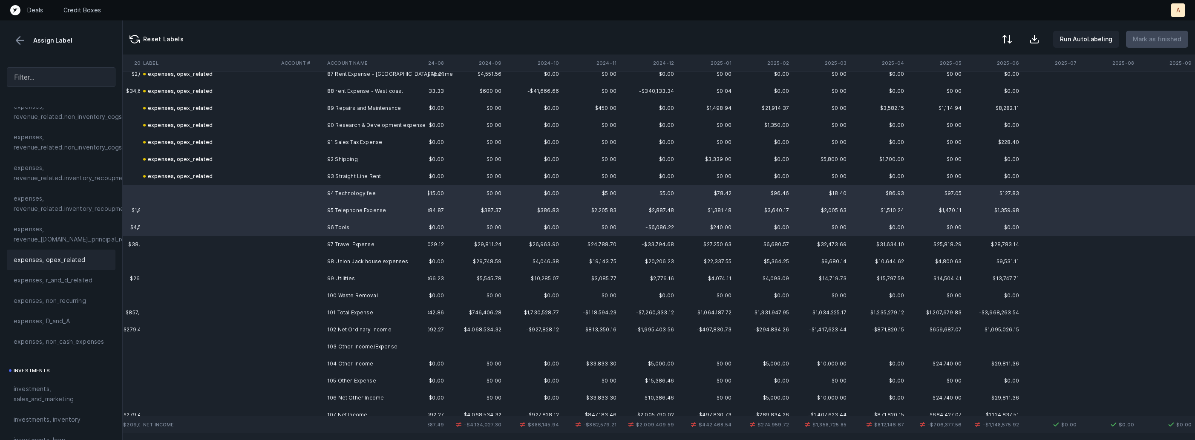
click at [65, 259] on span "expenses, opex_related" at bounding box center [50, 260] width 72 height 10
click at [280, 250] on td at bounding box center [301, 244] width 46 height 17
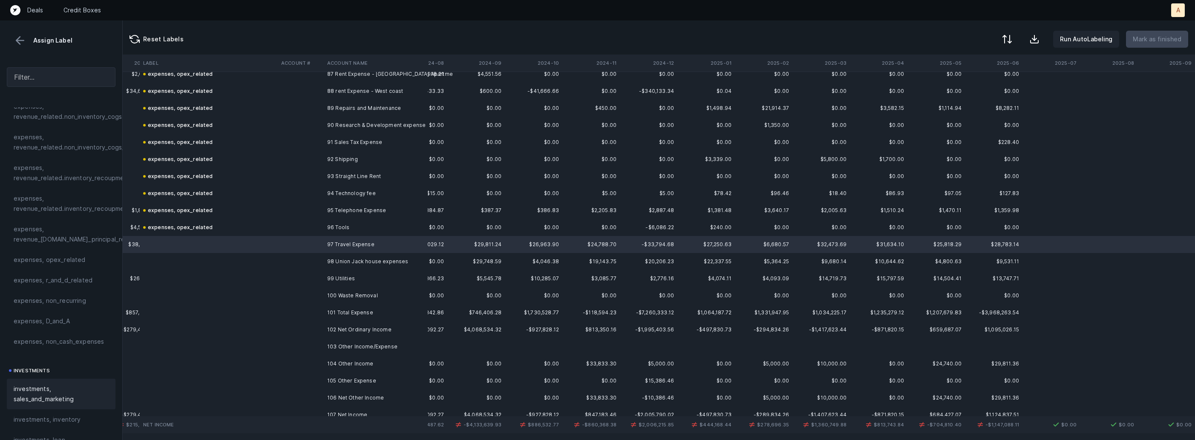
click at [38, 401] on span "investments, sales_and_marketing" at bounding box center [61, 394] width 95 height 20
click at [334, 258] on td "98 Union Jack house expenses" at bounding box center [376, 261] width 104 height 17
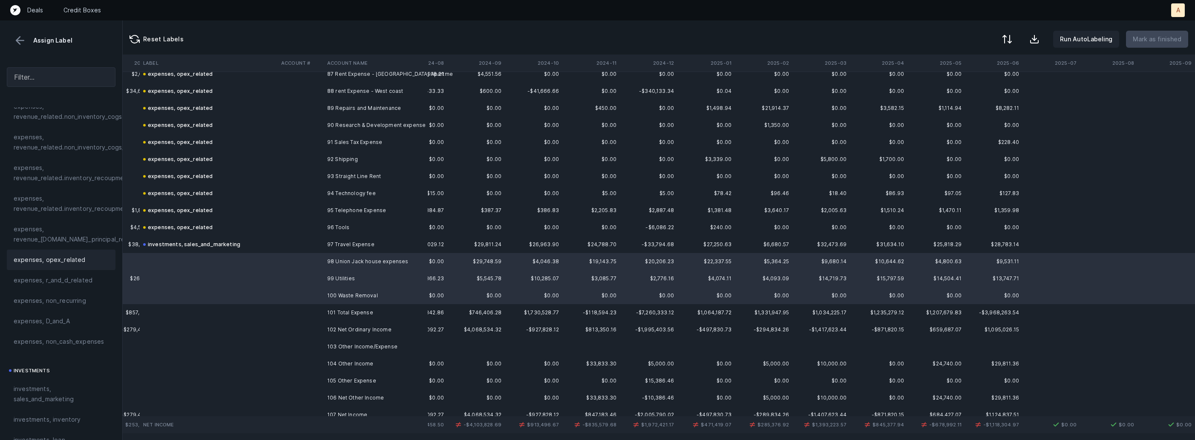
click at [85, 256] on div "expenses, opex_related" at bounding box center [61, 260] width 95 height 10
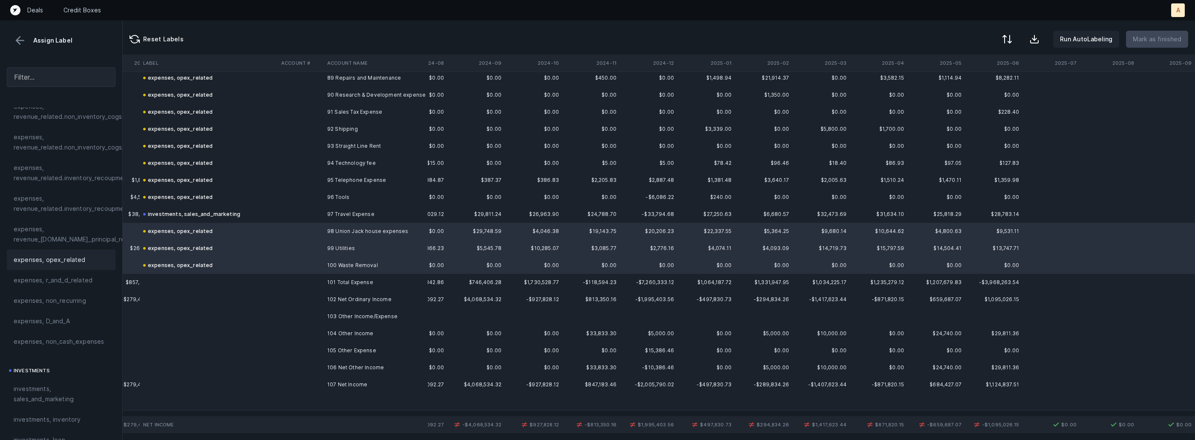
click at [307, 379] on td at bounding box center [301, 384] width 46 height 17
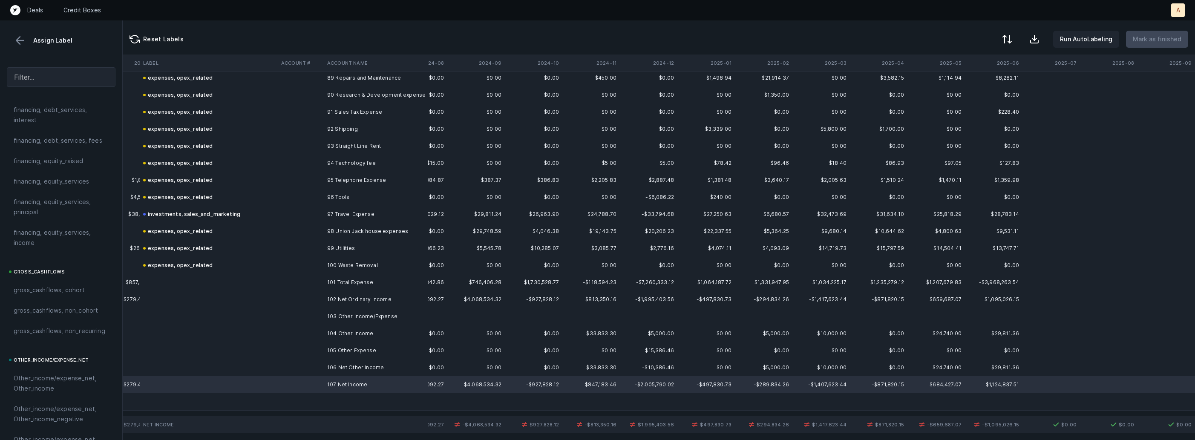
scroll to position [968, 0]
click at [70, 317] on span "reconciled, net_income" at bounding box center [48, 314] width 68 height 10
click at [312, 332] on td at bounding box center [301, 333] width 46 height 17
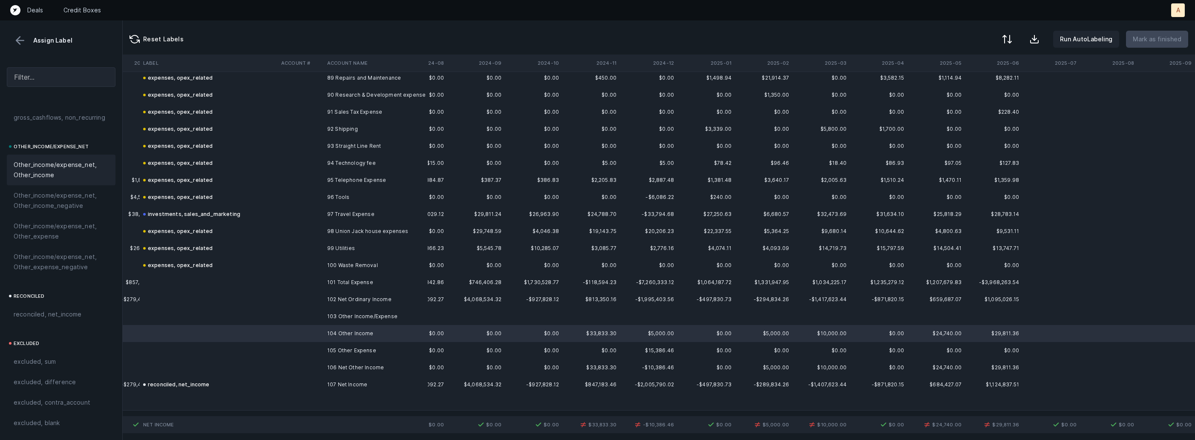
click at [25, 176] on span "Other_income/expense_net, Other_income" at bounding box center [61, 170] width 95 height 20
click at [286, 348] on td at bounding box center [301, 350] width 46 height 17
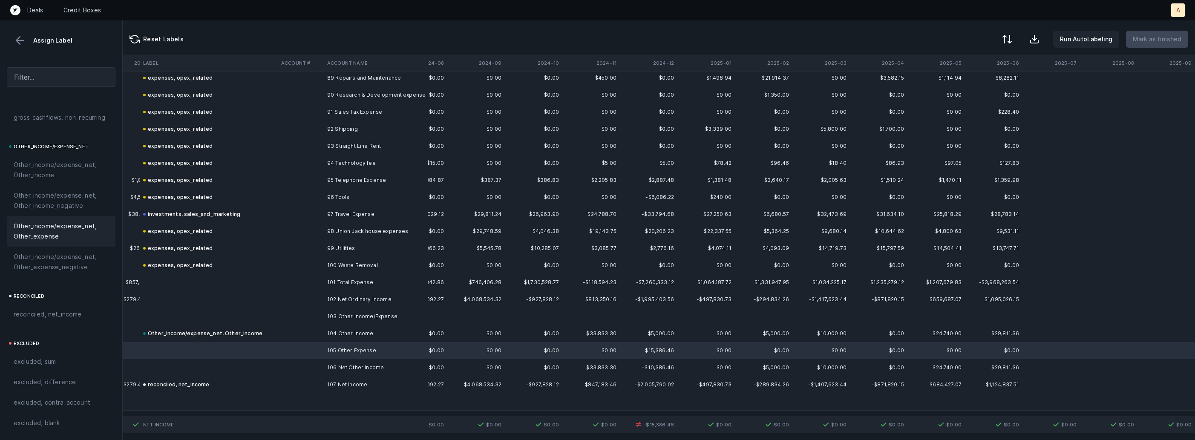
click at [79, 231] on span "Other_income/expense_net, Other_expense" at bounding box center [61, 231] width 95 height 20
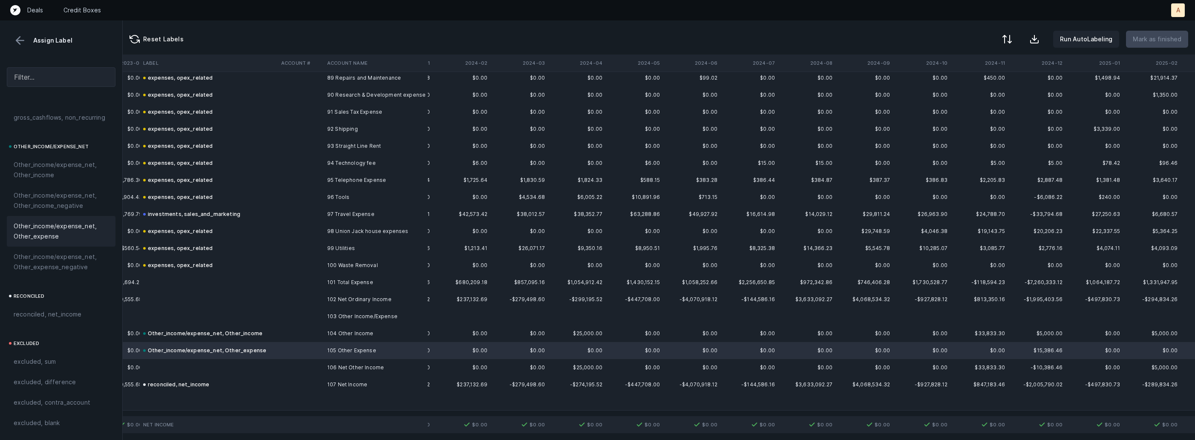
scroll to position [1526, 1996]
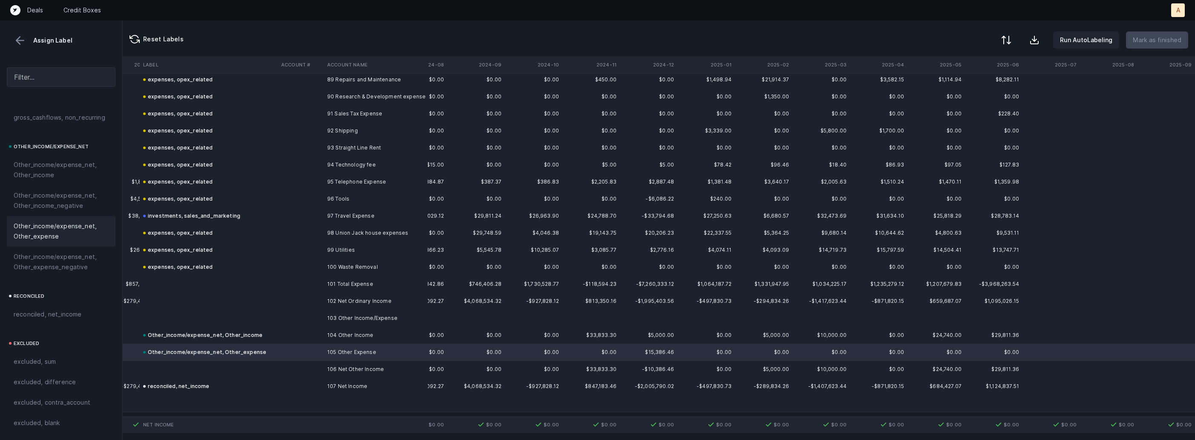
click at [1016, 43] on button at bounding box center [1006, 40] width 19 height 19
click at [989, 84] on div "By Hum label" at bounding box center [969, 90] width 85 height 17
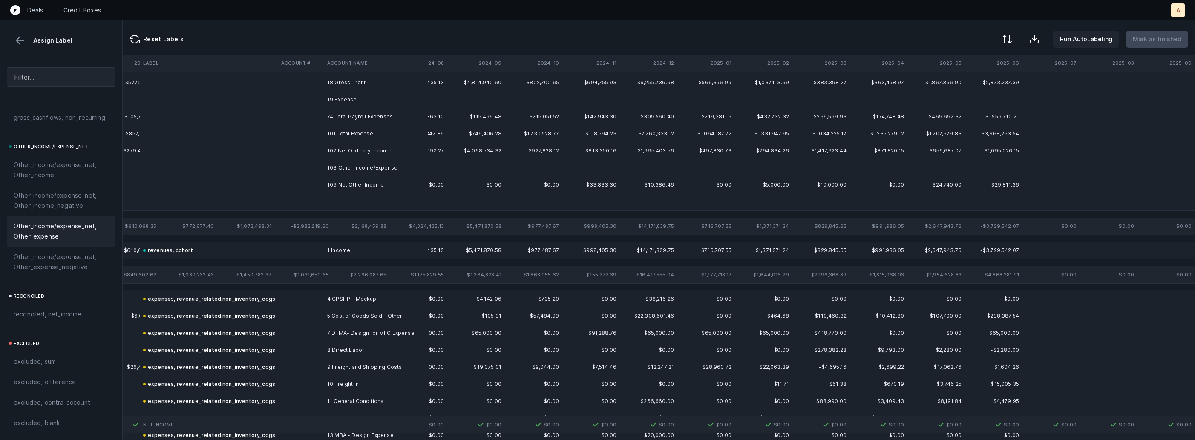
scroll to position [0, 1996]
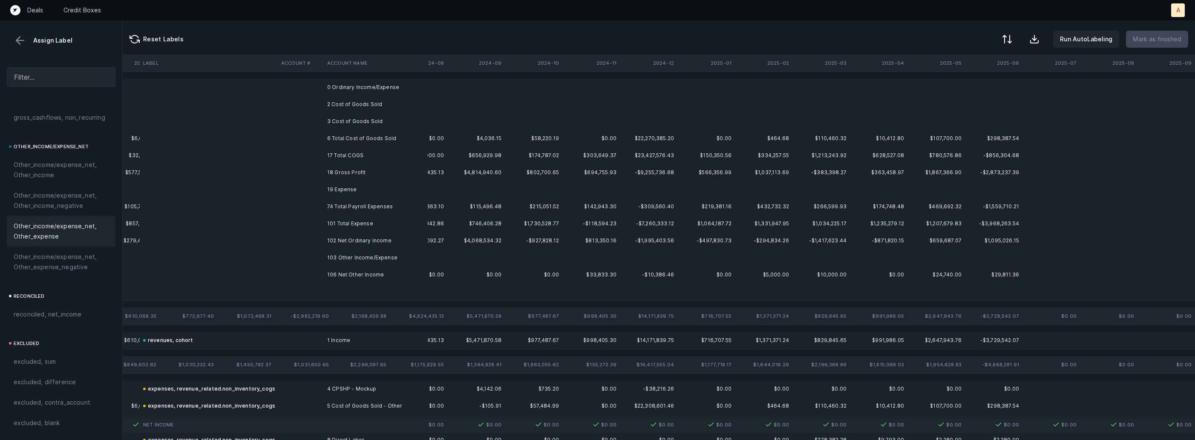
click at [562, 89] on td at bounding box center [591, 87] width 58 height 17
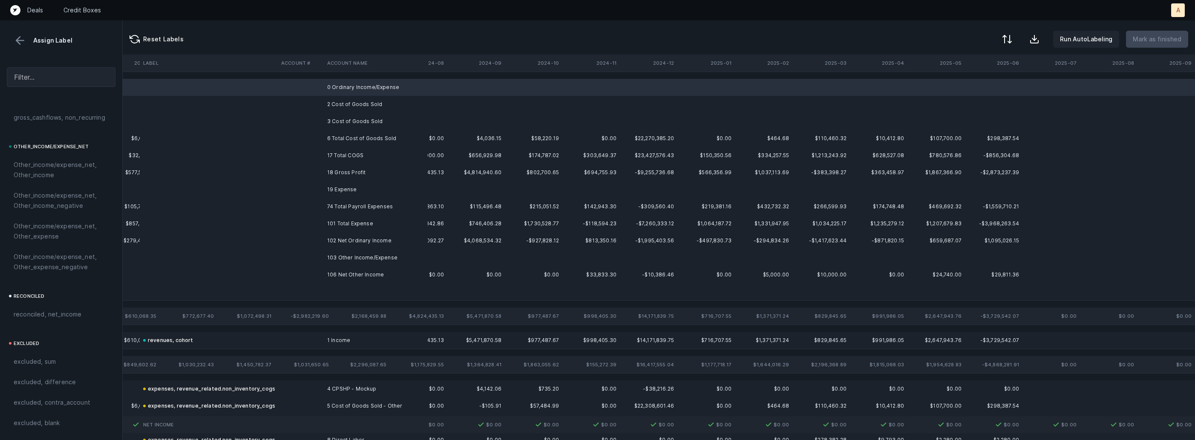
click at [386, 108] on td "2 Cost of Goods Sold" at bounding box center [376, 104] width 104 height 17
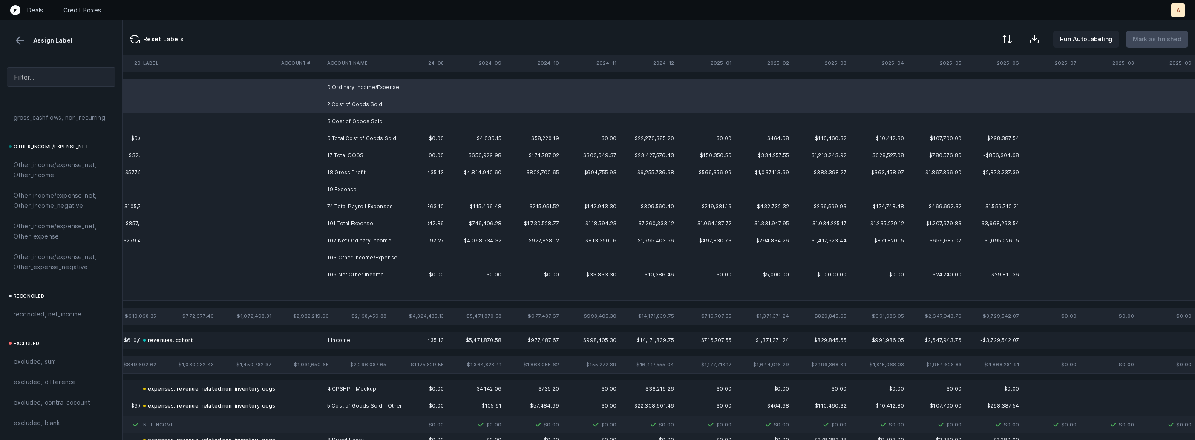
click at [363, 119] on td "3 Cost of Goods Sold" at bounding box center [376, 121] width 104 height 17
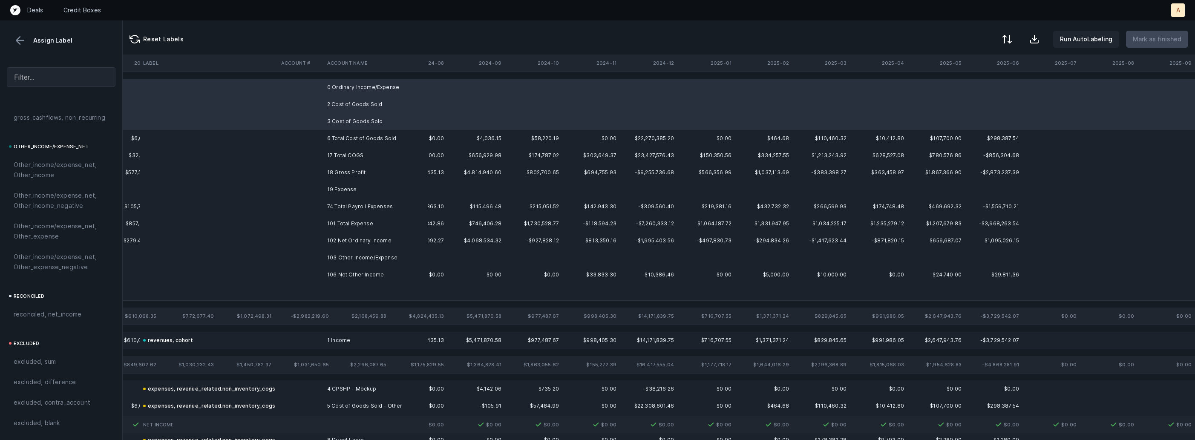
click at [346, 185] on td "19 Expense" at bounding box center [376, 189] width 104 height 17
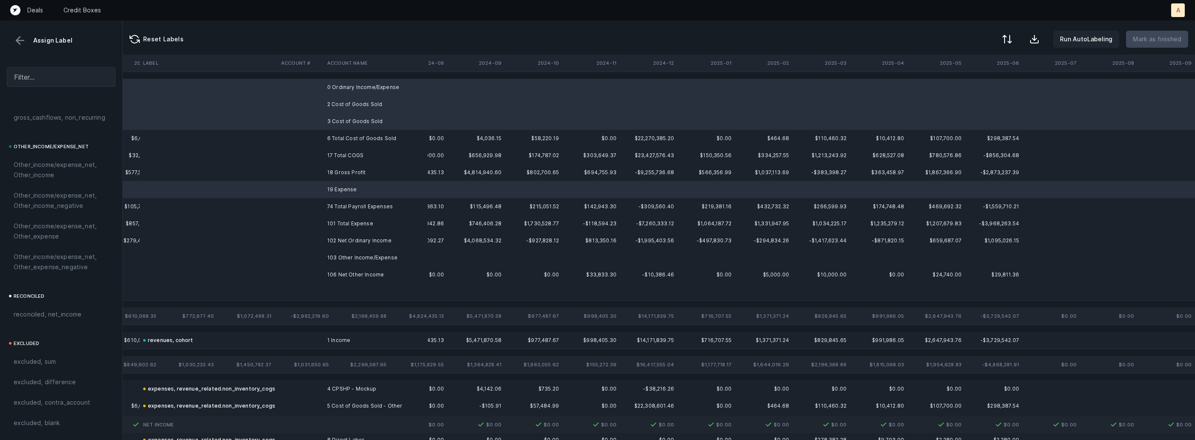
click at [337, 258] on td "103 Other Income/Expense" at bounding box center [376, 257] width 104 height 17
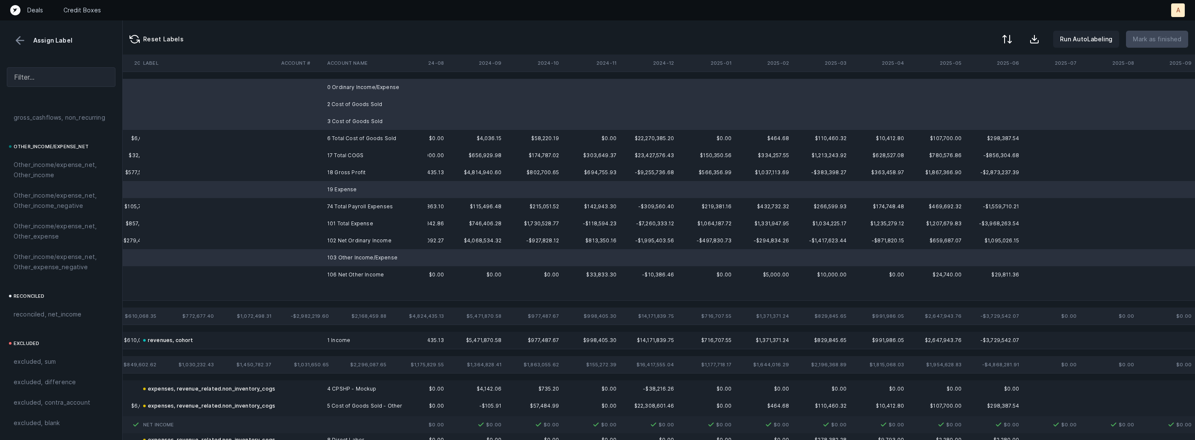
click at [324, 284] on td at bounding box center [376, 291] width 104 height 17
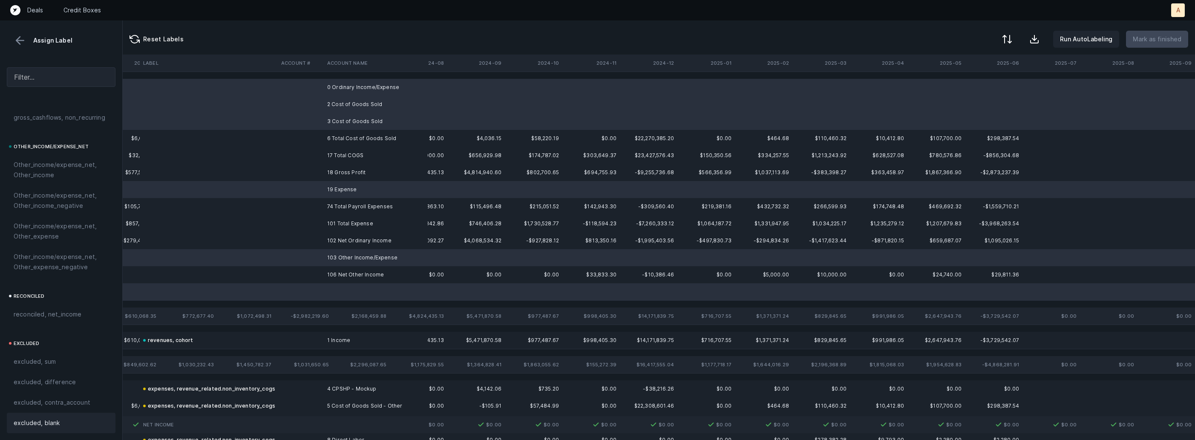
click at [61, 426] on div "excluded, blank" at bounding box center [61, 423] width 95 height 10
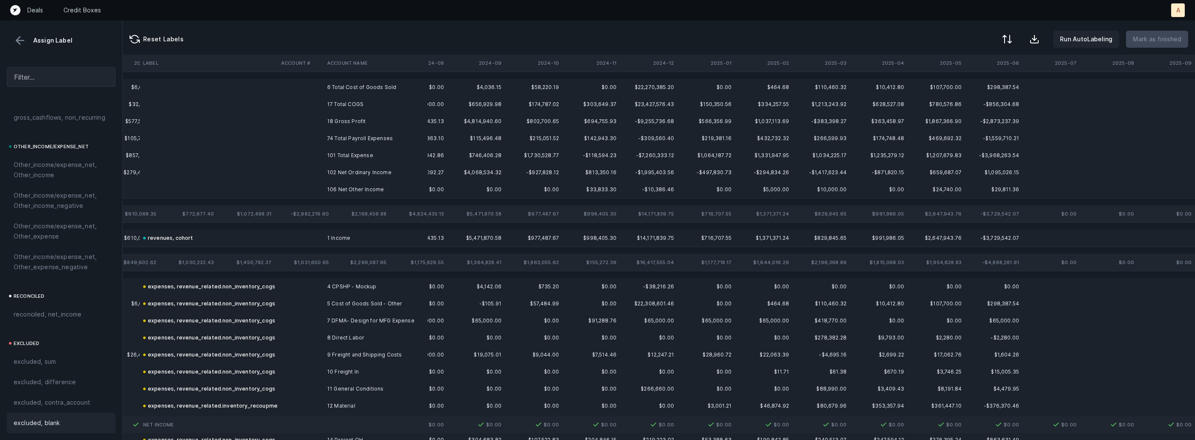
click at [343, 122] on td "18 Gross Profit" at bounding box center [376, 121] width 104 height 17
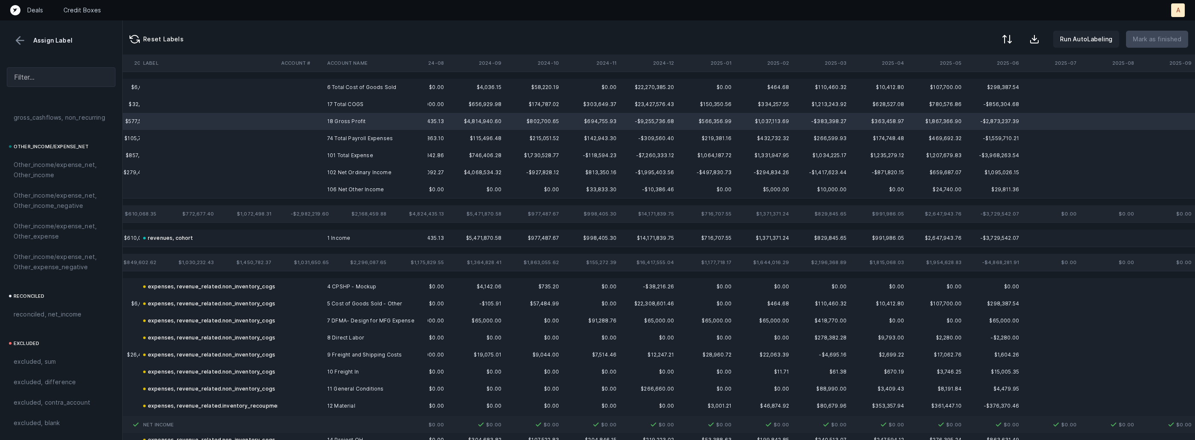
click at [339, 179] on td "102 Net Ordinary Income" at bounding box center [376, 172] width 104 height 17
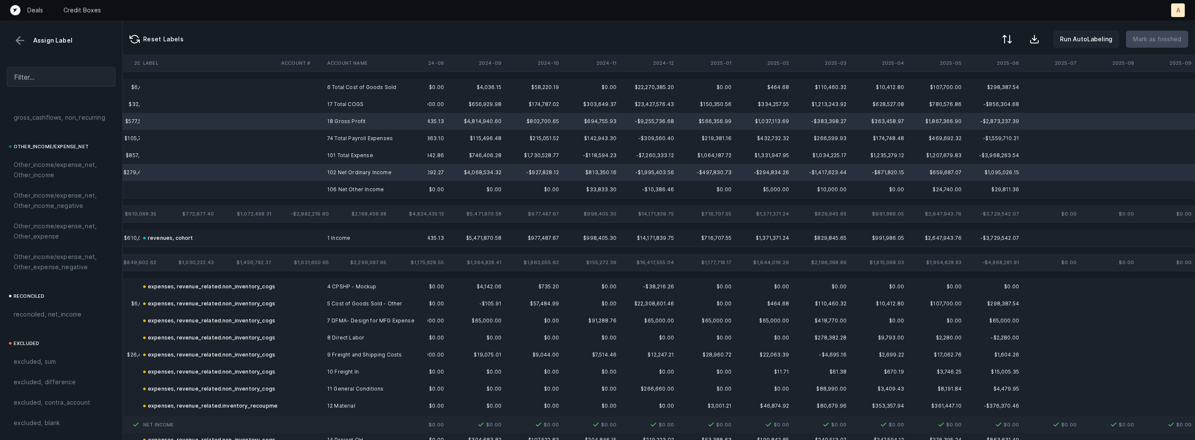
click at [326, 194] on td "106 Net Other Income" at bounding box center [376, 189] width 104 height 17
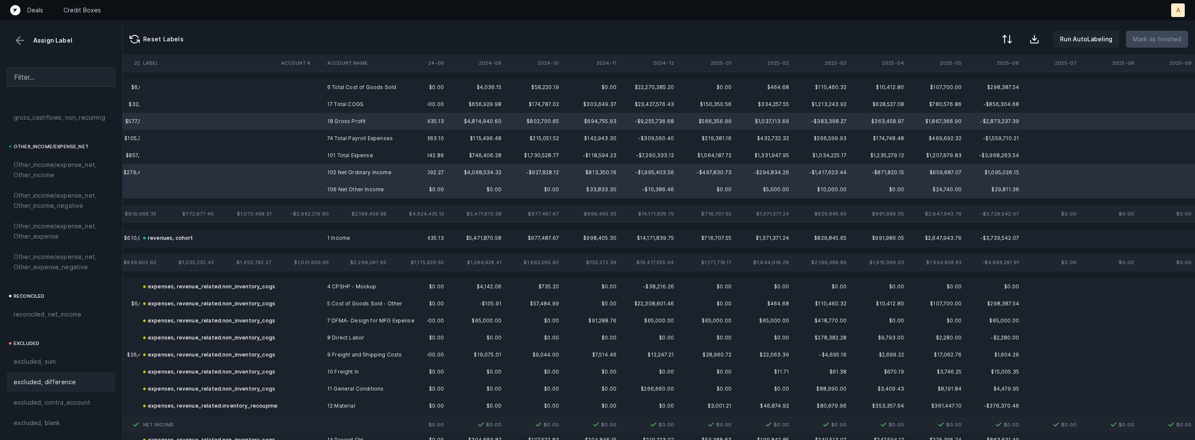
click at [58, 374] on div "excluded, difference" at bounding box center [61, 382] width 109 height 20
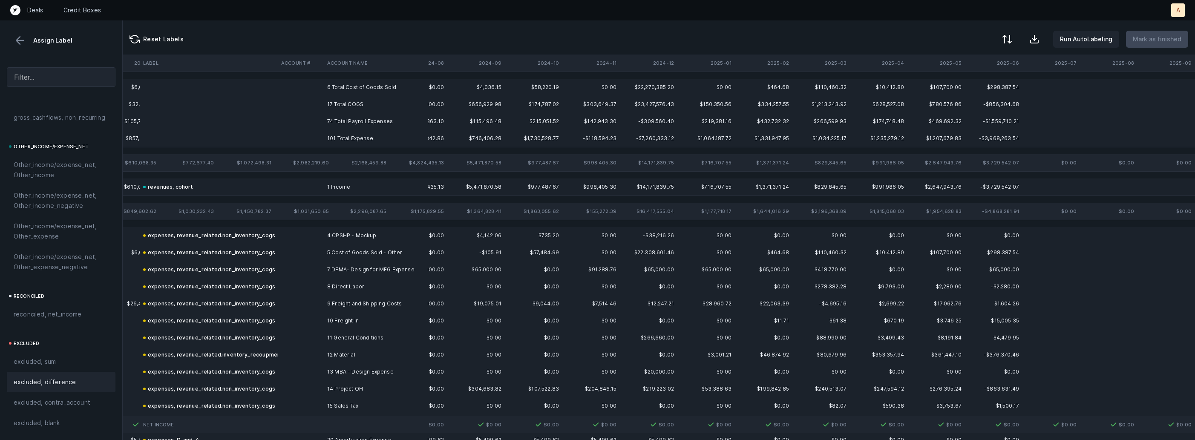
click at [352, 87] on td "6 Total Cost of Goods Sold" at bounding box center [376, 87] width 104 height 17
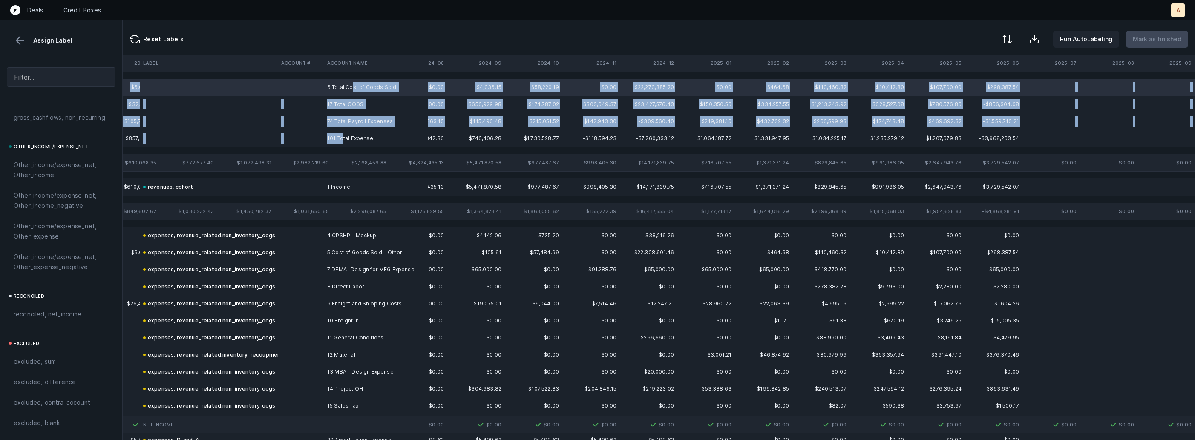
click at [343, 141] on td "101 Total Expense" at bounding box center [376, 138] width 104 height 17
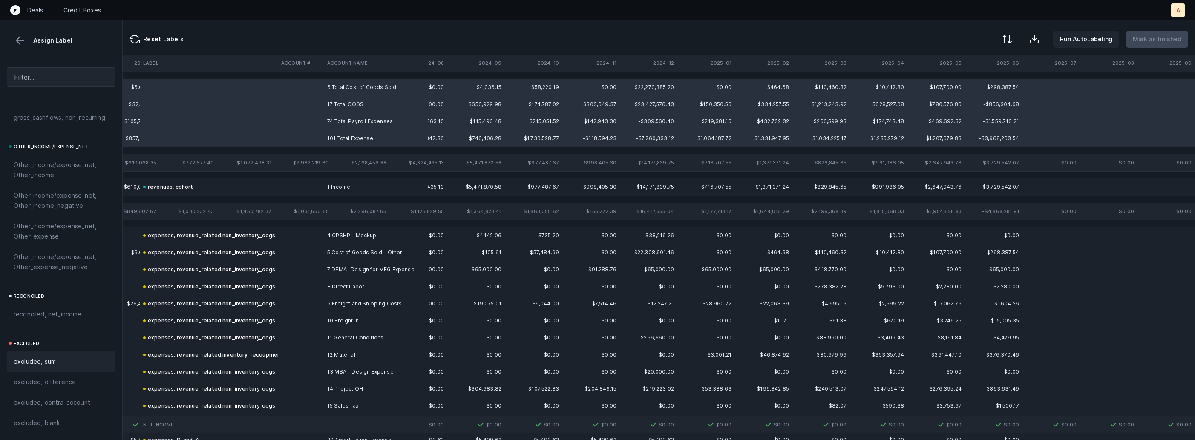
click at [63, 369] on div "excluded, sum" at bounding box center [61, 362] width 109 height 20
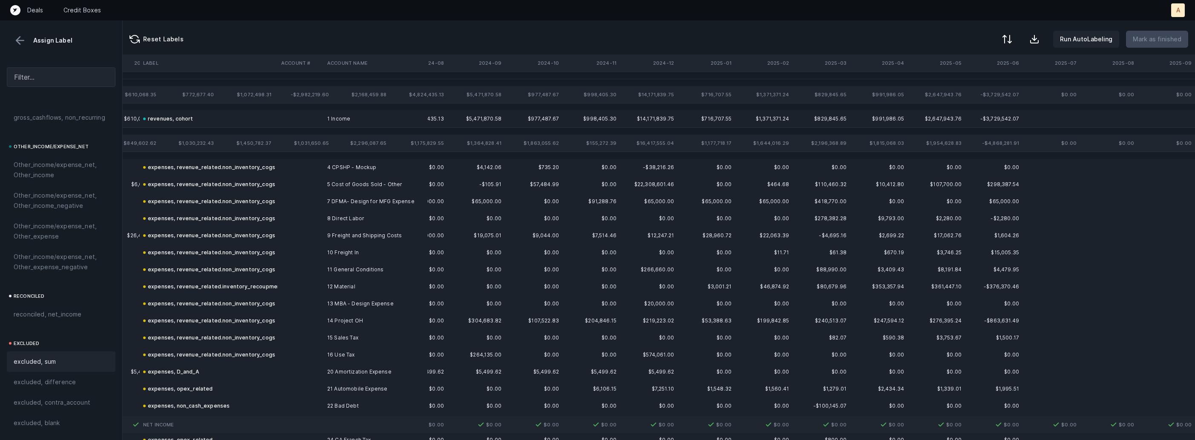
click at [25, 40] on button at bounding box center [20, 40] width 13 height 13
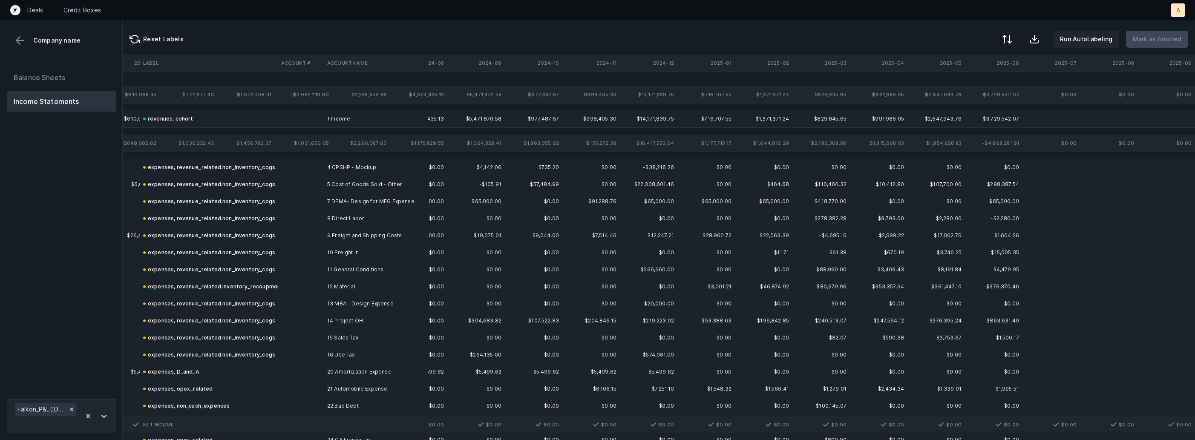
click at [67, 82] on button "Balance Sheets" at bounding box center [61, 77] width 109 height 20
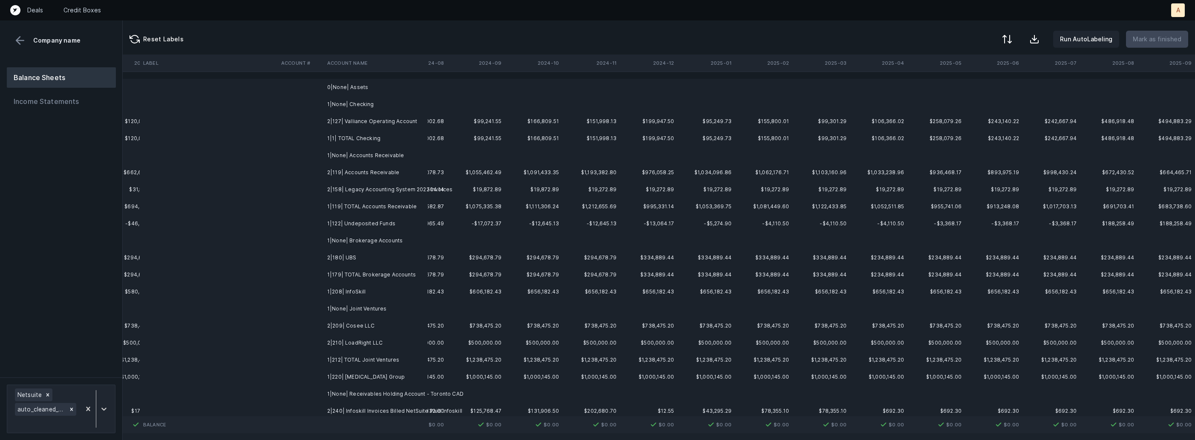
click at [352, 120] on td "2|127| Valliance Operating Account" at bounding box center [376, 121] width 104 height 17
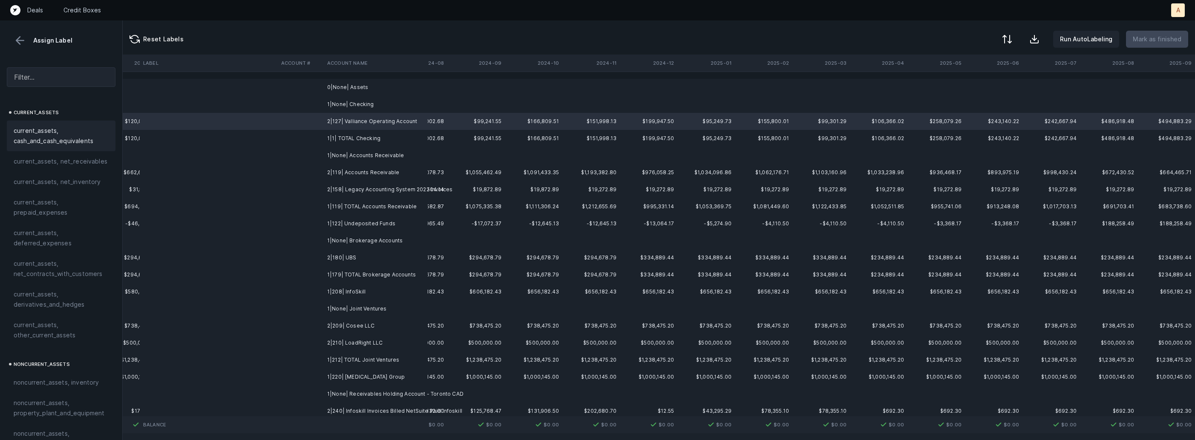
click at [63, 131] on span "current_assets, cash_and_cash_equivalents" at bounding box center [61, 136] width 95 height 20
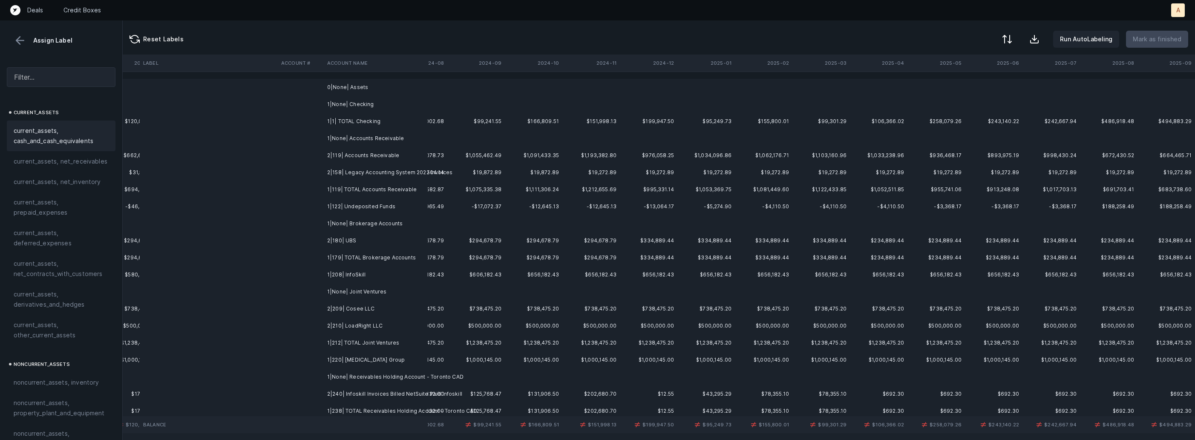
click at [329, 160] on td "2|119| Accounts Receivable" at bounding box center [376, 155] width 104 height 17
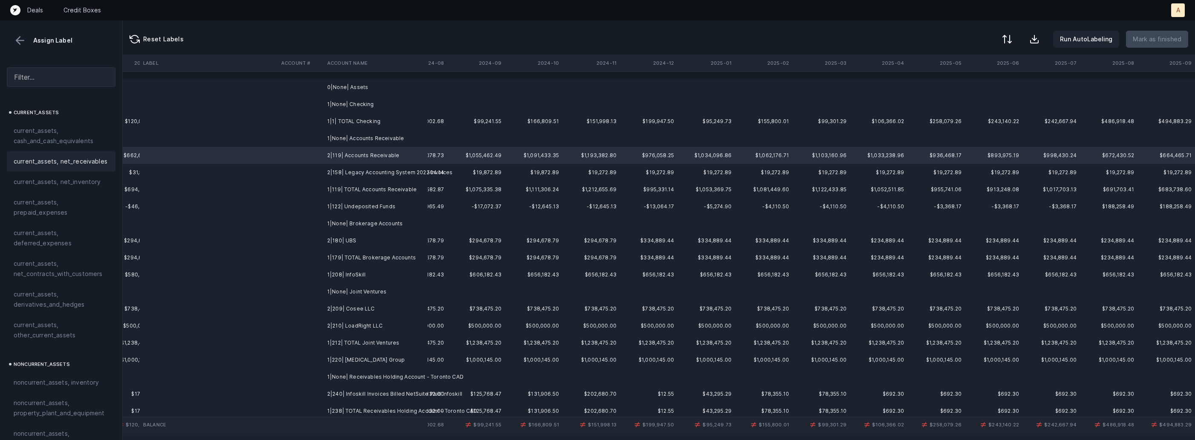
click at [73, 162] on span "current_assets, net_receivables" at bounding box center [61, 161] width 94 height 10
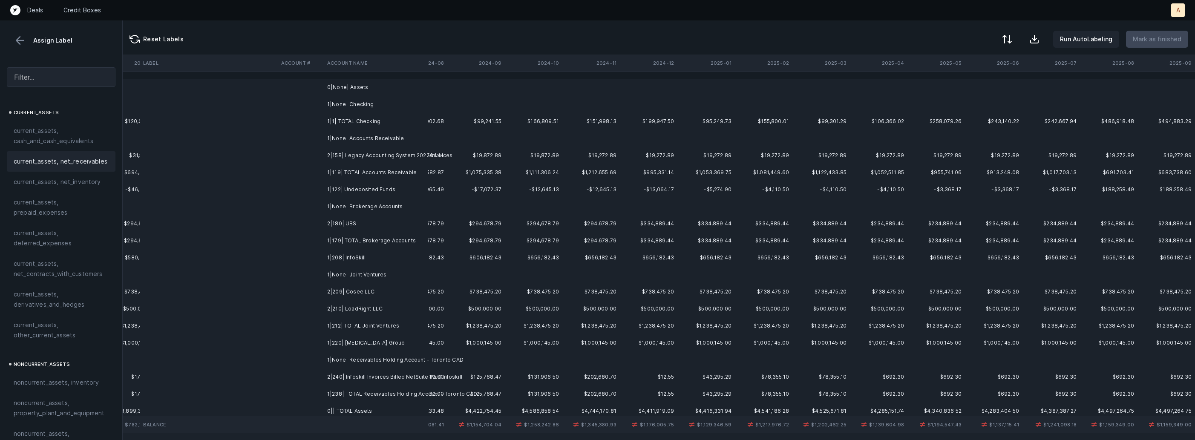
click at [341, 159] on td "2|158| Legacy Accounting System 2022 Invoices" at bounding box center [376, 155] width 104 height 17
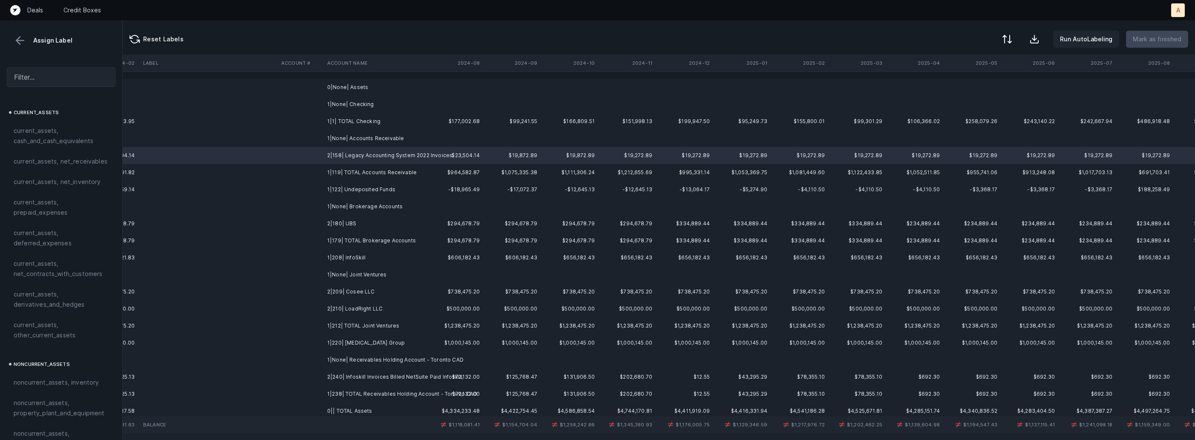
scroll to position [0, 1963]
click at [85, 157] on span "current_assets, net_receivables" at bounding box center [61, 161] width 94 height 10
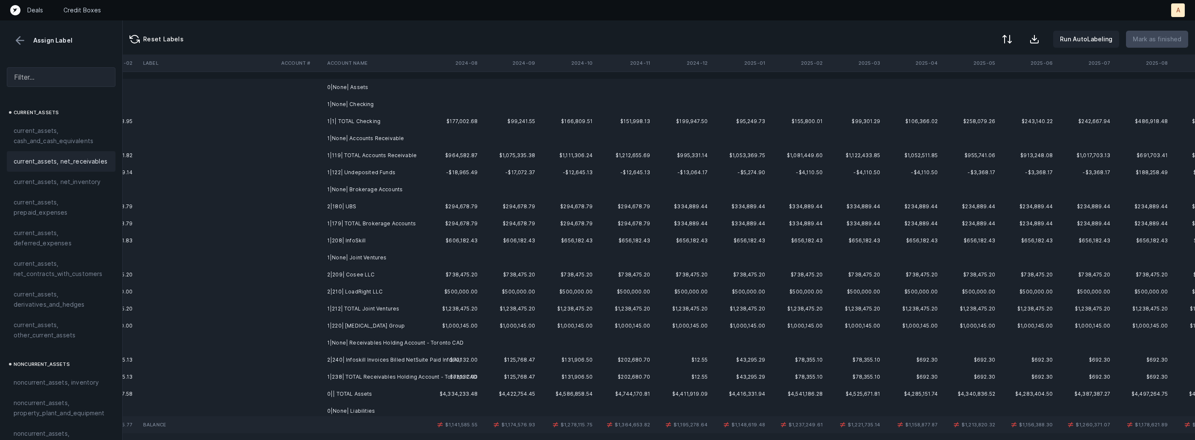
click at [364, 170] on td "1|122| Undeposited Funds" at bounding box center [376, 172] width 104 height 17
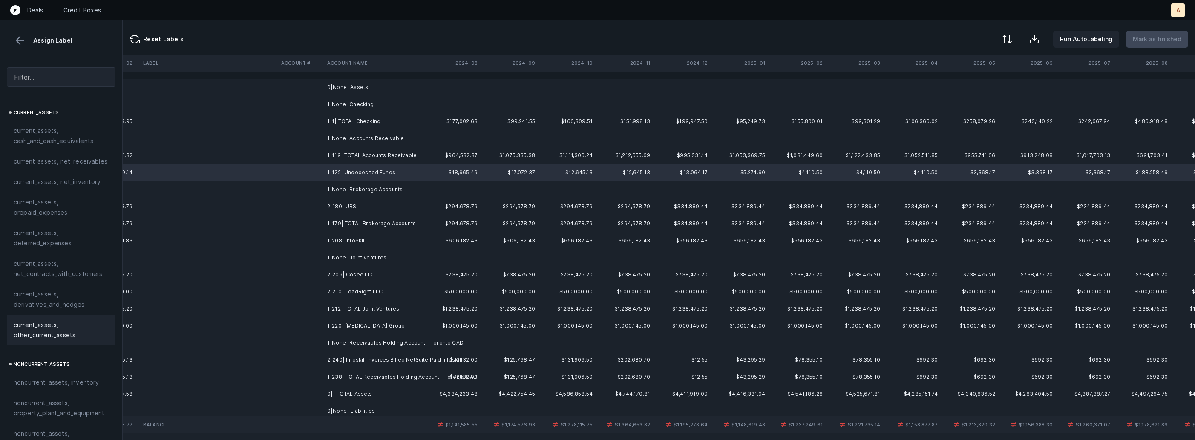
click at [49, 321] on span "current_assets, other_current_assets" at bounding box center [61, 330] width 95 height 20
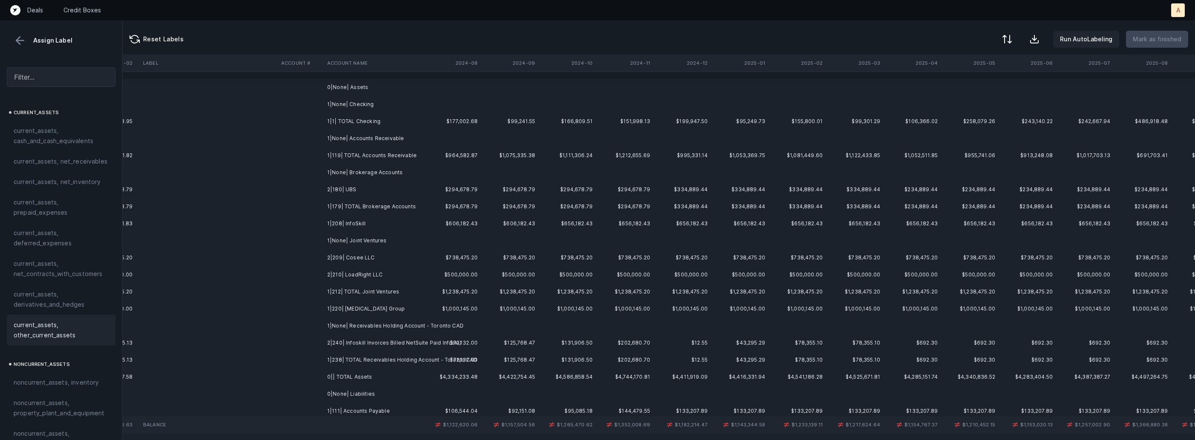
click at [373, 188] on td "2|180| UBS" at bounding box center [376, 189] width 104 height 17
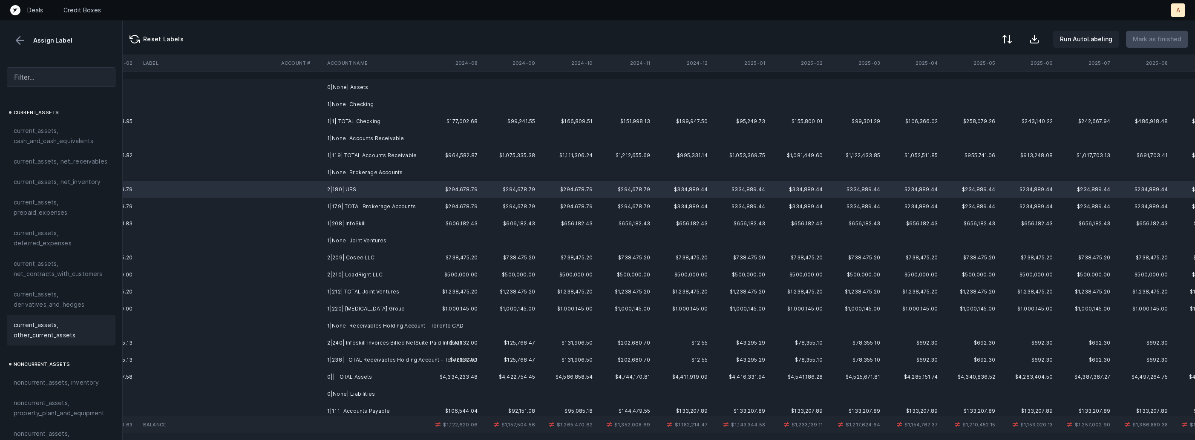
click at [68, 335] on span "current_assets, other_current_assets" at bounding box center [61, 330] width 95 height 20
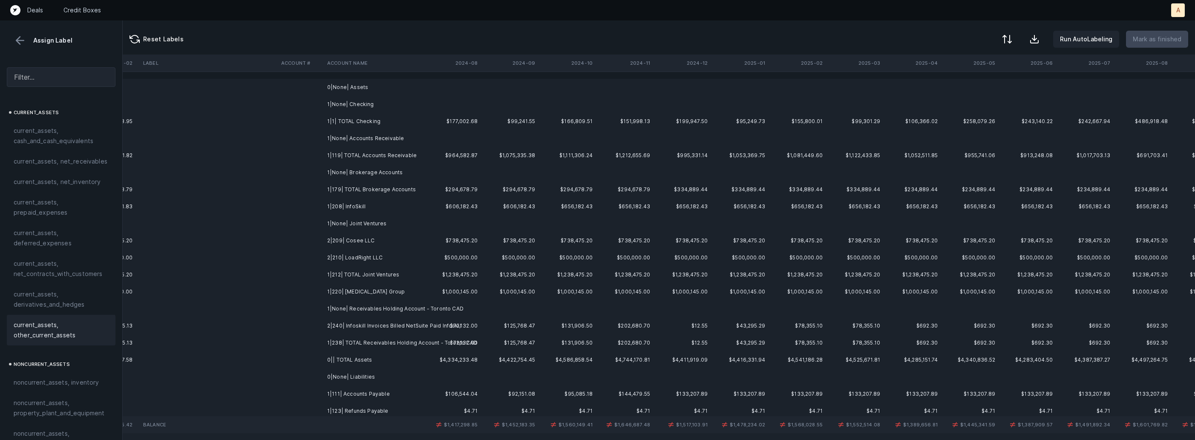
click at [385, 240] on td "2|209| Cosee LLC" at bounding box center [376, 240] width 104 height 17
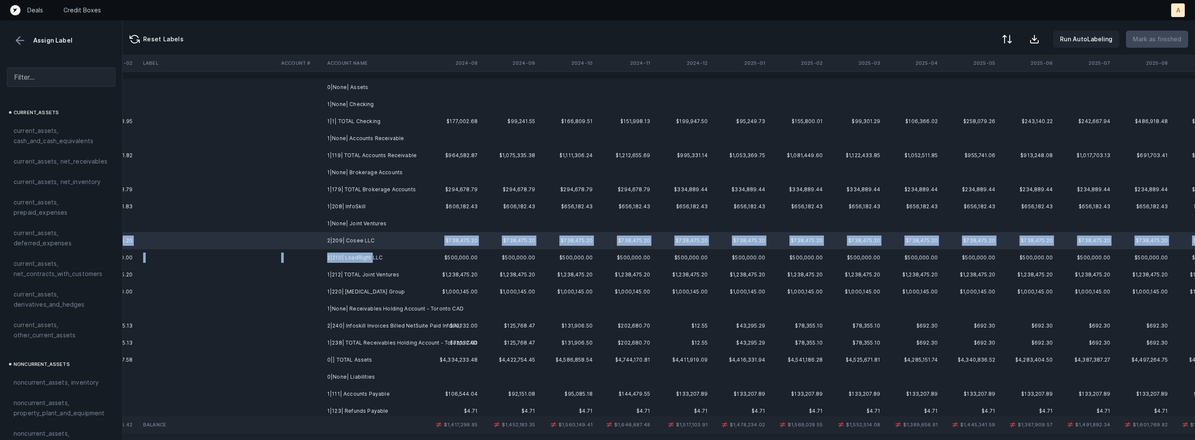
click at [370, 253] on td "2|210| LoadRight LLC" at bounding box center [376, 257] width 104 height 17
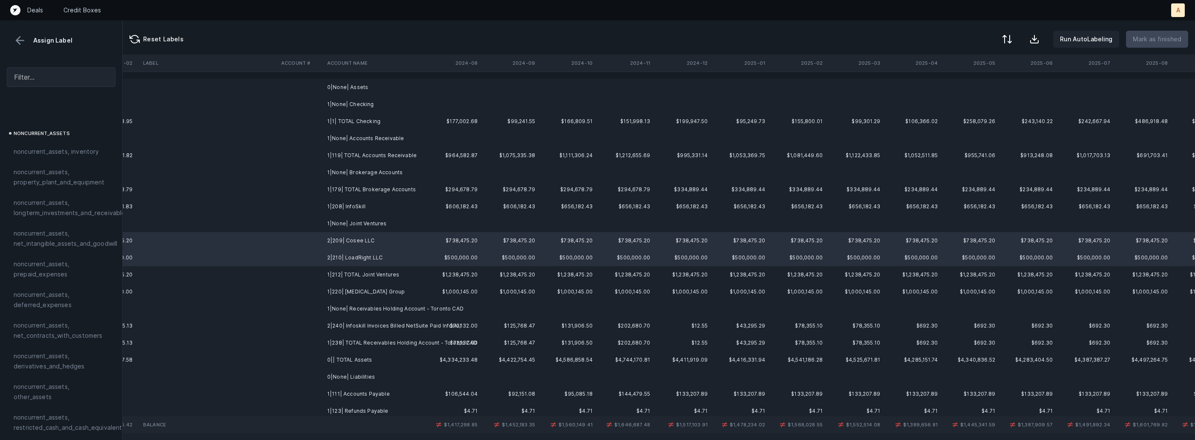
scroll to position [231, 0]
click at [67, 216] on span "noncurrent_assets, longterm_investments_and_receivables" at bounding box center [71, 207] width 115 height 20
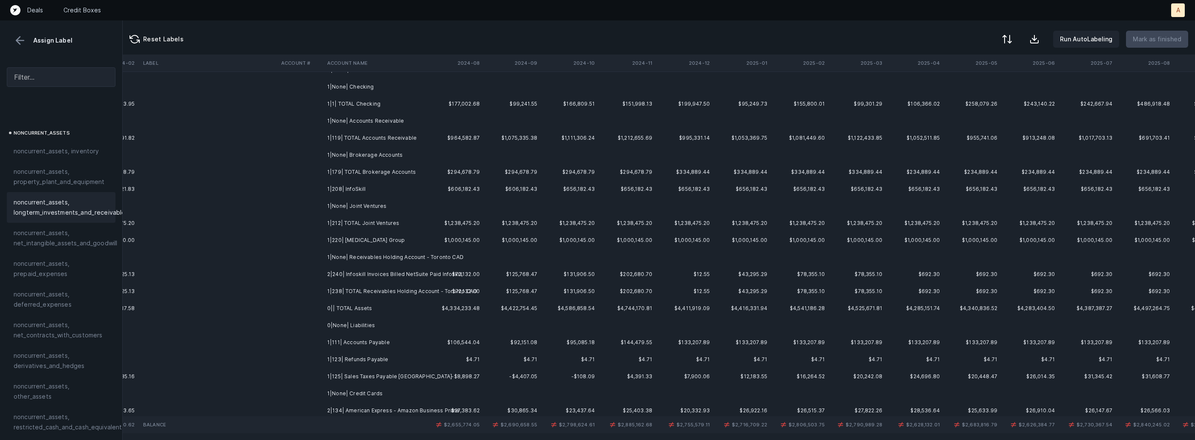
scroll to position [17, 1957]
click at [340, 261] on td "1|None| Receivables Holding Account - Toronto CAD" at bounding box center [376, 257] width 104 height 17
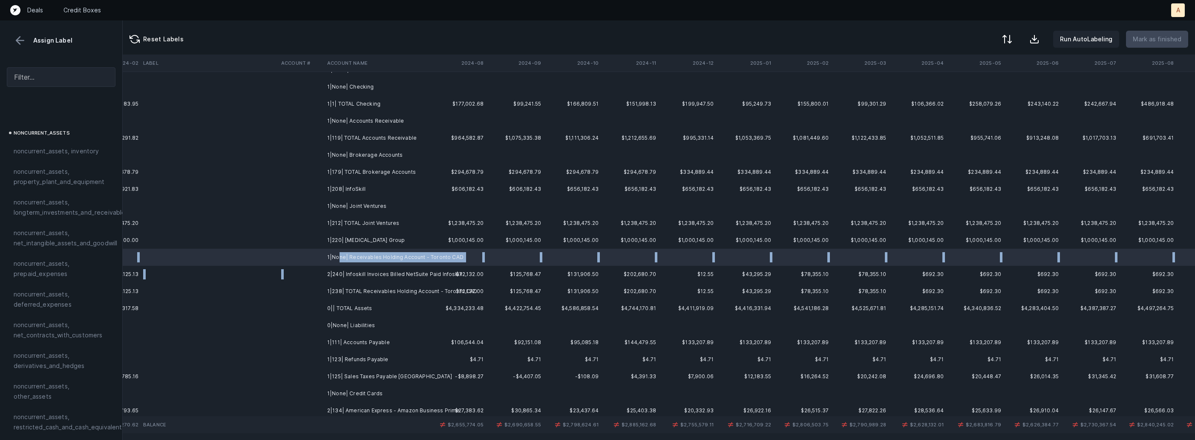
click at [324, 272] on td "2|240| Infoskill Invoices Billed NetSuite Paid Infoskill" at bounding box center [376, 274] width 104 height 17
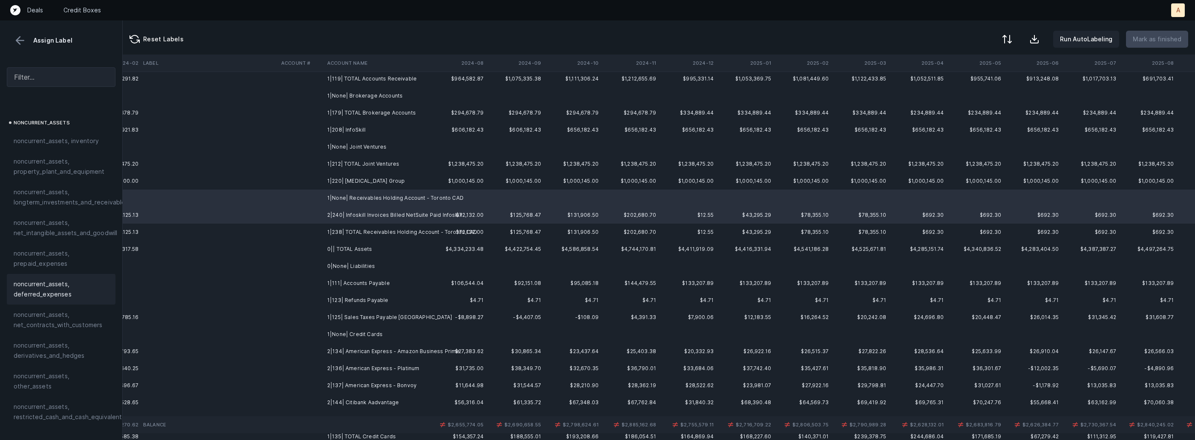
scroll to position [242, 0]
click at [303, 182] on td at bounding box center [301, 181] width 46 height 17
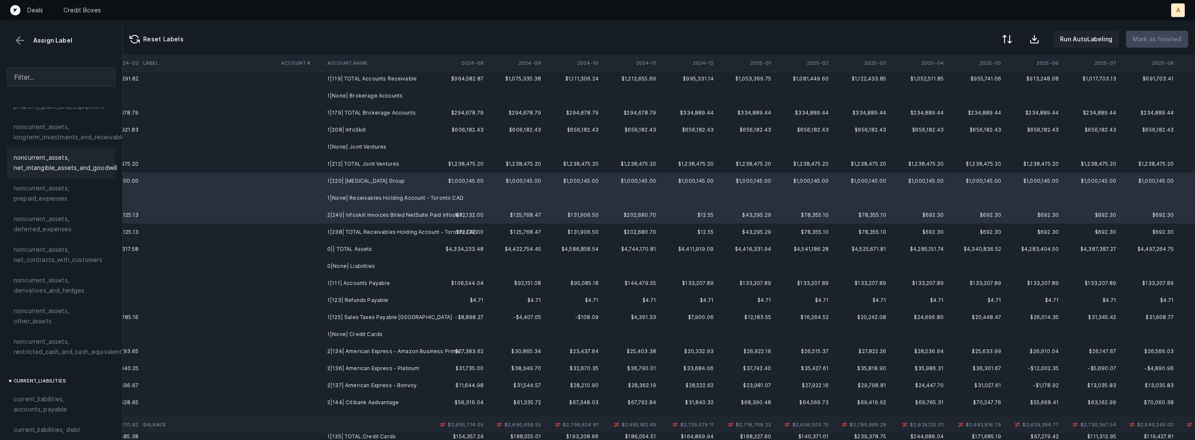
scroll to position [324, 0]
click at [63, 290] on span "noncurrent_assets, other_assets" at bounding box center [61, 298] width 95 height 20
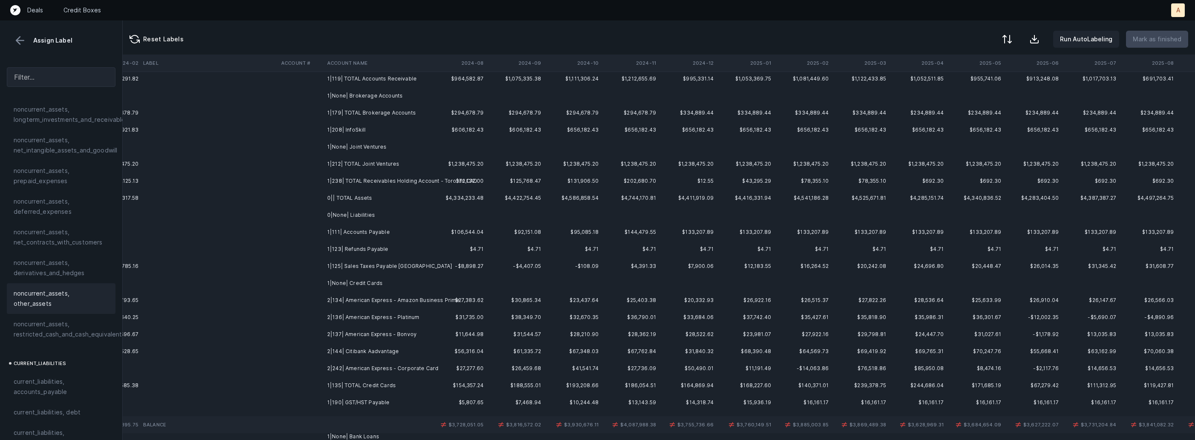
click at [321, 238] on td at bounding box center [301, 232] width 46 height 17
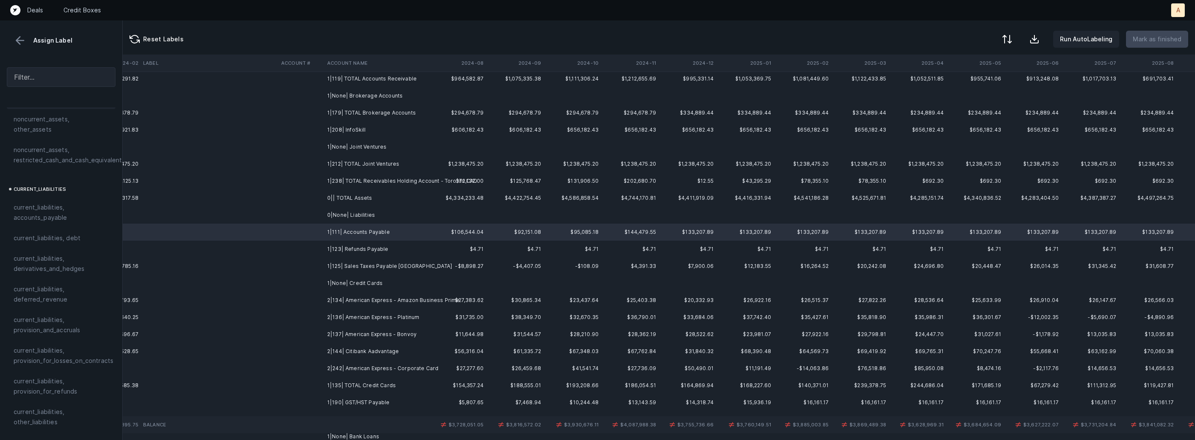
scroll to position [514, 0]
click at [57, 192] on span "current_liabilities, accounts_payable" at bounding box center [61, 197] width 95 height 20
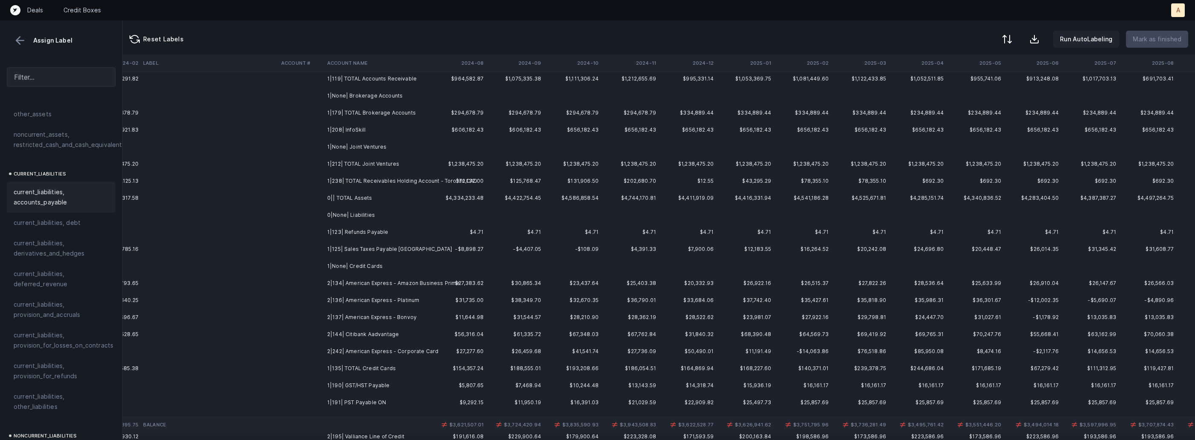
click at [354, 234] on td "1|123| Refunds Payable" at bounding box center [376, 232] width 104 height 17
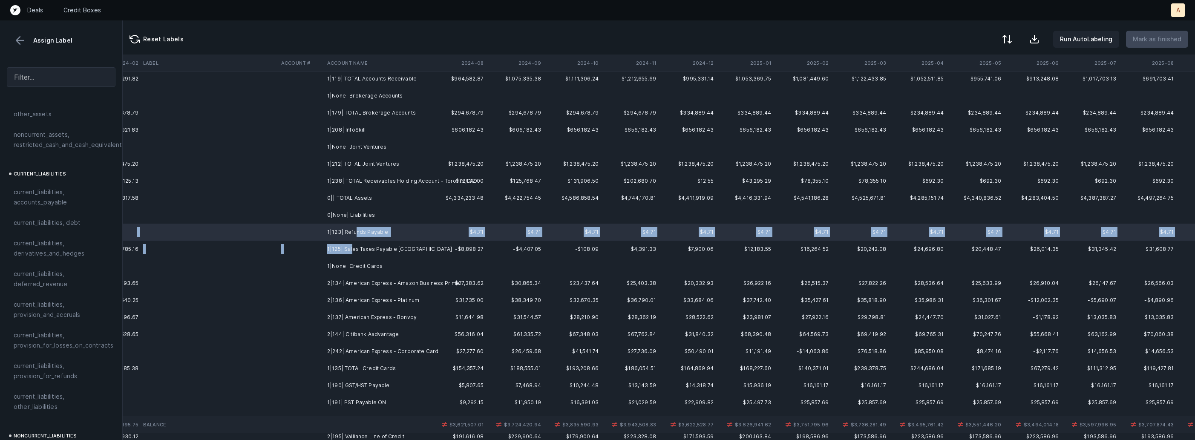
click at [351, 245] on td "1|125| Sales Taxes Payable [GEOGRAPHIC_DATA]" at bounding box center [376, 249] width 104 height 17
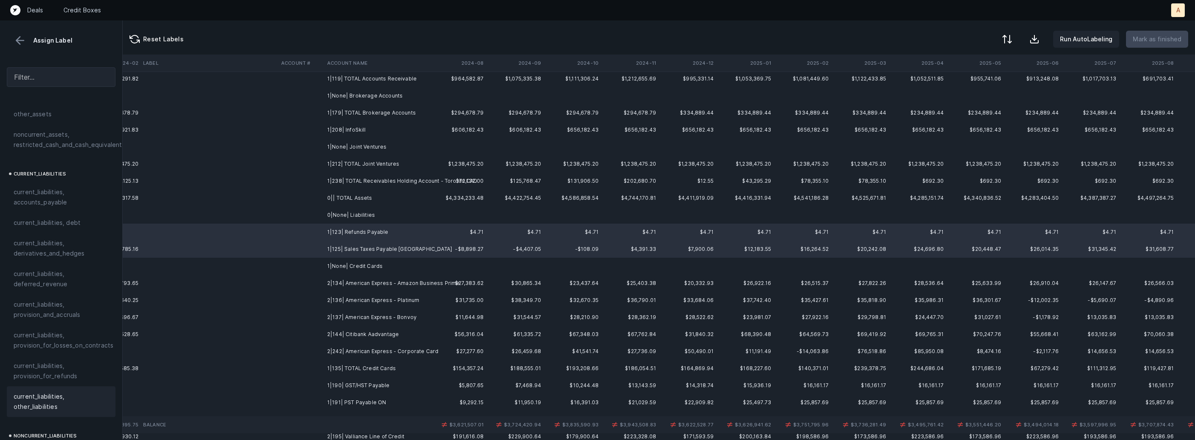
click at [41, 392] on span "current_liabilities, other_liabilities" at bounding box center [61, 402] width 95 height 20
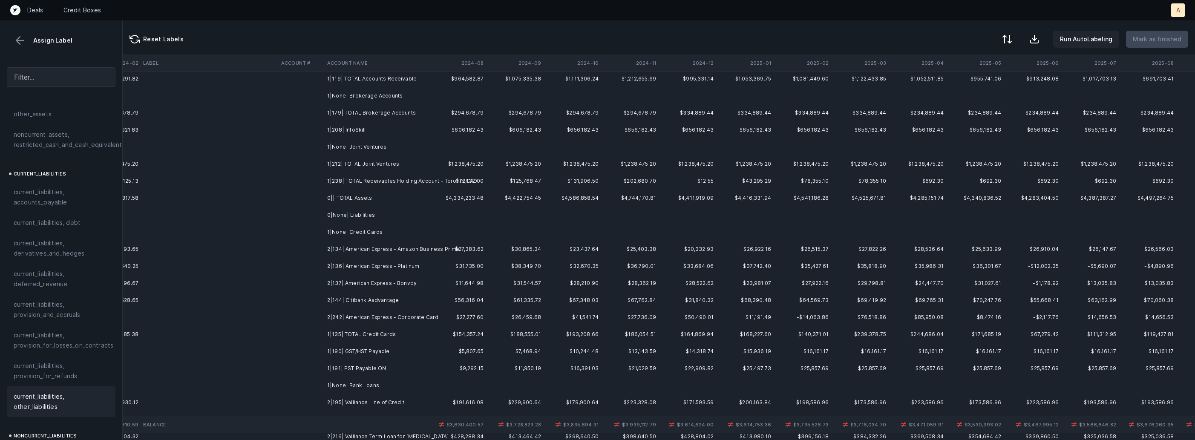
click at [340, 246] on td "2|134| American Express - Amazon Business Prime" at bounding box center [376, 249] width 104 height 17
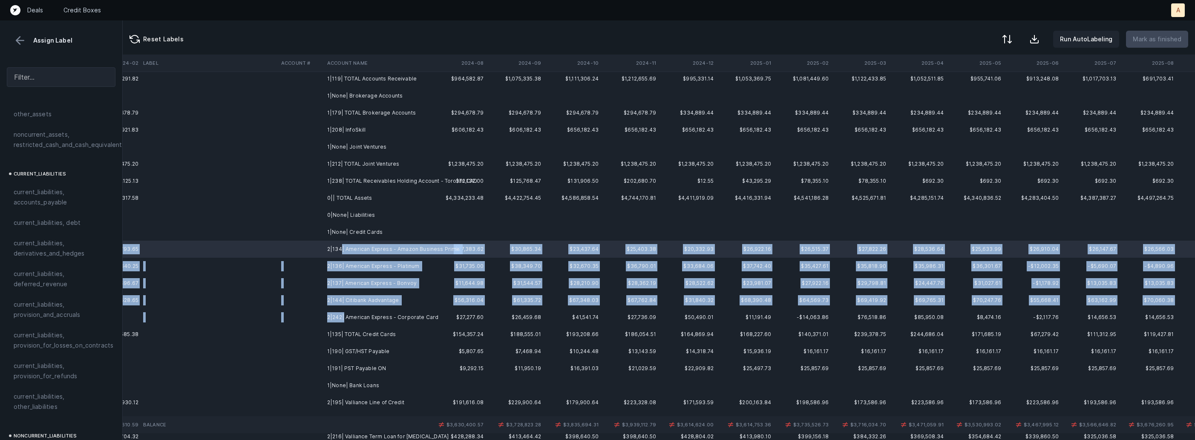
click at [343, 316] on td "2|242| American Express - Corporate Card" at bounding box center [376, 317] width 104 height 17
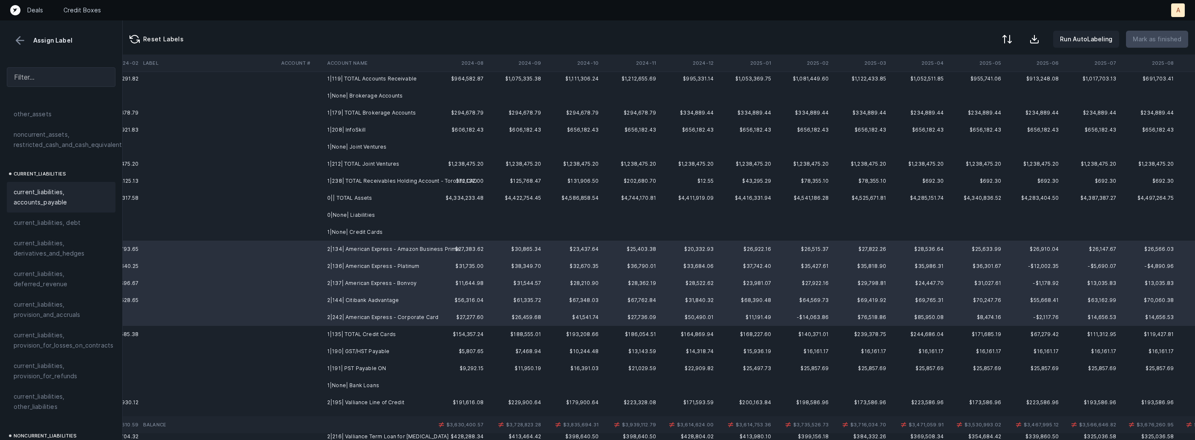
click at [72, 198] on div "current_liabilities, accounts_payable" at bounding box center [61, 197] width 109 height 31
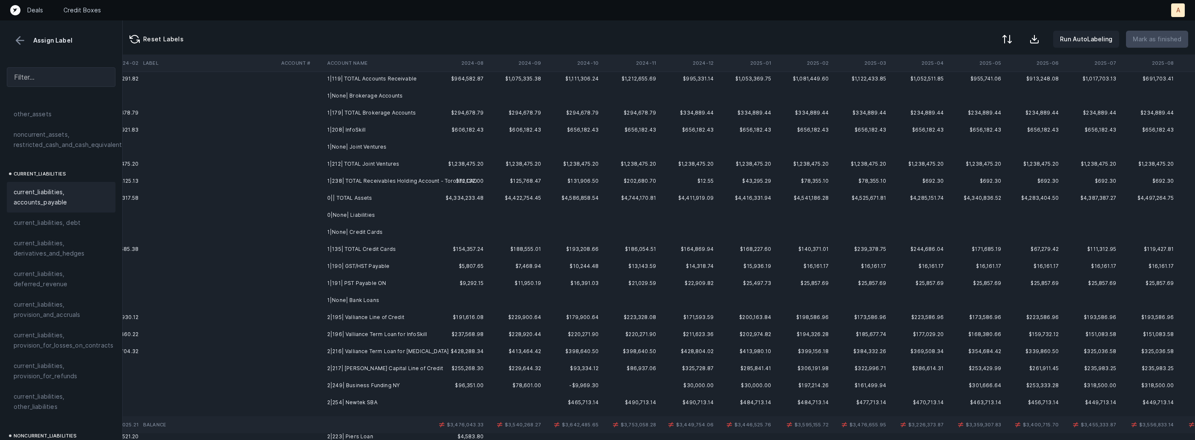
click at [377, 269] on td "1|190| GST/HST Payable" at bounding box center [376, 266] width 104 height 17
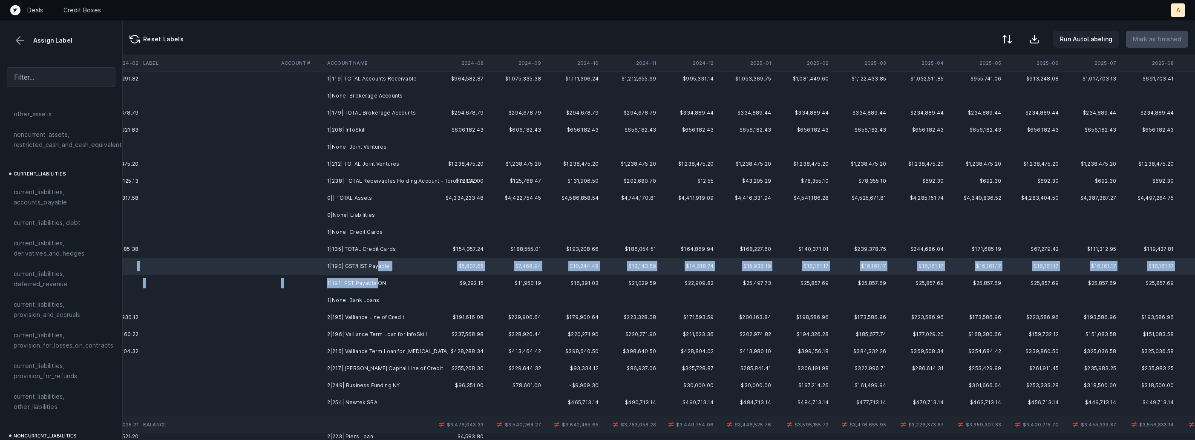
click at [377, 280] on td "1|191| PST Payable ON" at bounding box center [376, 283] width 104 height 17
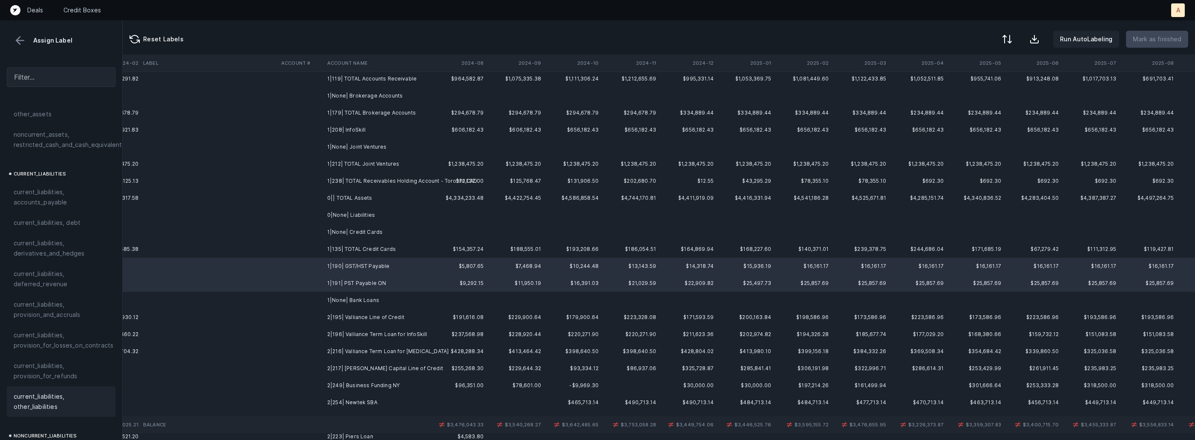
click at [34, 392] on span "current_liabilities, other_liabilities" at bounding box center [61, 402] width 95 height 20
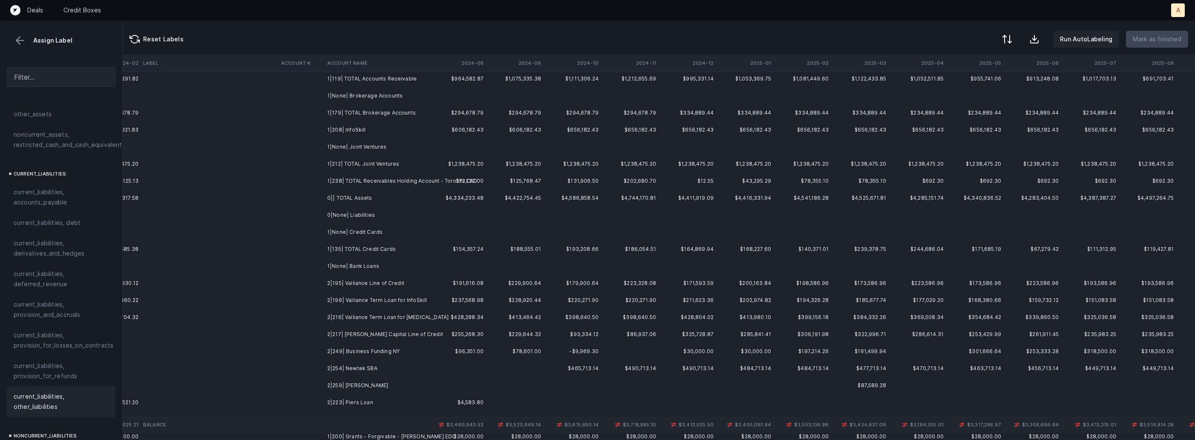
scroll to position [132, 1957]
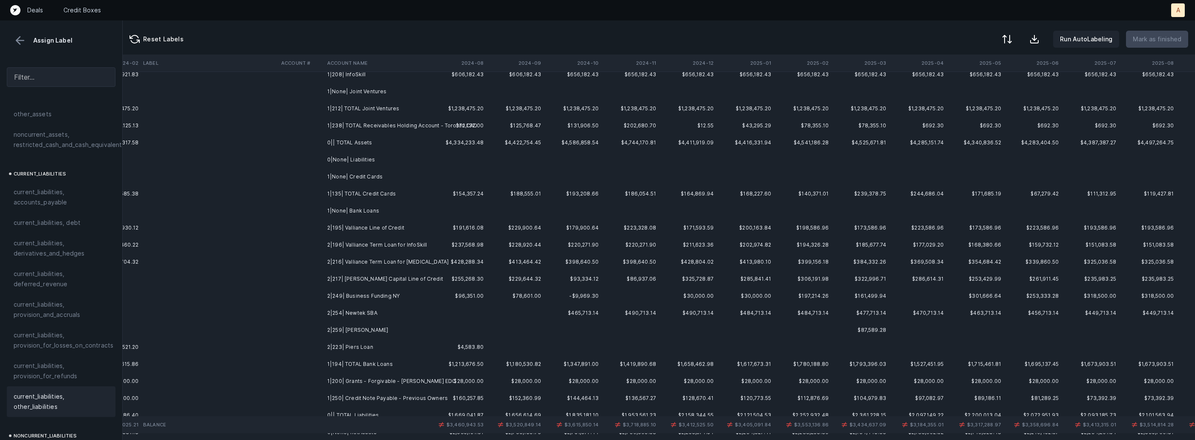
click at [397, 231] on td "2|195| Valliance Line of Credit" at bounding box center [376, 227] width 104 height 17
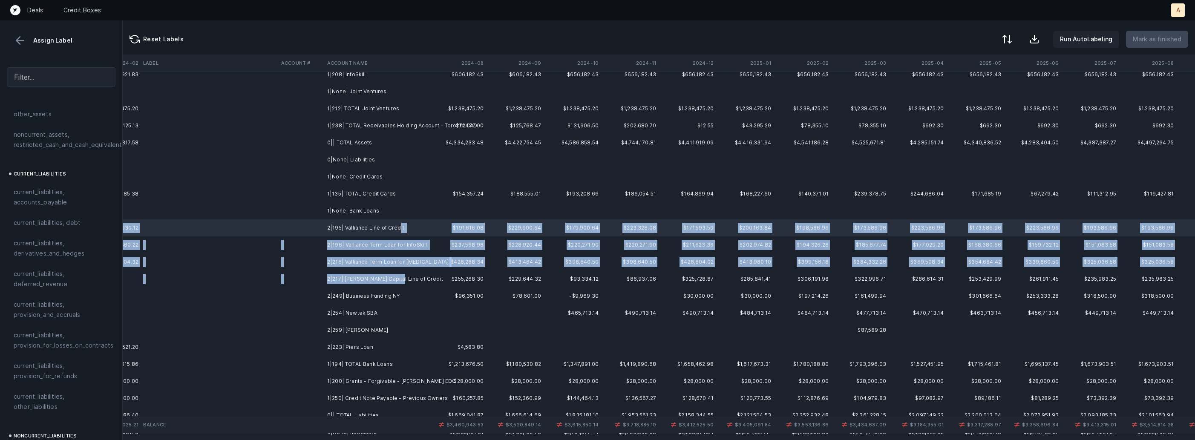
click at [397, 280] on td "2|217| [PERSON_NAME] Capital Line of Credit" at bounding box center [376, 279] width 104 height 17
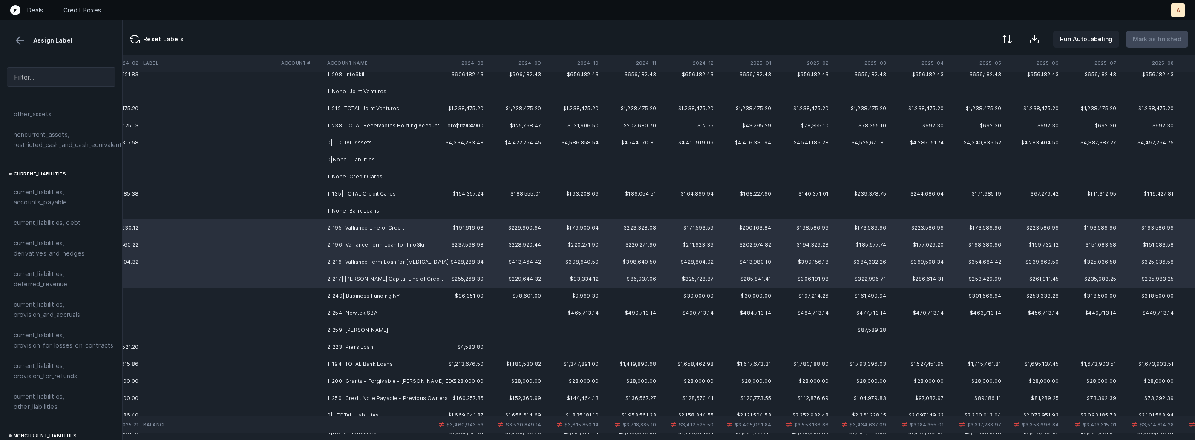
click at [381, 298] on td "2|249| Business Funding NY" at bounding box center [376, 296] width 104 height 17
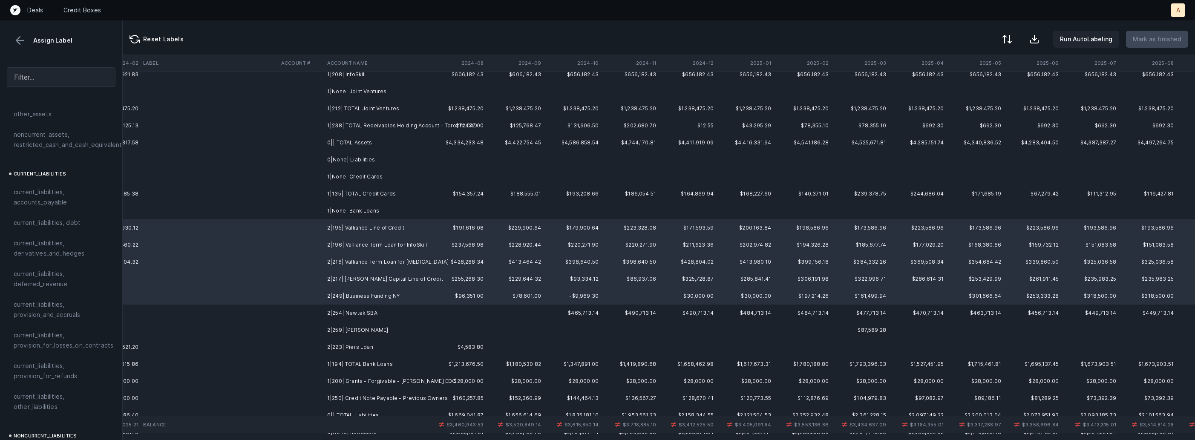
click at [377, 345] on td "2|223| Piers Loan" at bounding box center [376, 347] width 104 height 17
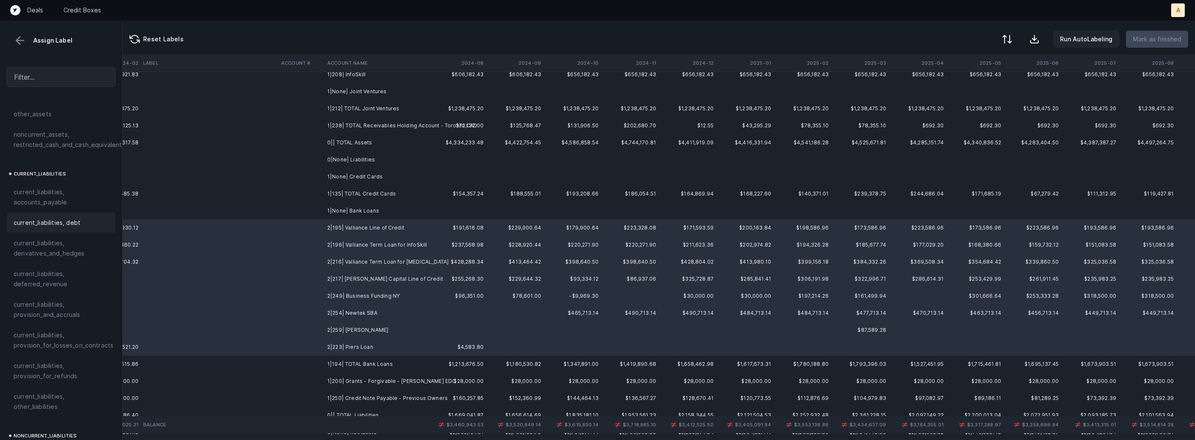
click at [79, 213] on div "current_liabilities, debt" at bounding box center [61, 223] width 109 height 20
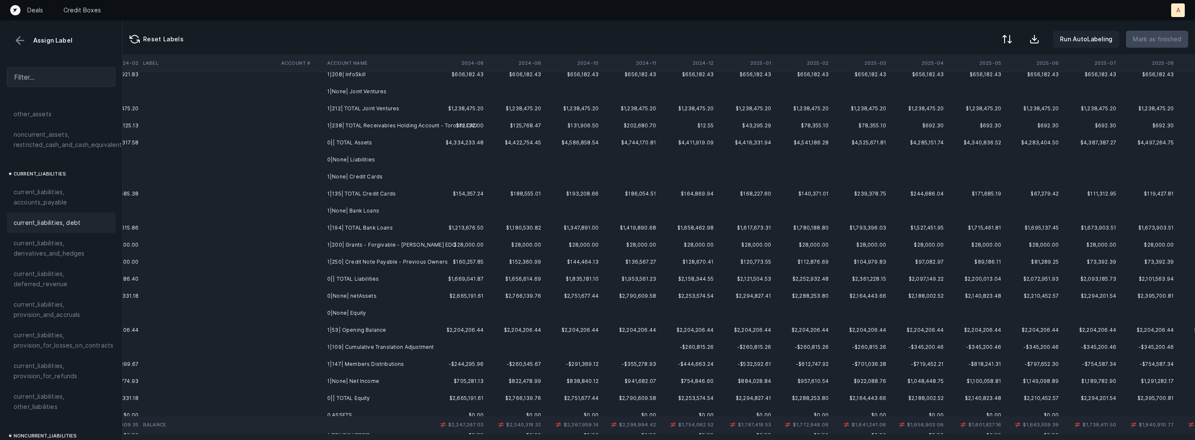
click at [349, 246] on td "1|200| Grants - Forgivable - [PERSON_NAME] EDC" at bounding box center [376, 245] width 104 height 17
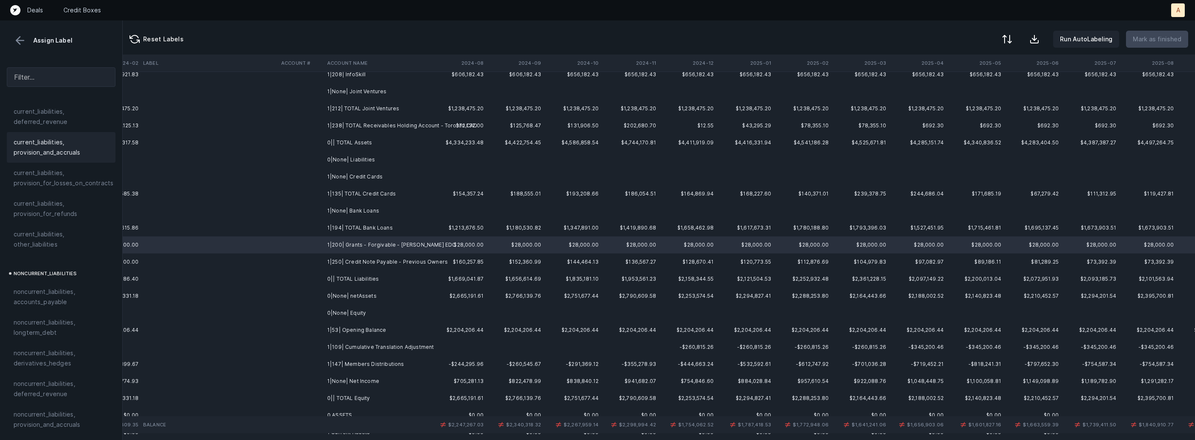
scroll to position [680, 0]
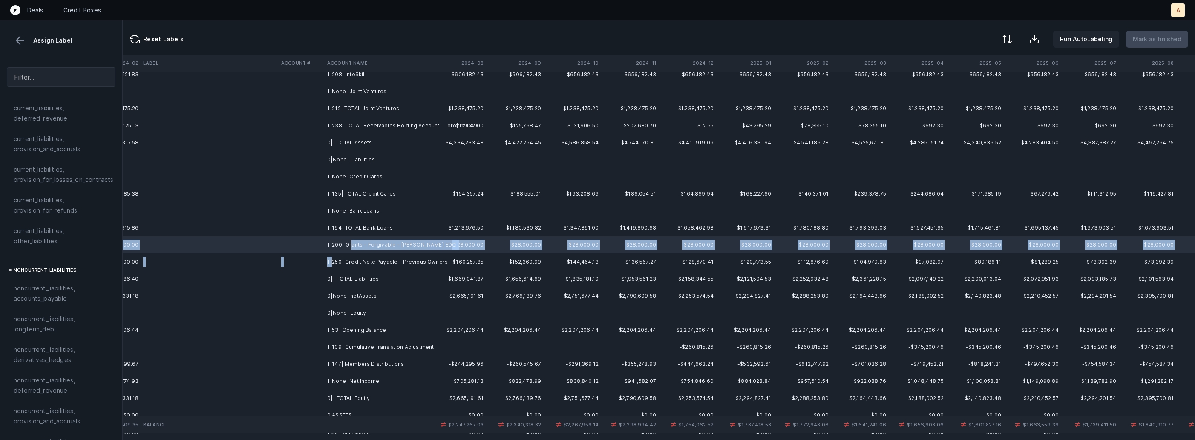
click at [333, 262] on td "1|250| Credit Note Payable - Previous Owners" at bounding box center [376, 262] width 104 height 17
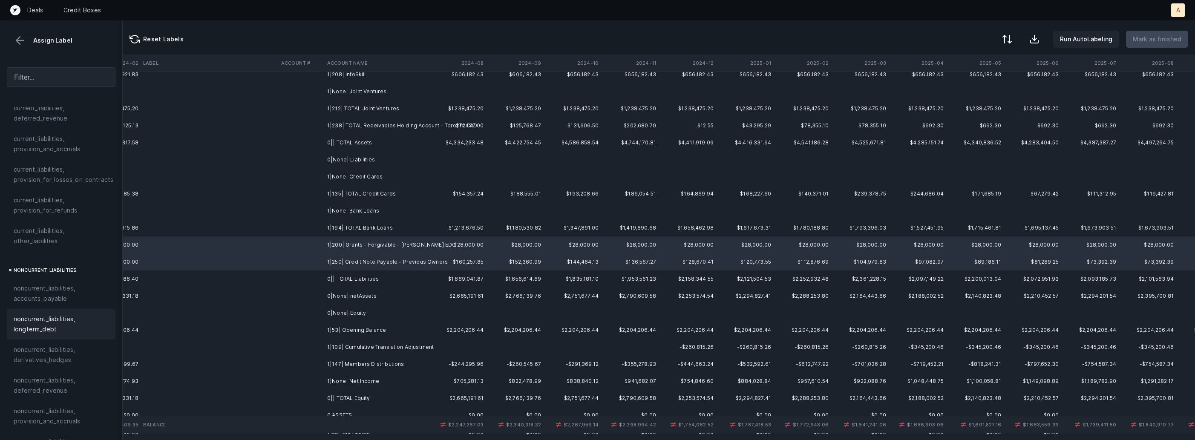
click at [51, 314] on span "noncurrent_liabilities, longterm_debt" at bounding box center [61, 324] width 95 height 20
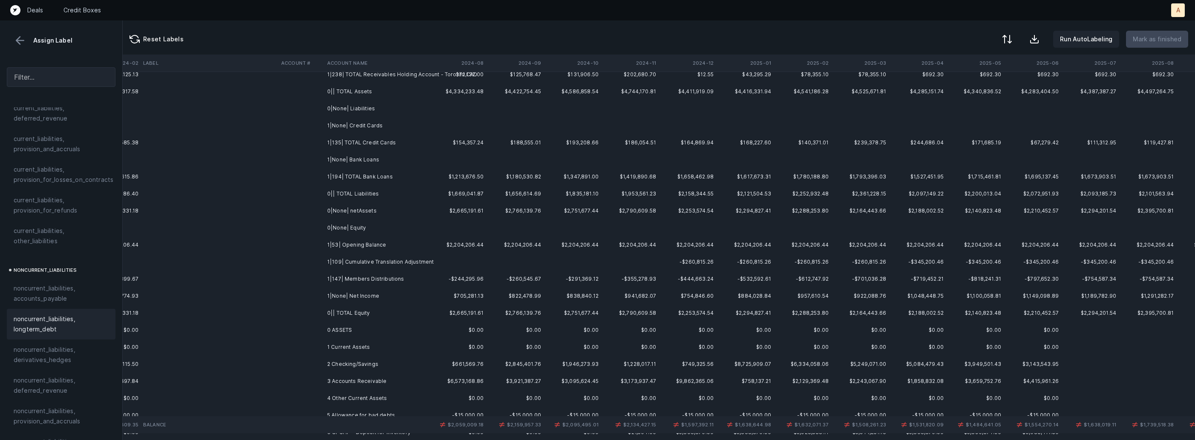
scroll to position [197, 1957]
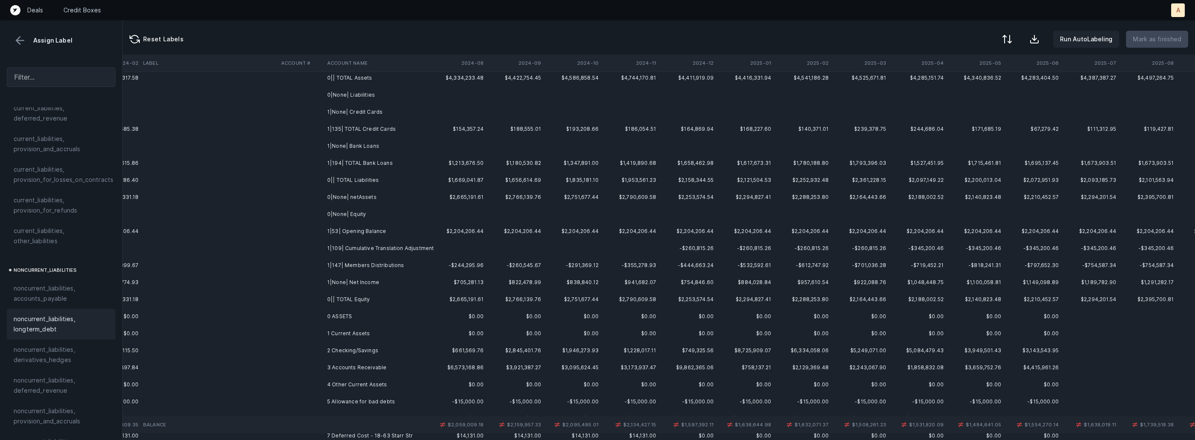
click at [372, 236] on td "1|53| Opening Balance" at bounding box center [376, 231] width 104 height 17
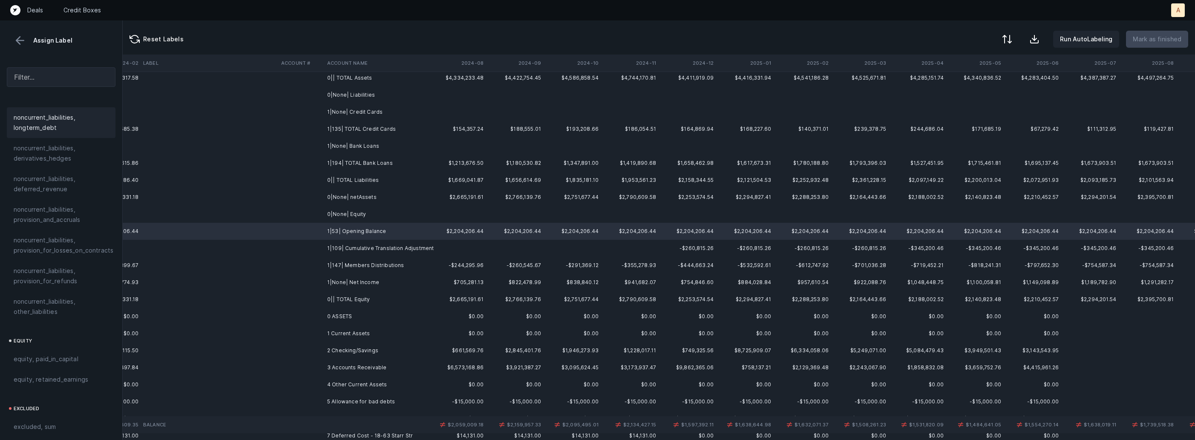
scroll to position [937, 0]
click at [44, 298] on span "equity, paid_in_capital" at bounding box center [46, 303] width 65 height 10
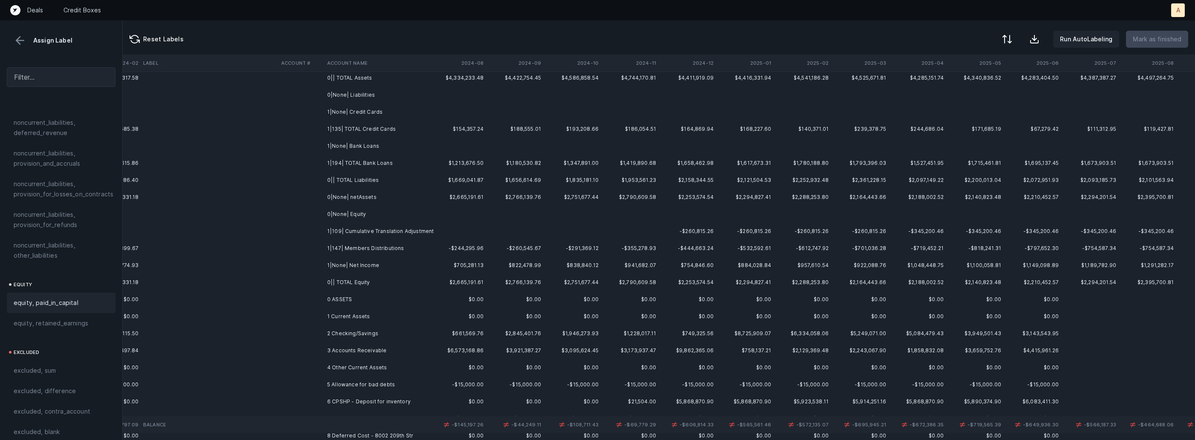
click at [419, 233] on td "1|109| Cumulative Translation Adjustment" at bounding box center [376, 231] width 104 height 17
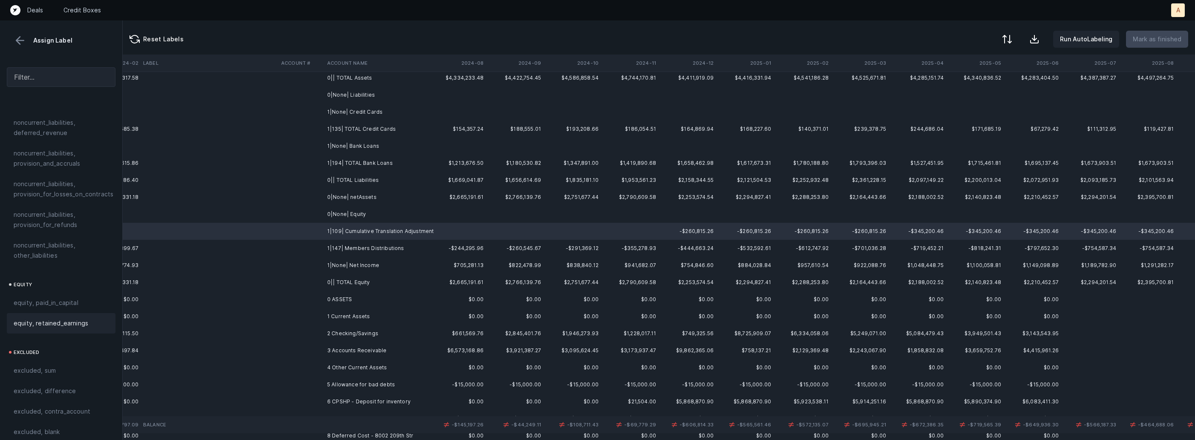
click at [61, 318] on span "equity, retained_earnings" at bounding box center [51, 323] width 75 height 10
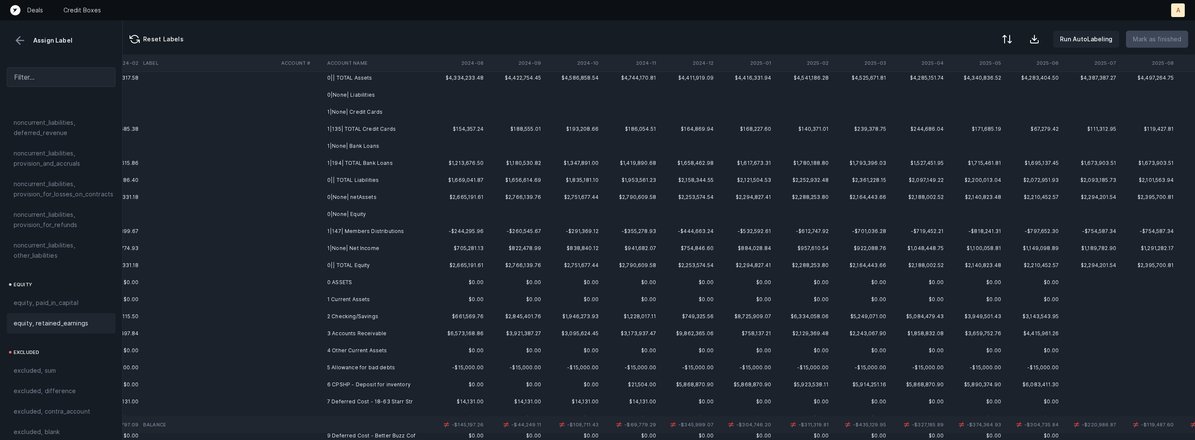
click at [387, 236] on td "1|147| Members Distributions" at bounding box center [376, 231] width 104 height 17
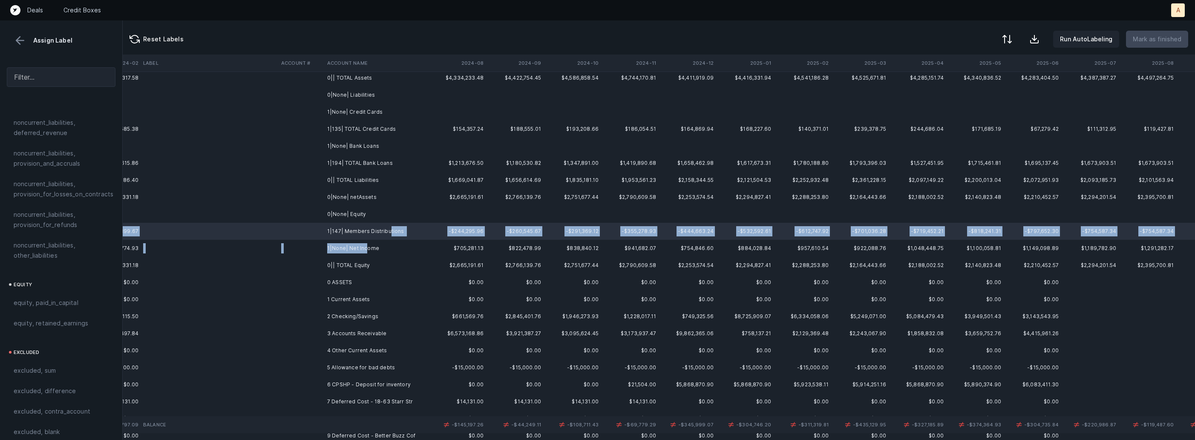
click at [365, 247] on td "1|None| Net Income" at bounding box center [376, 248] width 104 height 17
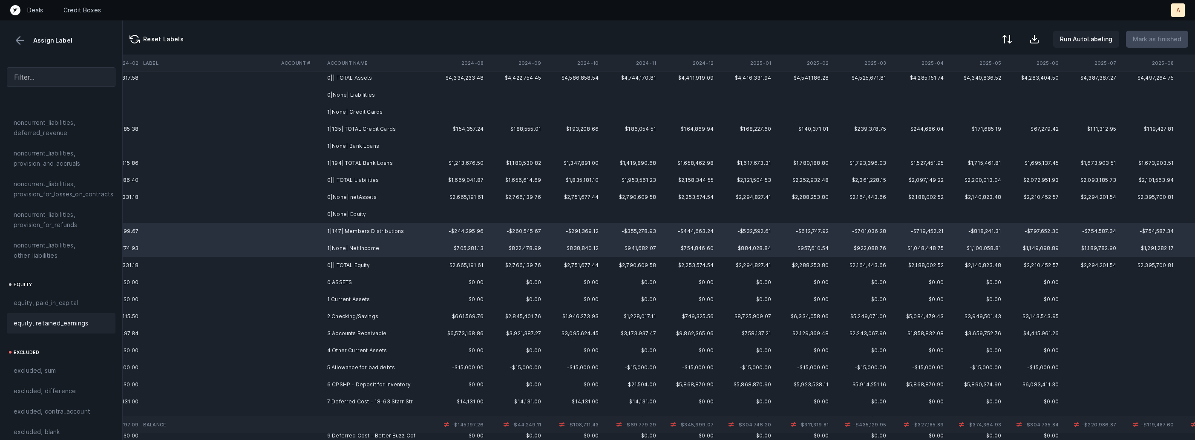
click at [84, 313] on div "equity, retained_earnings" at bounding box center [61, 323] width 109 height 20
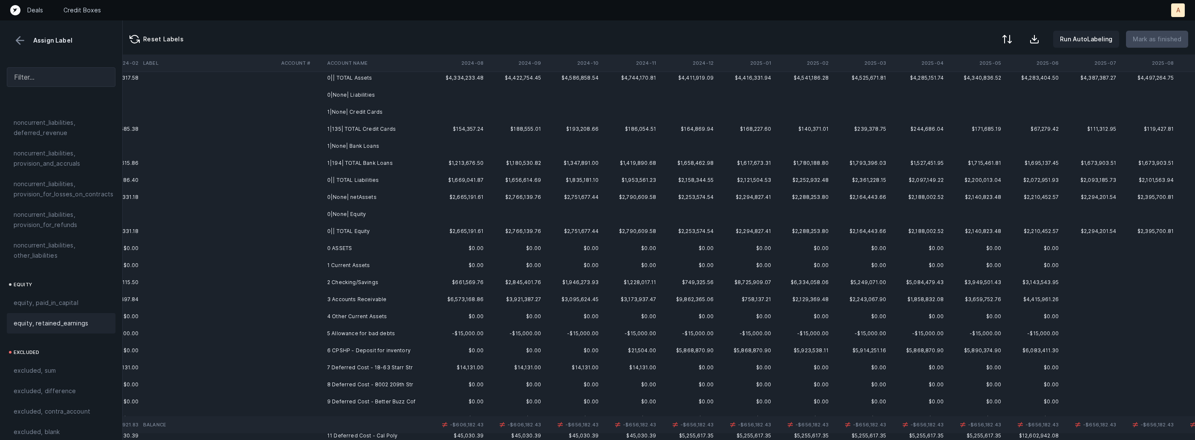
click at [21, 37] on button at bounding box center [20, 40] width 13 height 13
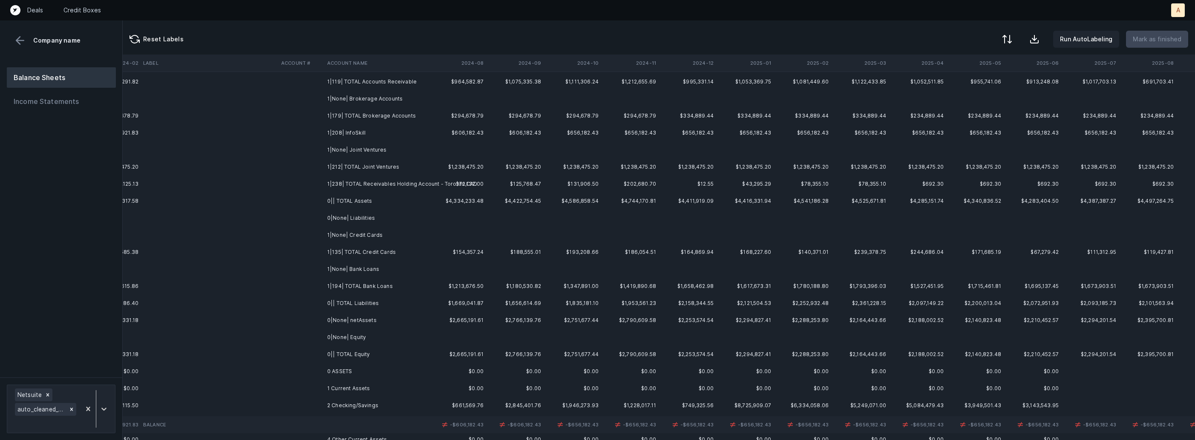
scroll to position [0, 1957]
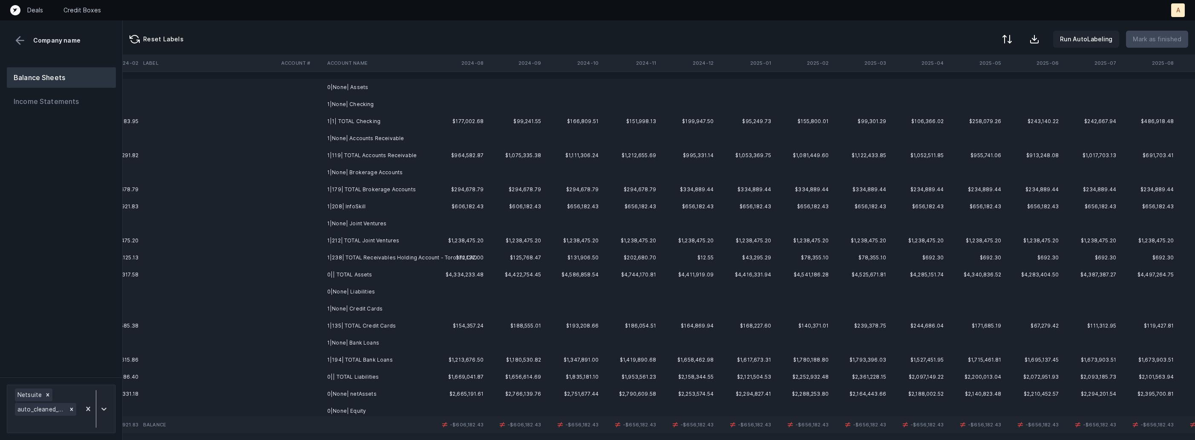
click at [374, 83] on td "0|None| Assets" at bounding box center [376, 87] width 104 height 17
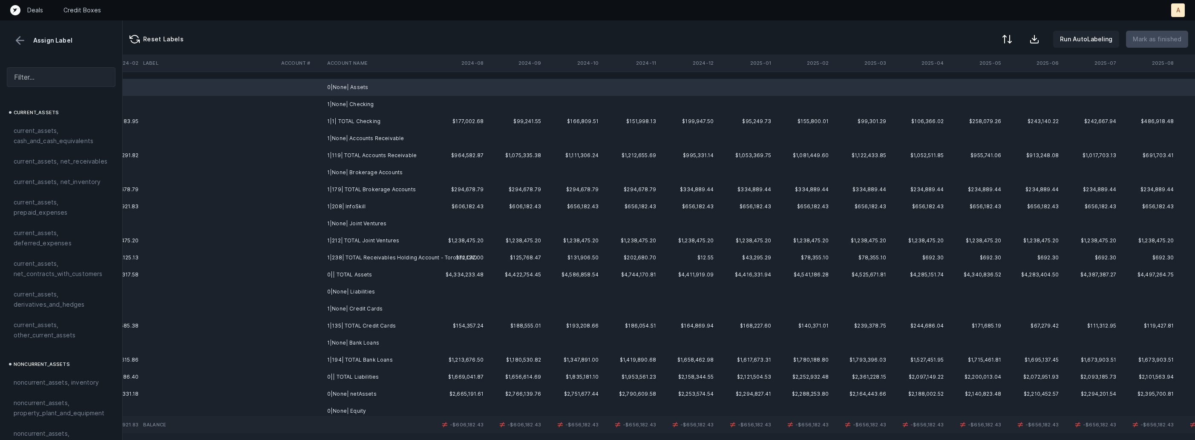
click at [359, 92] on td "0|None| Assets" at bounding box center [376, 87] width 104 height 17
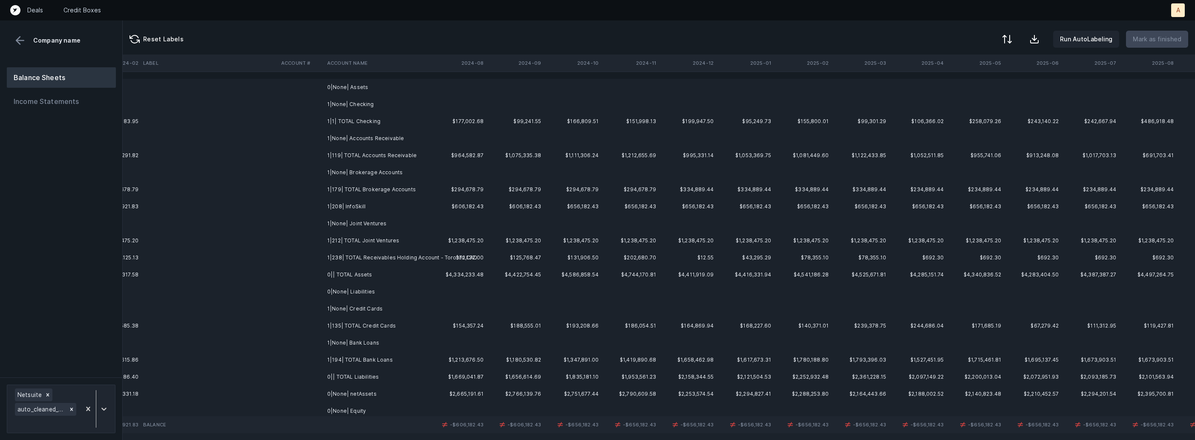
click at [376, 88] on td "0|None| Assets" at bounding box center [376, 87] width 104 height 17
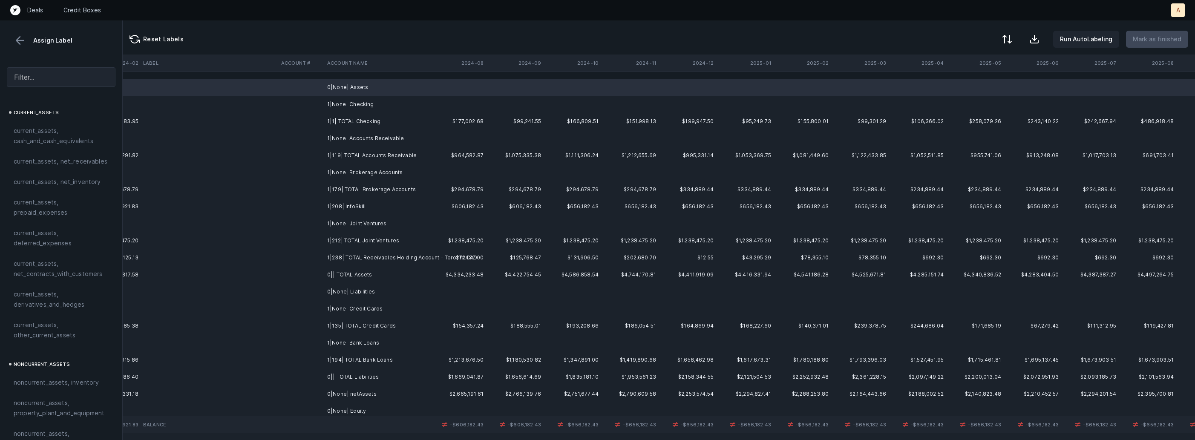
click at [358, 103] on td "1|None| Checking" at bounding box center [376, 104] width 104 height 17
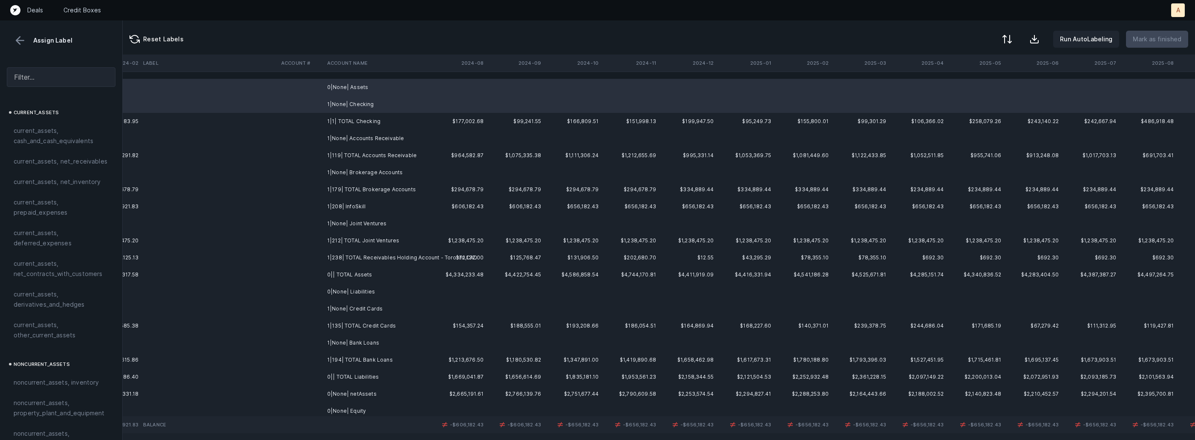
click at [350, 135] on td "1|None| Accounts Receivable" at bounding box center [376, 138] width 104 height 17
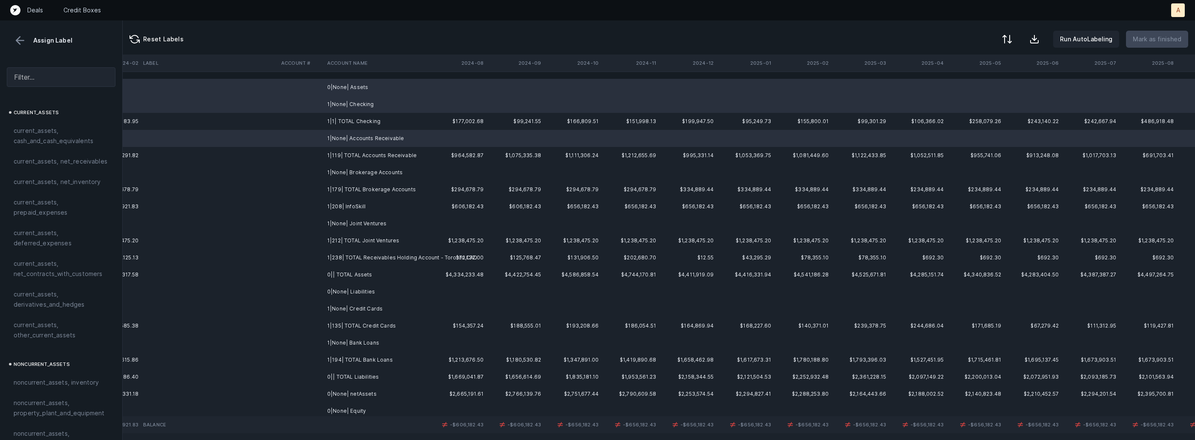
click at [340, 170] on td "1|None| Brokerage Accounts" at bounding box center [376, 172] width 104 height 17
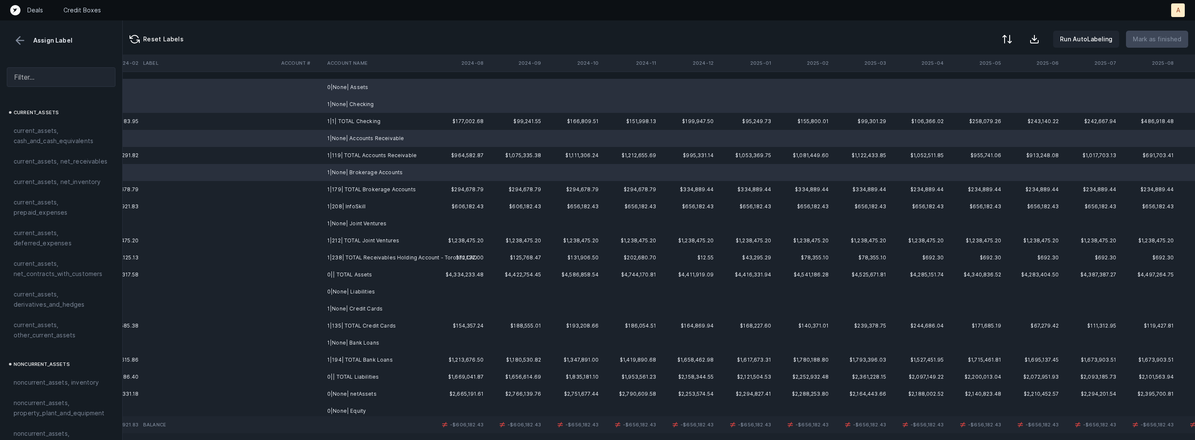
click at [340, 219] on td "1|None| Joint Ventures" at bounding box center [376, 223] width 104 height 17
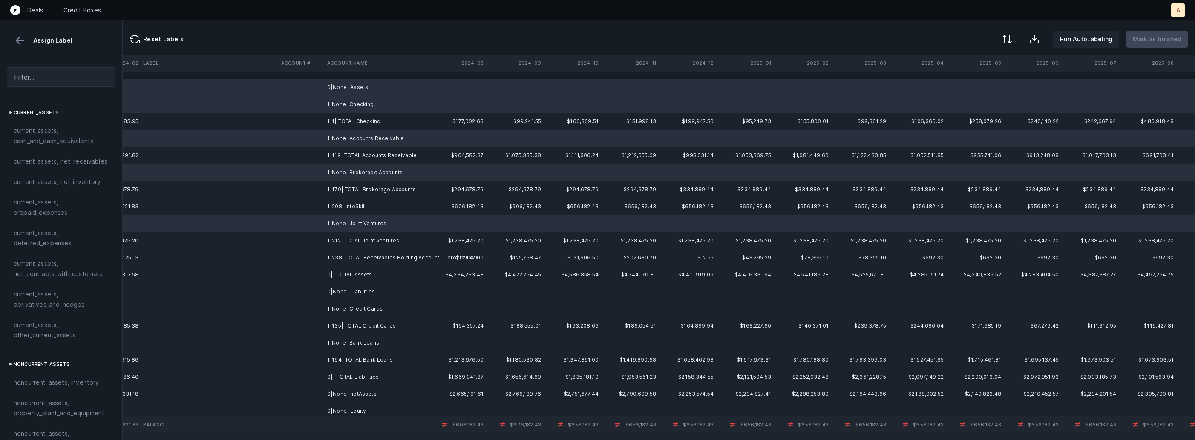
click at [330, 289] on td "0|None| Liabilities" at bounding box center [376, 291] width 104 height 17
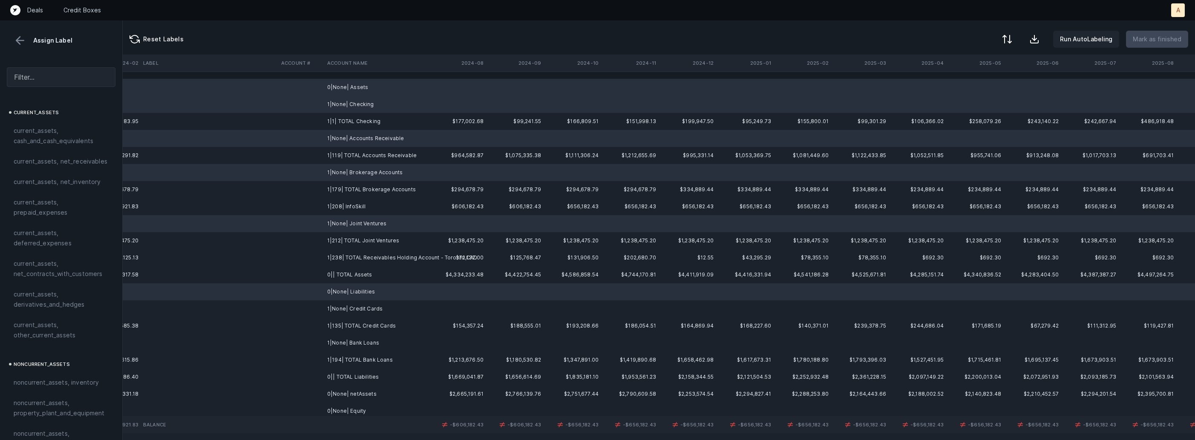
click at [324, 307] on td "1|None| Credit Cards" at bounding box center [376, 308] width 104 height 17
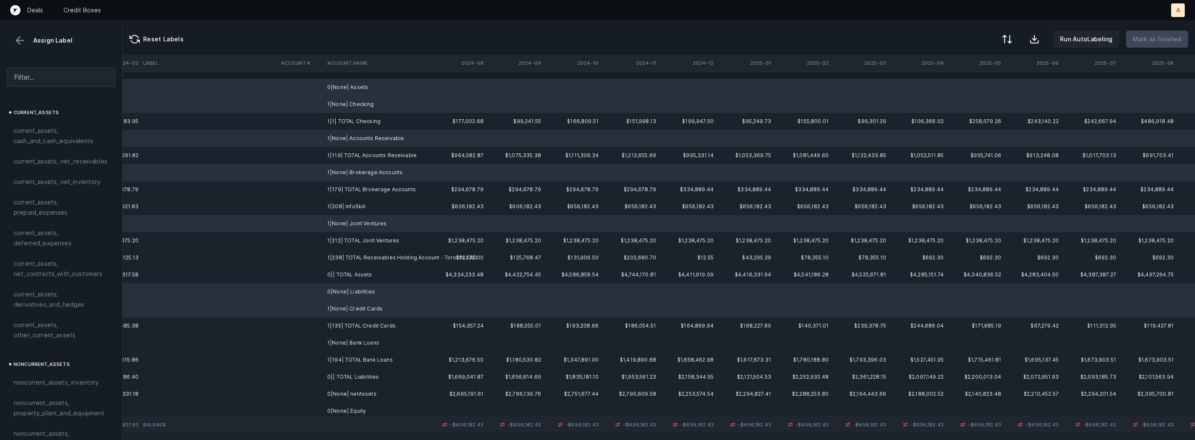
click at [320, 337] on td at bounding box center [301, 343] width 46 height 17
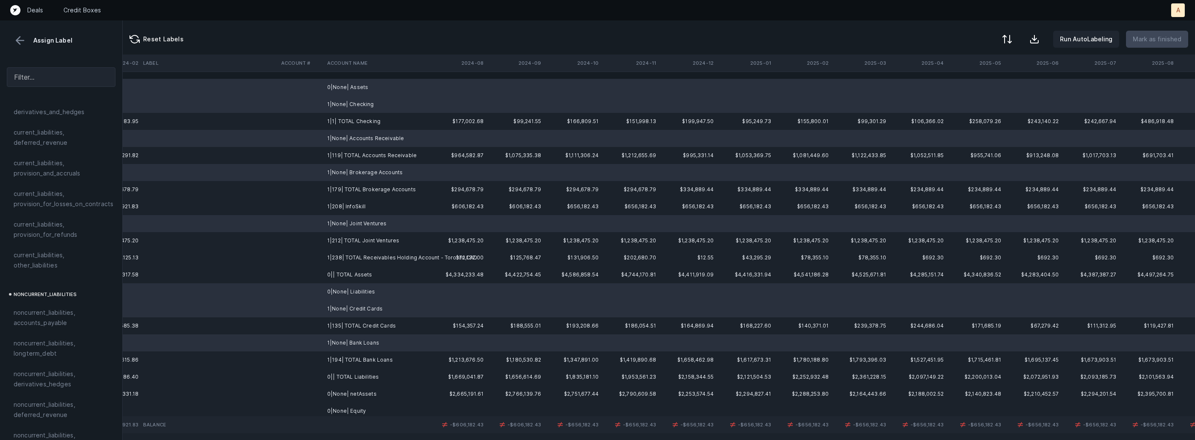
scroll to position [937, 0]
click at [47, 427] on span "excluded, blank" at bounding box center [37, 432] width 46 height 10
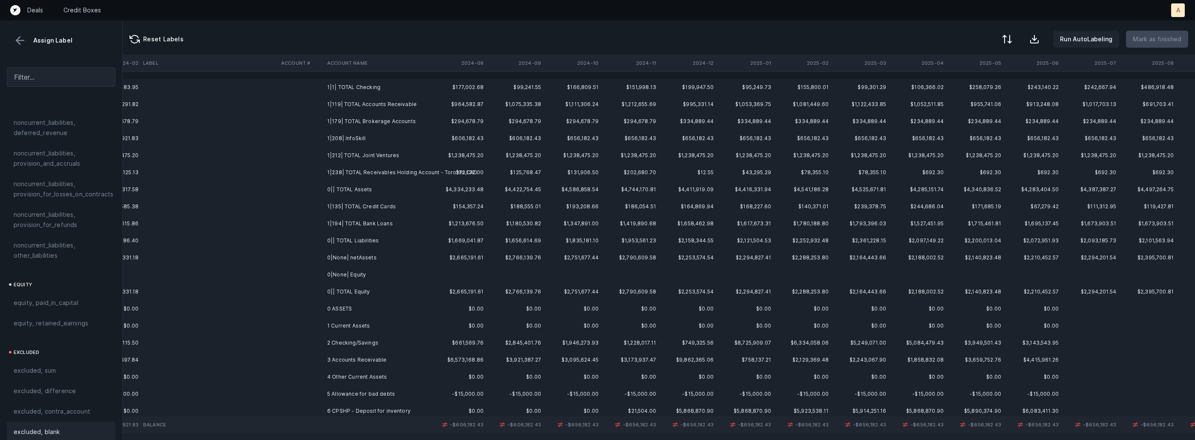
click at [373, 87] on td "1|1| TOTAL Checking" at bounding box center [376, 87] width 104 height 17
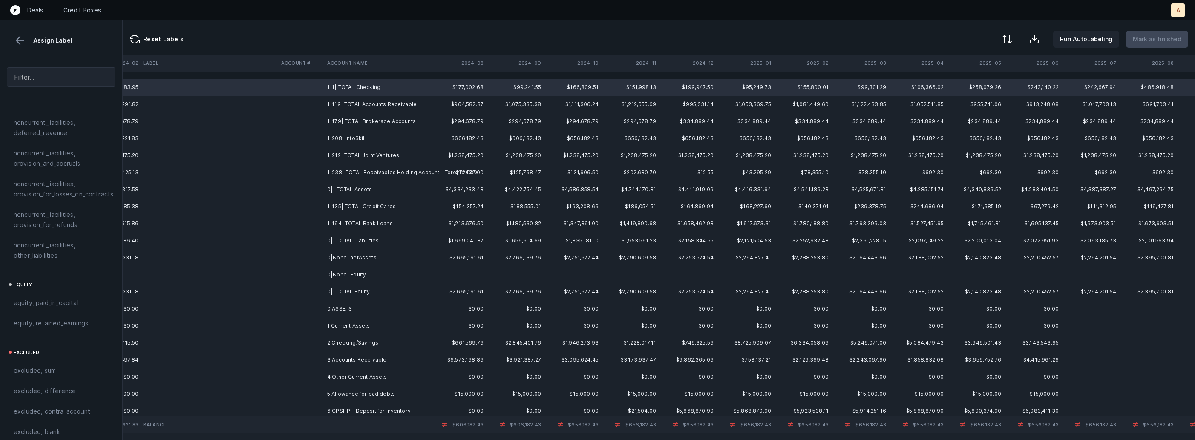
click at [358, 98] on td "1|119| TOTAL Accounts Receivable" at bounding box center [376, 104] width 104 height 17
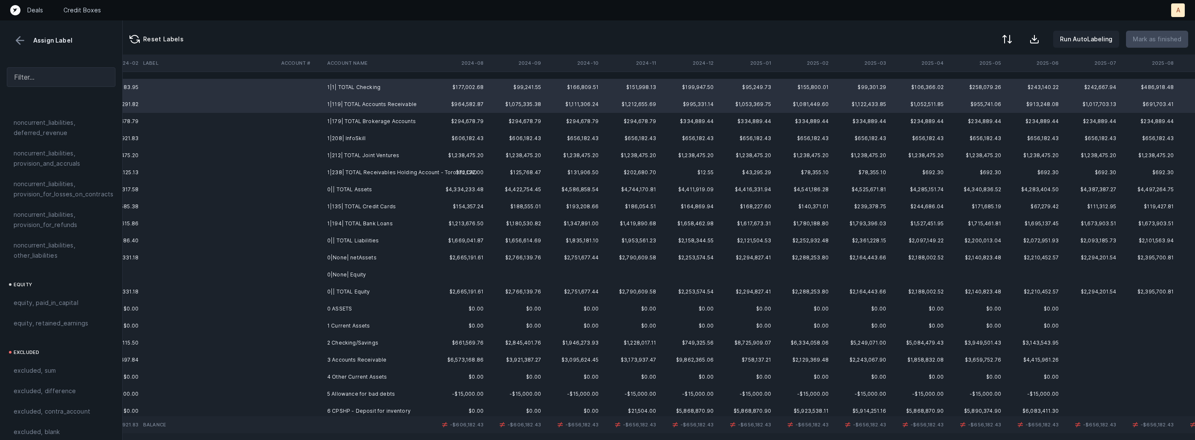
click at [343, 112] on td "1|119| TOTAL Accounts Receivable" at bounding box center [376, 104] width 104 height 17
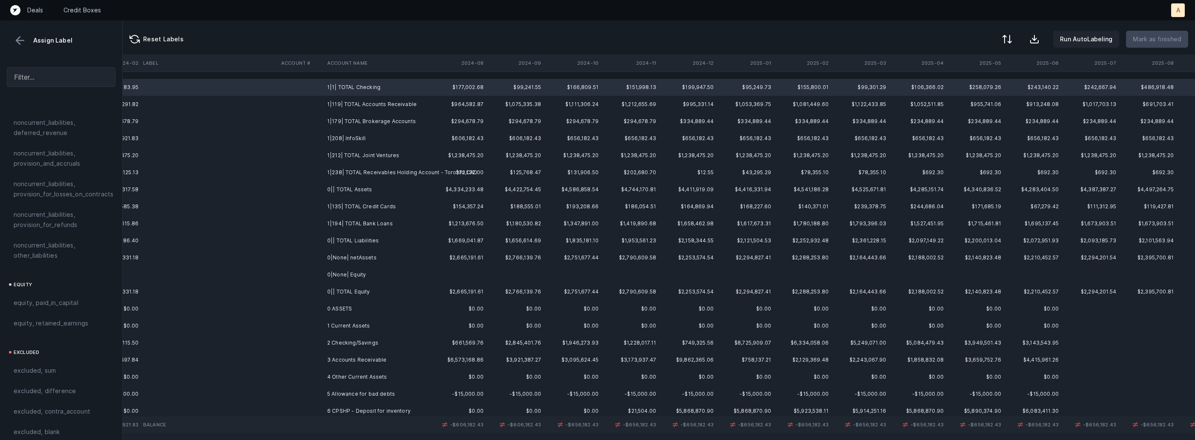
click at [365, 119] on td "1|179| TOTAL Brokerage Accounts" at bounding box center [376, 121] width 104 height 17
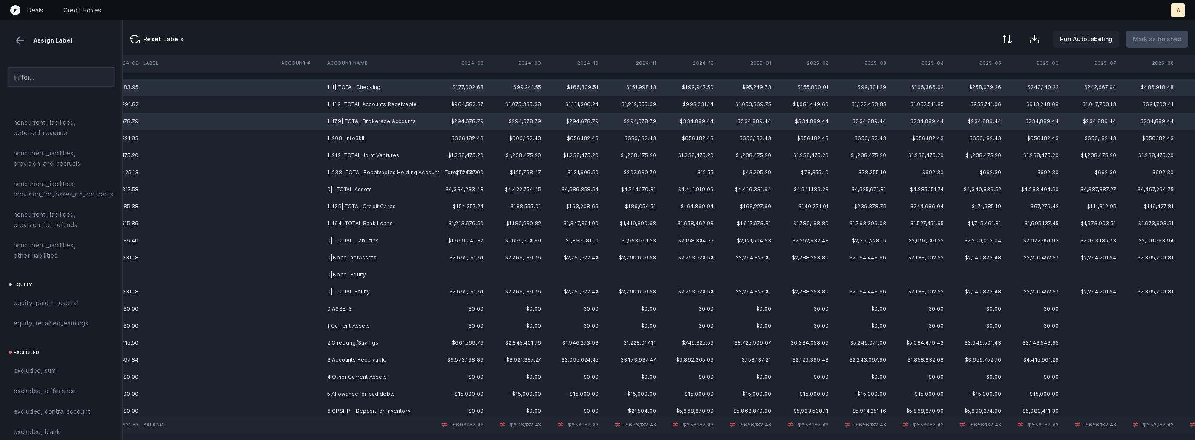
click at [358, 106] on td "1|119| TOTAL Accounts Receivable" at bounding box center [376, 104] width 104 height 17
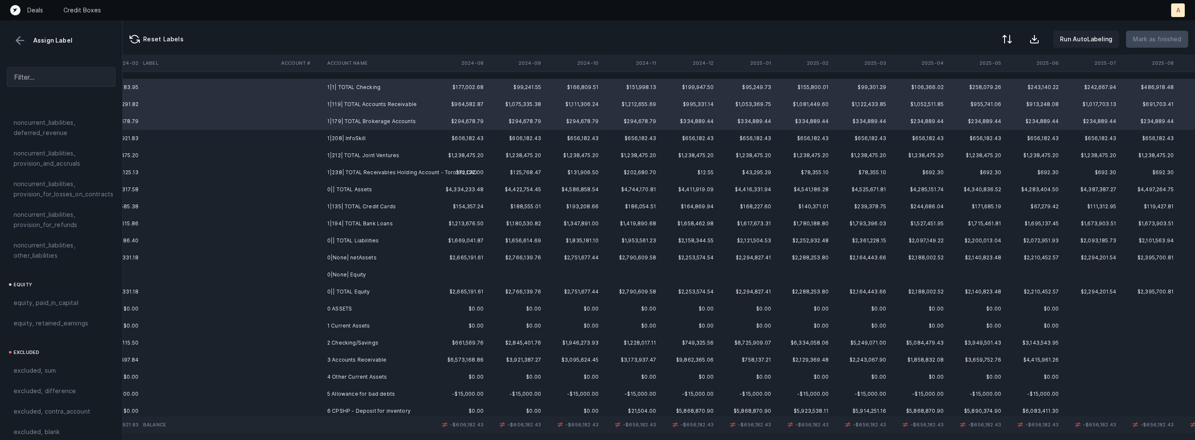
click at [344, 151] on td "1|212| TOTAL Joint Ventures" at bounding box center [376, 155] width 104 height 17
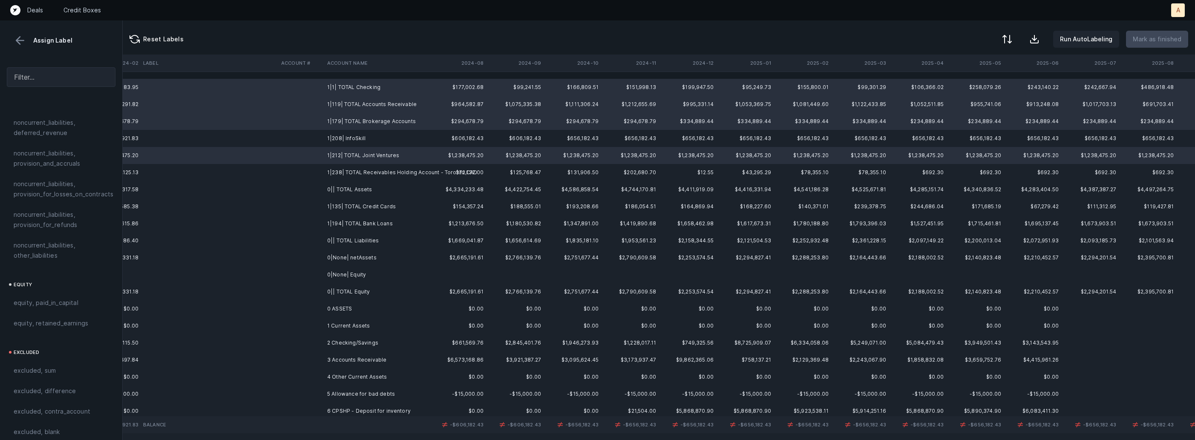
click at [344, 170] on td "1|238| TOTAL Receivables Holding Account - Toronto CAD" at bounding box center [376, 172] width 104 height 17
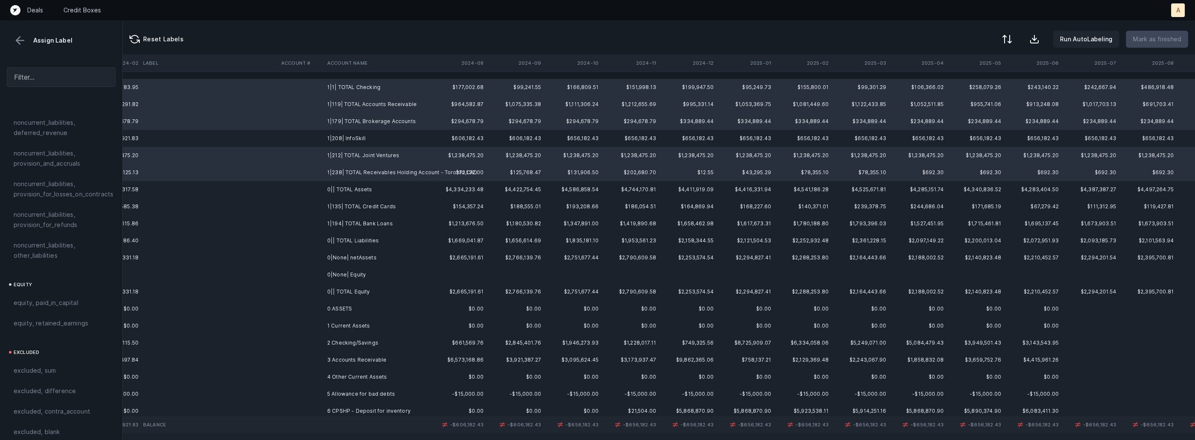
click at [330, 186] on td "0|| TOTAL Assets" at bounding box center [376, 189] width 104 height 17
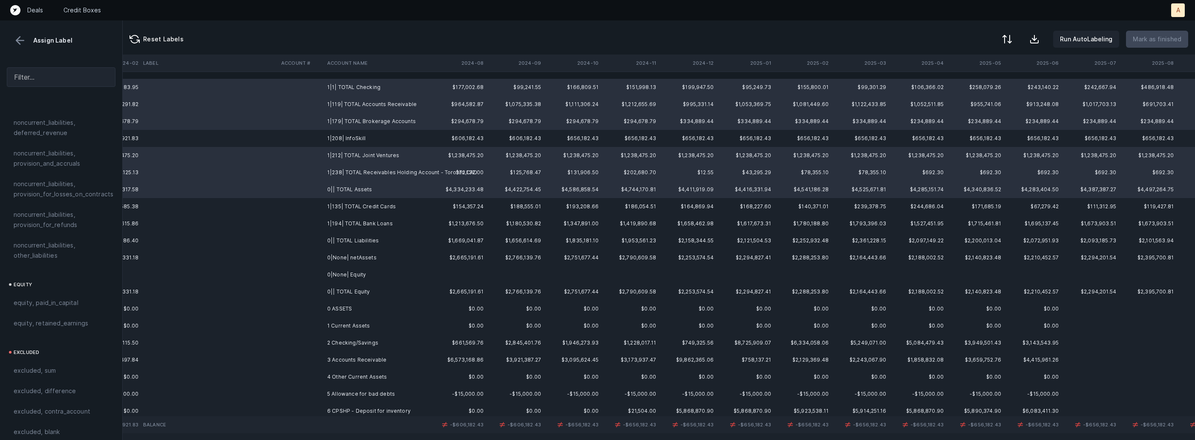
click at [330, 206] on td "1|135| TOTAL Credit Cards" at bounding box center [376, 206] width 104 height 17
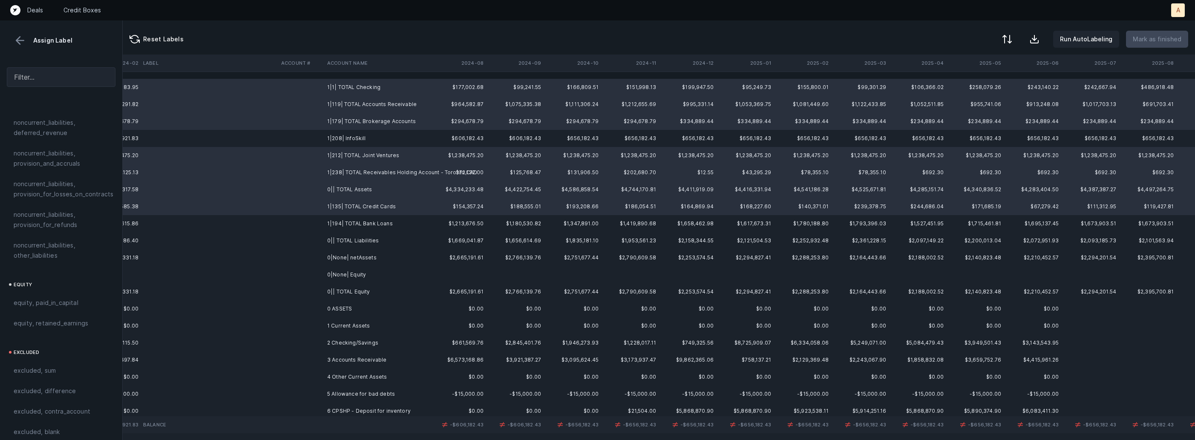
click at [328, 220] on td "1|194| TOTAL Bank Loans" at bounding box center [376, 223] width 104 height 17
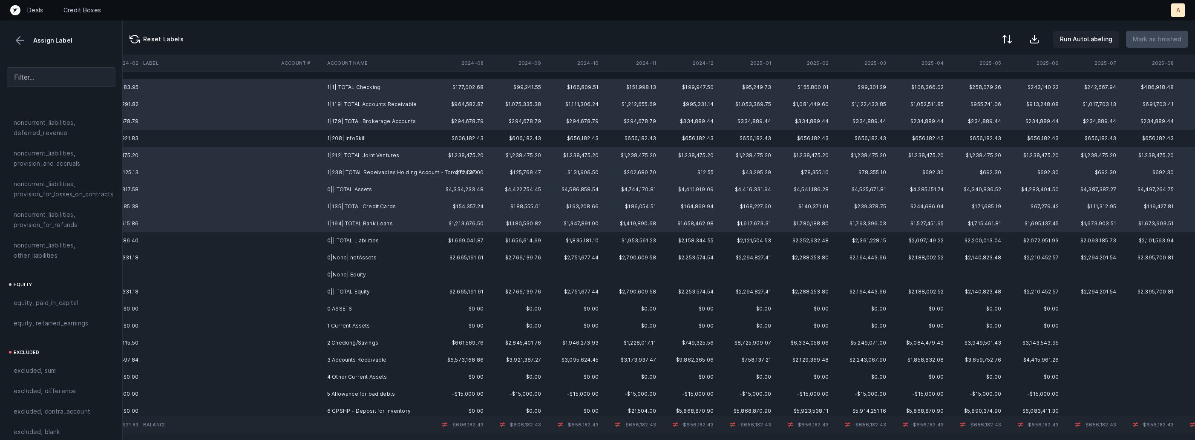
click at [327, 238] on td "0|| TOTAL Liabilities" at bounding box center [376, 240] width 104 height 17
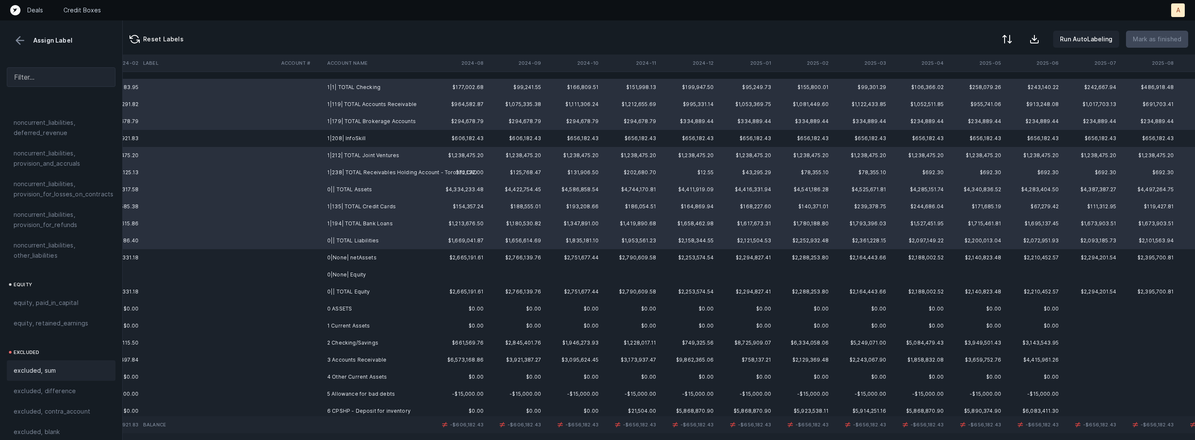
click at [81, 366] on div "excluded, sum" at bounding box center [61, 371] width 95 height 10
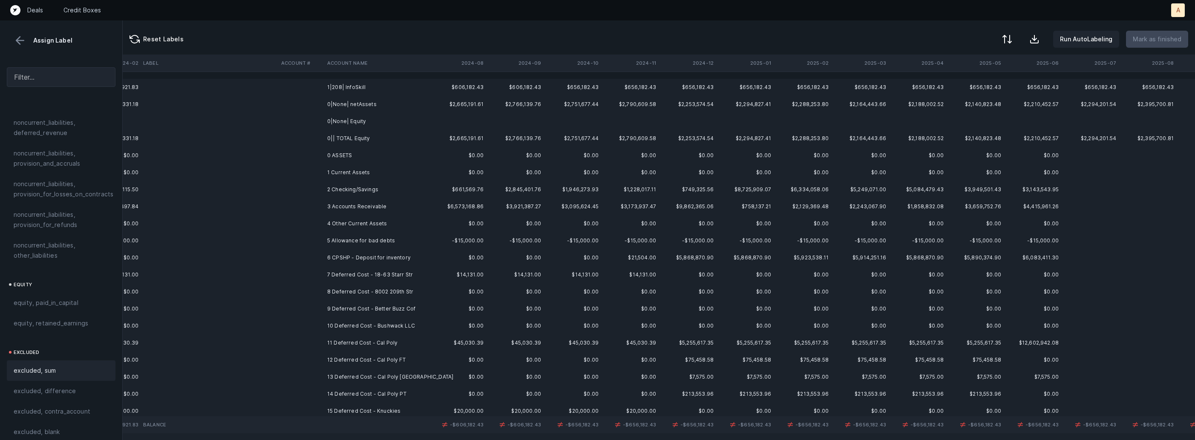
click at [369, 98] on td "0|None| netAssets" at bounding box center [376, 104] width 104 height 17
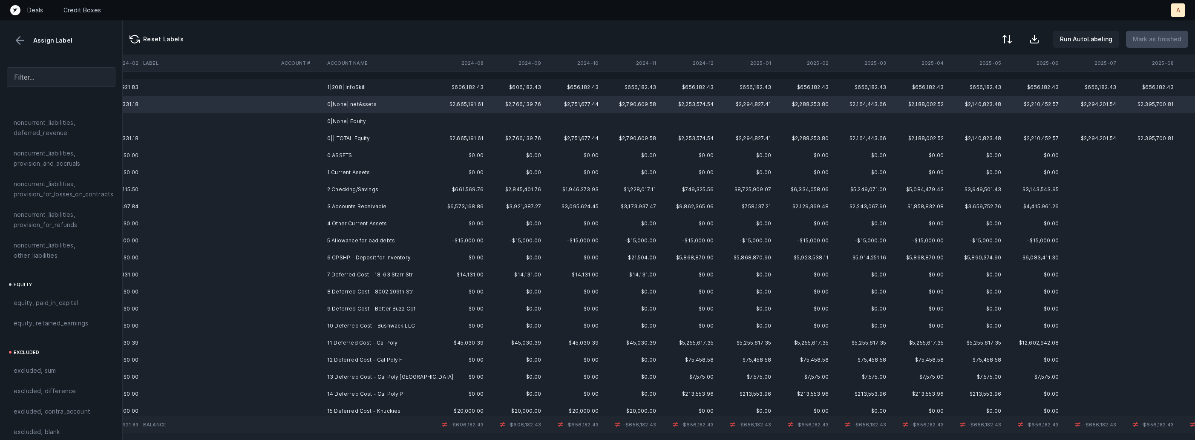
click at [352, 84] on td "1|208| InfoSkill" at bounding box center [376, 87] width 104 height 17
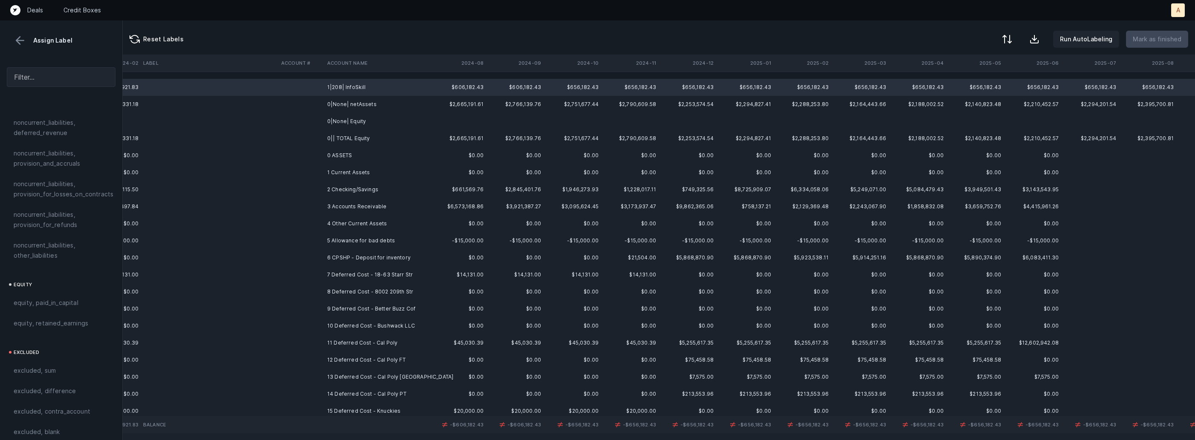
click at [1021, 33] on div "Run AutoLabeling Mark as finished" at bounding box center [1094, 39] width 190 height 17
click at [1012, 36] on div at bounding box center [1006, 40] width 10 height 10
click at [969, 68] on div "By original order" at bounding box center [958, 73] width 48 height 10
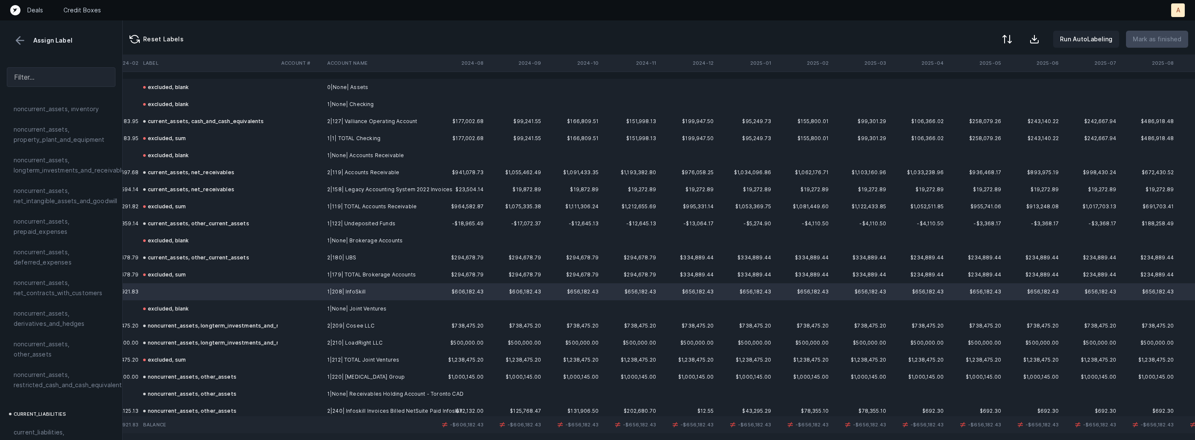
scroll to position [275, 0]
click at [57, 340] on span "noncurrent_assets, other_assets" at bounding box center [61, 347] width 95 height 20
click at [1015, 31] on button at bounding box center [1006, 40] width 19 height 19
click at [965, 86] on div "By Hum label" at bounding box center [952, 90] width 37 height 10
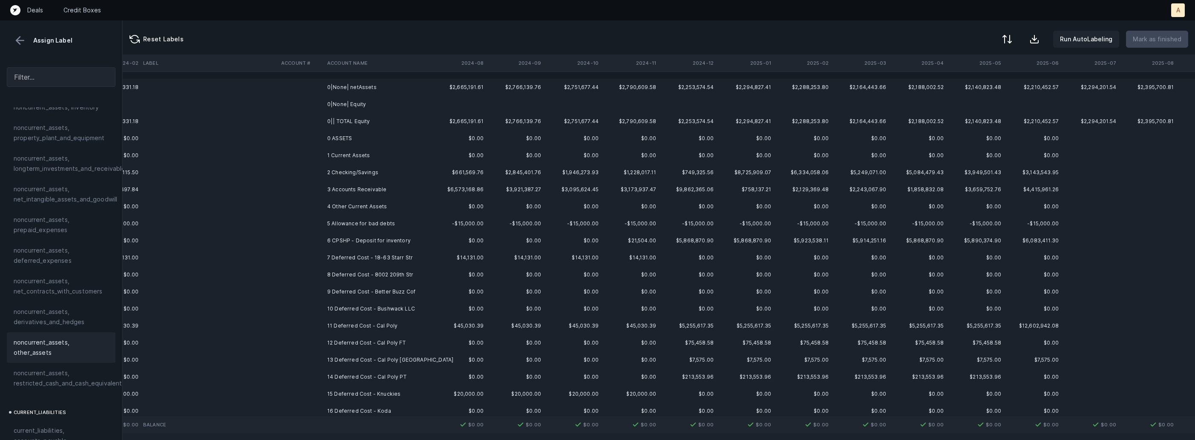
click at [392, 89] on td "0|None| netAssets" at bounding box center [376, 87] width 104 height 17
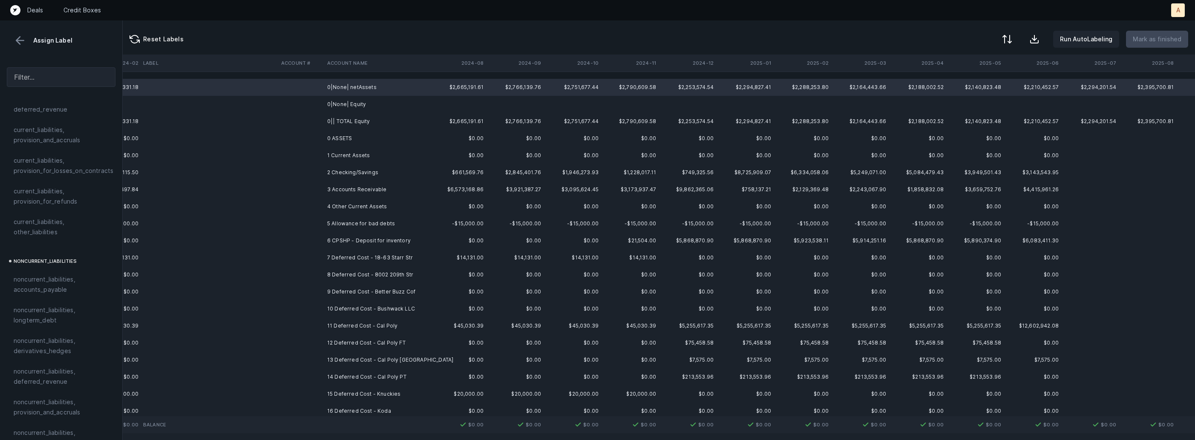
scroll to position [937, 0]
click at [63, 381] on div "excluded, difference" at bounding box center [61, 391] width 109 height 20
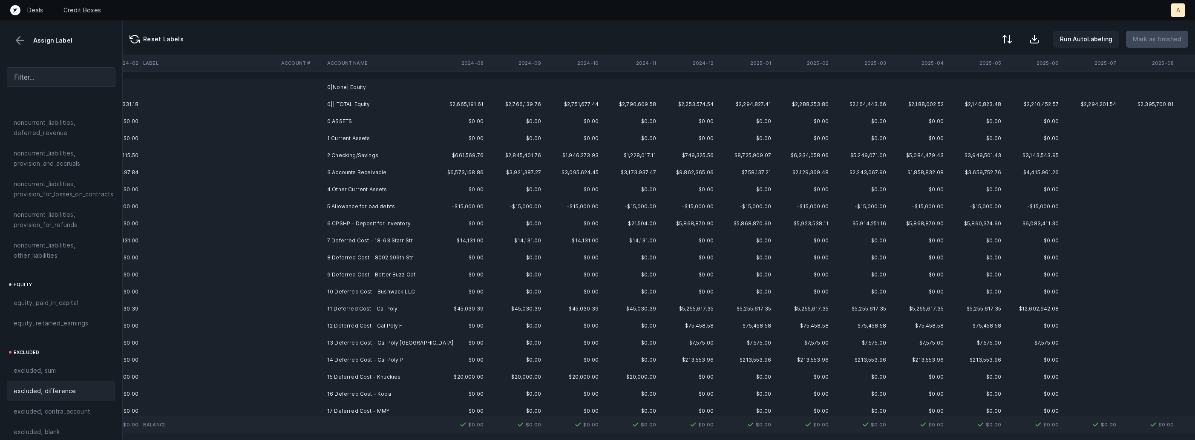
click at [368, 92] on td "0|None| Equity" at bounding box center [376, 87] width 104 height 17
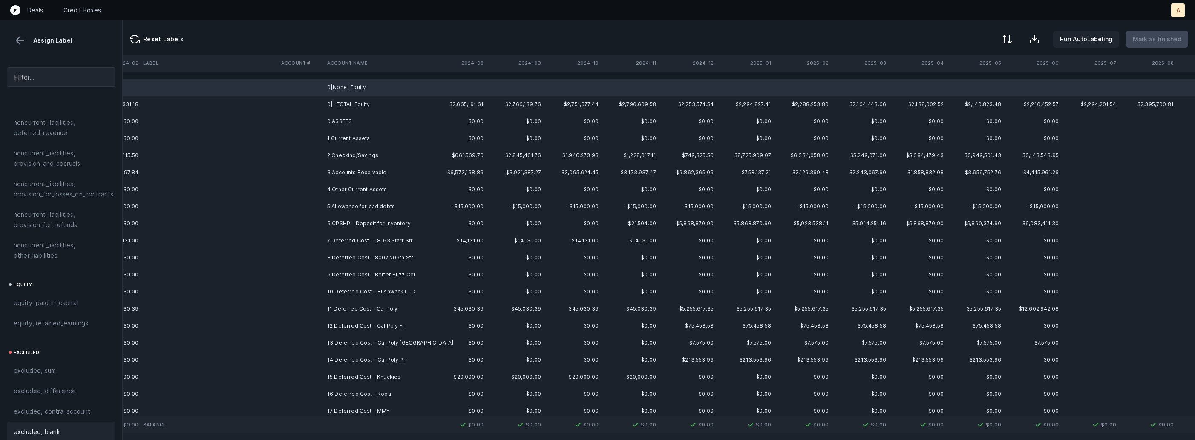
click at [40, 422] on div "excluded, blank" at bounding box center [61, 432] width 109 height 20
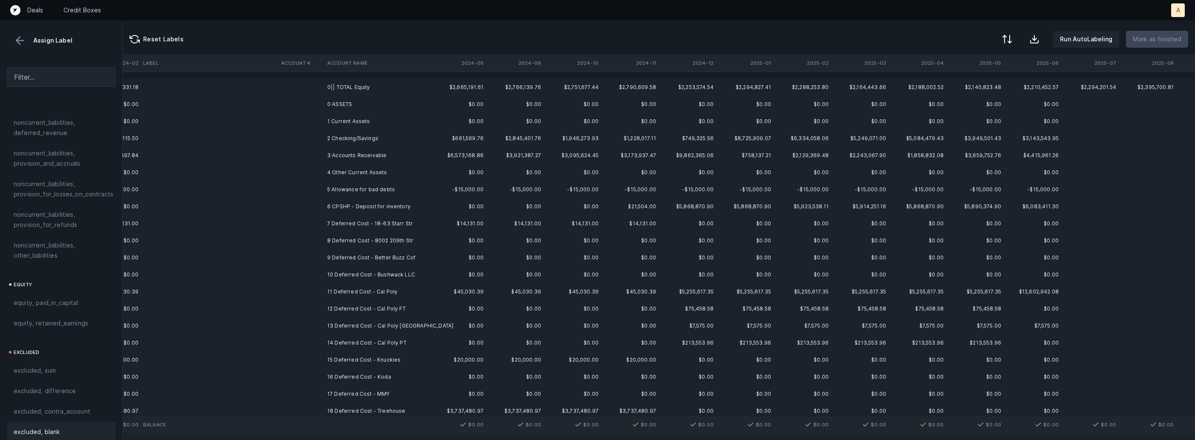
click at [359, 87] on td "0|| TOTAL Equity" at bounding box center [376, 87] width 104 height 17
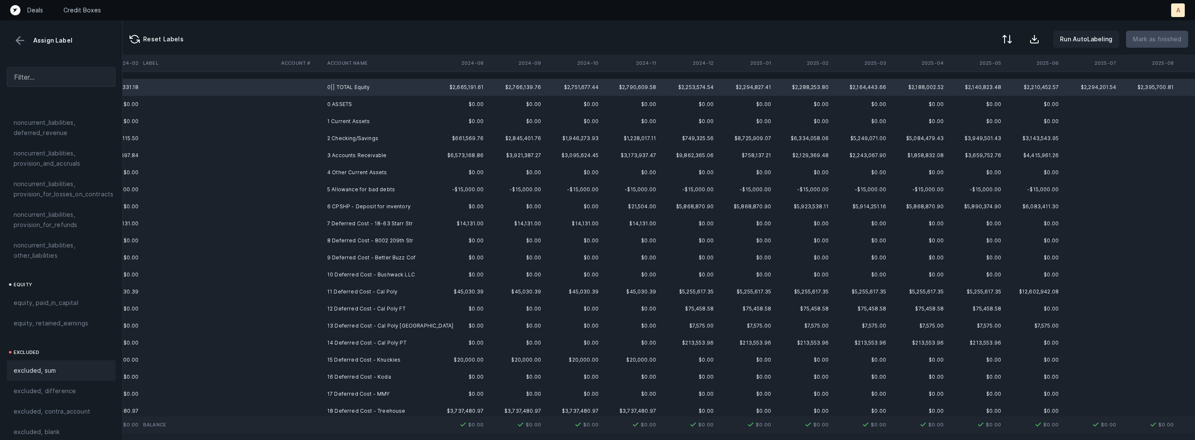
click at [46, 366] on span "excluded, sum" at bounding box center [35, 371] width 42 height 10
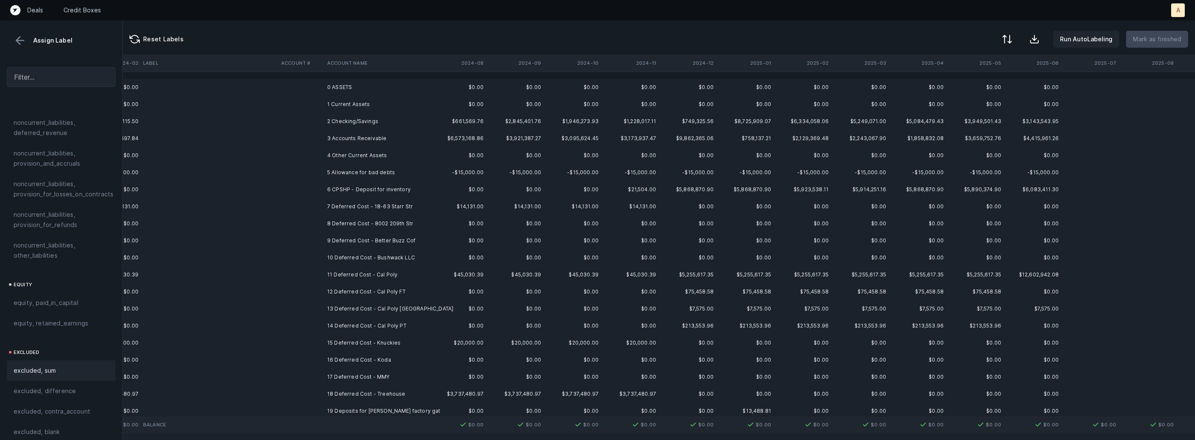
click at [710, 63] on th "2024-12" at bounding box center [689, 63] width 58 height 17
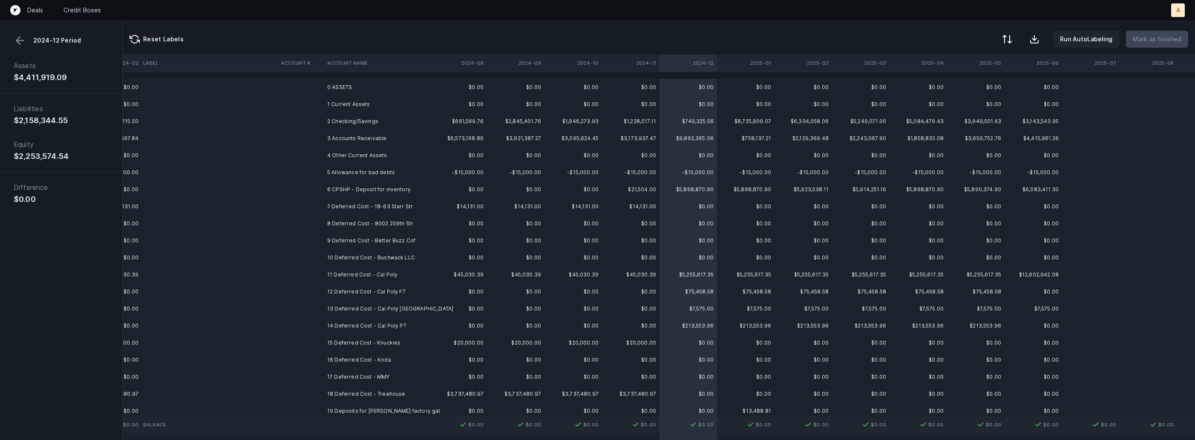
click at [12, 40] on div "2024-12 Period" at bounding box center [61, 40] width 109 height 13
click at [18, 42] on button at bounding box center [20, 40] width 13 height 13
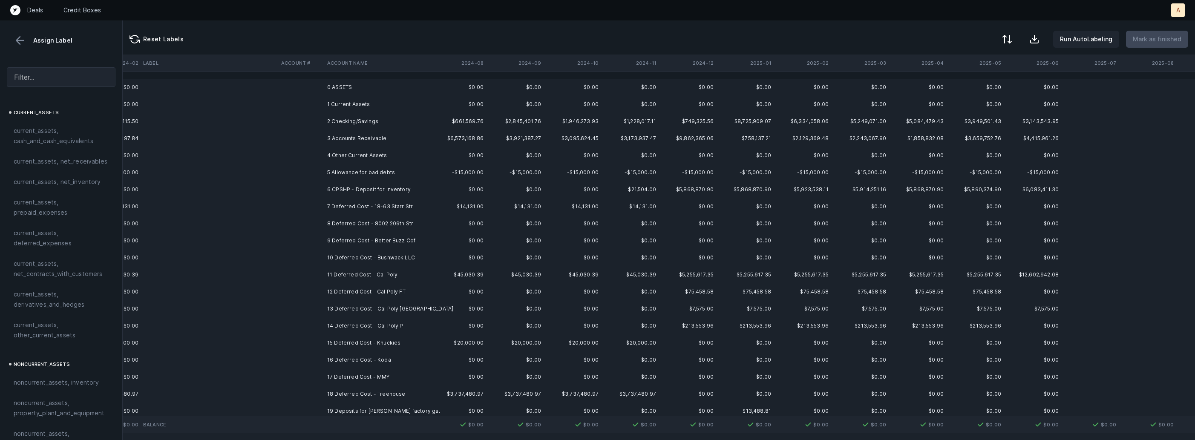
click at [23, 43] on button at bounding box center [20, 40] width 13 height 13
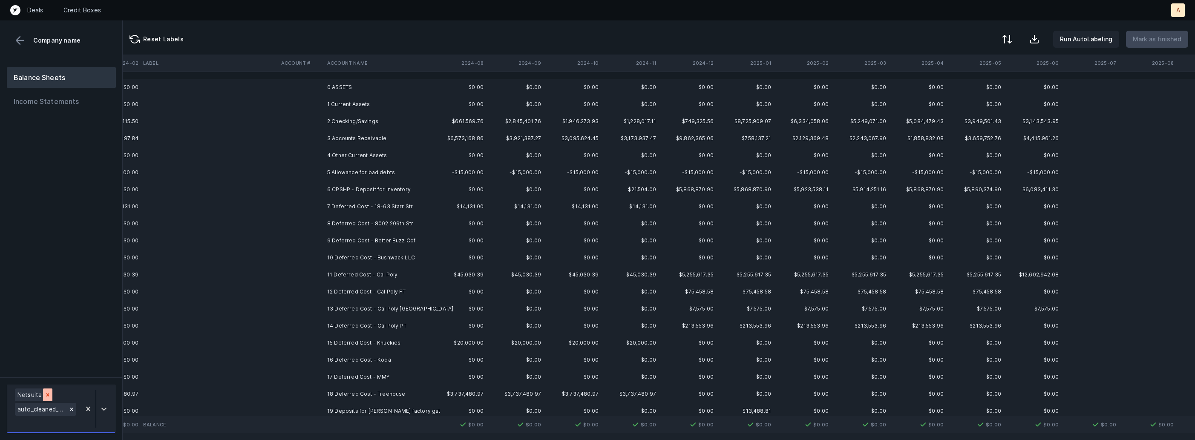
click at [43, 393] on div at bounding box center [47, 395] width 9 height 13
click at [340, 125] on td "2 Checking/Savings" at bounding box center [376, 121] width 104 height 17
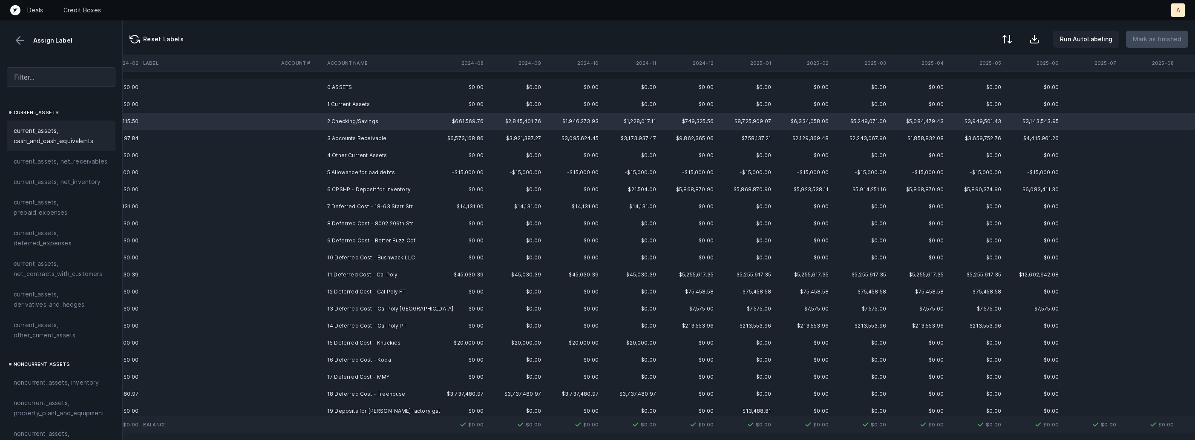
click at [96, 130] on span "current_assets, cash_and_cash_equivalents" at bounding box center [61, 136] width 95 height 20
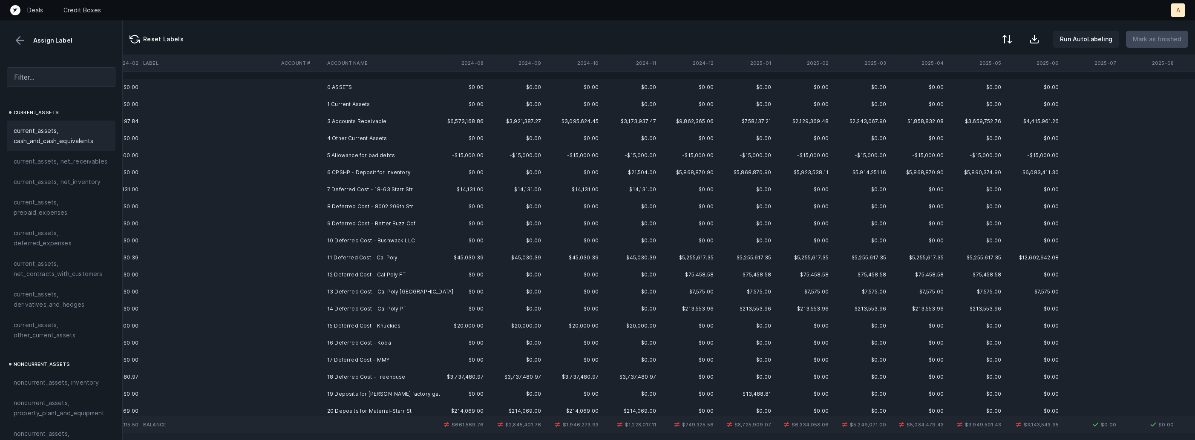
click at [339, 122] on td "3 Accounts Receivable" at bounding box center [376, 121] width 104 height 17
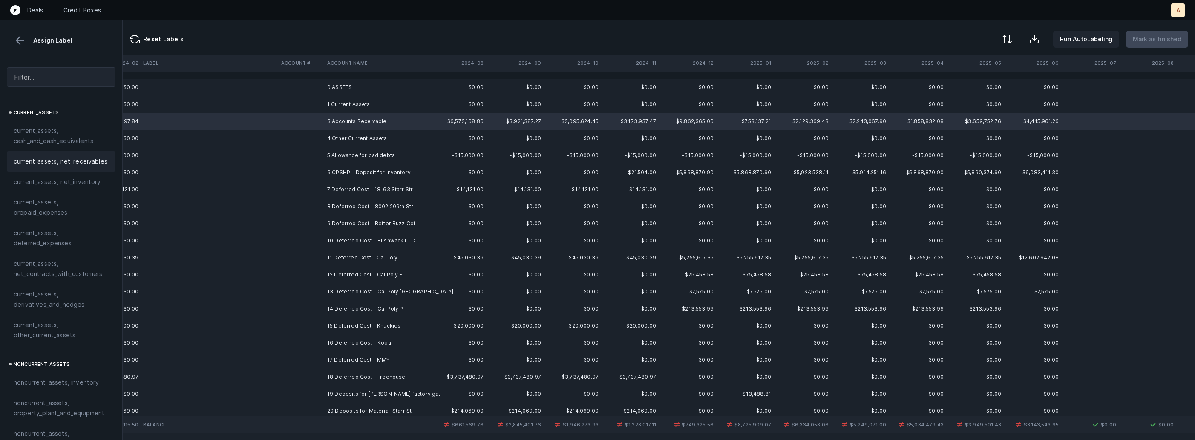
click at [54, 157] on span "current_assets, net_receivables" at bounding box center [61, 161] width 94 height 10
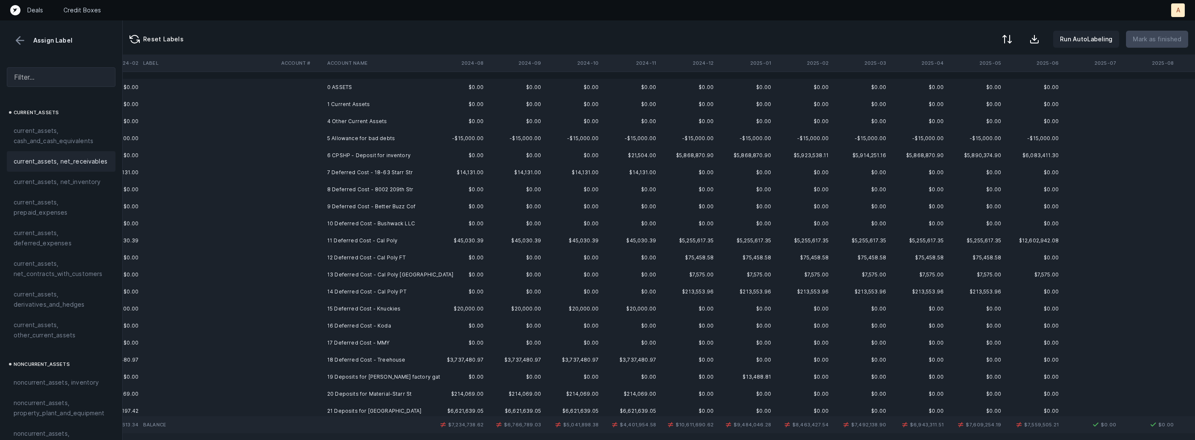
click at [349, 140] on td "5 Allowance for bad debts" at bounding box center [376, 138] width 104 height 17
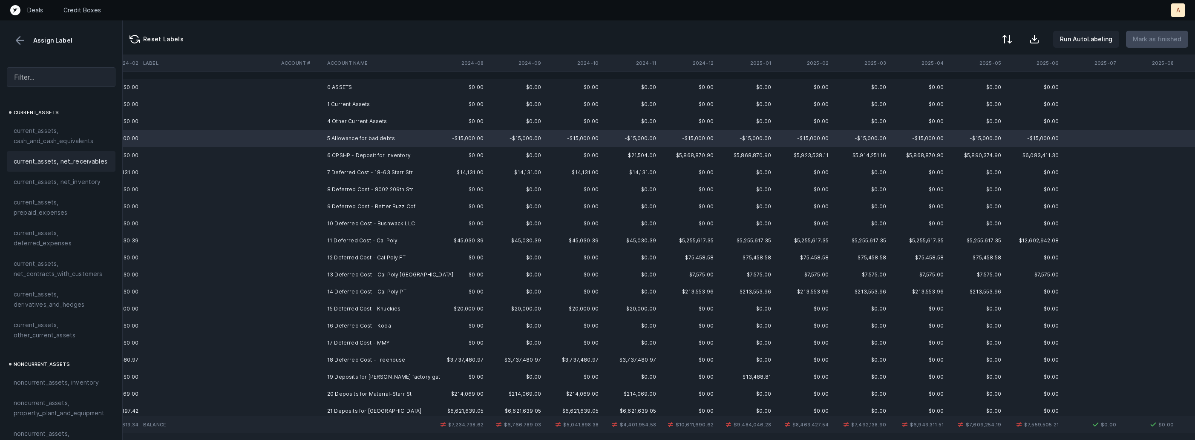
click at [86, 165] on span "current_assets, net_receivables" at bounding box center [61, 161] width 94 height 10
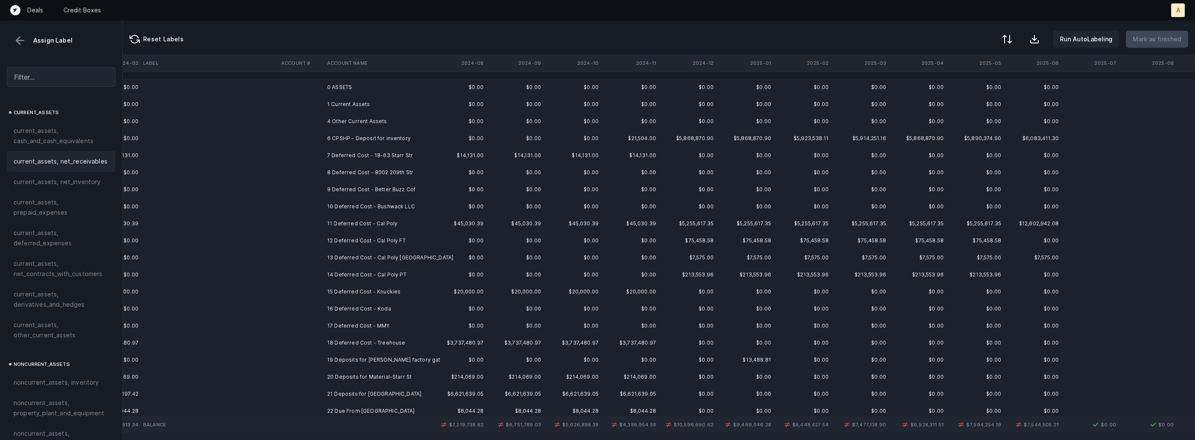
click at [358, 141] on td "6 CPSHP - Deposit for inventory" at bounding box center [376, 138] width 104 height 17
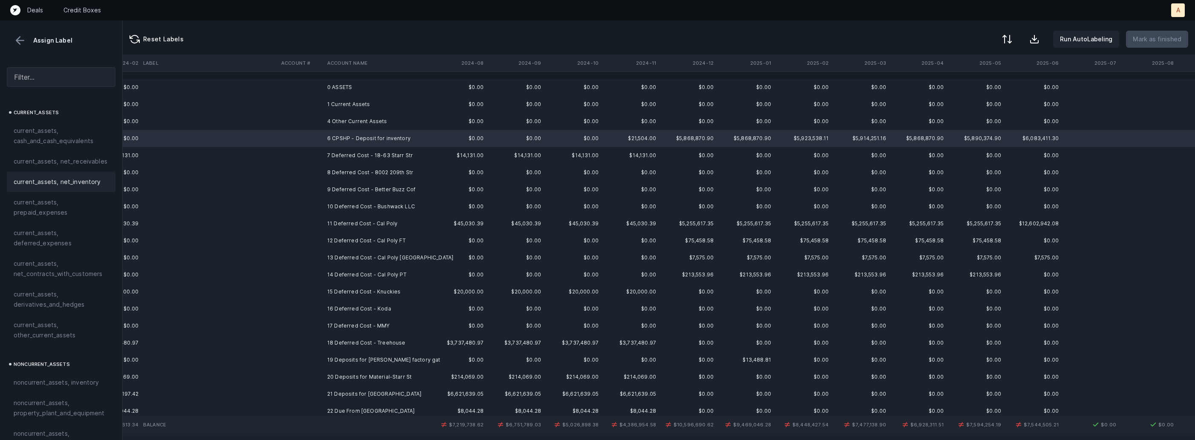
click at [95, 179] on span "current_assets, net_inventory" at bounding box center [57, 182] width 87 height 10
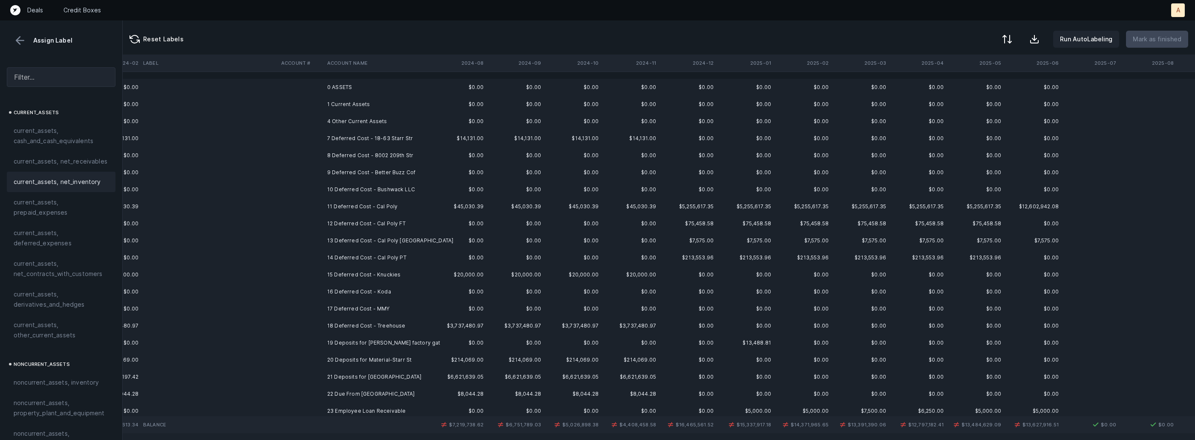
click at [350, 137] on td "7 Deferred Cost - 18-63 Starr Str" at bounding box center [376, 138] width 104 height 17
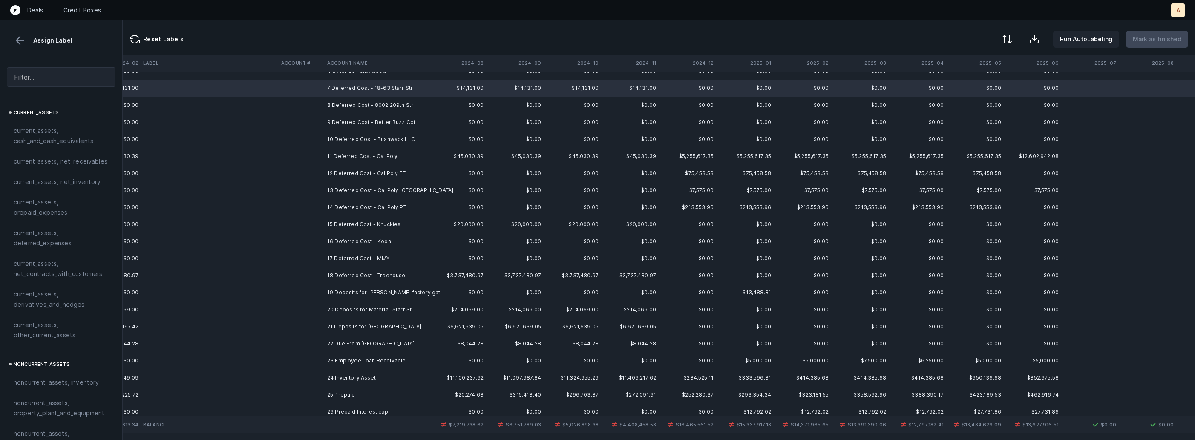
scroll to position [54, 1957]
click at [358, 356] on td "23 Employee Loan Receivable" at bounding box center [376, 357] width 104 height 17
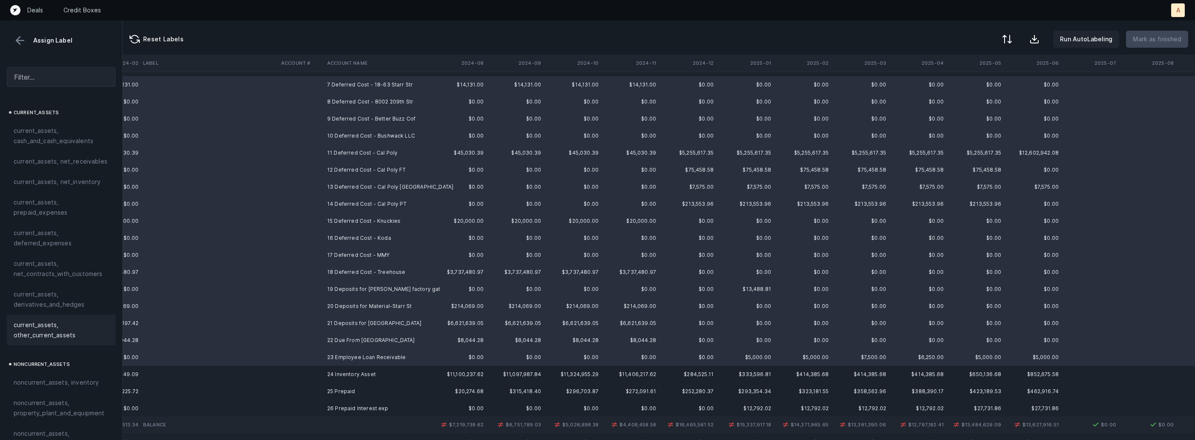
click at [68, 329] on span "current_assets, other_current_assets" at bounding box center [61, 330] width 95 height 20
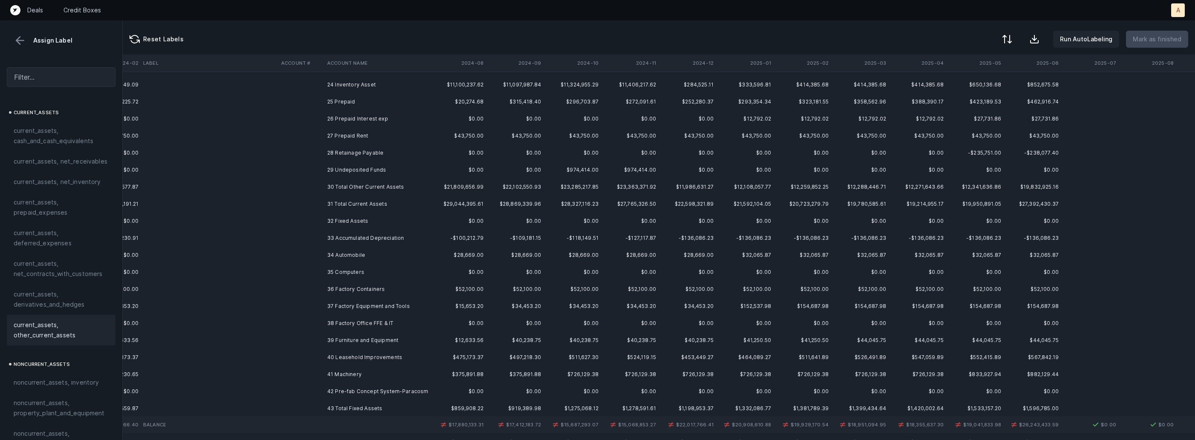
scroll to position [0, 1957]
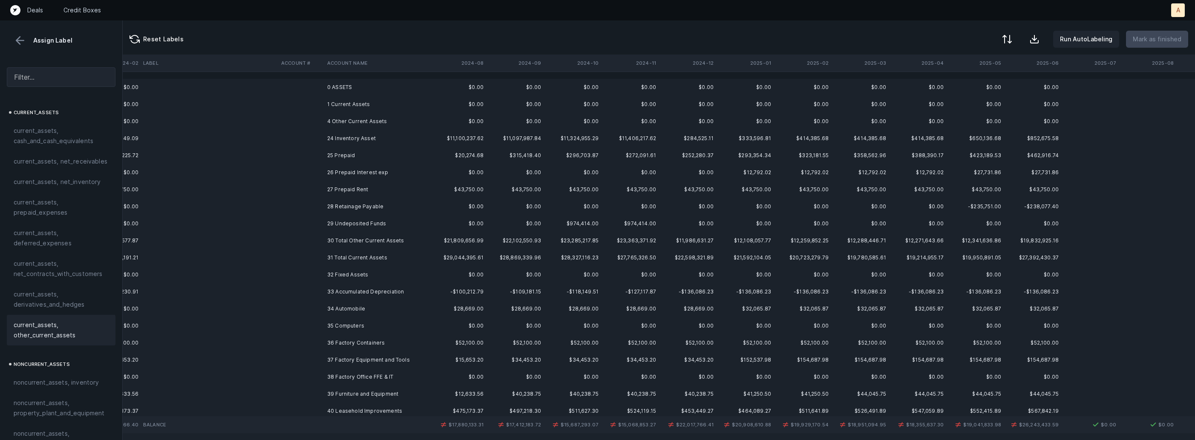
click at [375, 138] on td "24 Inventory Asset" at bounding box center [376, 138] width 104 height 17
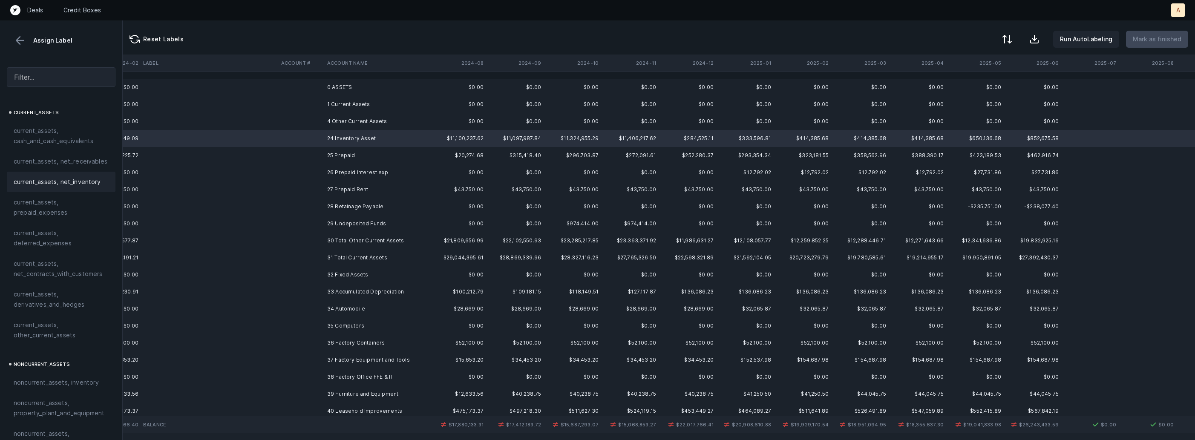
click at [78, 182] on span "current_assets, net_inventory" at bounding box center [57, 182] width 87 height 10
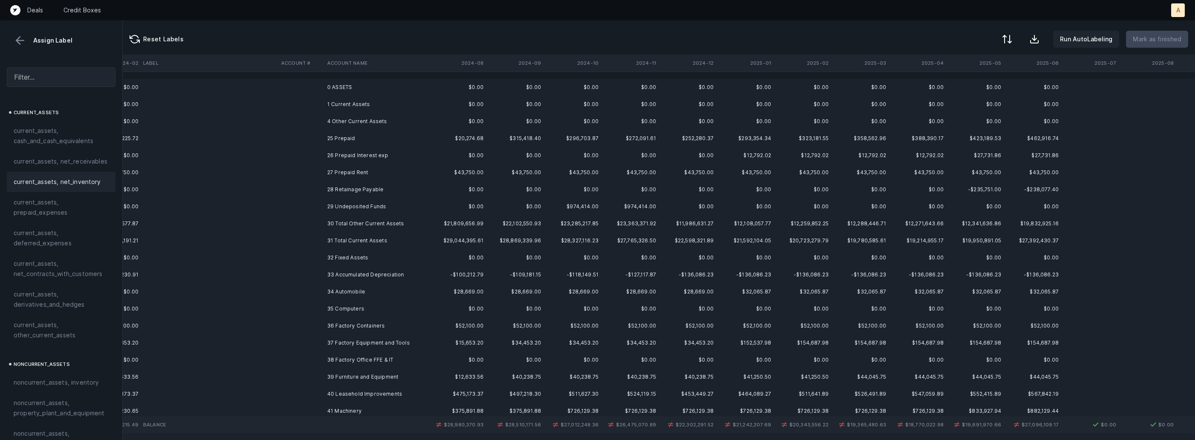
click at [375, 139] on td "25 Prepaid" at bounding box center [376, 138] width 104 height 17
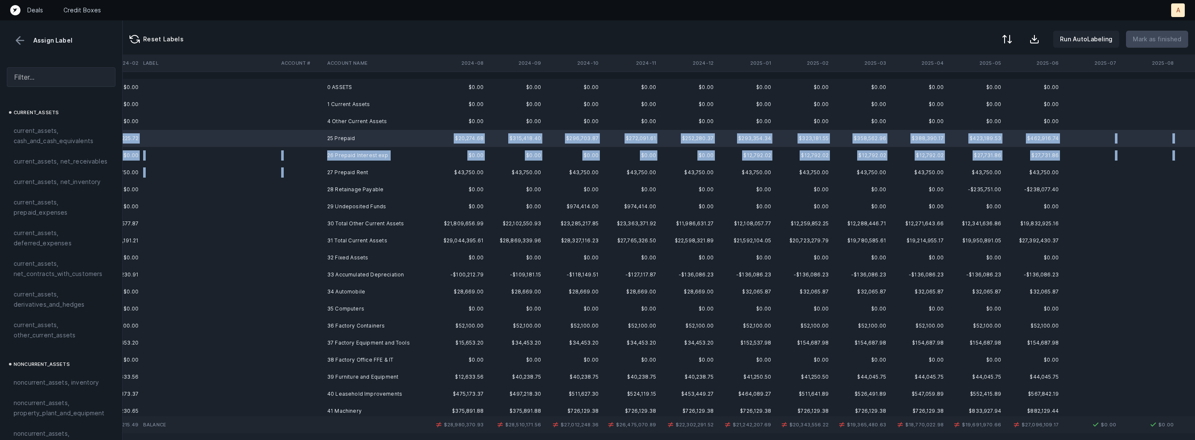
click at [368, 166] on td "27 Prepaid Rent" at bounding box center [376, 172] width 104 height 17
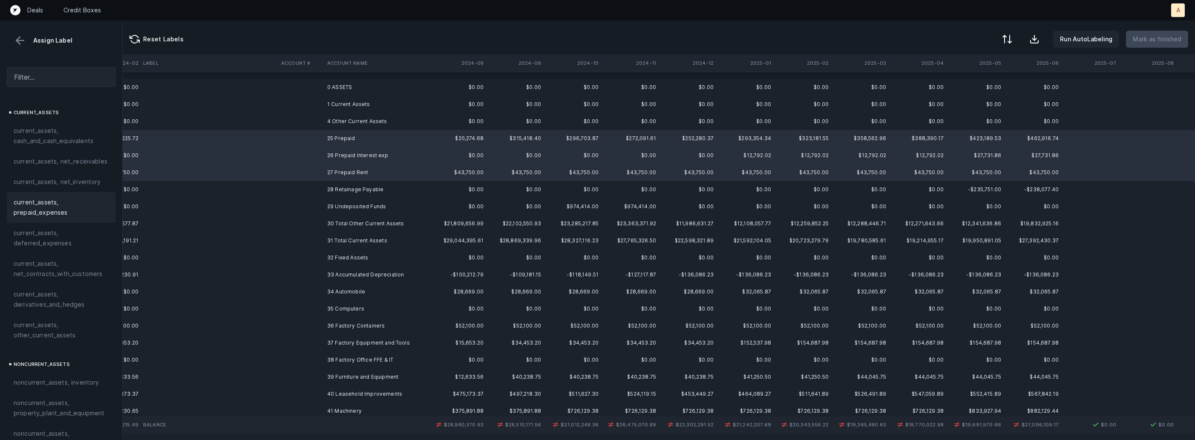
click at [88, 210] on span "current_assets, prepaid_expenses" at bounding box center [61, 207] width 95 height 20
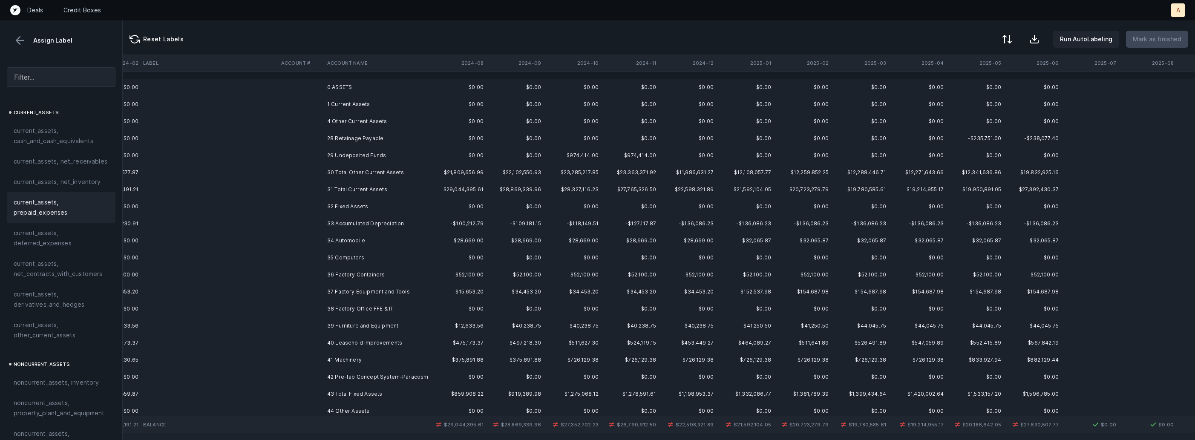
click at [343, 137] on td "28 Retainage Payable" at bounding box center [376, 138] width 104 height 17
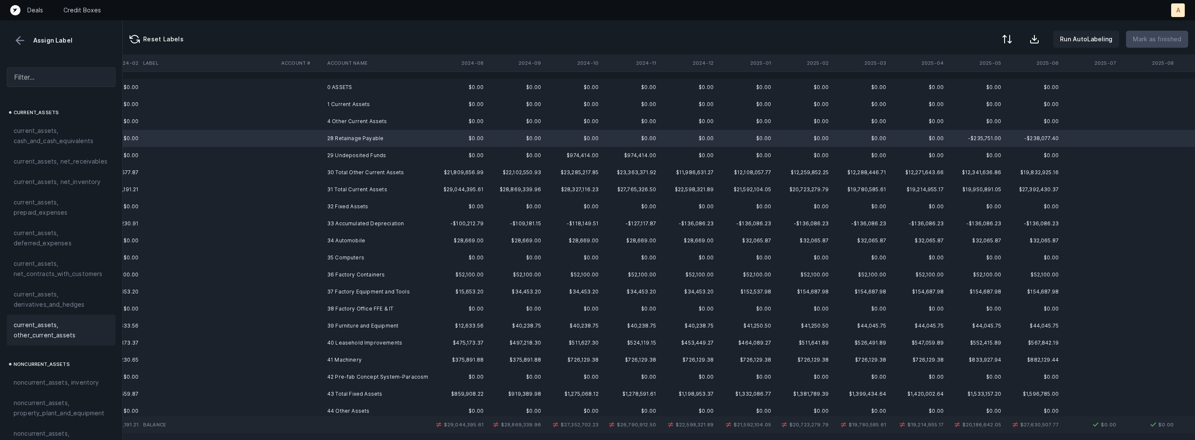
click at [46, 329] on span "current_assets, other_current_assets" at bounding box center [61, 330] width 95 height 20
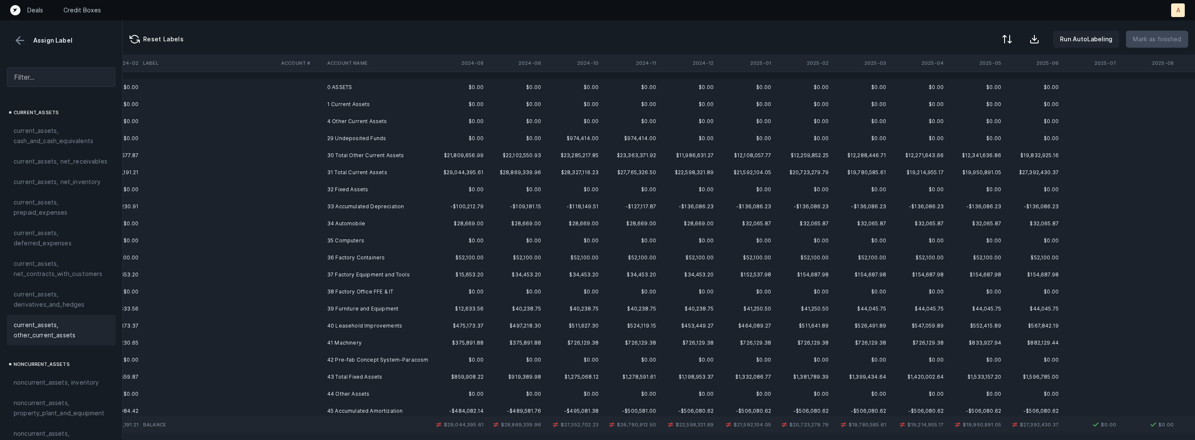
click at [355, 141] on td "29 Undeposited Funds" at bounding box center [376, 138] width 104 height 17
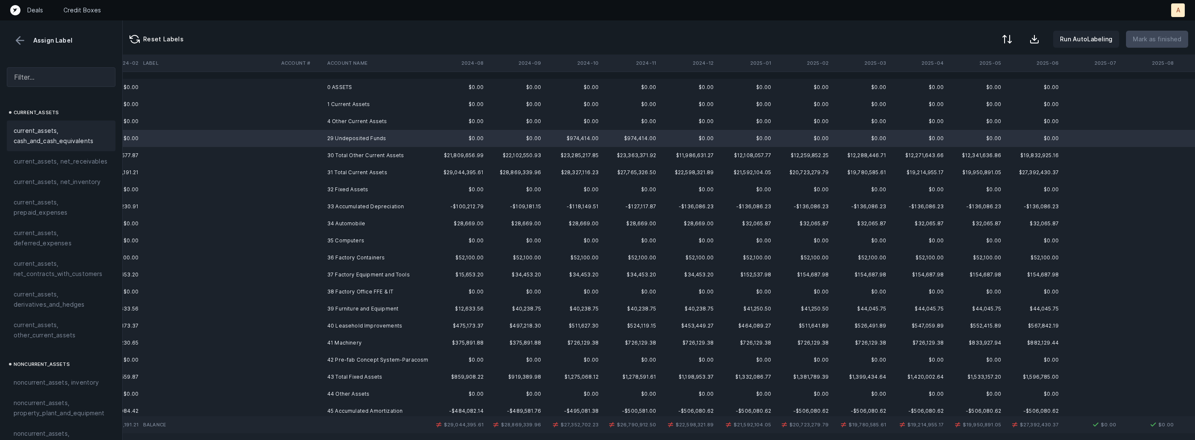
click at [66, 123] on div "current_assets, cash_and_cash_equivalents" at bounding box center [61, 136] width 109 height 31
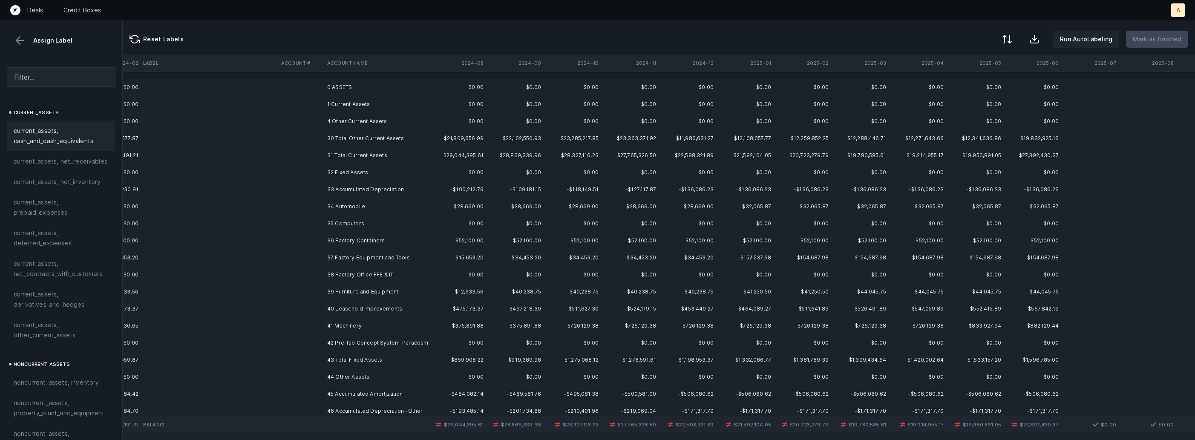
click at [386, 193] on td "33 Accumulated Depreciation" at bounding box center [376, 189] width 104 height 17
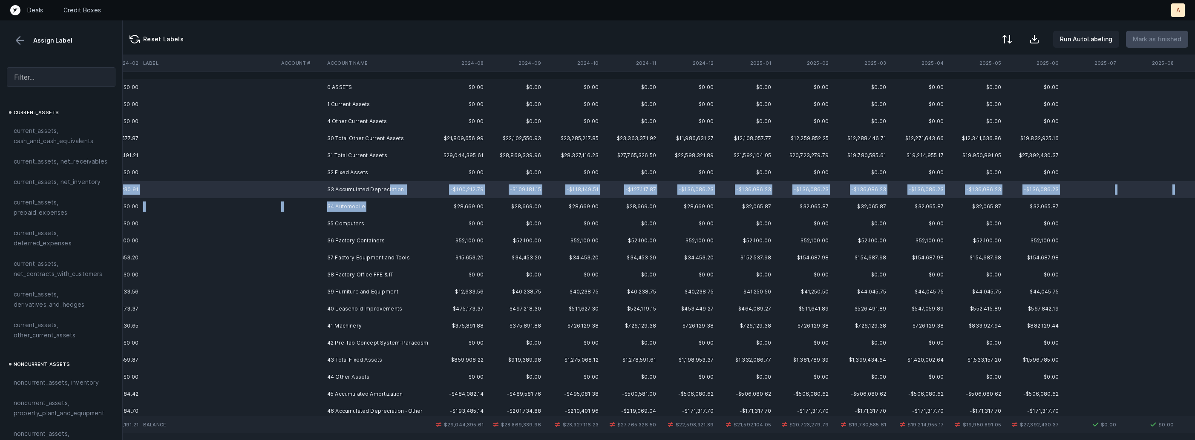
click at [372, 207] on td "34 Automobile" at bounding box center [376, 206] width 104 height 17
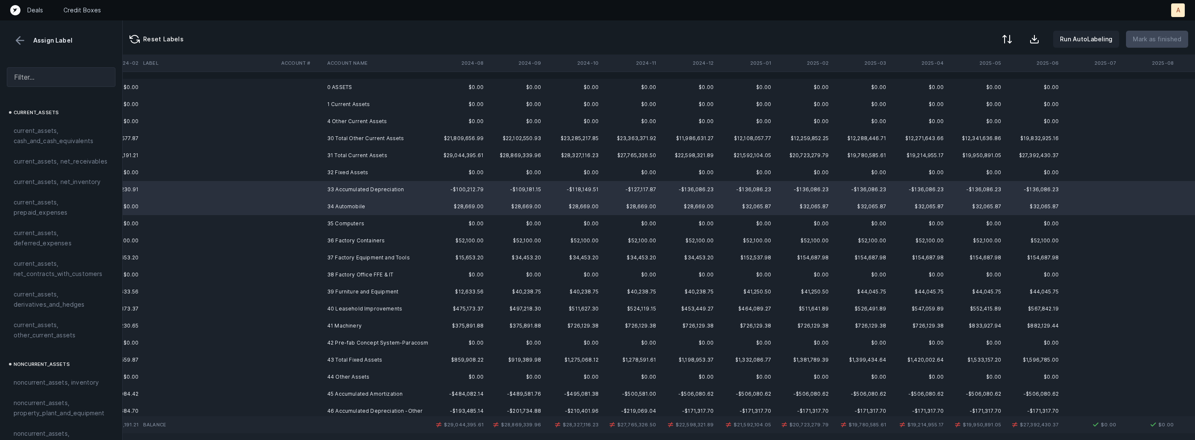
click at [371, 216] on td "35 Computers" at bounding box center [376, 223] width 104 height 17
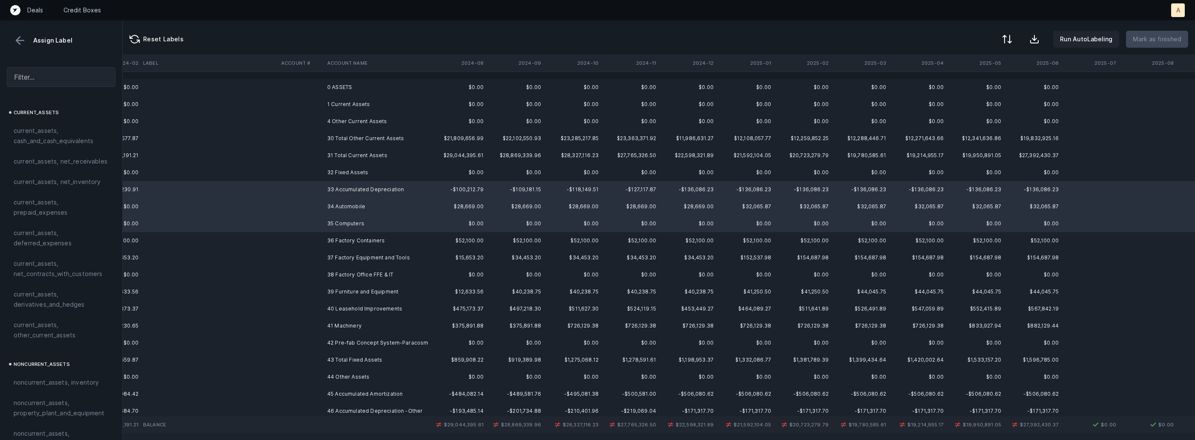
click at [395, 244] on td "36 Factory Containers" at bounding box center [376, 240] width 104 height 17
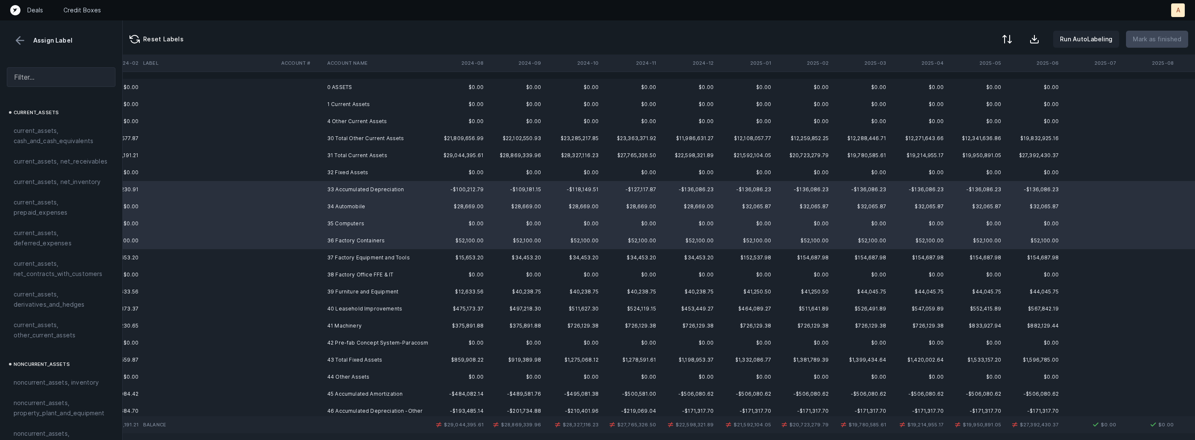
click at [398, 255] on td "37 Factory Equipment and Tools" at bounding box center [376, 257] width 104 height 17
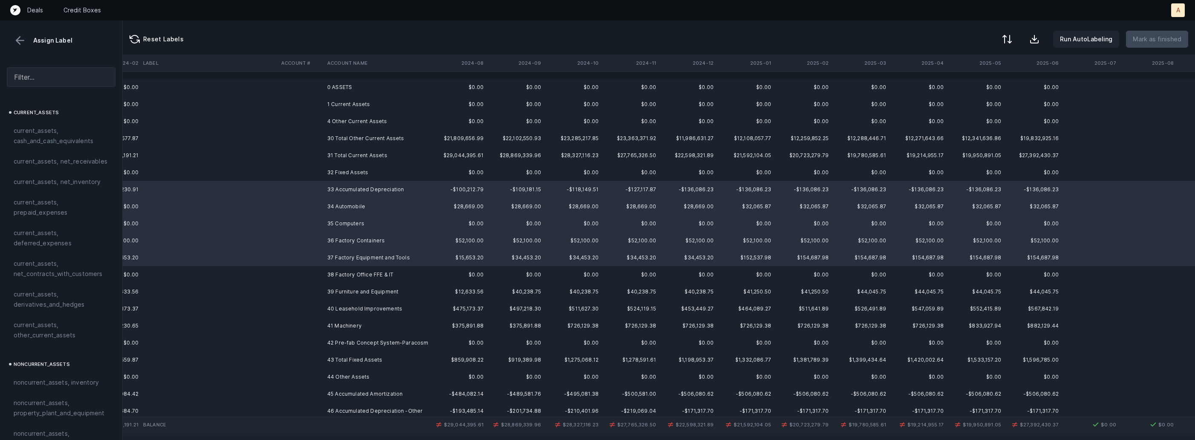
click at [393, 271] on td "38 Factory Office FFE & IT" at bounding box center [376, 274] width 104 height 17
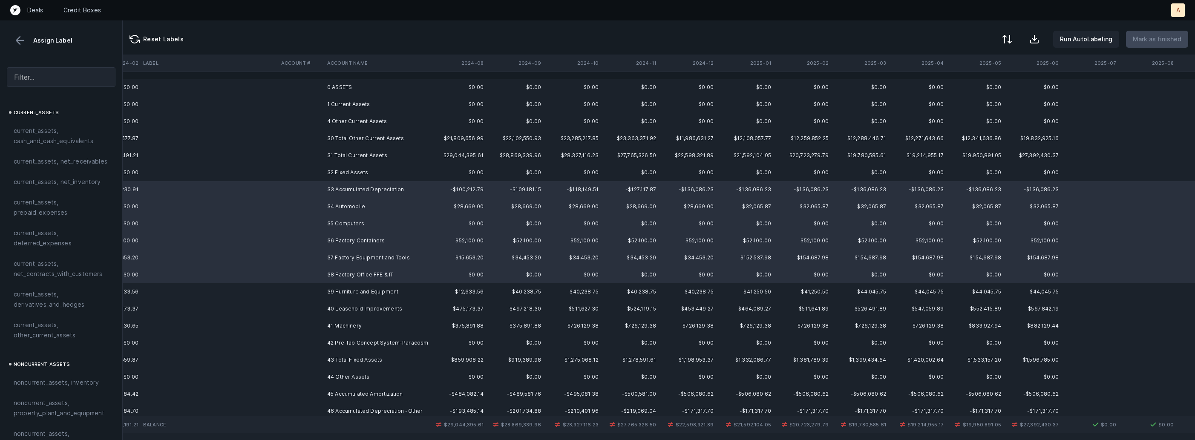
click at [391, 282] on td "38 Factory Office FFE & IT" at bounding box center [376, 274] width 104 height 17
click at [387, 300] on td "40 Leasehold Improvements" at bounding box center [376, 308] width 104 height 17
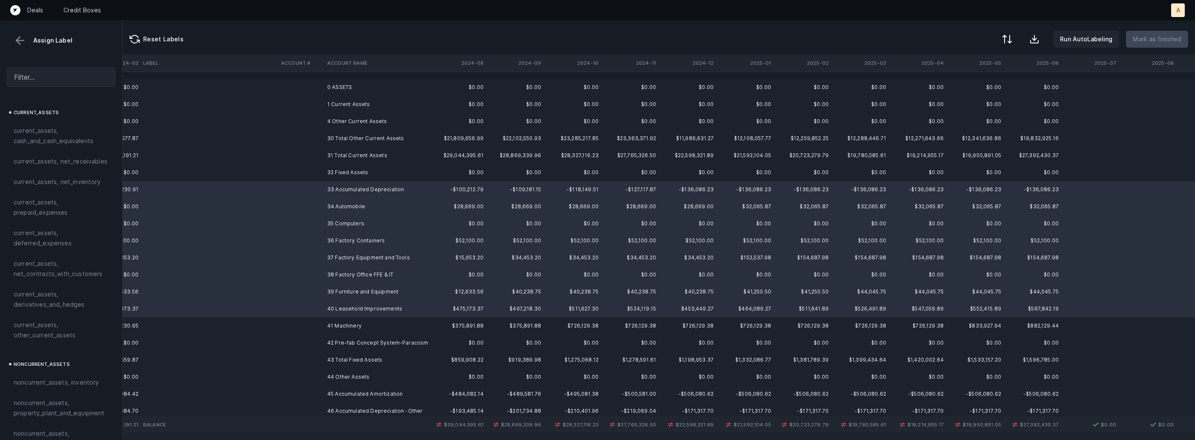
click at [373, 320] on td "41 Machinery" at bounding box center [376, 325] width 104 height 17
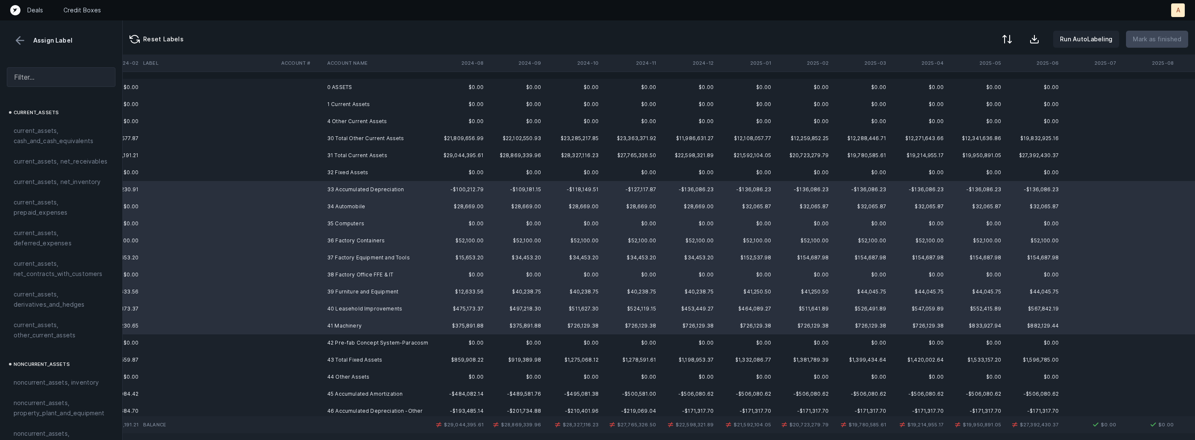
click at [365, 339] on td "42 Pre-fab Concept System-Paracosm" at bounding box center [376, 343] width 104 height 17
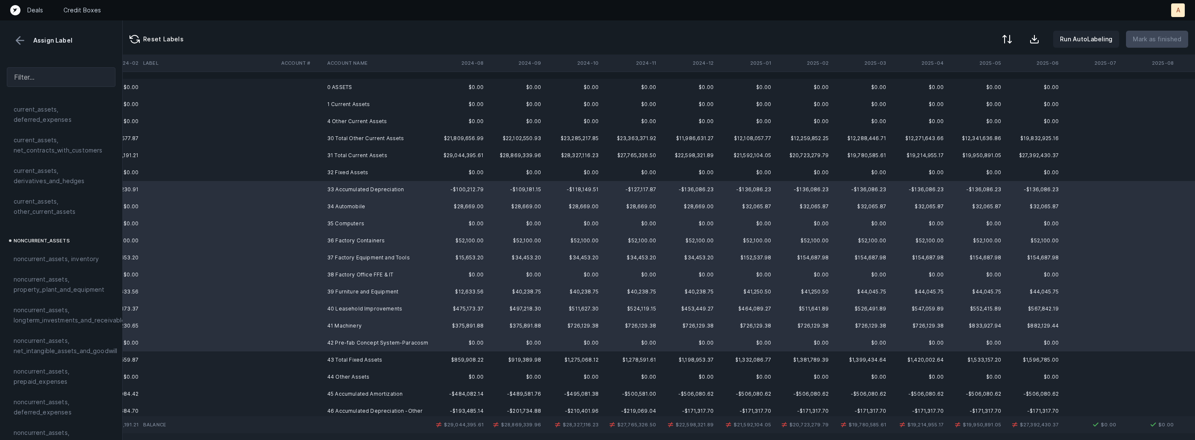
scroll to position [127, 0]
click at [55, 273] on span "noncurrent_assets, property_plant_and_equipment" at bounding box center [61, 281] width 95 height 20
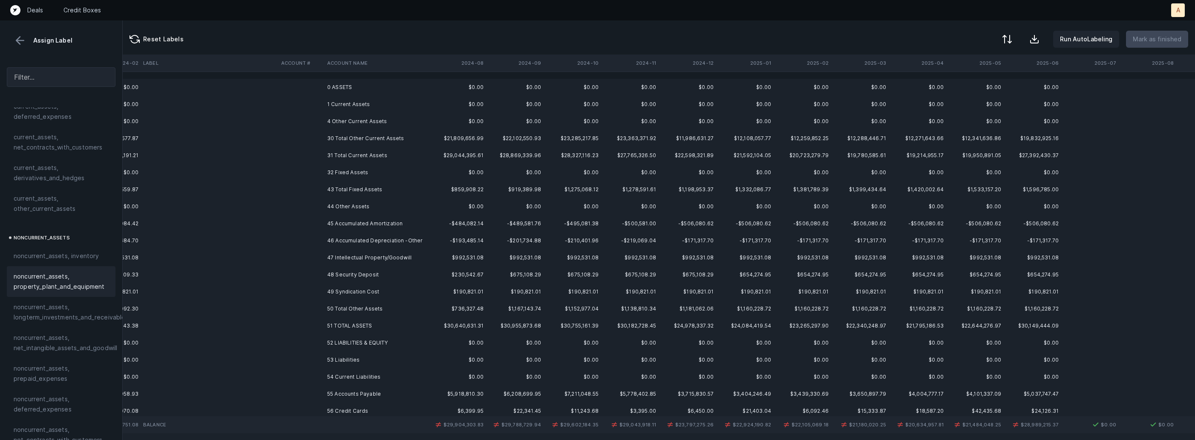
click at [353, 222] on td "45 Accumulated Amortization" at bounding box center [376, 223] width 104 height 17
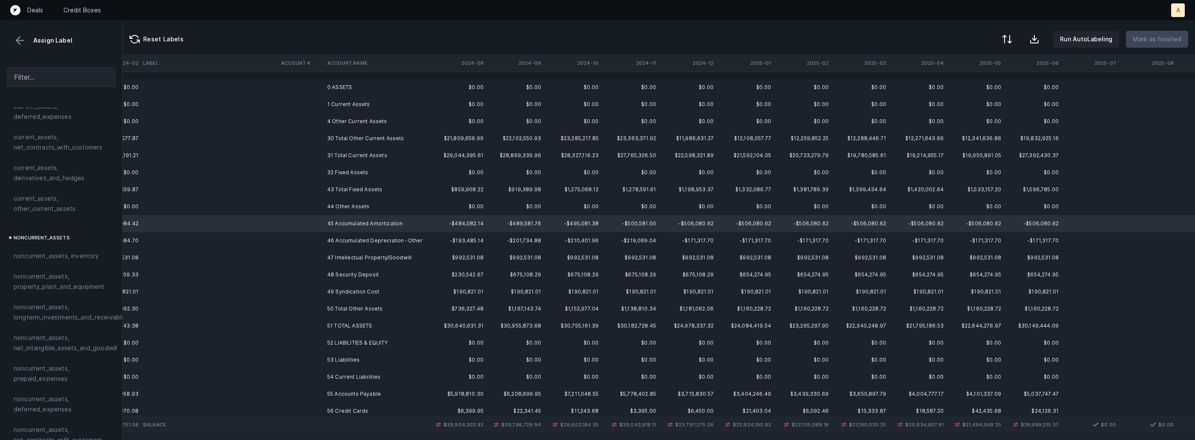
click at [363, 240] on td "46 Accumulated Depreciation -Other" at bounding box center [376, 240] width 104 height 17
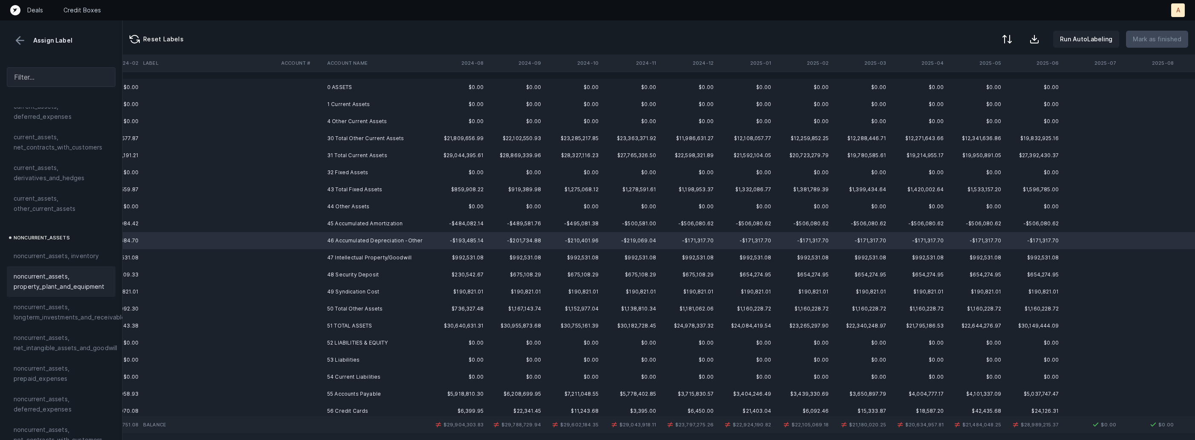
click at [56, 294] on div "noncurrent_assets, property_plant_and_equipment" at bounding box center [61, 281] width 109 height 31
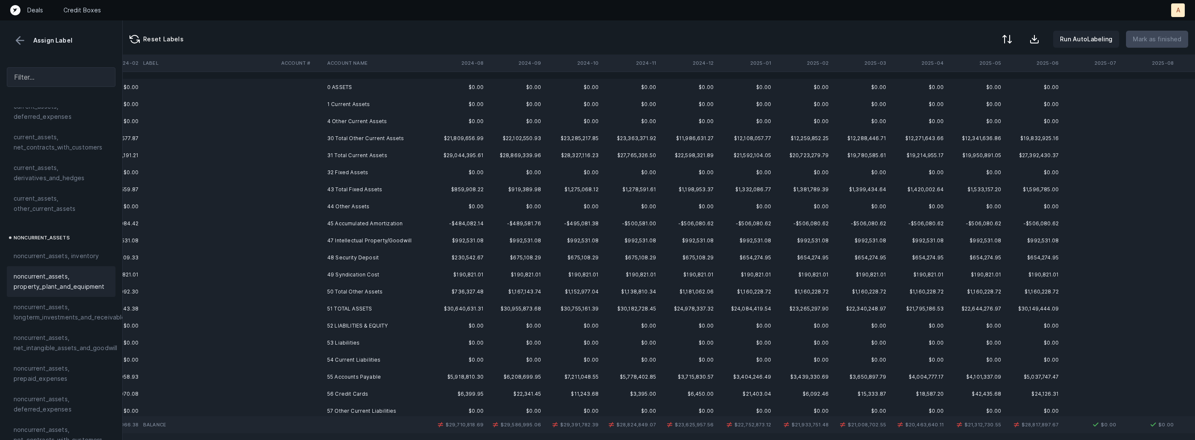
click at [397, 225] on td "45 Accumulated Amortization" at bounding box center [376, 223] width 104 height 17
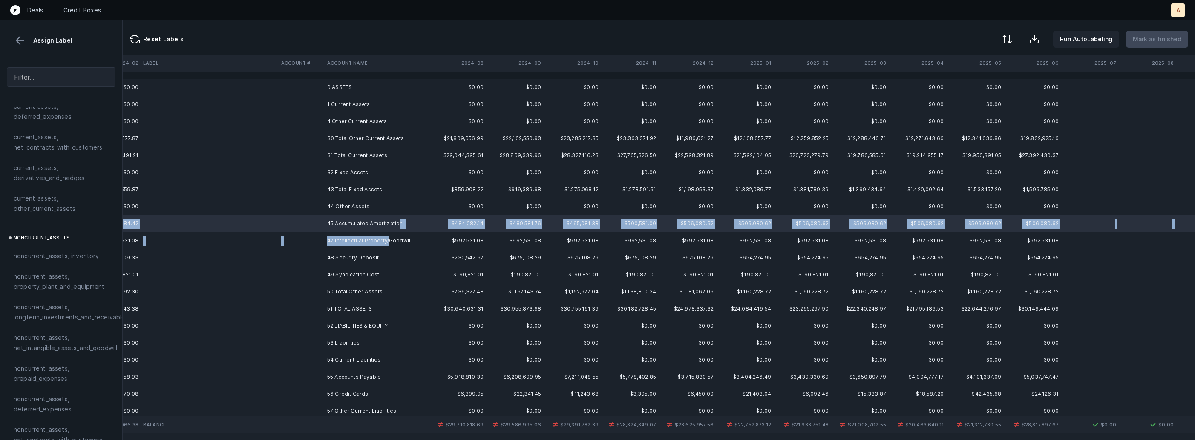
click at [387, 239] on td "47 Intellectual Property/Goodwill" at bounding box center [376, 240] width 104 height 17
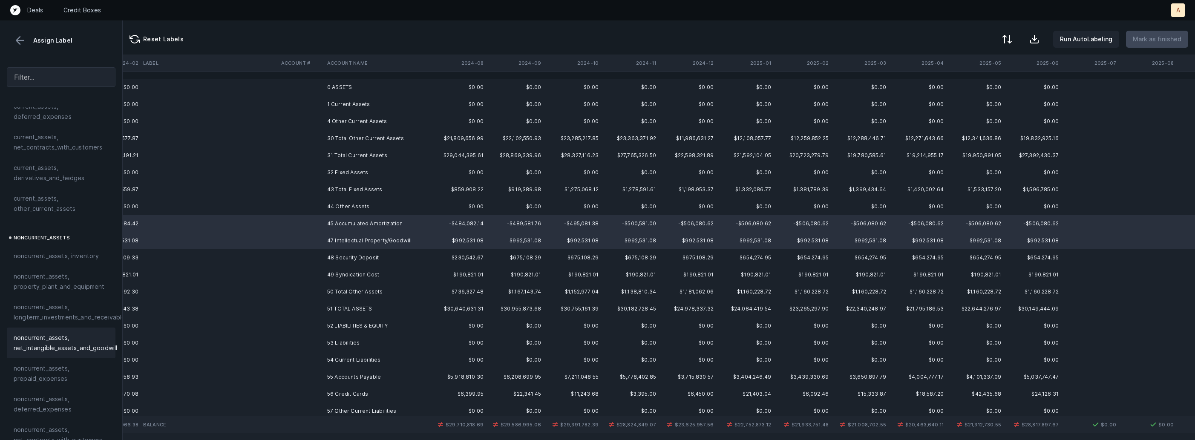
click at [61, 336] on span "noncurrent_assets, net_intangible_assets_and_goodwill" at bounding box center [66, 343] width 104 height 20
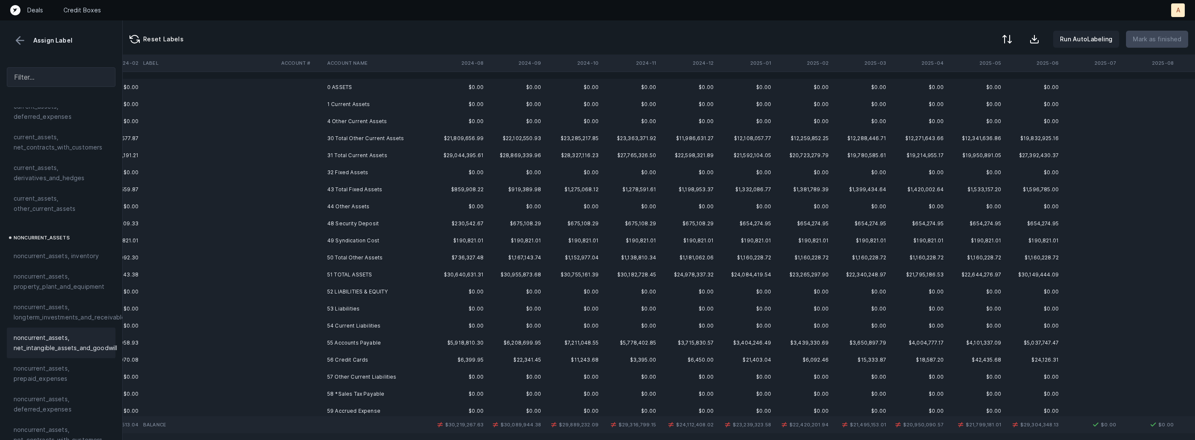
click at [336, 227] on td "48 Security Deposit" at bounding box center [376, 223] width 104 height 17
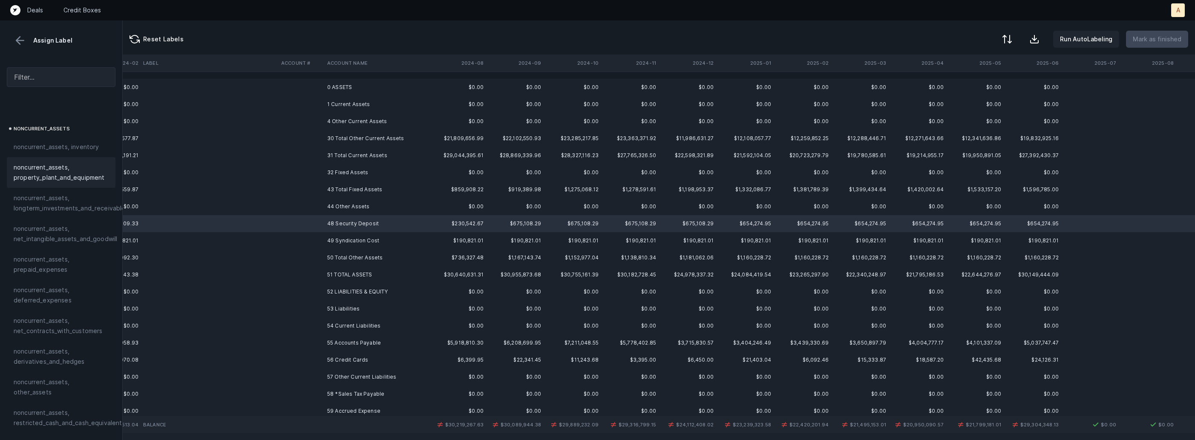
scroll to position [290, 0]
click at [53, 354] on span "noncurrent_assets, restricted_cash_and_cash_equivalents" at bounding box center [70, 364] width 112 height 20
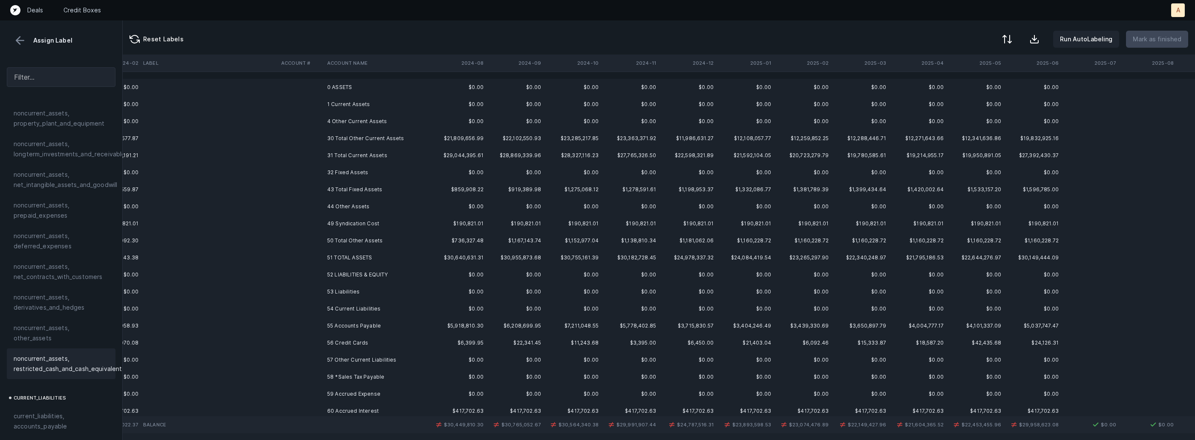
click at [357, 221] on td "49 Syndication Cost" at bounding box center [376, 223] width 104 height 17
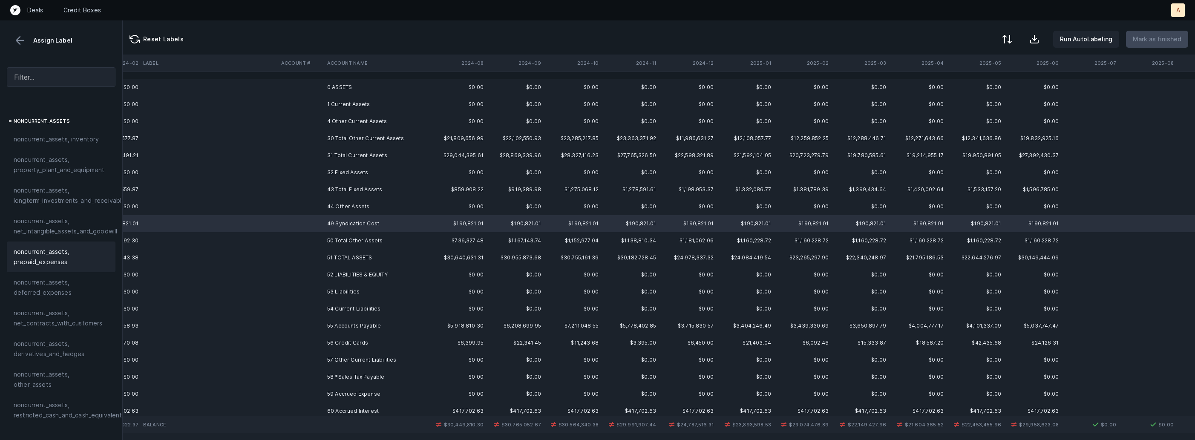
scroll to position [242, 0]
click at [58, 279] on span "noncurrent_assets, deferred_expenses" at bounding box center [61, 289] width 95 height 20
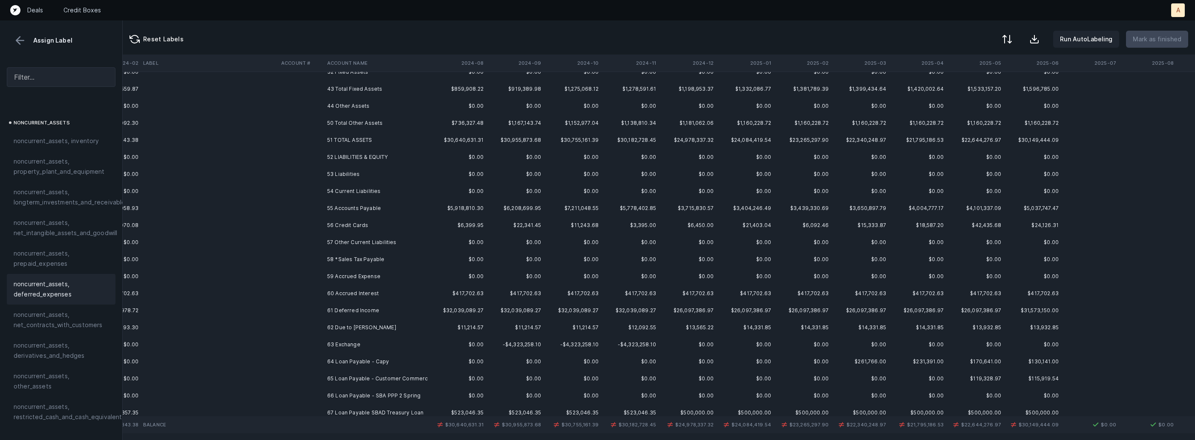
scroll to position [117, 1957]
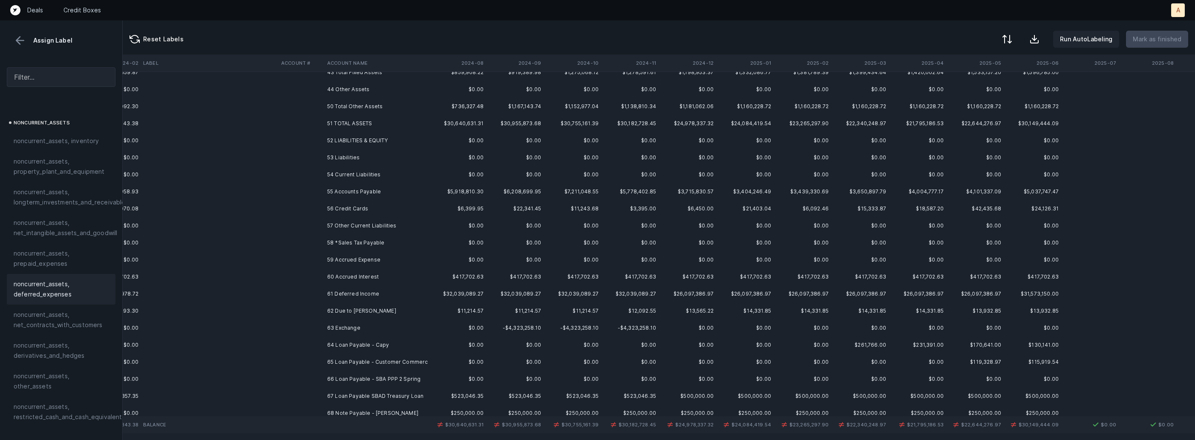
click at [383, 192] on td "55 Accounts Payable" at bounding box center [376, 191] width 104 height 17
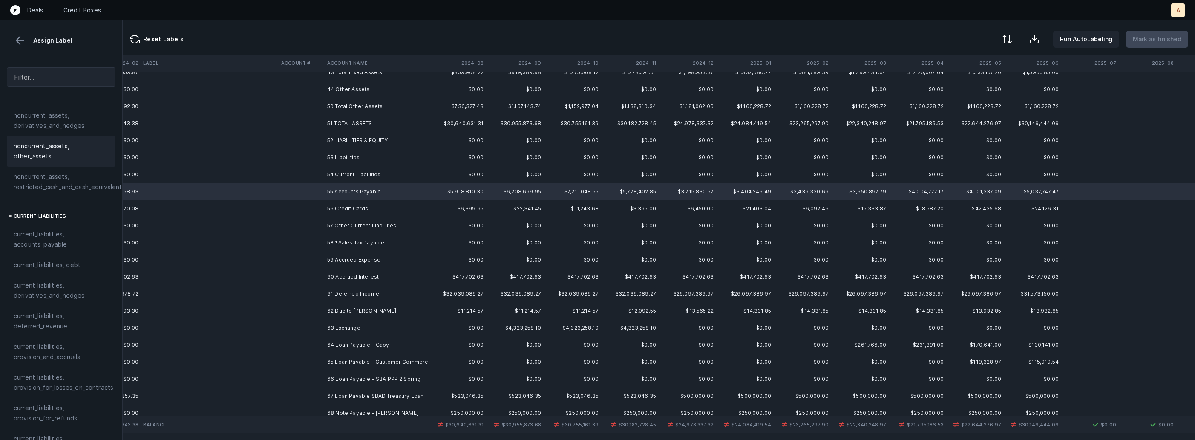
scroll to position [484, 0]
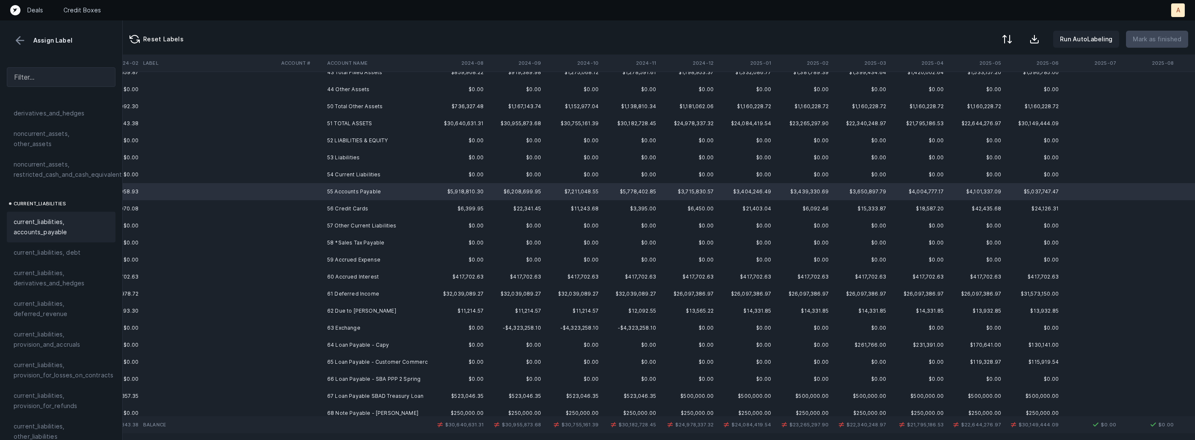
click at [66, 222] on span "current_liabilities, accounts_payable" at bounding box center [61, 227] width 95 height 20
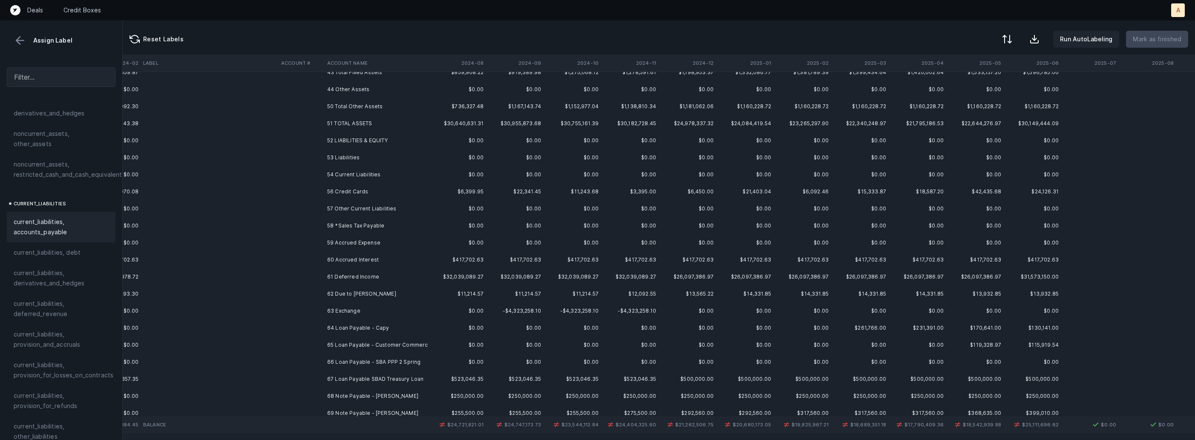
click at [349, 192] on td "56 Credit Cards" at bounding box center [376, 191] width 104 height 17
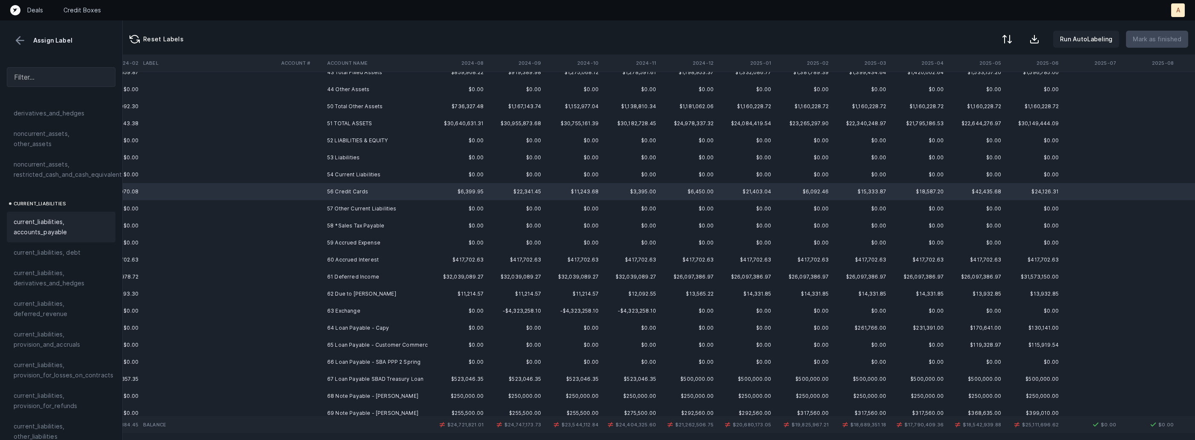
click at [75, 212] on div "current_liabilities, accounts_payable" at bounding box center [61, 227] width 109 height 31
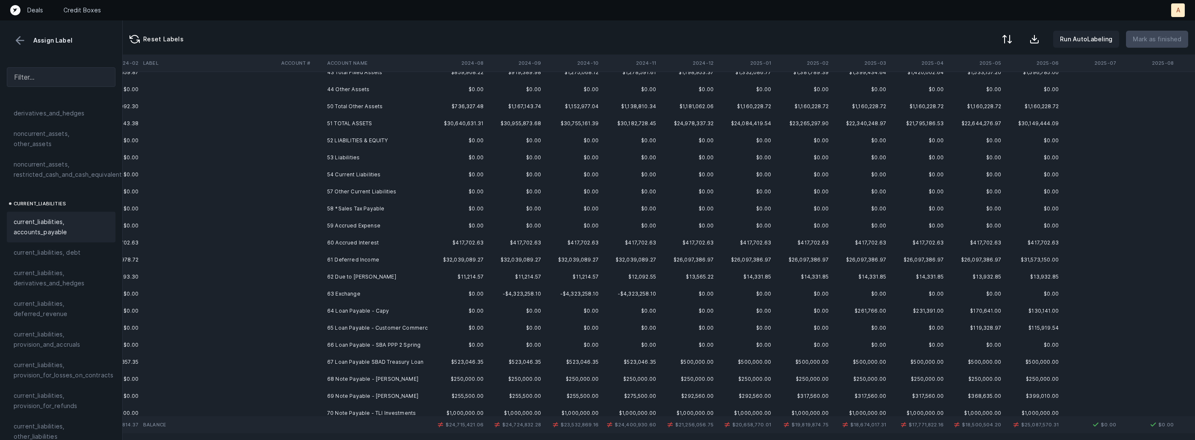
click at [383, 214] on td "58 *Sales Tax Payable" at bounding box center [376, 208] width 104 height 17
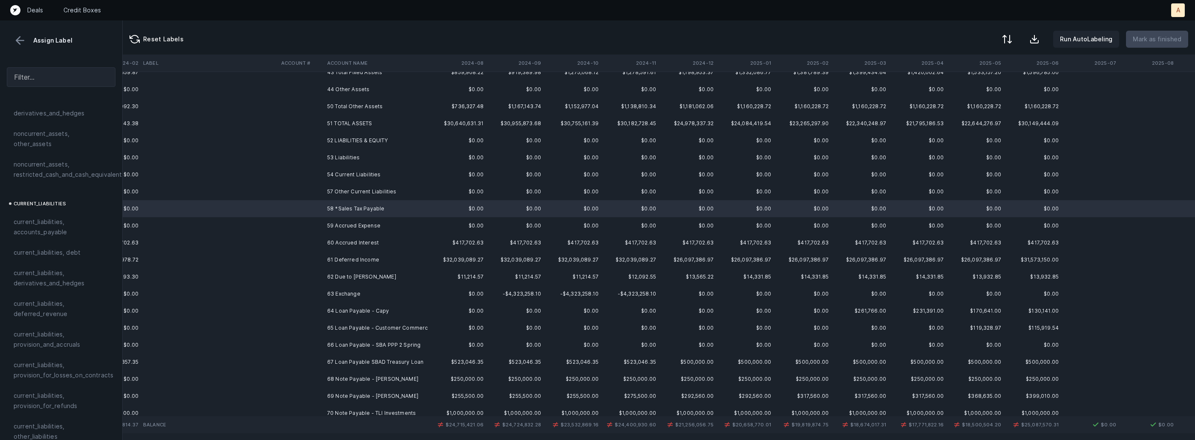
click at [362, 240] on td "60 Accrued Interest" at bounding box center [376, 242] width 104 height 17
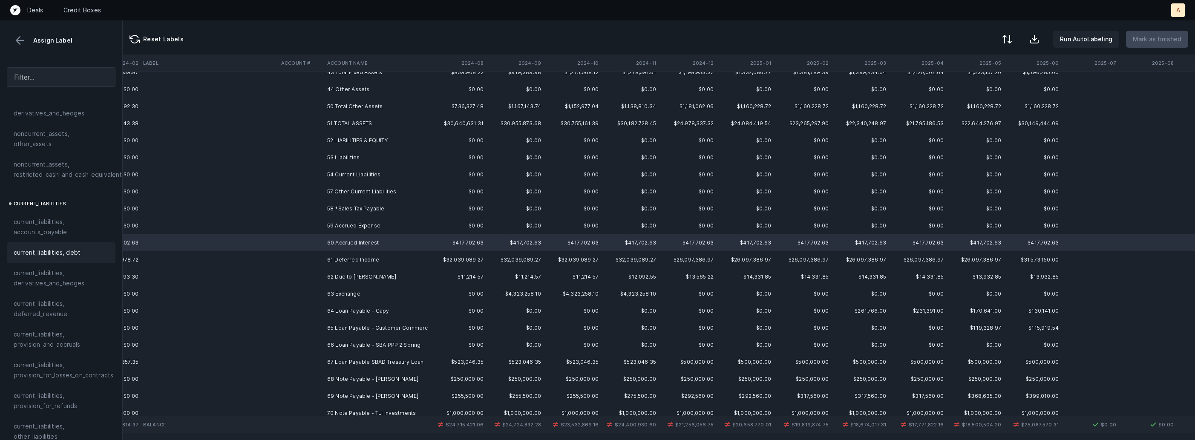
scroll to position [525, 0]
click at [65, 289] on span "current_liabilities, provision_and_accruals" at bounding box center [61, 299] width 95 height 20
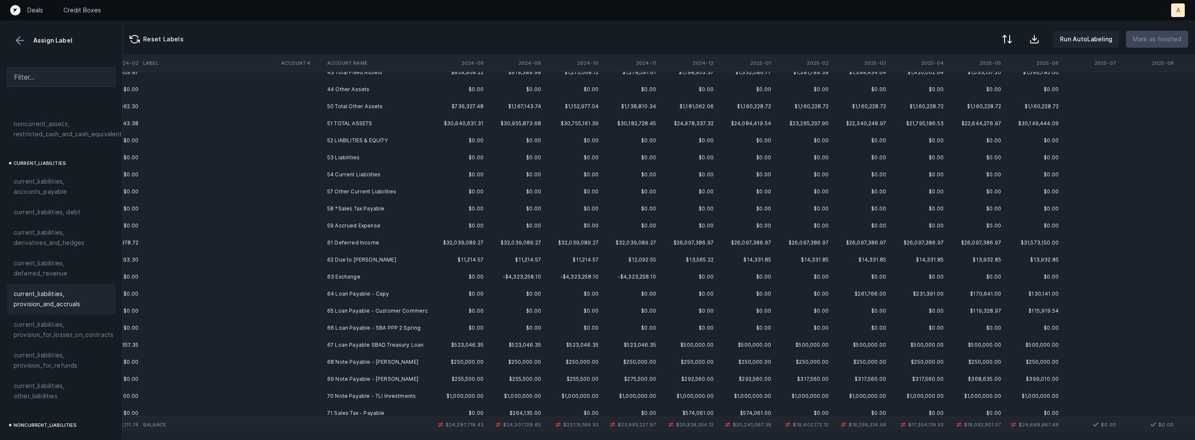
click at [349, 242] on td "61 Deferred Income" at bounding box center [376, 242] width 104 height 17
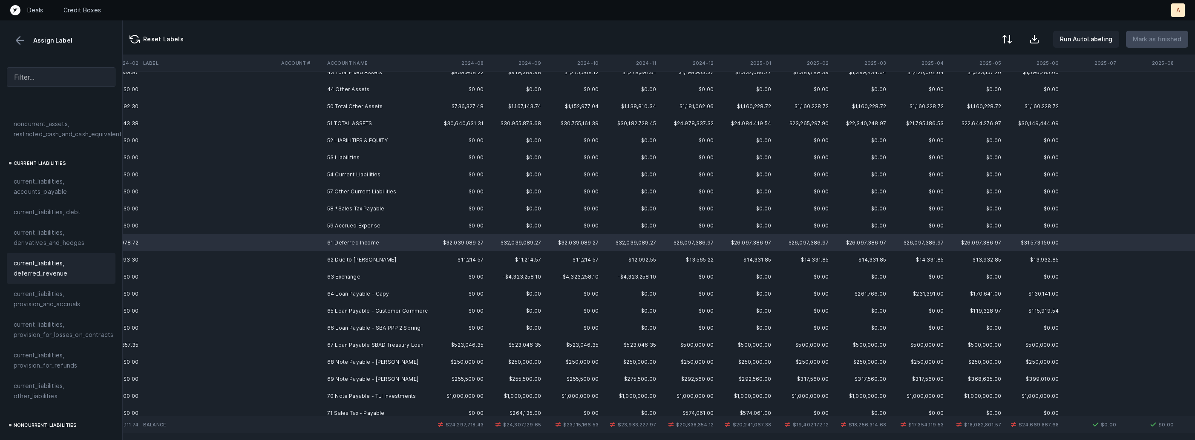
click at [34, 266] on span "current_liabilities, deferred_revenue" at bounding box center [61, 268] width 95 height 20
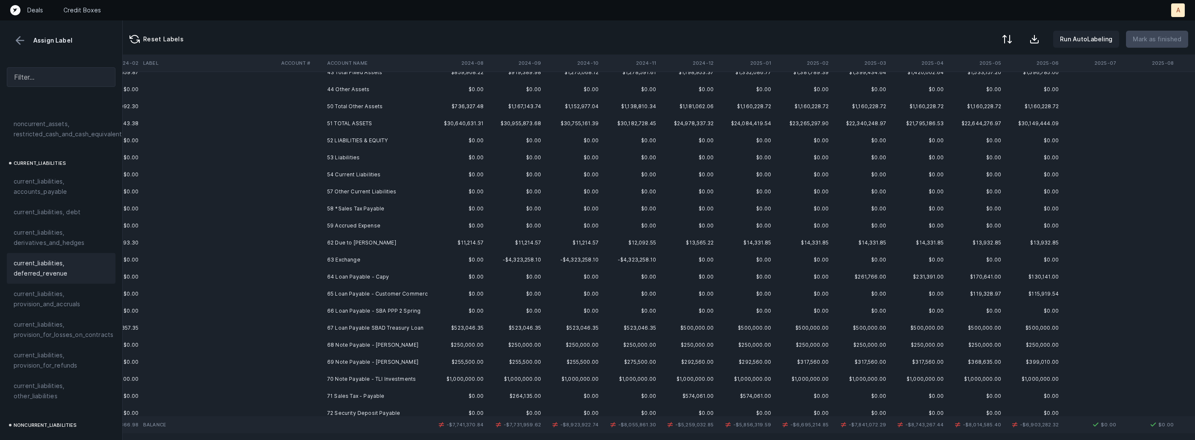
click at [377, 239] on td "62 Due to [PERSON_NAME]" at bounding box center [376, 242] width 104 height 17
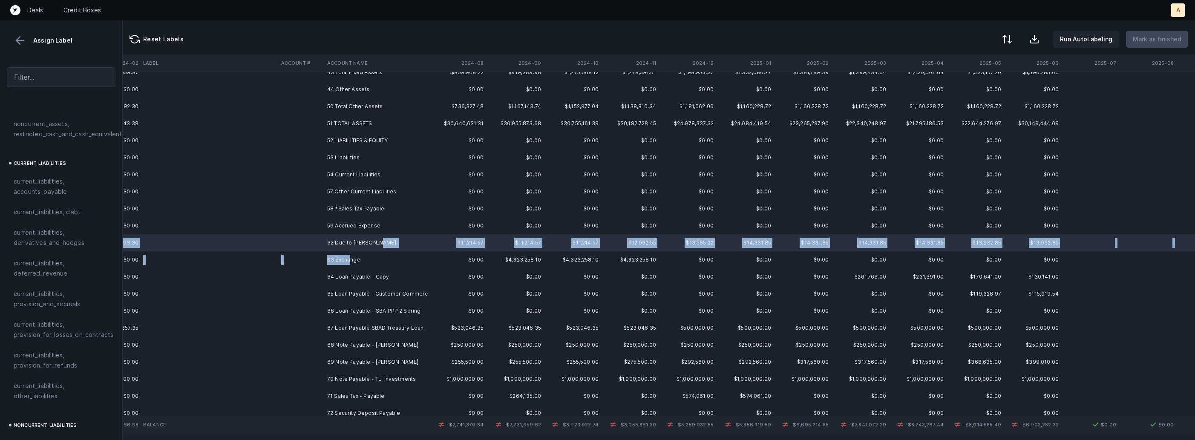
click at [349, 257] on td "63 Exchange" at bounding box center [376, 259] width 104 height 17
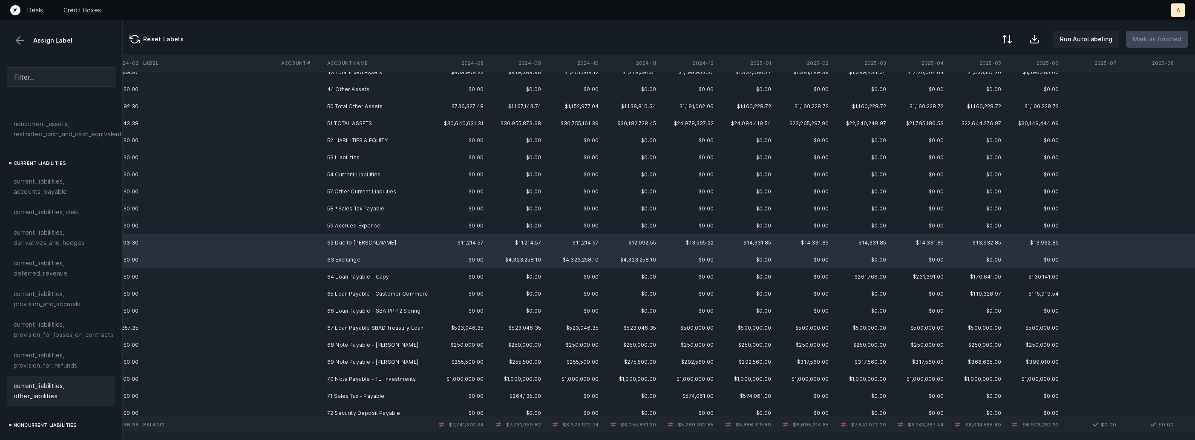
click at [71, 381] on span "current_liabilities, other_liabilities" at bounding box center [61, 391] width 95 height 20
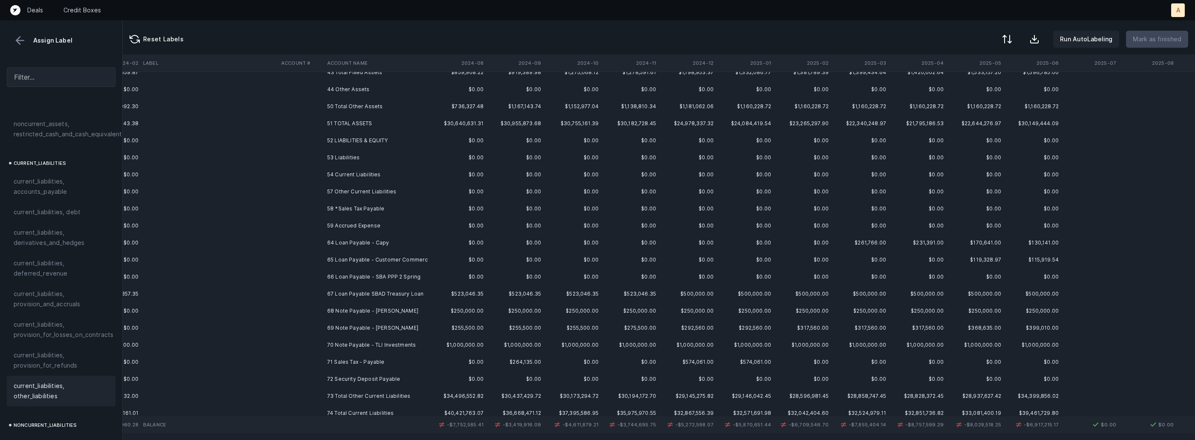
click at [354, 241] on td "64 Loan Payable - Capy" at bounding box center [376, 242] width 104 height 17
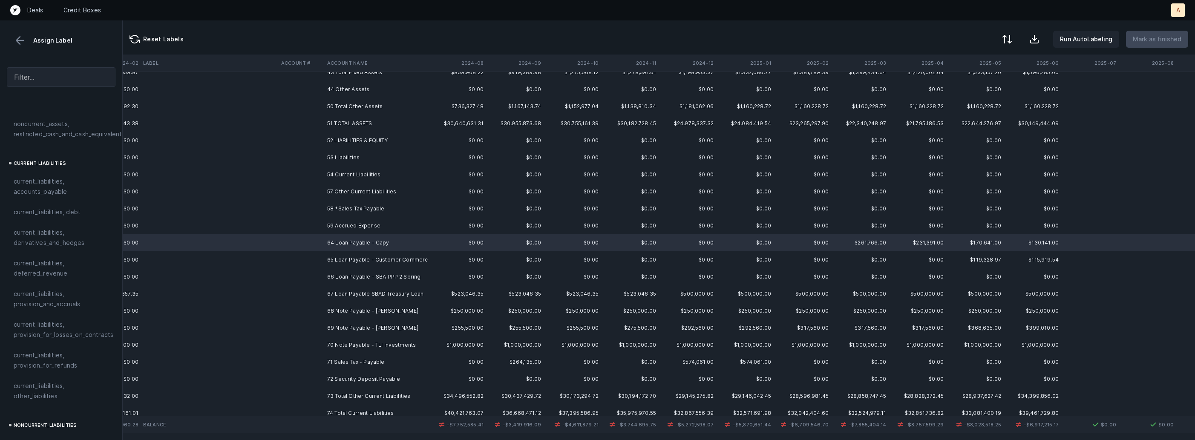
click at [357, 343] on td "70 Note Payable - TLI Investments" at bounding box center [376, 345] width 104 height 17
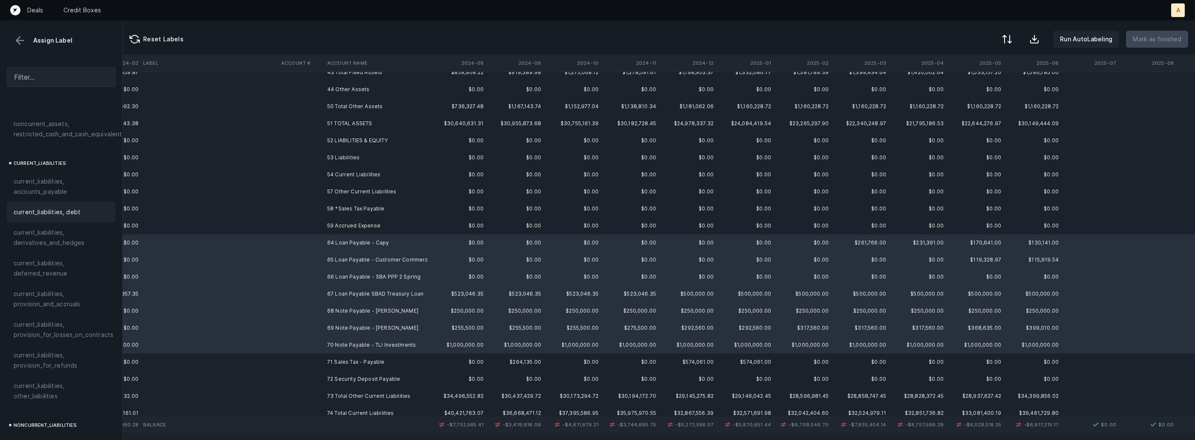
click at [73, 207] on span "current_liabilities, debt" at bounding box center [47, 212] width 67 height 10
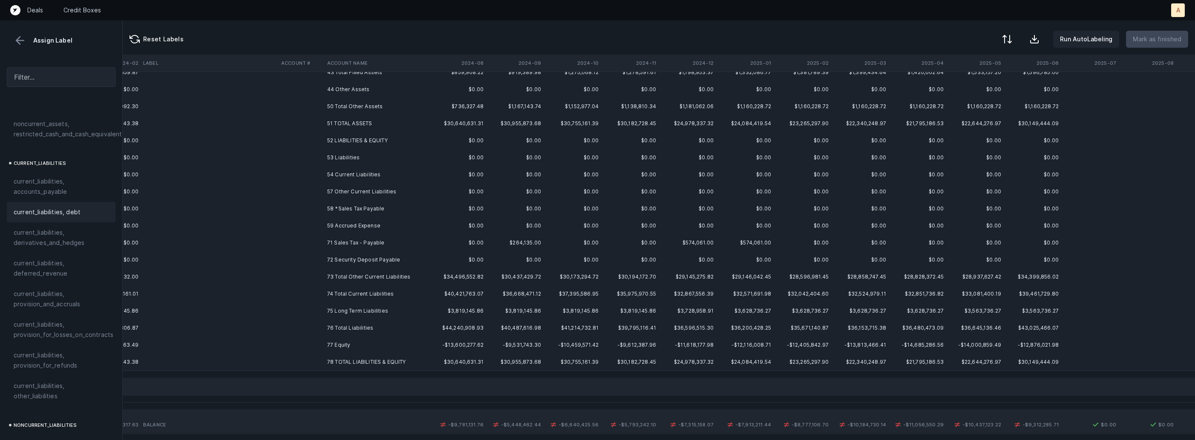
click at [342, 248] on td "71 Sales Tax - Payable" at bounding box center [376, 242] width 104 height 17
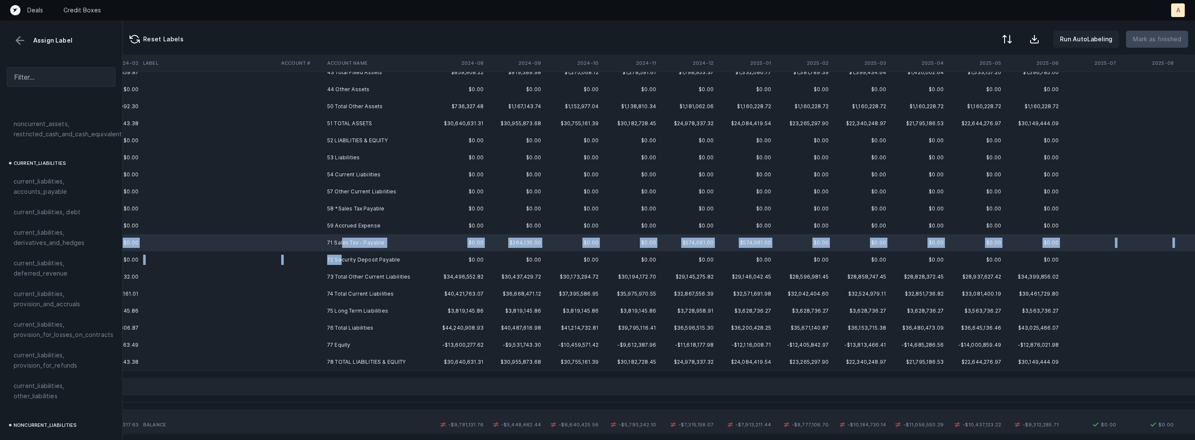
click at [341, 259] on td "72 Security Deposit Payable" at bounding box center [376, 259] width 104 height 17
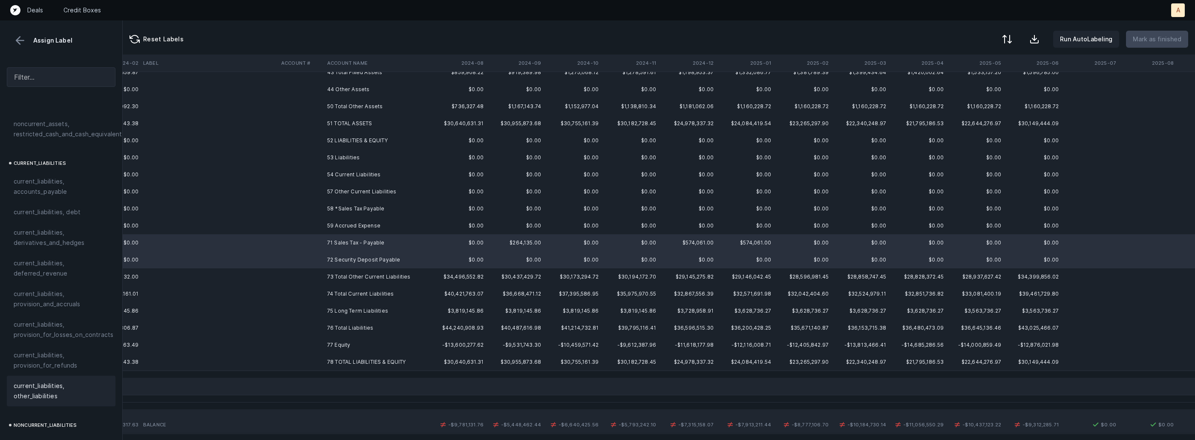
click at [38, 381] on span "current_liabilities, other_liabilities" at bounding box center [61, 391] width 95 height 20
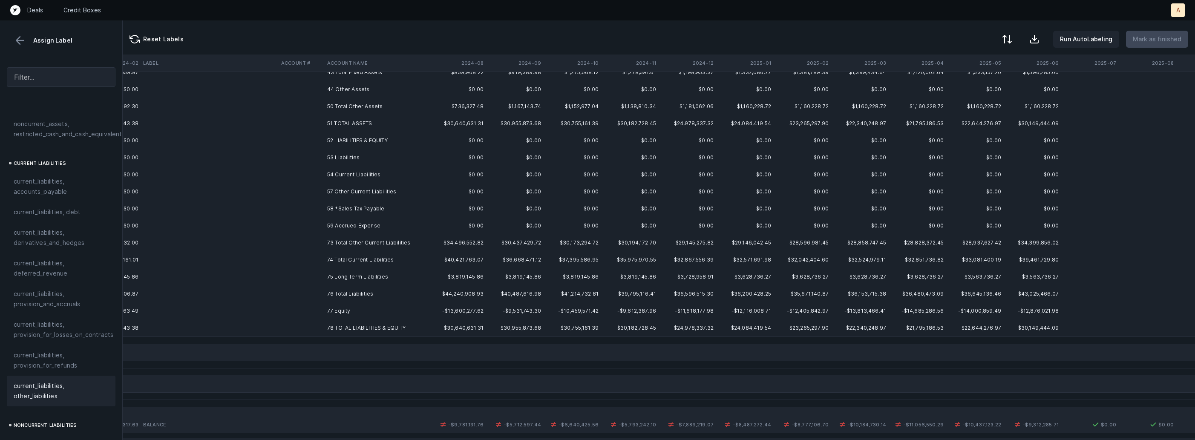
click at [329, 305] on td "77 Equity" at bounding box center [376, 311] width 104 height 17
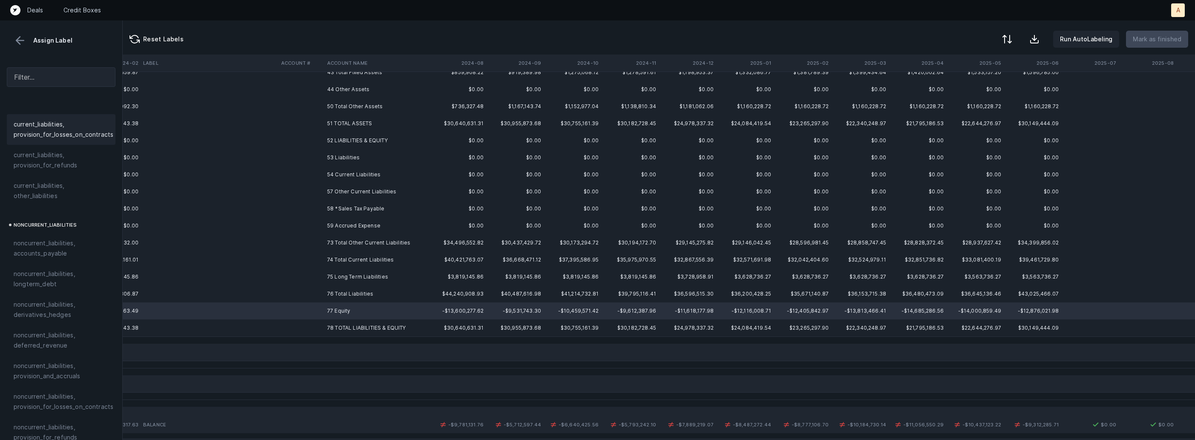
scroll to position [937, 0]
click at [78, 301] on div "equity, paid_in_capital" at bounding box center [61, 303] width 109 height 20
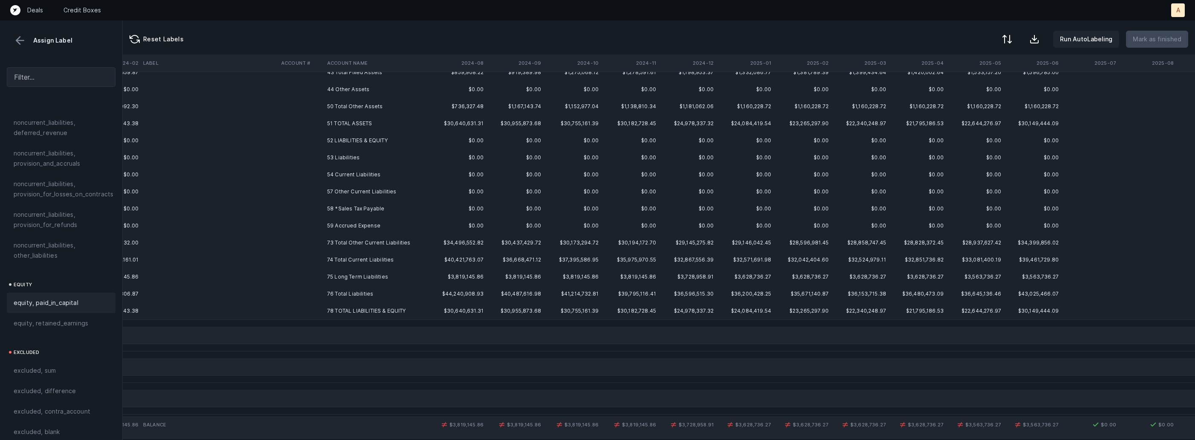
click at [307, 273] on td at bounding box center [301, 276] width 46 height 17
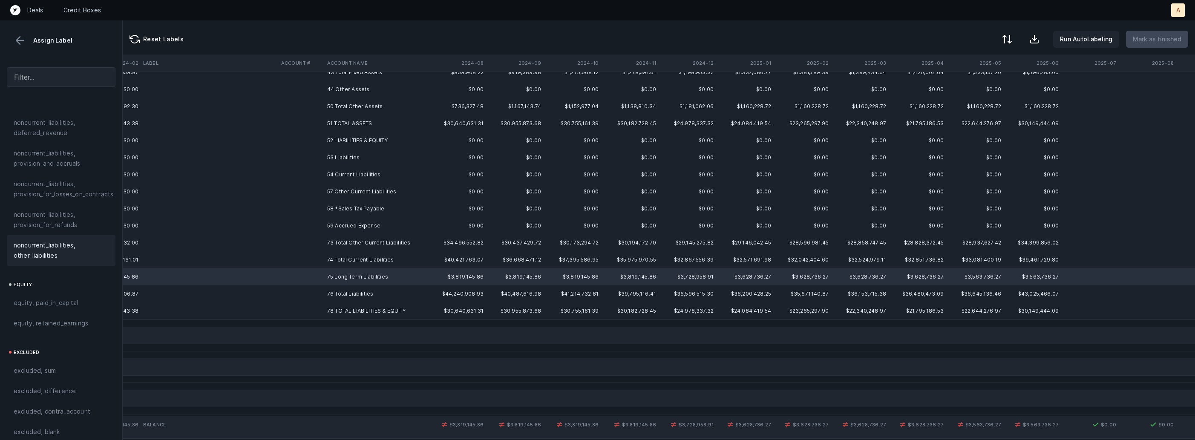
click at [59, 245] on span "noncurrent_liabilities, other_liabilities" at bounding box center [61, 250] width 95 height 20
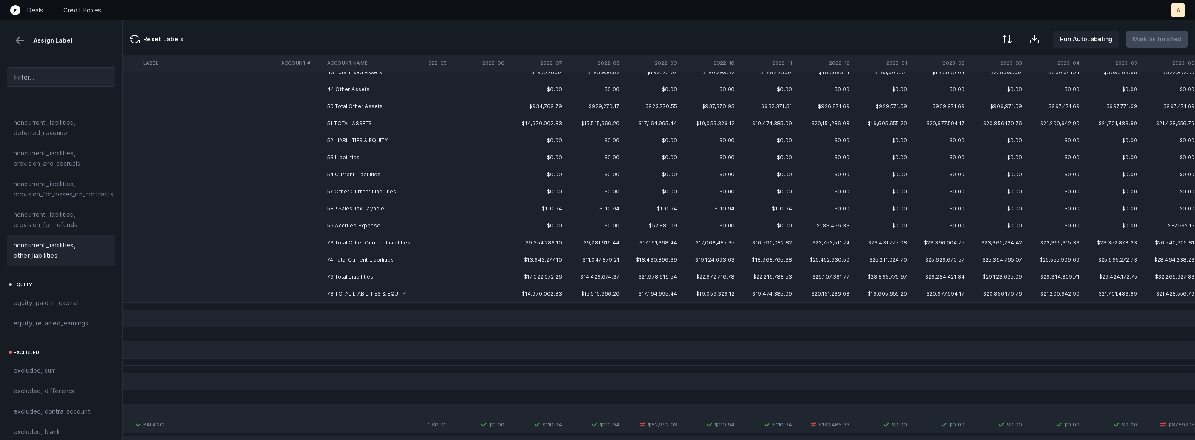
scroll to position [117, 453]
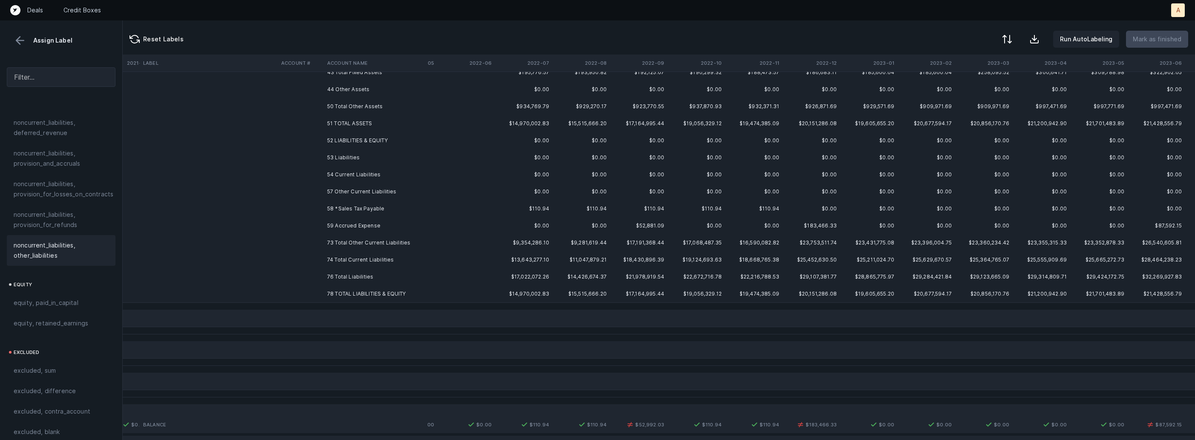
click at [378, 220] on td "59 Accrued Expense" at bounding box center [376, 225] width 104 height 17
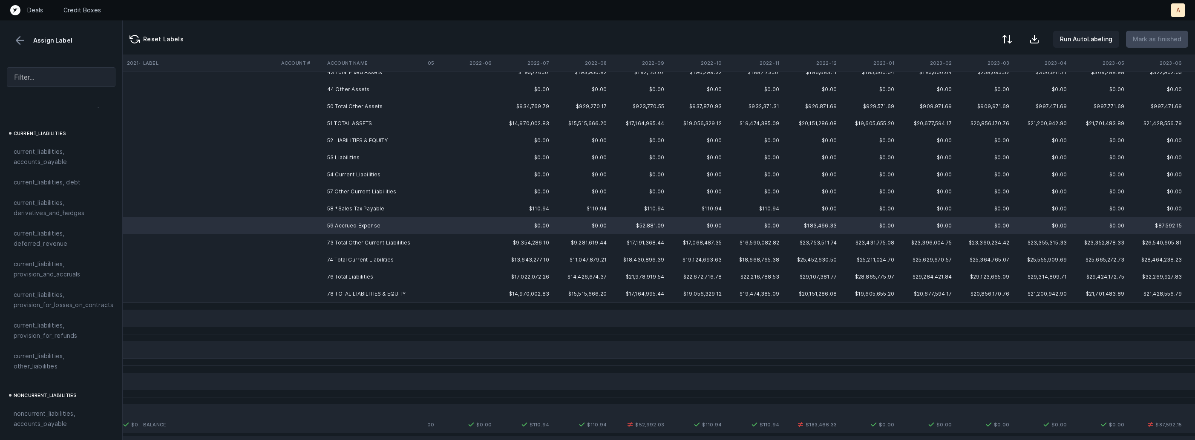
scroll to position [550, 0]
click at [62, 268] on span "current_liabilities, provision_and_accruals" at bounding box center [61, 274] width 95 height 20
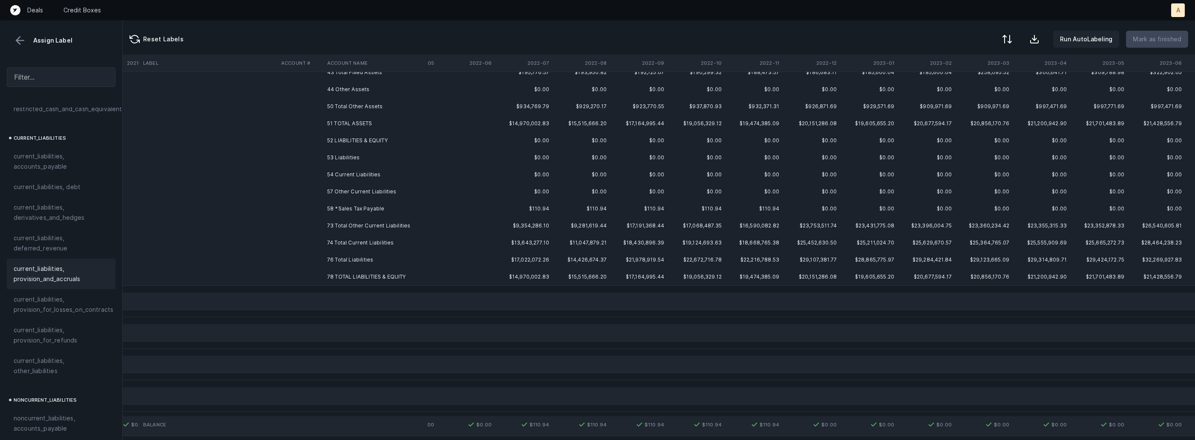
click at [276, 204] on td at bounding box center [209, 208] width 138 height 17
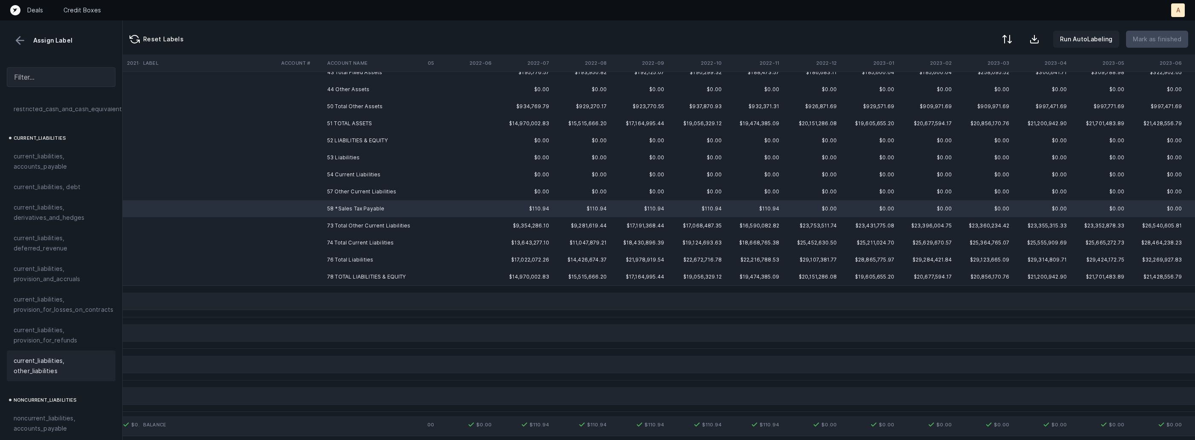
click at [46, 356] on span "current_liabilities, other_liabilities" at bounding box center [61, 366] width 95 height 20
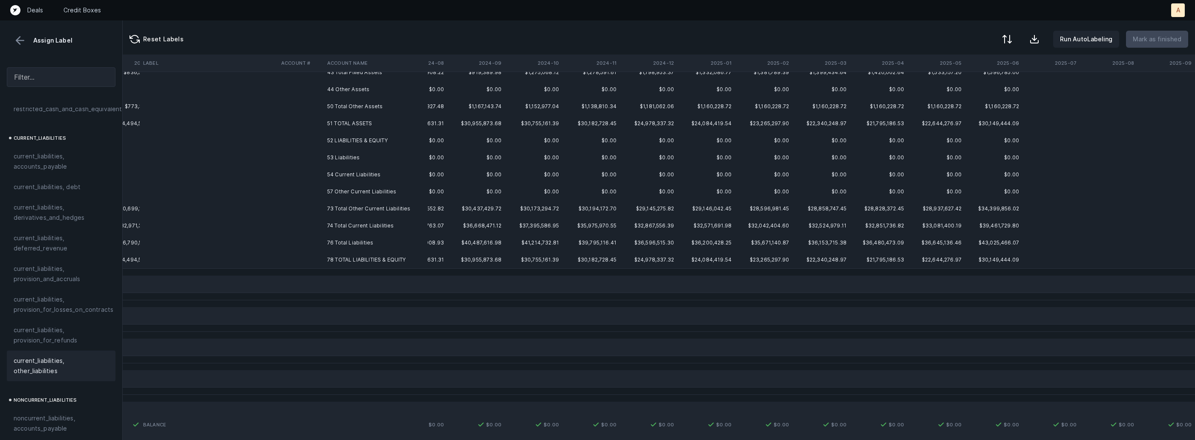
scroll to position [0, 1996]
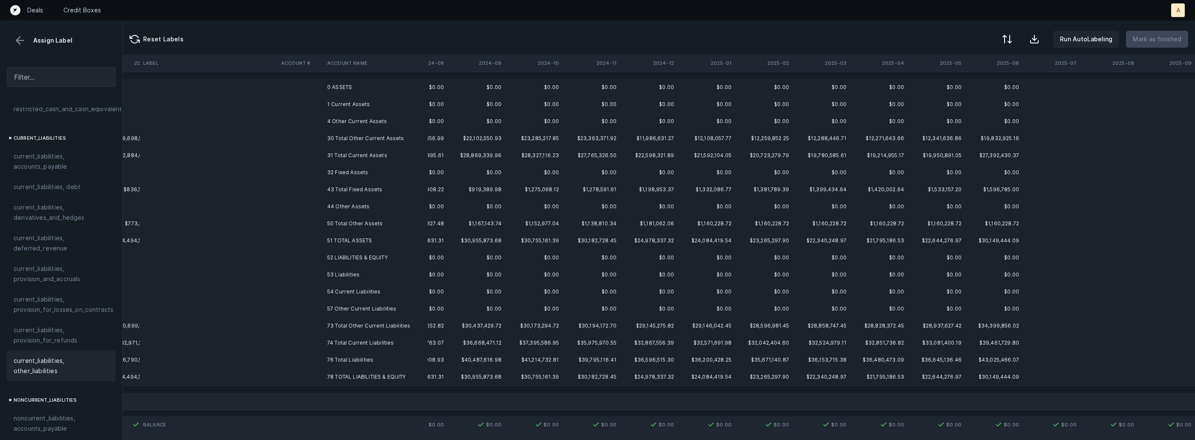
click at [334, 90] on td "0 ASSETS" at bounding box center [376, 87] width 104 height 17
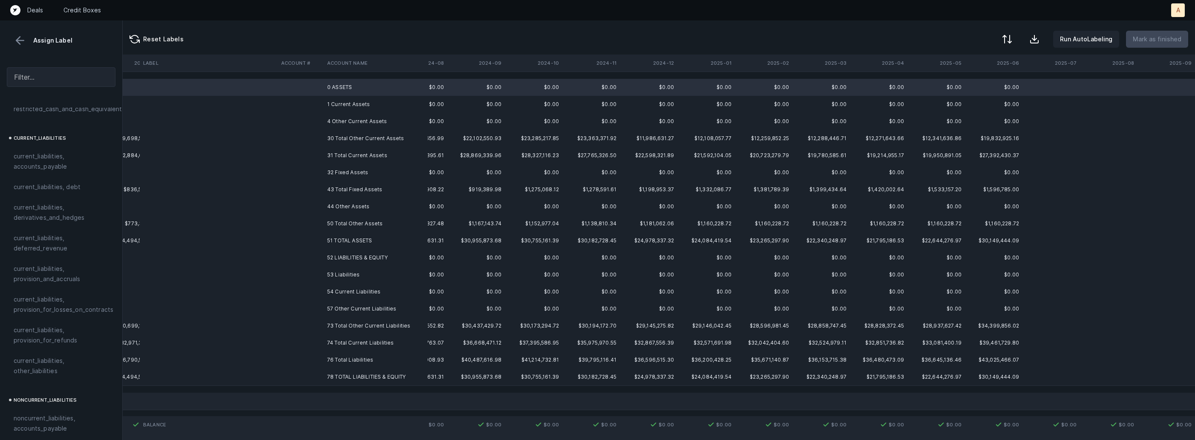
click at [337, 102] on td "1 Current Assets" at bounding box center [376, 104] width 104 height 17
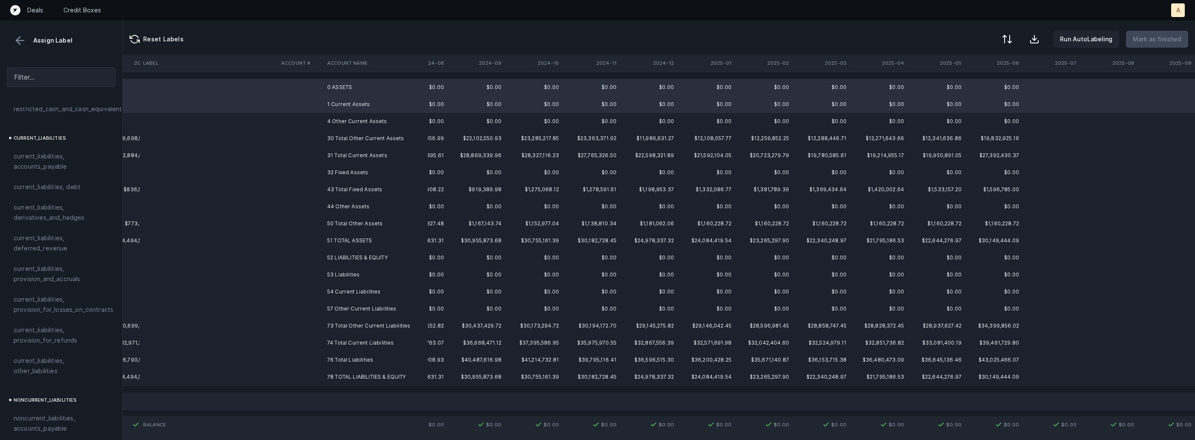
click at [339, 114] on td "4 Other Current Assets" at bounding box center [376, 121] width 104 height 17
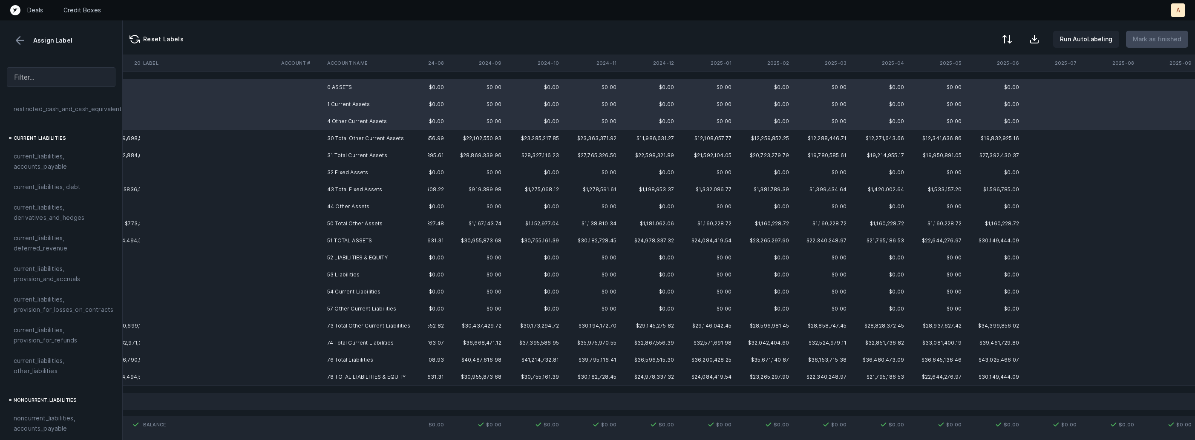
click at [341, 167] on td "32 Fixed Assets" at bounding box center [376, 172] width 104 height 17
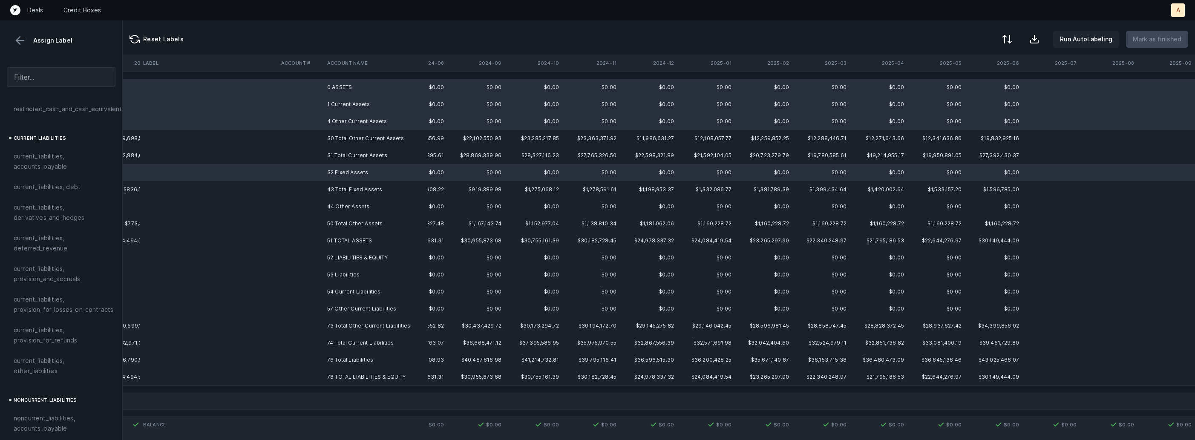
click at [342, 205] on td "44 Other Assets" at bounding box center [376, 206] width 104 height 17
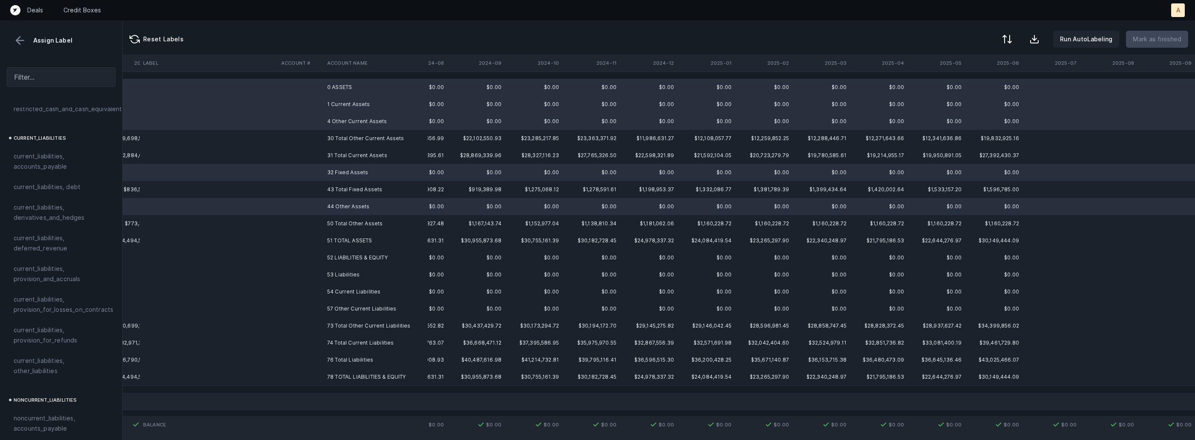
click at [344, 260] on td "52 LIABILITIES & EQUITY" at bounding box center [376, 257] width 104 height 17
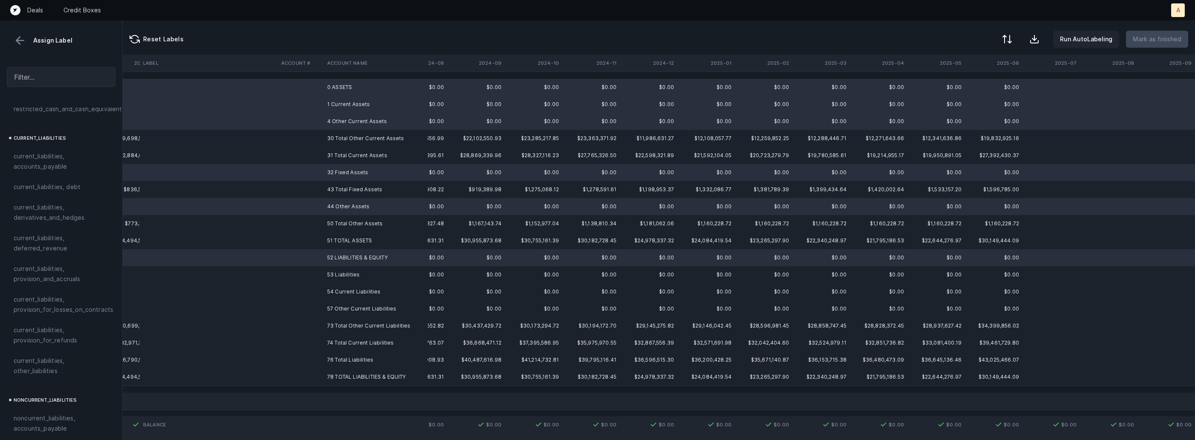
click at [342, 274] on td "53 Liabilities" at bounding box center [376, 274] width 104 height 17
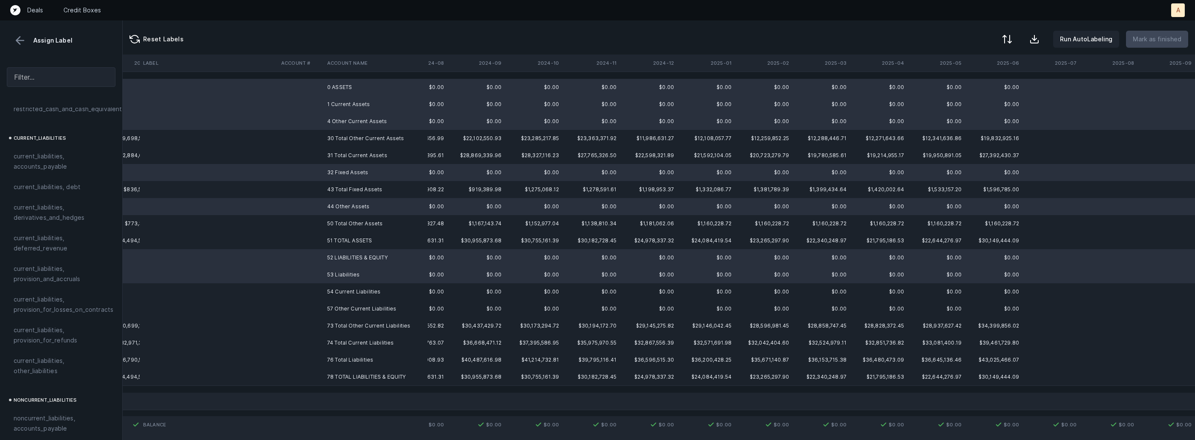
click at [340, 294] on td "54 Current Liabilities" at bounding box center [376, 291] width 104 height 17
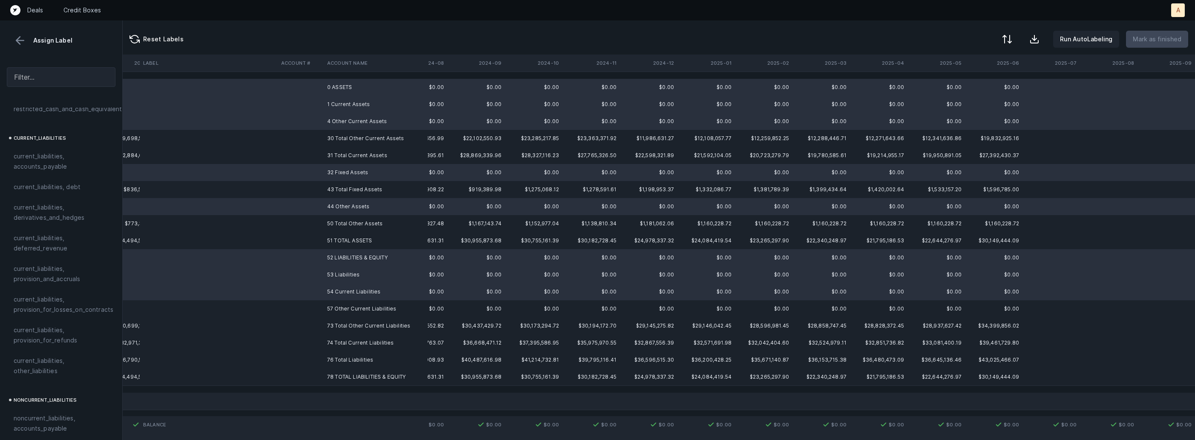
click at [334, 312] on td "57 Other Current Liabilities" at bounding box center [376, 308] width 104 height 17
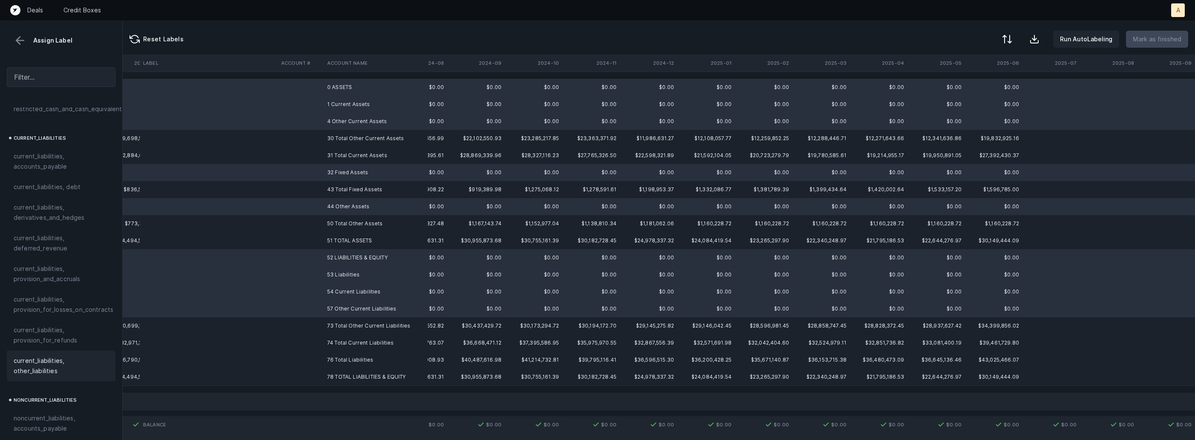
scroll to position [937, 0]
click at [58, 427] on span "excluded, blank" at bounding box center [37, 432] width 46 height 10
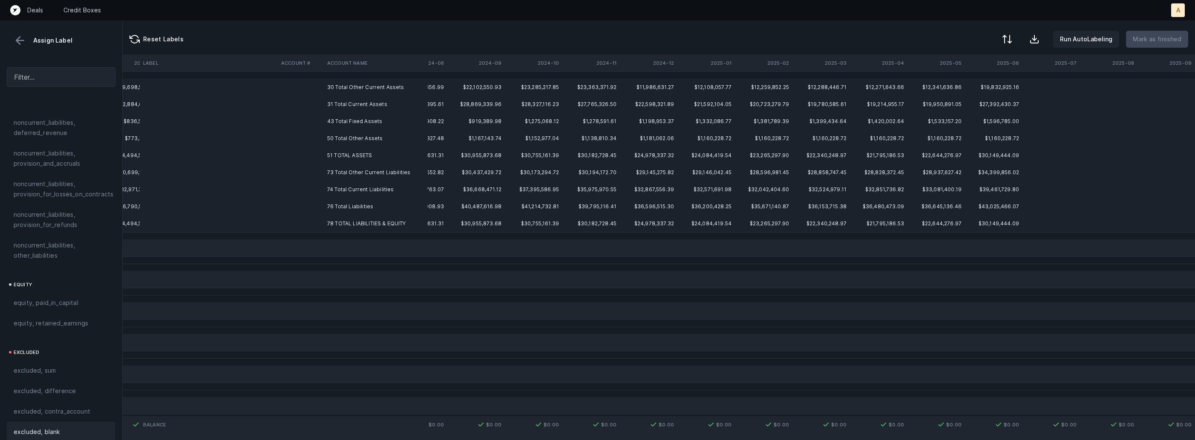
click at [392, 84] on td "30 Total Other Current Assets" at bounding box center [376, 87] width 104 height 17
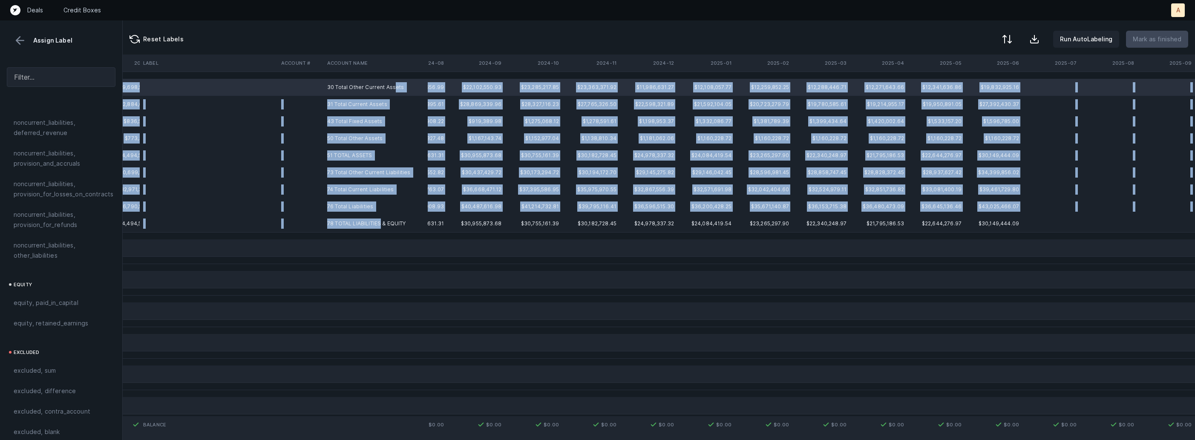
click at [381, 221] on td "78 TOTAL LIABILITIES & EQUITY" at bounding box center [376, 223] width 104 height 17
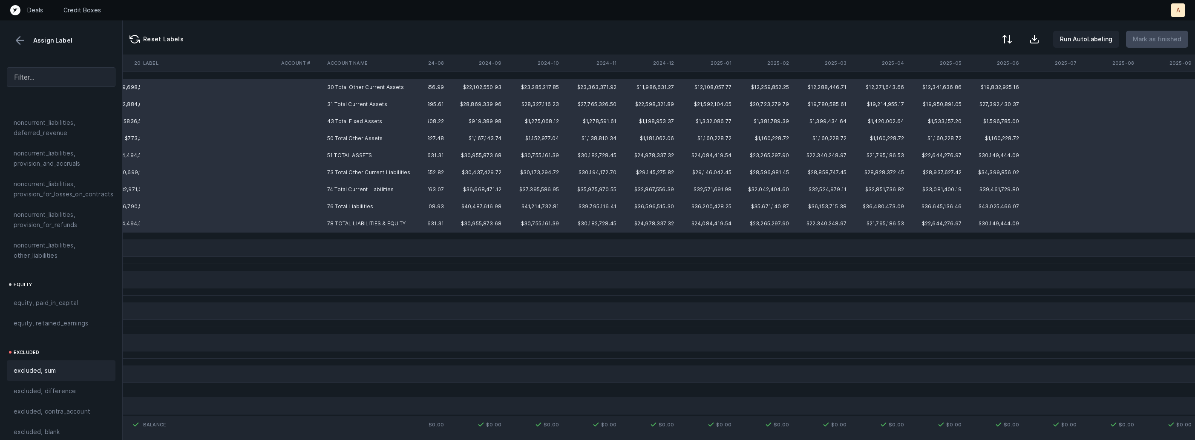
click at [27, 366] on span "excluded, sum" at bounding box center [35, 371] width 42 height 10
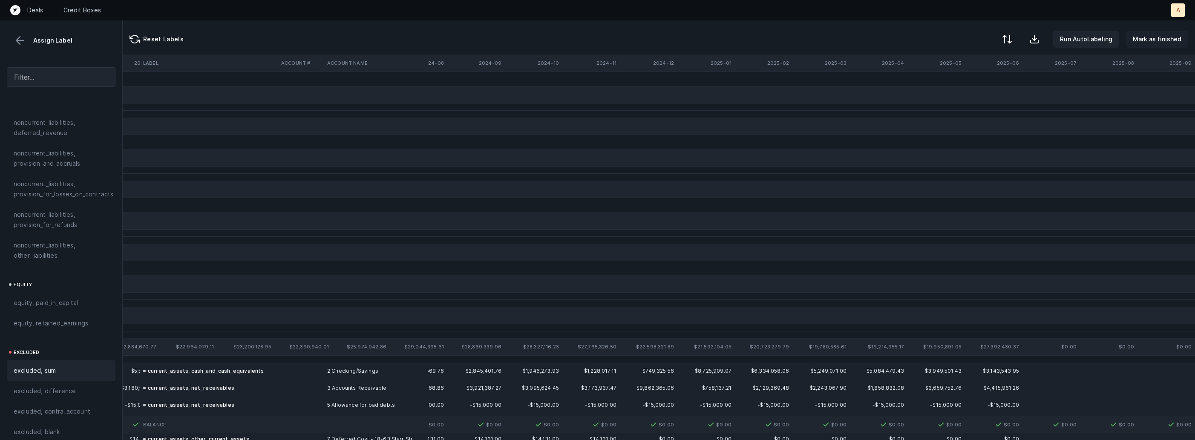
click at [1152, 40] on p "Mark as finished" at bounding box center [1157, 39] width 49 height 10
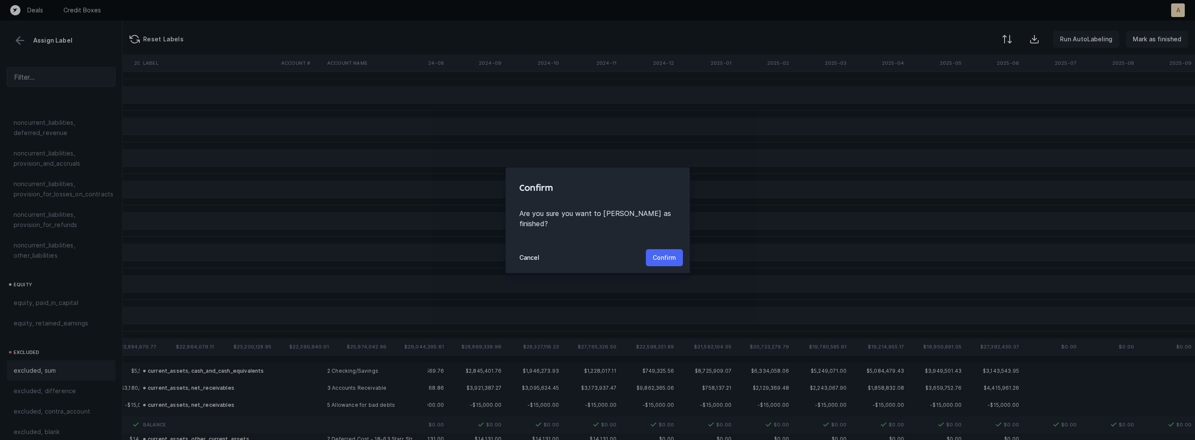
click at [662, 253] on p "Confirm" at bounding box center [664, 258] width 23 height 10
